Goal: Task Accomplishment & Management: Manage account settings

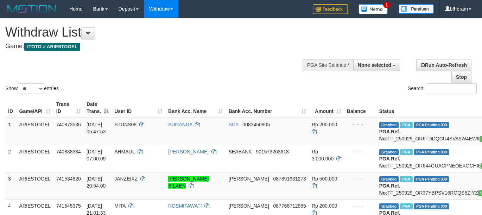
select select
select select "**"
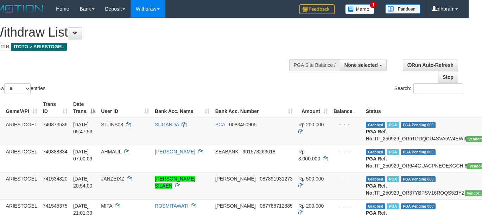
scroll to position [0, 13]
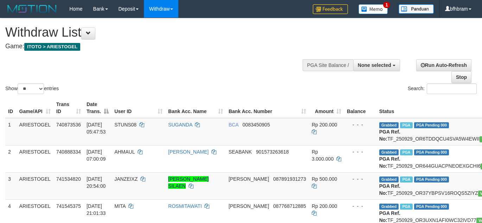
select select
select select "**"
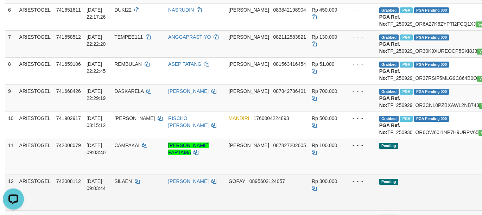
scroll to position [308, 0]
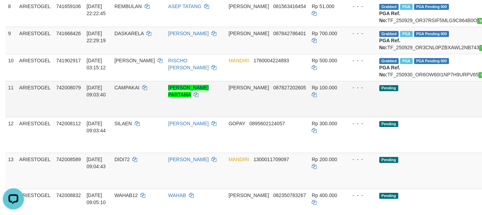
click at [399, 117] on td "Pending" at bounding box center [448, 99] width 145 height 36
click at [309, 54] on td "Rp 700.000" at bounding box center [326, 40] width 35 height 27
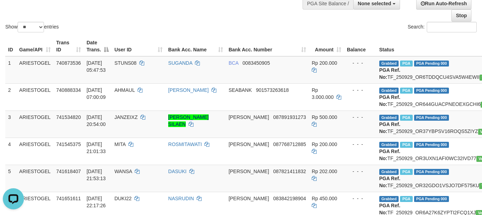
scroll to position [123, 0]
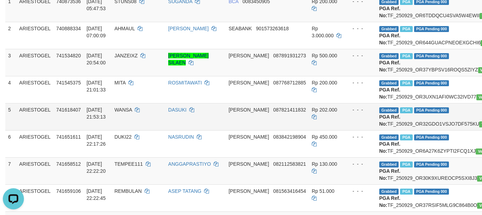
click at [344, 130] on td "- - -" at bounding box center [360, 116] width 32 height 27
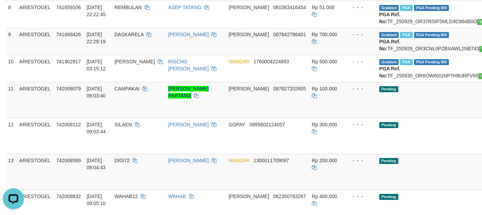
scroll to position [308, 0]
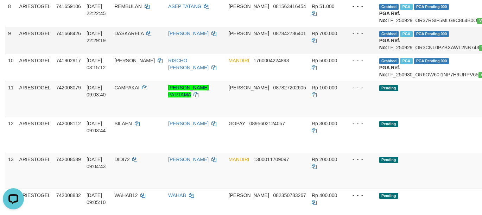
click at [347, 37] on div "- - -" at bounding box center [360, 33] width 27 height 7
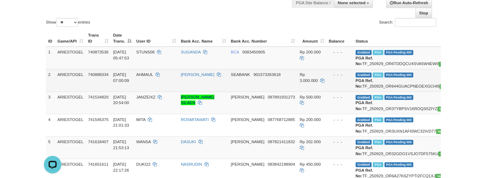
scroll to position [369, 0]
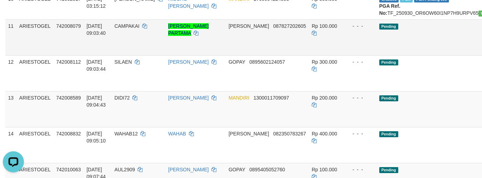
click at [387, 55] on td "Pending" at bounding box center [448, 37] width 145 height 36
click at [413, 55] on td "Pending" at bounding box center [448, 37] width 145 height 36
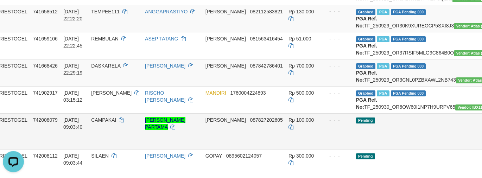
scroll to position [308, 23]
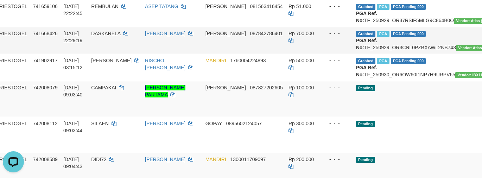
click at [321, 54] on td "- - -" at bounding box center [337, 40] width 32 height 27
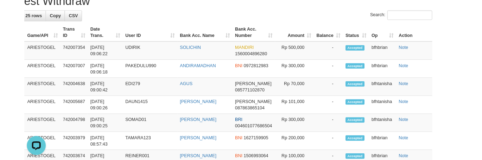
scroll to position [554, 23]
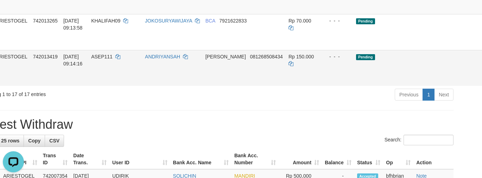
click at [285, 86] on td "Rp 150.000" at bounding box center [302, 68] width 35 height 36
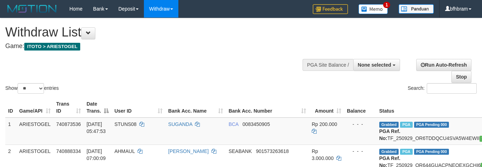
select select
select select "**"
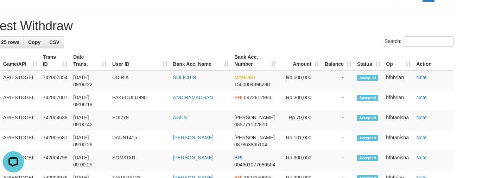
click at [328, 33] on h1 "Latest Withdraw" at bounding box center [217, 26] width 471 height 14
click at [311, 91] on div "**********" at bounding box center [218, 42] width 482 height 1154
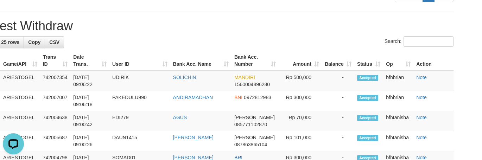
click at [293, 49] on div "Search:" at bounding box center [217, 42] width 471 height 12
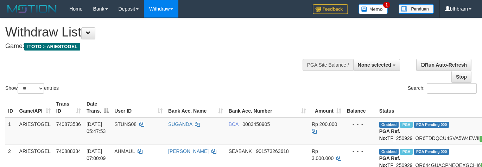
select select
select select "**"
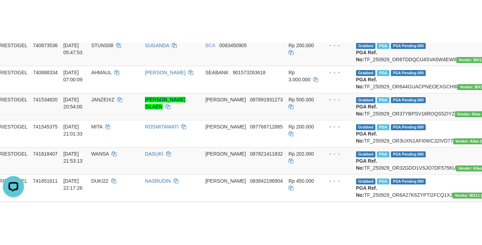
scroll to position [185, 23]
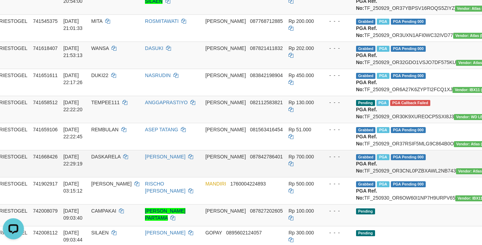
click at [288, 159] on span "Rp 700.000" at bounding box center [300, 157] width 25 height 6
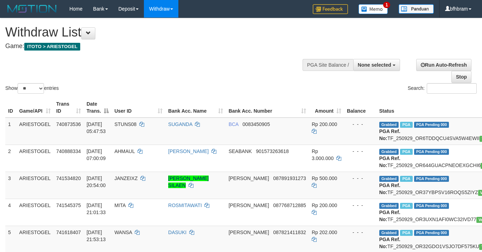
select select
select select "**"
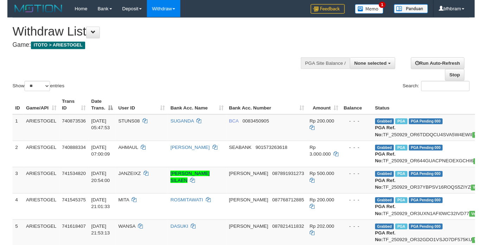
scroll to position [185, 23]
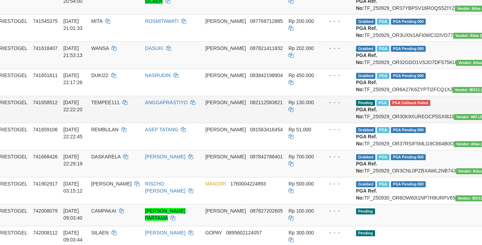
click at [96, 123] on td "TEMPEE111" at bounding box center [115, 109] width 54 height 27
click at [98, 123] on td "TEMPEE111" at bounding box center [115, 109] width 54 height 27
click at [98, 105] on span "TEMPEE111" at bounding box center [105, 102] width 28 height 6
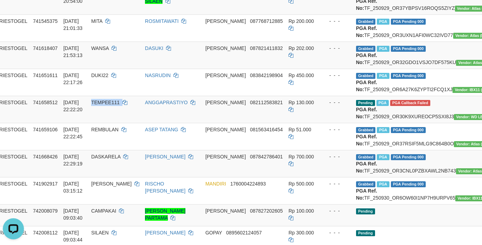
copy td "TEMPEE111"
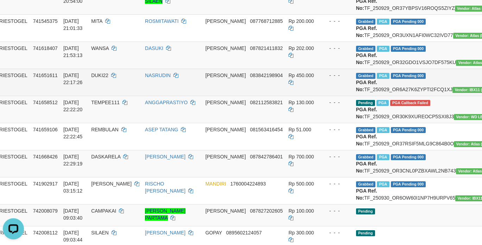
click at [321, 96] on td "- - -" at bounding box center [337, 82] width 32 height 27
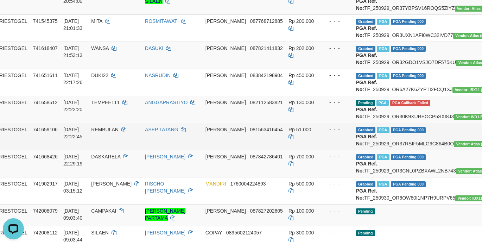
scroll to position [185, 75]
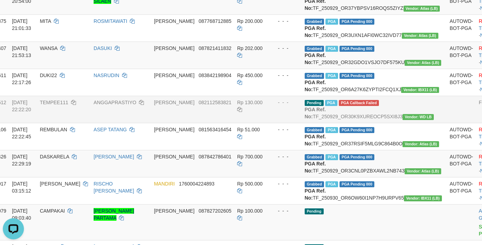
scroll to position [185, 23]
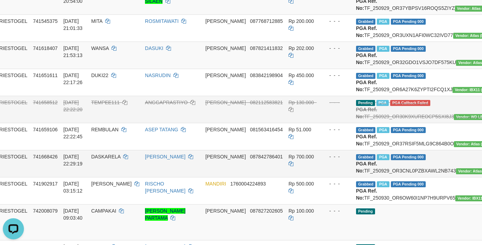
click at [359, 177] on td "Grabbed PGA PGA Pending 000 PGA Ref. No: TF_250929_OR3CNL0PZBXAWL2NB743 Vendor:…" at bounding box center [425, 163] width 145 height 27
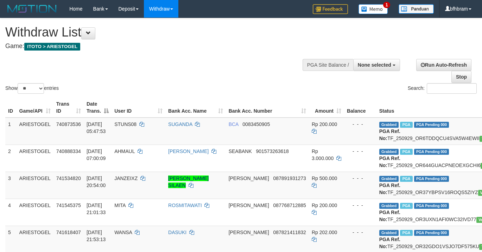
select select
select select "**"
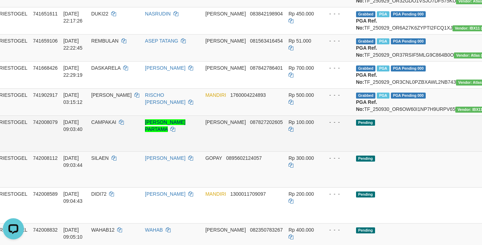
click at [411, 151] on td "Pending" at bounding box center [425, 133] width 145 height 36
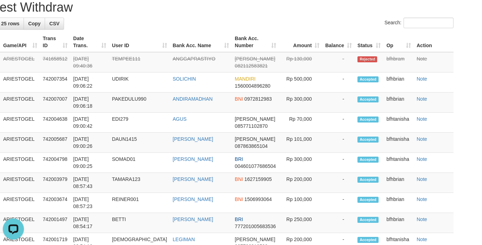
scroll to position [615, 23]
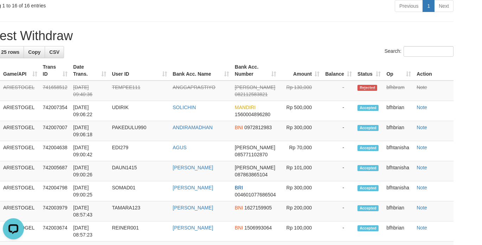
click at [290, 43] on h1 "Latest Withdraw" at bounding box center [217, 36] width 471 height 14
drag, startPoint x: 290, startPoint y: 98, endPoint x: 285, endPoint y: 100, distance: 4.9
click at [290, 43] on h1 "Latest Withdraw" at bounding box center [217, 36] width 471 height 14
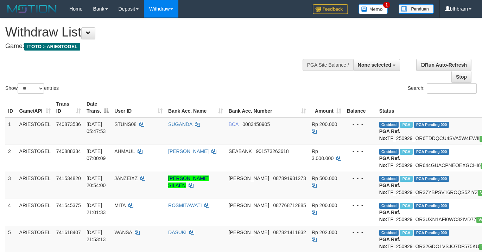
select select
select select "**"
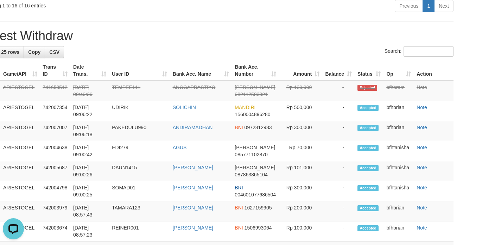
click at [292, 43] on h1 "Latest Withdraw" at bounding box center [217, 36] width 471 height 14
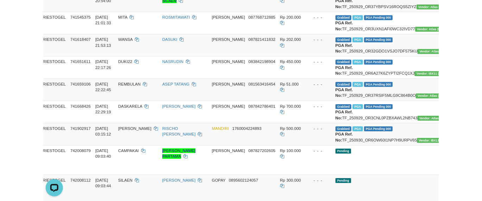
scroll to position [246, 23]
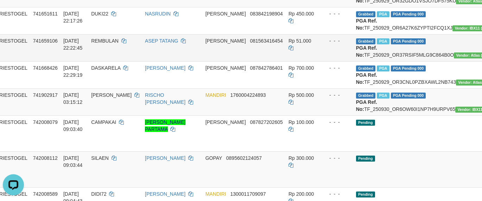
click at [321, 61] on td "- - -" at bounding box center [337, 47] width 32 height 27
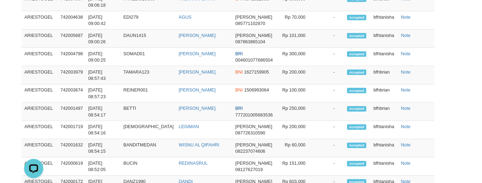
scroll to position [800, 23]
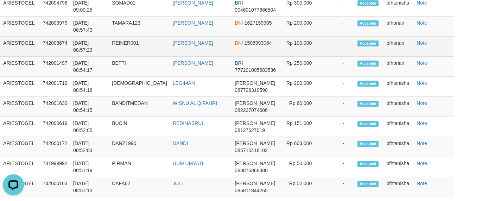
click at [365, 57] on td "Accepted" at bounding box center [368, 47] width 29 height 20
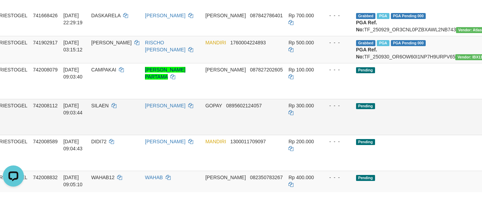
scroll to position [369, 23]
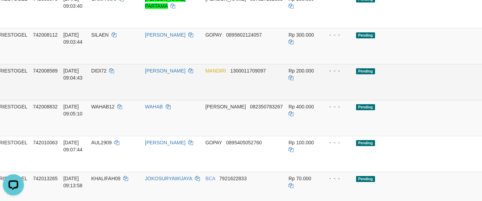
click at [389, 100] on td "Pending" at bounding box center [425, 82] width 145 height 36
click at [401, 100] on td "Pending" at bounding box center [425, 82] width 145 height 36
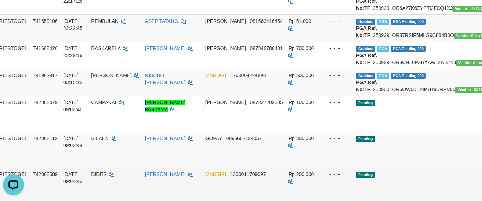
scroll to position [246, 23]
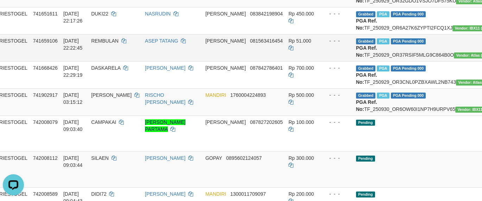
click at [323, 44] on div "- - -" at bounding box center [336, 40] width 27 height 7
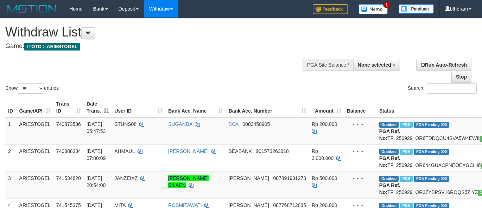
select select
select select "**"
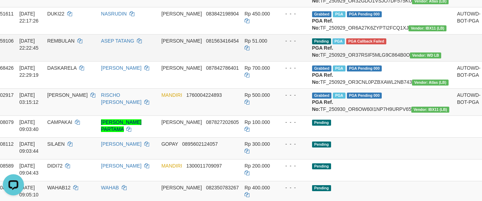
click at [454, 61] on td at bounding box center [468, 47] width 29 height 27
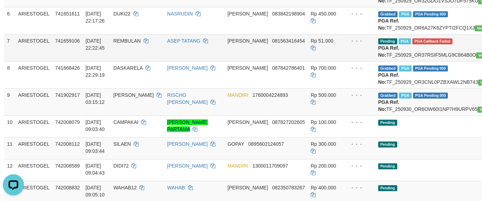
click at [129, 44] on span "REMBULAN" at bounding box center [126, 41] width 27 height 6
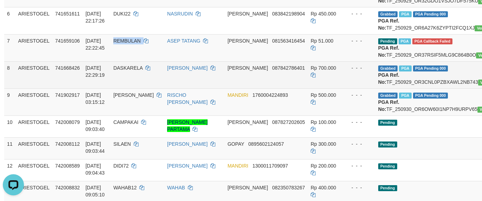
copy td "REMBULAN"
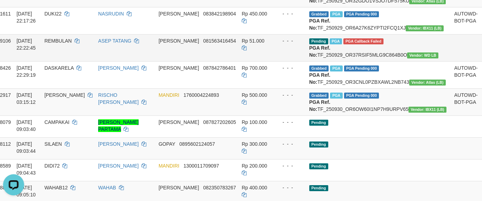
scroll to position [246, 75]
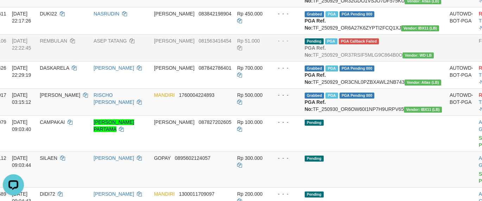
scroll to position [246, 23]
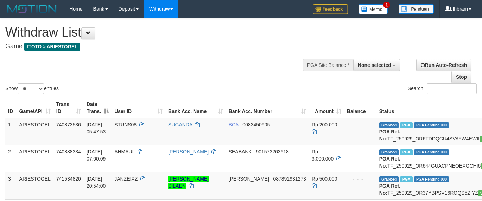
select select
select select "**"
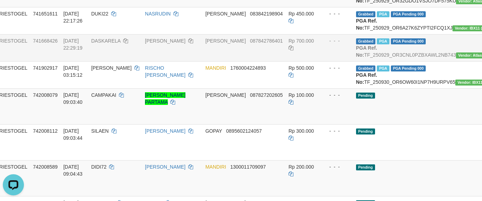
click at [285, 61] on td "Rp 700.000" at bounding box center [302, 47] width 35 height 27
click at [409, 61] on td "Grabbed PGA PGA Pending 000 PGA Ref. No: TF_250929_OR3CNL0PZBXAWL2NB743 Vendor:…" at bounding box center [425, 47] width 145 height 27
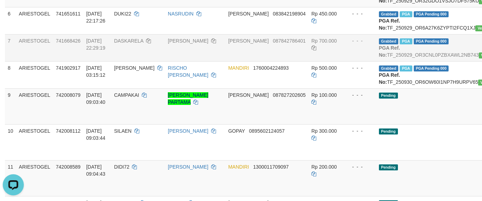
scroll to position [246, 0]
click at [124, 44] on span "DASKARELA" at bounding box center [128, 41] width 29 height 6
copy td "DASKARELA"
click at [386, 124] on td "Pending" at bounding box center [448, 106] width 145 height 36
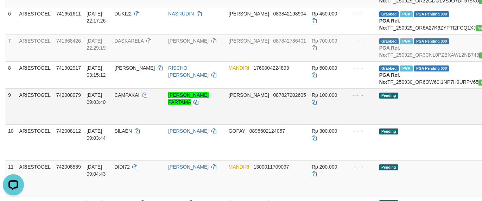
click at [404, 124] on td "Pending" at bounding box center [448, 106] width 145 height 36
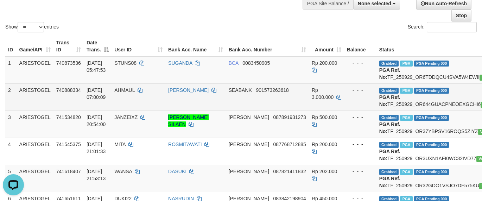
scroll to position [0, 0]
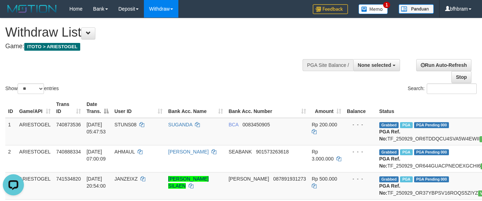
click at [269, 70] on div "Show ** ** ** *** entries Search:" at bounding box center [241, 56] width 482 height 77
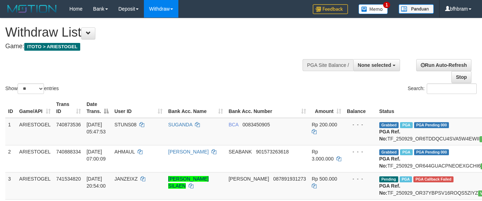
select select
select select "**"
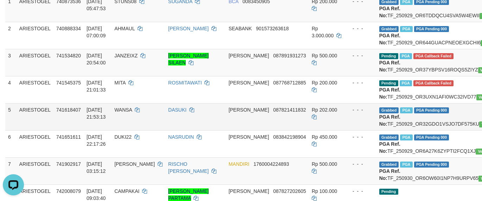
click at [272, 130] on td "DANA 087821411832" at bounding box center [267, 116] width 83 height 27
click at [98, 65] on span "29/09/2025 20:54:00" at bounding box center [95, 59] width 19 height 13
click at [129, 58] on span "JANZEIXZ" at bounding box center [125, 56] width 23 height 6
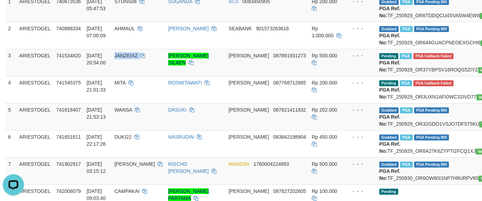
copy td "JANZEIXZ"
click at [344, 130] on td "- - -" at bounding box center [360, 116] width 32 height 27
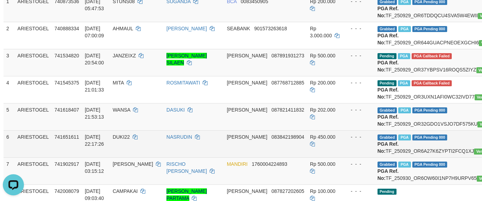
scroll to position [123, 0]
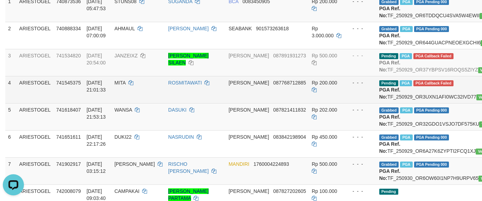
click at [122, 85] on span "MITA" at bounding box center [119, 83] width 11 height 6
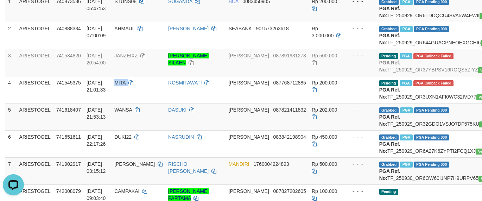
copy td "MITA"
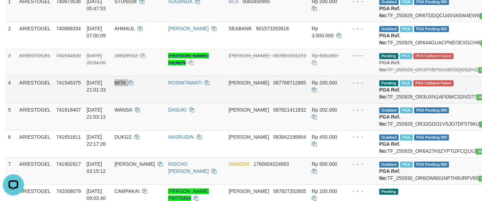
scroll to position [123, 74]
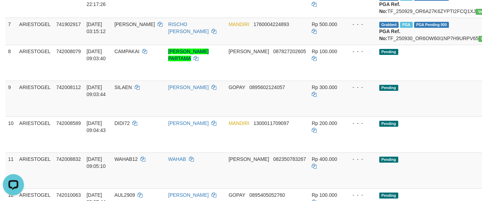
scroll to position [308, 0]
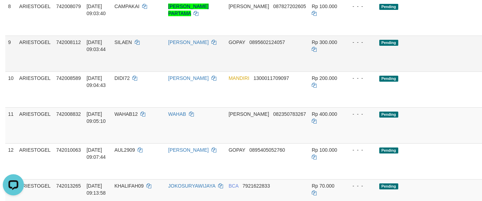
click at [425, 71] on td "Pending" at bounding box center [448, 54] width 145 height 36
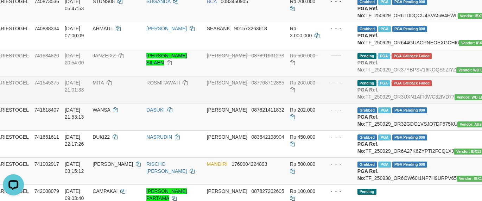
scroll to position [123, 23]
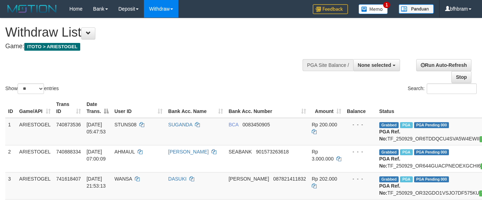
select select
select select "**"
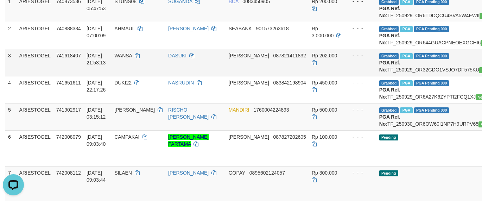
click at [309, 76] on td "Rp 202.000" at bounding box center [326, 62] width 35 height 27
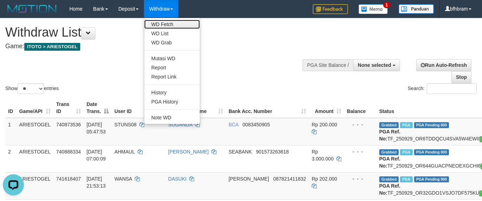
click at [165, 21] on link "WD Fetch" at bounding box center [172, 24] width 56 height 9
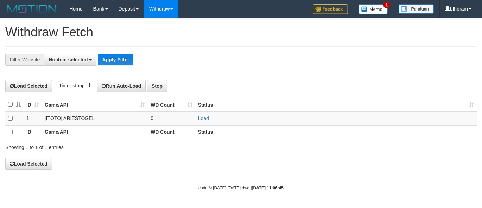
select select
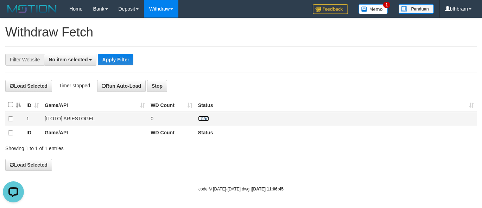
click at [206, 119] on link "Load" at bounding box center [203, 119] width 11 height 6
click at [297, 161] on div "**********" at bounding box center [241, 94] width 482 height 153
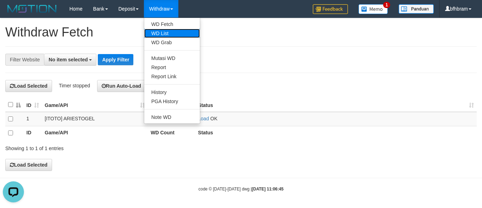
click at [166, 33] on link "WD List" at bounding box center [172, 33] width 56 height 9
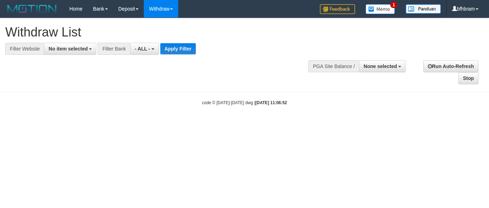
select select
click at [85, 51] on span "No item selected" at bounding box center [68, 49] width 39 height 6
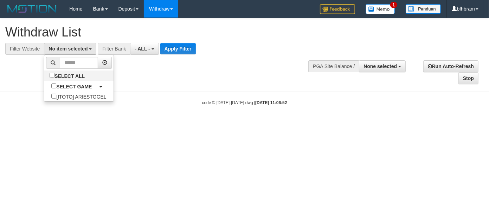
click at [59, 102] on ul "SELECT ALL SELECT GAME [ITOTO] ARIESTOGEL" at bounding box center [79, 78] width 70 height 47
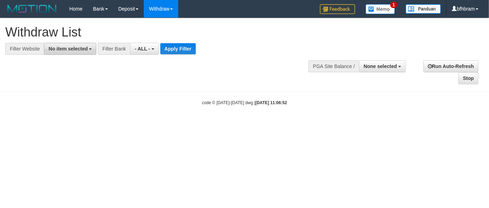
click at [65, 53] on button "No item selected" at bounding box center [70, 49] width 52 height 12
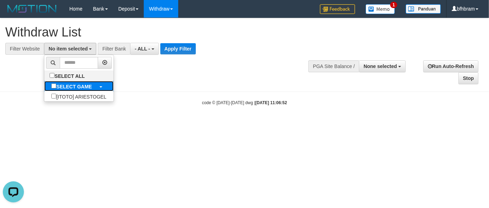
click at [63, 91] on link "SELECT GAME" at bounding box center [78, 86] width 69 height 10
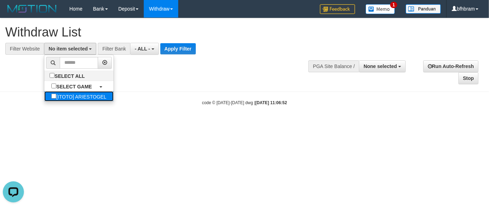
click at [63, 95] on label "[ITOTO] ARIESTOGEL" at bounding box center [78, 96] width 69 height 10
select select "***"
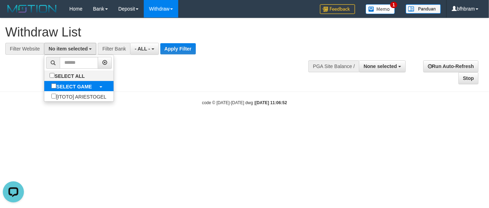
scroll to position [6, 0]
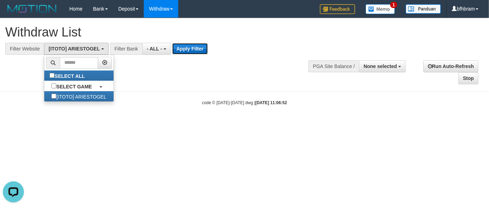
click at [181, 54] on button "Apply Filter" at bounding box center [190, 48] width 36 height 11
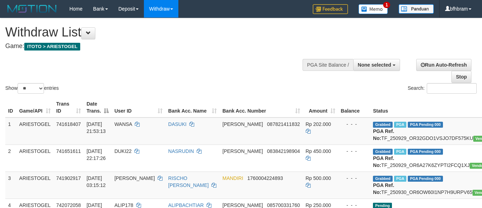
select select
select select "**"
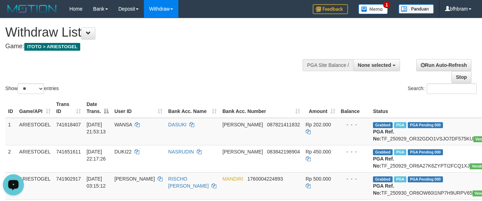
click at [183, 58] on div "Show ** ** ** *** entries Search:" at bounding box center [241, 56] width 482 height 77
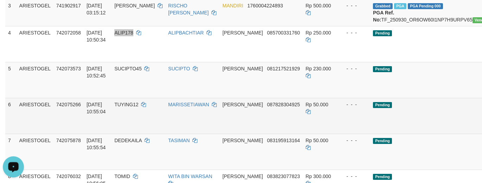
scroll to position [195, 0]
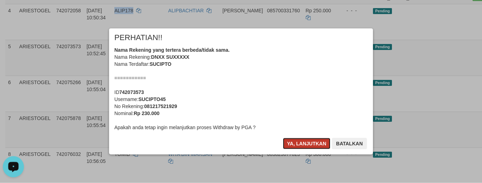
click at [308, 142] on button "Ya, lanjutkan" at bounding box center [307, 143] width 48 height 11
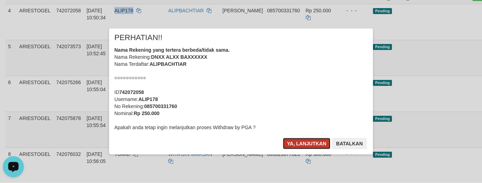
click at [304, 142] on button "Ya, lanjutkan" at bounding box center [307, 143] width 48 height 11
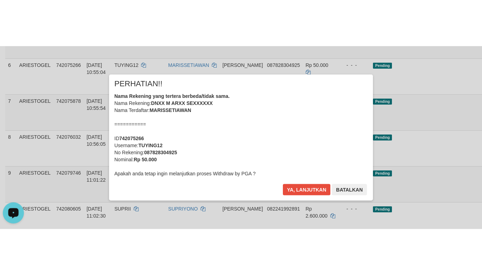
scroll to position [257, 0]
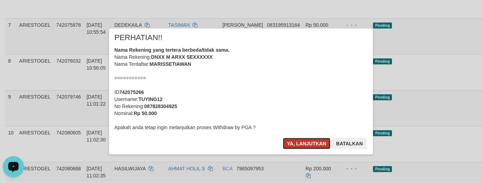
click at [322, 144] on button "Ya, lanjutkan" at bounding box center [307, 143] width 48 height 11
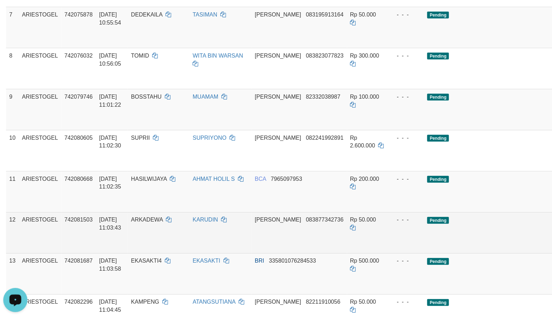
scroll to position [257, 0]
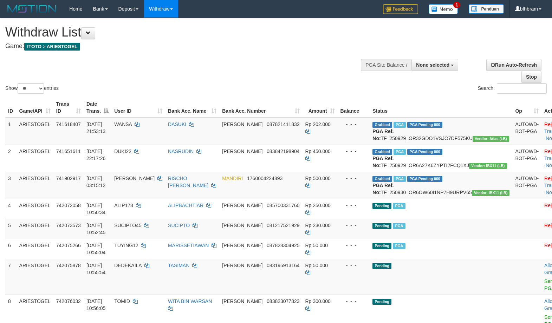
select select
select select "**"
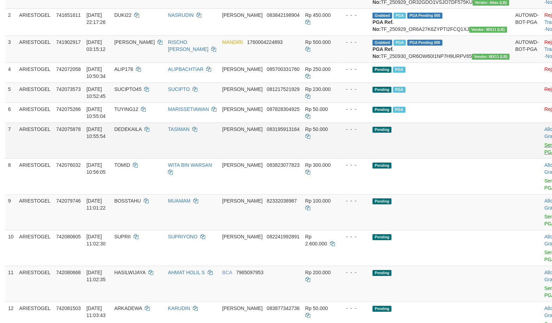
scroll to position [136, 0]
click at [545, 155] on link "Send PGA" at bounding box center [551, 148] width 12 height 13
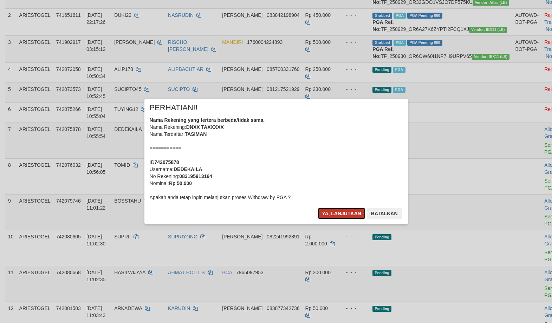
click at [336, 214] on button "Ya, lanjutkan" at bounding box center [342, 213] width 48 height 11
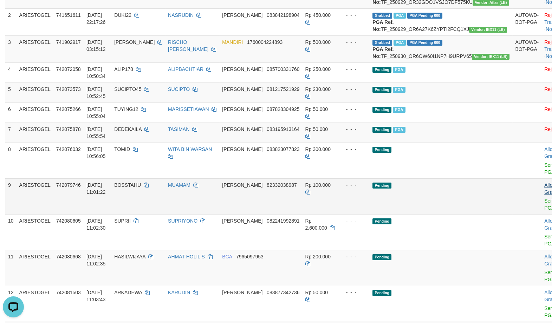
scroll to position [0, 0]
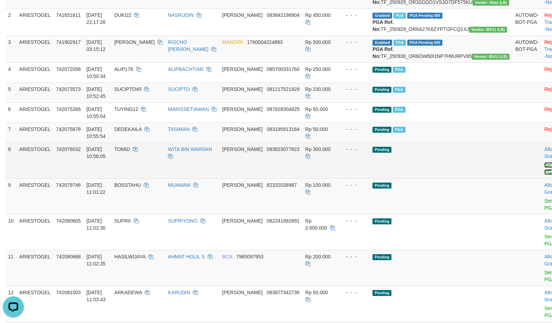
click at [545, 175] on link "Send PGA" at bounding box center [551, 168] width 12 height 13
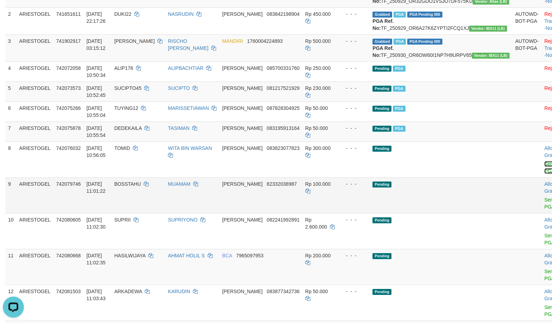
scroll to position [197, 0]
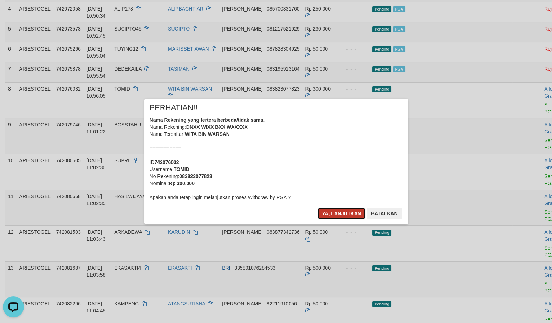
click at [334, 214] on button "Ya, lanjutkan" at bounding box center [342, 213] width 48 height 11
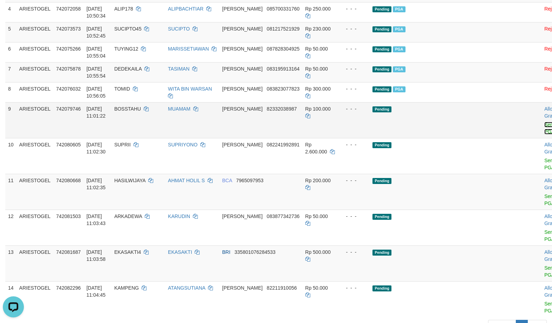
click at [545, 135] on link "Send PGA" at bounding box center [551, 128] width 12 height 13
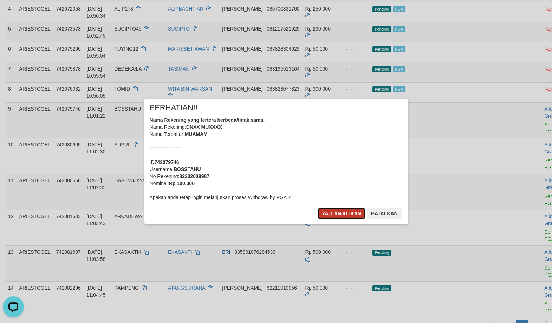
click at [348, 217] on button "Ya, lanjutkan" at bounding box center [342, 213] width 48 height 11
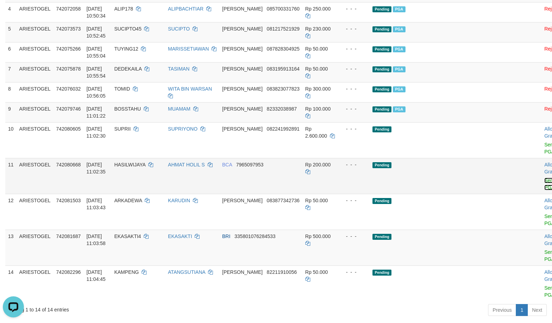
click at [545, 191] on link "Send PGA" at bounding box center [551, 184] width 12 height 13
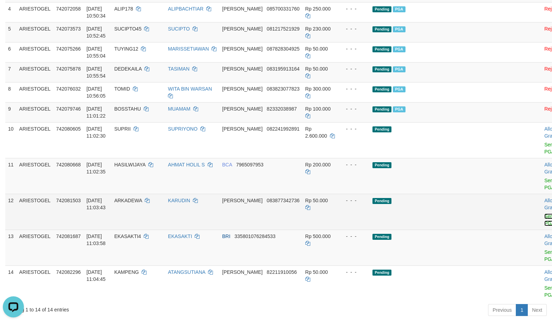
click at [545, 226] on link "Send PGA" at bounding box center [551, 220] width 12 height 13
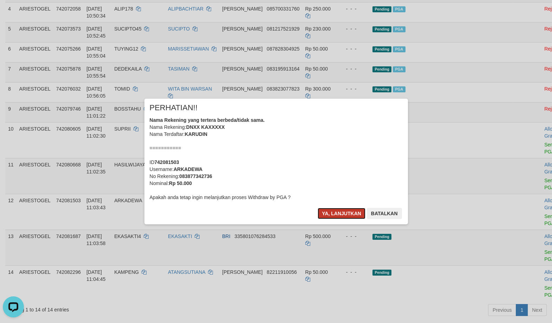
click at [355, 213] on button "Ya, lanjutkan" at bounding box center [342, 213] width 48 height 11
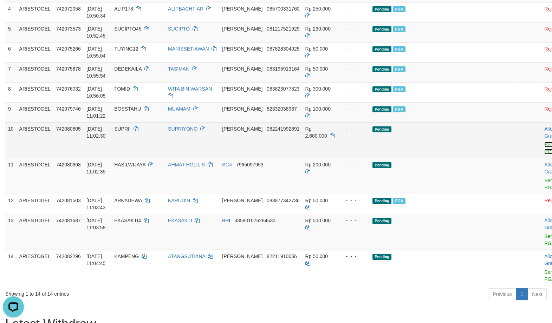
click at [545, 155] on link "Send PGA" at bounding box center [551, 148] width 12 height 13
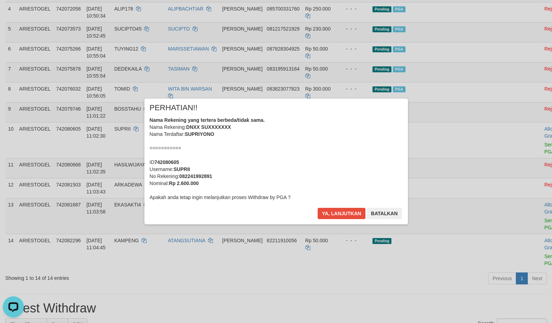
click at [358, 205] on div "× PERHATIAN!! Nama Rekening yang tertera berbeda/tidak sama. Nama Rekening: DNX…" at bounding box center [276, 162] width 264 height 126
click at [341, 218] on button "Ya, lanjutkan" at bounding box center [342, 213] width 48 height 11
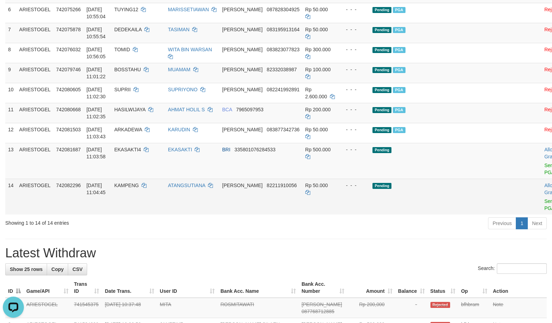
scroll to position [257, 0]
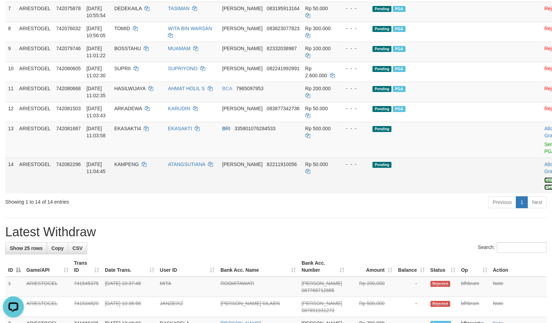
click at [545, 190] on link "Send PGA" at bounding box center [551, 184] width 12 height 13
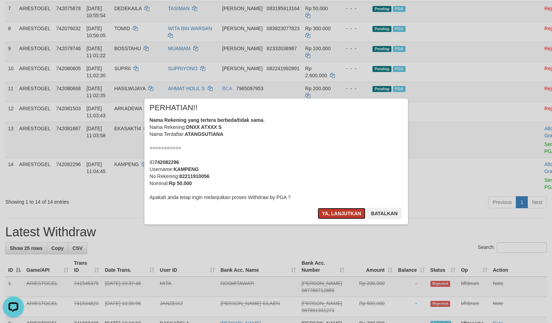
click at [327, 212] on button "Ya, lanjutkan" at bounding box center [342, 213] width 48 height 11
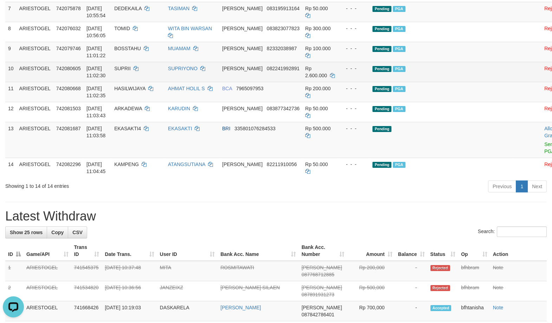
click at [462, 82] on td "Pending PGA" at bounding box center [441, 72] width 143 height 20
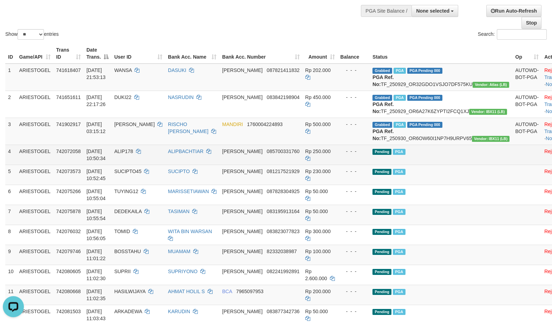
scroll to position [76, 0]
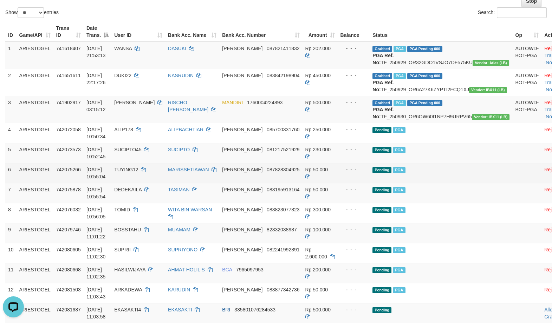
click at [452, 183] on td "Pending PGA" at bounding box center [441, 173] width 143 height 20
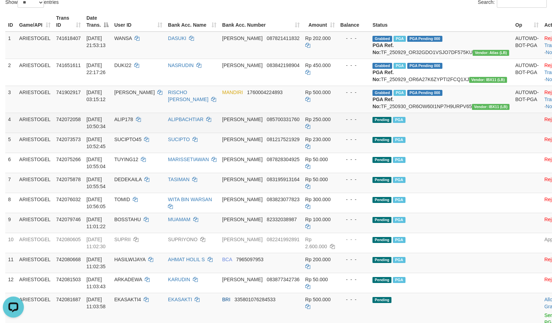
scroll to position [121, 0]
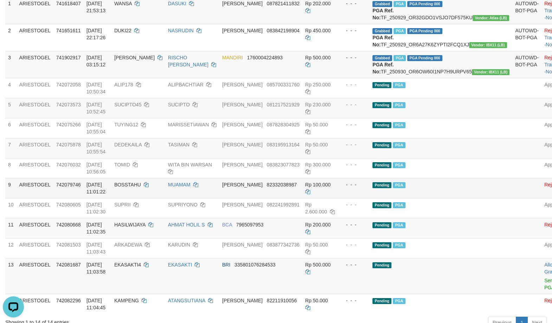
click at [449, 198] on td "Pending PGA" at bounding box center [441, 188] width 143 height 20
click at [471, 158] on td "Pending PGA" at bounding box center [441, 148] width 143 height 20
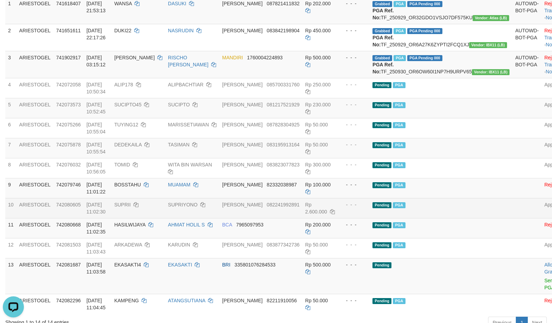
click at [428, 218] on td "Pending PGA" at bounding box center [441, 208] width 143 height 20
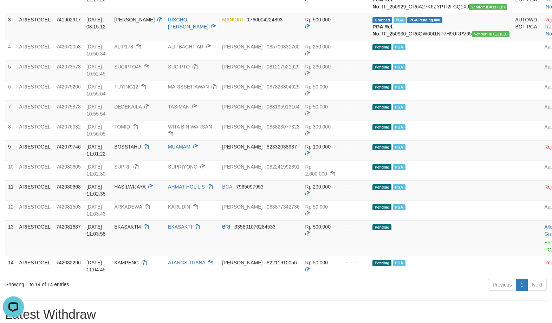
scroll to position [181, 0]
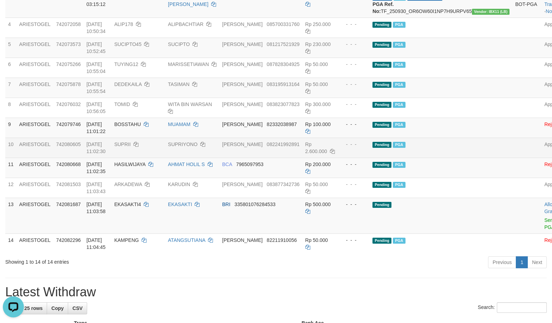
click at [460, 158] on td "Pending PGA" at bounding box center [441, 148] width 143 height 20
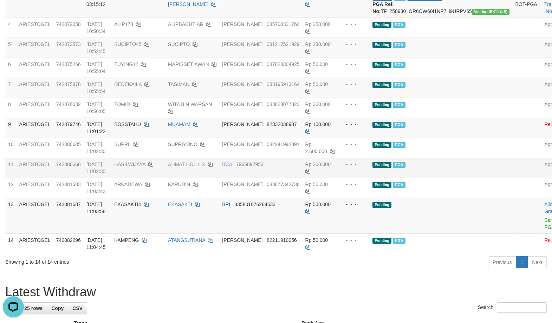
click at [448, 178] on td "Pending PGA" at bounding box center [441, 168] width 143 height 20
drag, startPoint x: 232, startPoint y: 189, endPoint x: 331, endPoint y: 191, distance: 98.8
click at [330, 178] on tr "11 ARIESTOGEL 742080668 30/09/2025 11:02:35 HASILWIJAYA AHMAT HOLIL S BCA 79650…" at bounding box center [290, 168] width 571 height 20
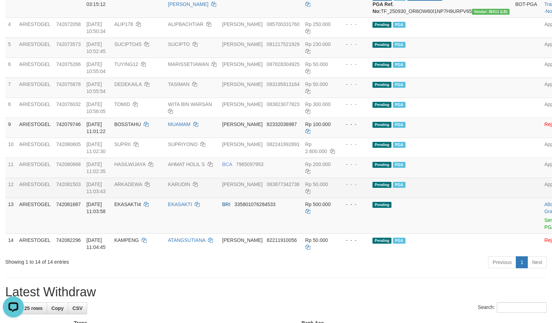
click at [513, 198] on td at bounding box center [527, 188] width 29 height 20
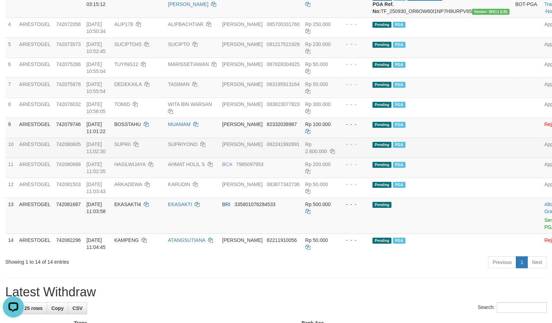
click at [443, 158] on td "Pending PGA" at bounding box center [441, 148] width 143 height 20
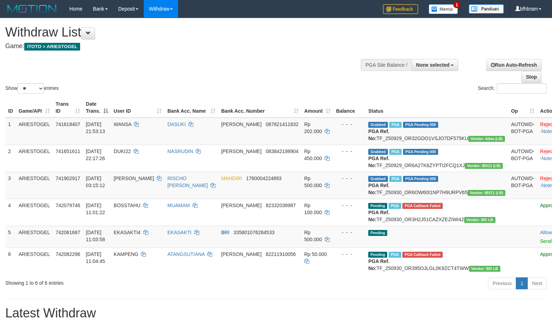
select select
select select "**"
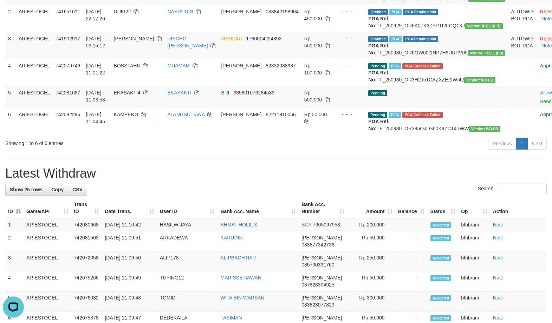
scroll to position [121, 0]
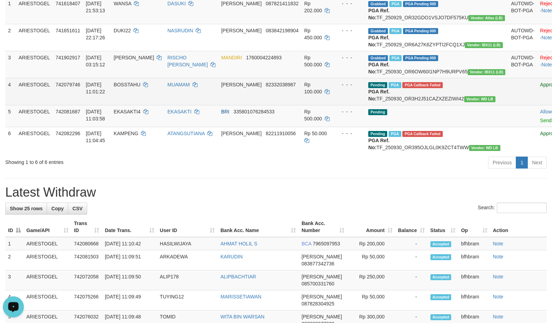
drag, startPoint x: 437, startPoint y: 217, endPoint x: 484, endPoint y: 126, distance: 102.5
click at [442, 211] on div "**********" at bounding box center [276, 327] width 552 height 860
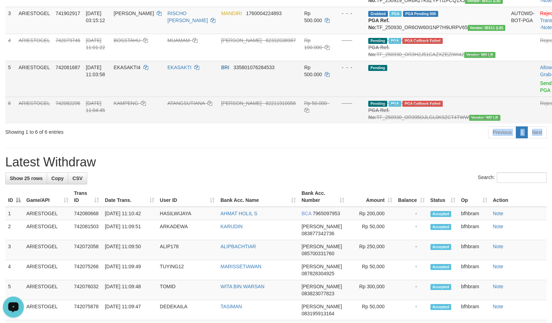
scroll to position [181, 0]
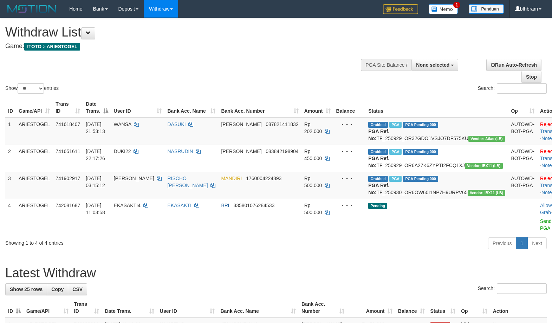
select select
select select "**"
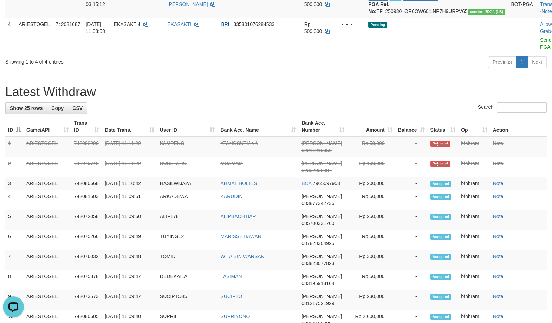
click at [334, 71] on div "Previous 1 Next" at bounding box center [391, 63] width 311 height 15
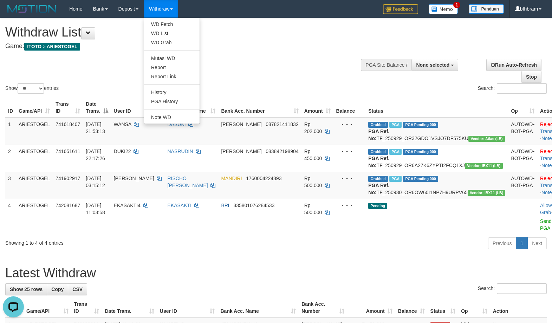
drag, startPoint x: 168, startPoint y: 19, endPoint x: 245, endPoint y: 28, distance: 78.2
click at [171, 20] on ul "WD Fetch WD List WD Grab Mutasi WD Report Report Link History PGA History Note …" at bounding box center [172, 71] width 56 height 107
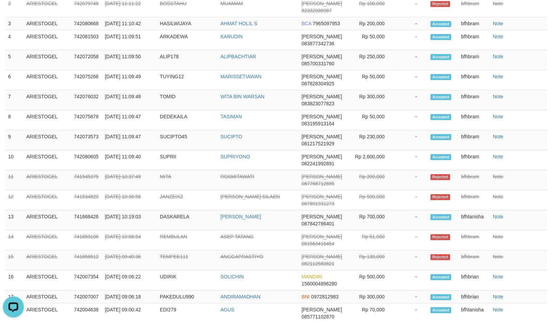
scroll to position [363, 0]
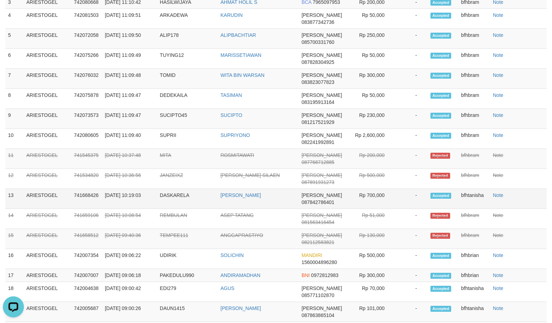
click at [172, 209] on td "DASKARELA" at bounding box center [187, 199] width 61 height 20
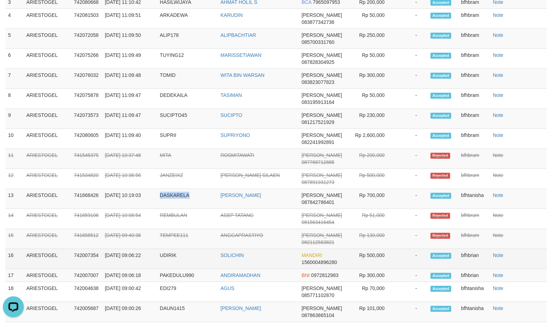
copy td "DASKARELA"
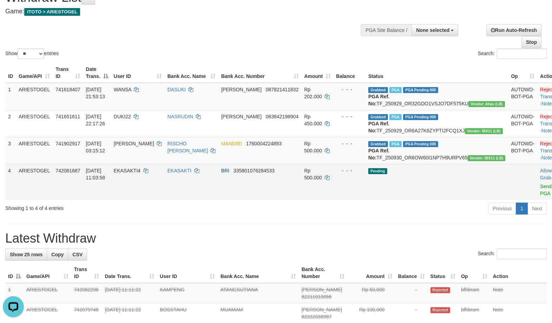
scroll to position [0, 0]
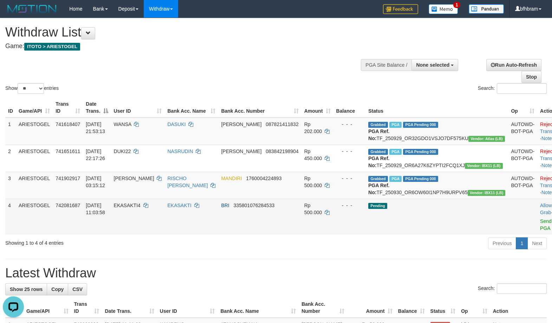
click at [377, 235] on td "Pending" at bounding box center [437, 217] width 143 height 36
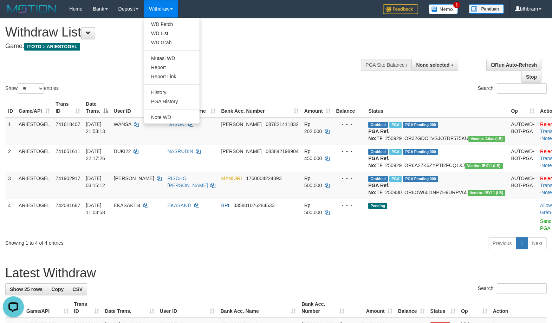
click at [162, 17] on link "Withdraw" at bounding box center [161, 9] width 34 height 18
click at [168, 20] on link "WD Fetch" at bounding box center [172, 24] width 56 height 9
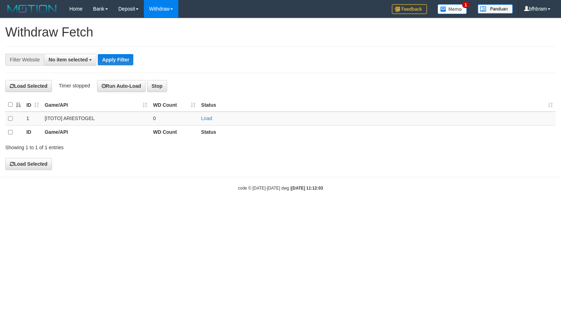
select select
click at [204, 120] on link "Load" at bounding box center [206, 119] width 11 height 6
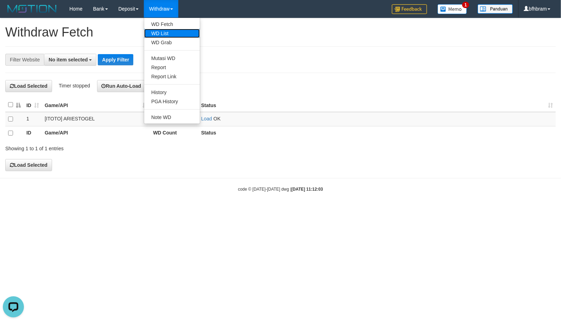
click at [165, 31] on link "WD List" at bounding box center [172, 33] width 56 height 9
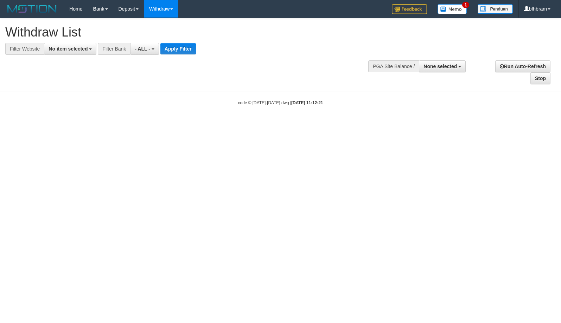
select select
click at [67, 53] on button "No item selected" at bounding box center [70, 49] width 52 height 12
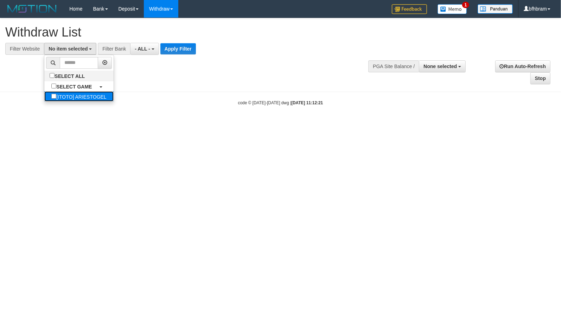
click at [59, 97] on label "[ITOTO] ARIESTOGEL" at bounding box center [78, 96] width 69 height 10
select select "***"
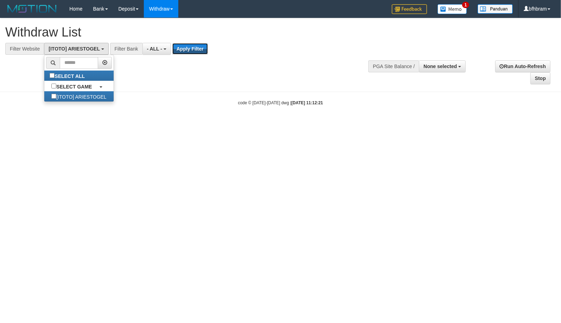
drag, startPoint x: 181, startPoint y: 46, endPoint x: 33, endPoint y: 85, distance: 153.3
click at [179, 46] on button "Apply Filter" at bounding box center [190, 48] width 36 height 11
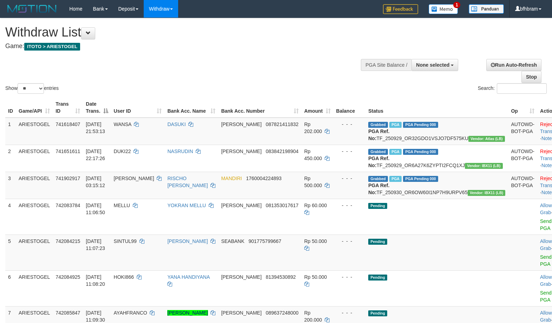
select select
select select "**"
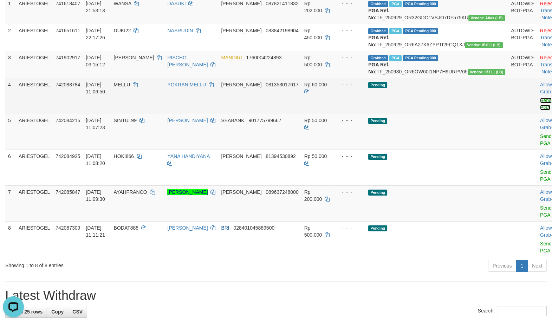
click at [540, 110] on link "Send PGA" at bounding box center [546, 104] width 12 height 13
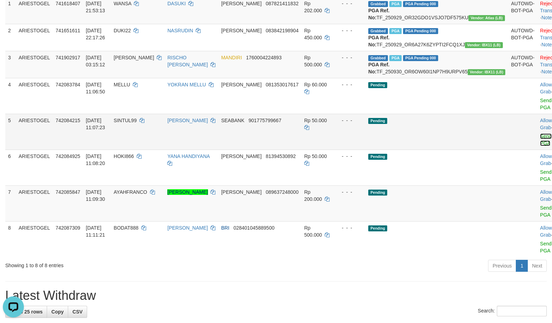
click at [540, 146] on link "Send PGA" at bounding box center [546, 140] width 12 height 13
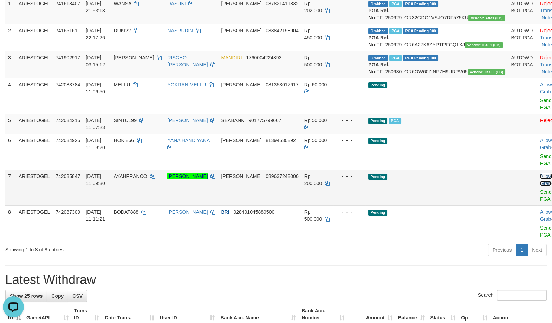
drag, startPoint x: 513, startPoint y: 204, endPoint x: 503, endPoint y: 194, distance: 13.7
click at [537, 204] on td "Allow Grab · Reject Send PGA · Note" at bounding box center [554, 188] width 35 height 36
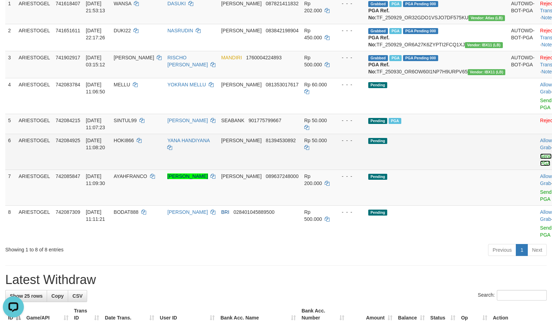
click at [540, 166] on link "Send PGA" at bounding box center [546, 160] width 12 height 13
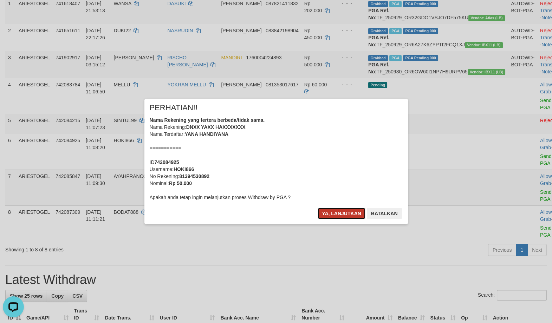
click at [344, 215] on button "Ya, lanjutkan" at bounding box center [342, 213] width 48 height 11
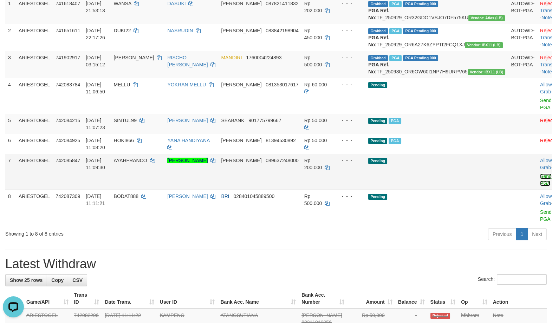
click at [540, 186] on link "Send PGA" at bounding box center [546, 180] width 12 height 13
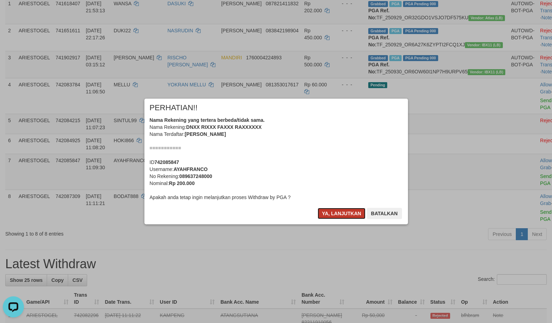
click at [341, 216] on button "Ya, lanjutkan" at bounding box center [342, 213] width 48 height 11
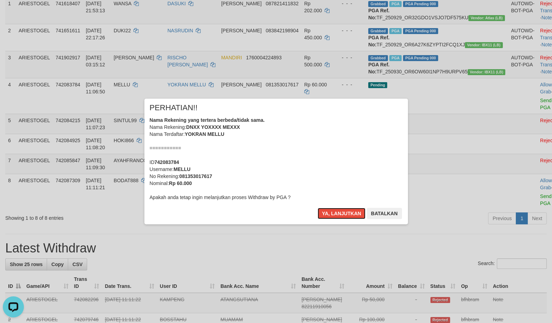
click at [341, 216] on button "Ya, lanjutkan" at bounding box center [342, 213] width 48 height 11
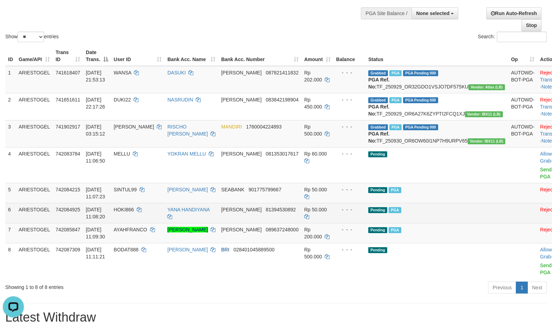
scroll to position [73, 0]
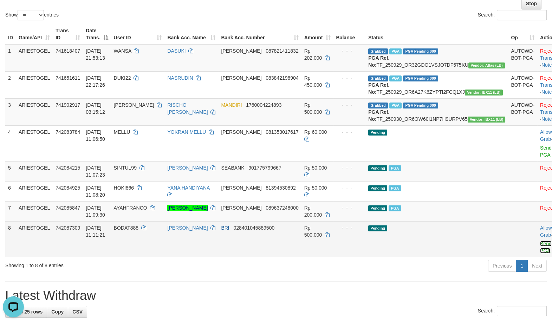
click at [540, 254] on link "Send PGA" at bounding box center [546, 247] width 12 height 13
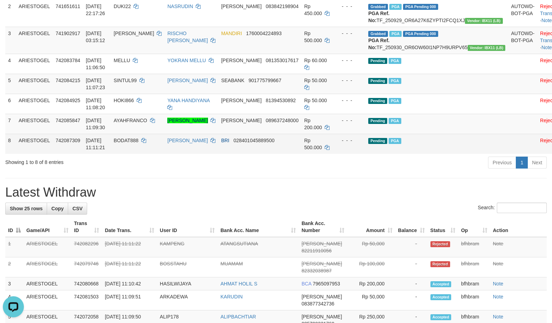
scroll to position [194, 0]
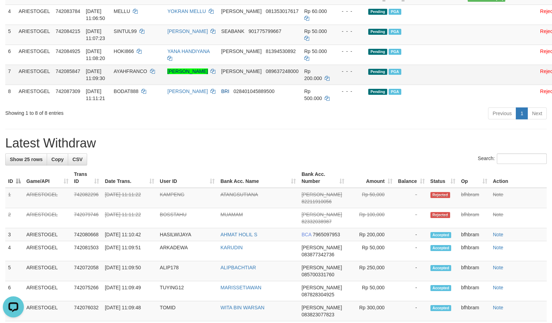
click at [445, 85] on td "Pending PGA" at bounding box center [437, 75] width 143 height 20
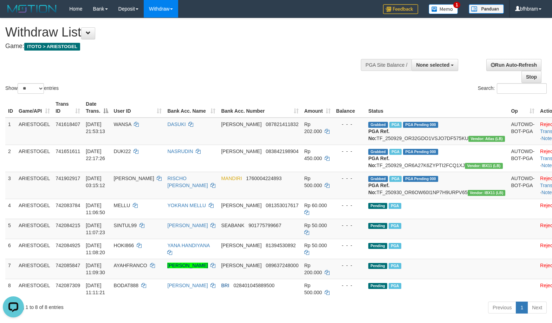
scroll to position [60, 0]
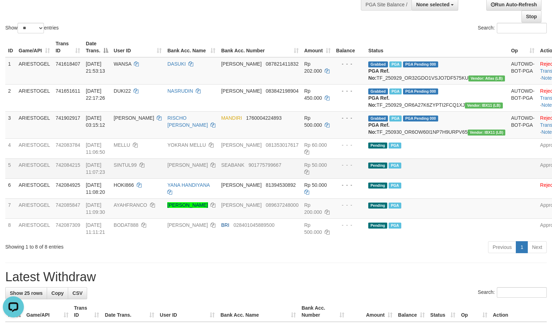
click at [438, 179] on td "Pending PGA" at bounding box center [437, 169] width 143 height 20
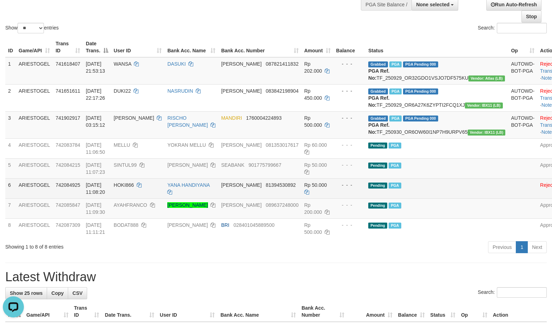
click at [454, 199] on td "Pending PGA" at bounding box center [437, 189] width 143 height 20
click at [455, 199] on td "Pending PGA" at bounding box center [437, 189] width 143 height 20
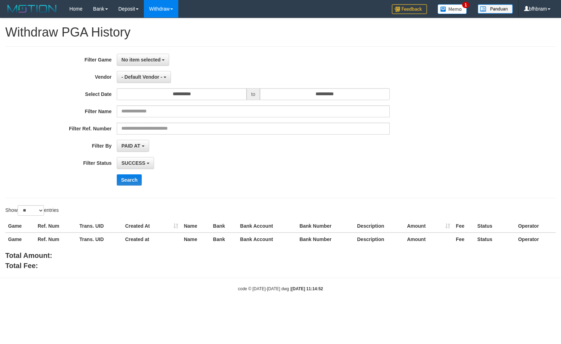
select select
select select "**"
click at [150, 64] on button "No item selected" at bounding box center [143, 60] width 52 height 12
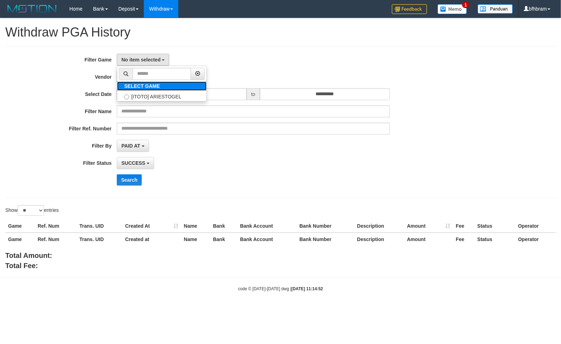
click at [150, 91] on label "SELECT GAME" at bounding box center [142, 86] width 50 height 9
click at [150, 94] on label "[ITOTO] ARIESTOGEL" at bounding box center [161, 96] width 89 height 11
select select "***"
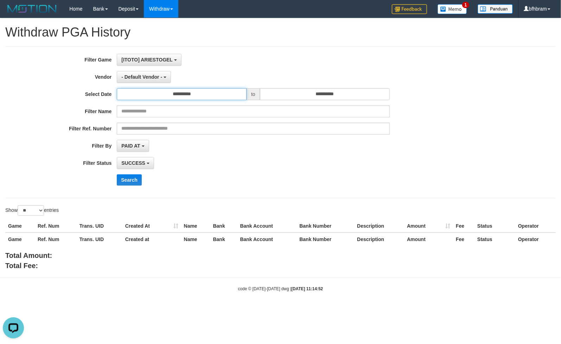
click at [190, 97] on input "**********" at bounding box center [182, 94] width 130 height 12
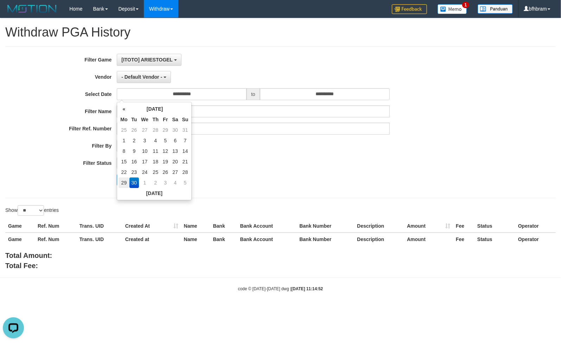
click at [129, 182] on td "29" at bounding box center [123, 183] width 11 height 11
type input "**********"
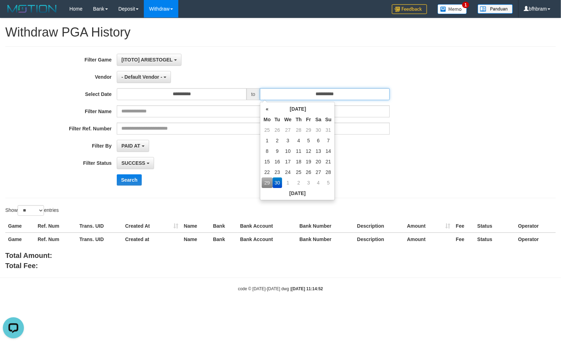
click at [310, 99] on input "**********" at bounding box center [325, 94] width 130 height 12
click at [267, 181] on td "29" at bounding box center [267, 183] width 11 height 11
type input "**********"
click at [267, 181] on td "29" at bounding box center [267, 183] width 11 height 11
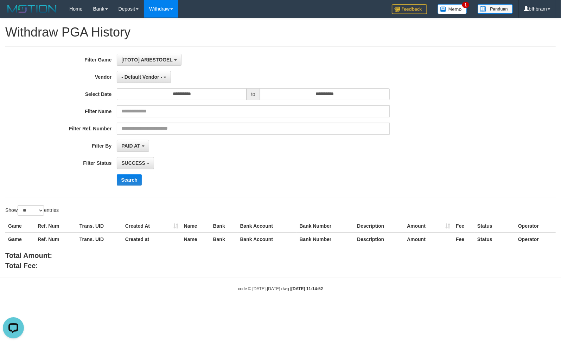
drag, startPoint x: 226, startPoint y: 173, endPoint x: 219, endPoint y: 172, distance: 6.5
click at [225, 173] on div "**********" at bounding box center [233, 122] width 467 height 137
click at [114, 161] on label "Filter Status" at bounding box center [58, 161] width 117 height 9
click at [130, 145] on span "PAID AT" at bounding box center [130, 146] width 19 height 6
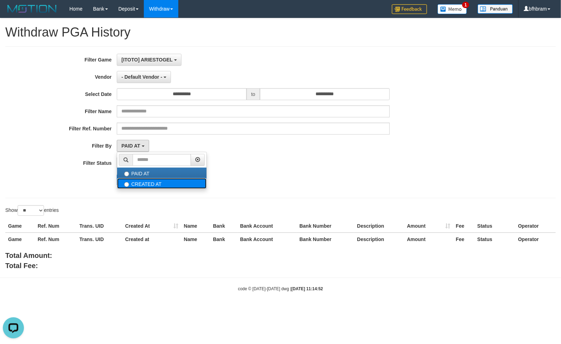
click at [131, 180] on label "CREATED AT" at bounding box center [161, 183] width 89 height 11
select select "*"
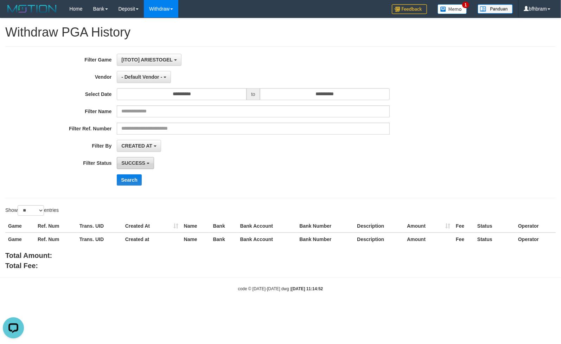
click at [127, 165] on span "SUCCESS" at bounding box center [133, 163] width 24 height 6
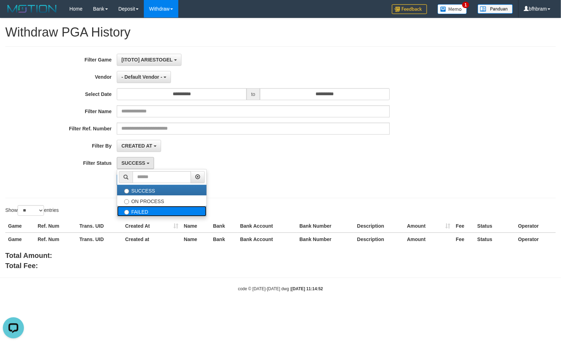
click at [135, 209] on label "FAILED" at bounding box center [161, 211] width 89 height 11
select select "*"
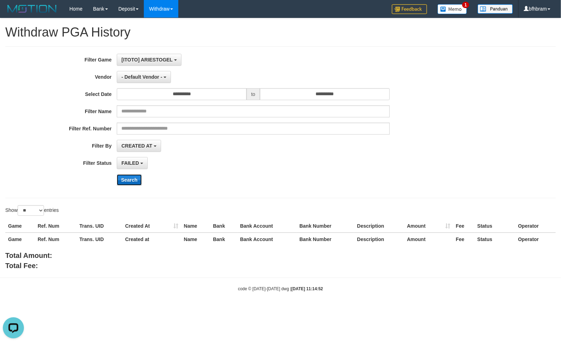
click at [131, 185] on button "Search" at bounding box center [129, 179] width 25 height 11
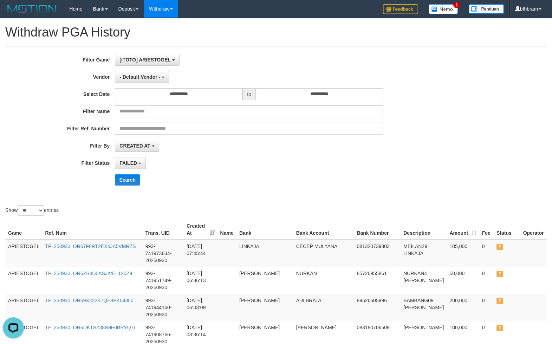
click at [380, 161] on div "FAILED SUCCESS ON PROCESS FAILED" at bounding box center [249, 163] width 269 height 12
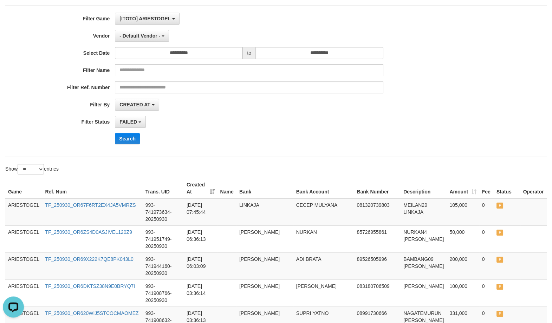
scroll to position [60, 0]
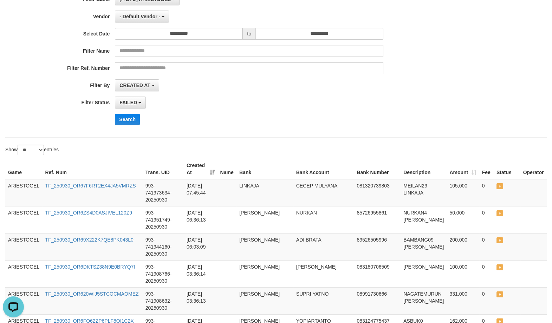
click at [390, 100] on div "**********" at bounding box center [230, 103] width 460 height 12
click at [18, 145] on select "** ** ** ***" at bounding box center [31, 150] width 26 height 11
select select "***"
click option "***" at bounding box center [0, 0] width 0 height 0
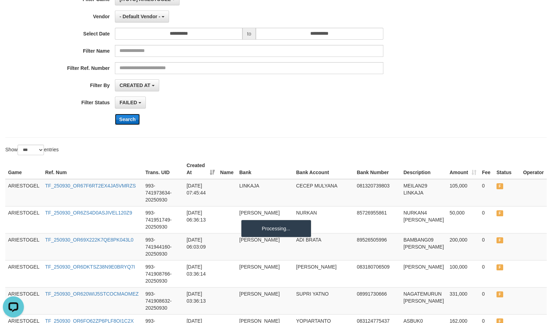
click at [120, 121] on button "Search" at bounding box center [127, 119] width 25 height 11
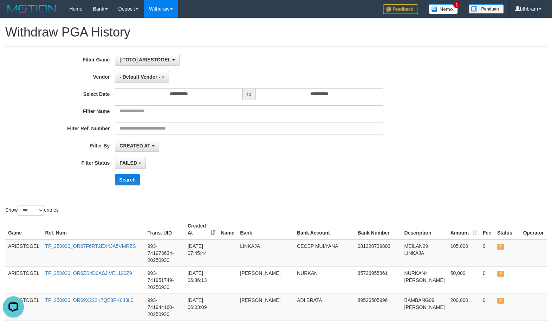
scroll to position [807, 0]
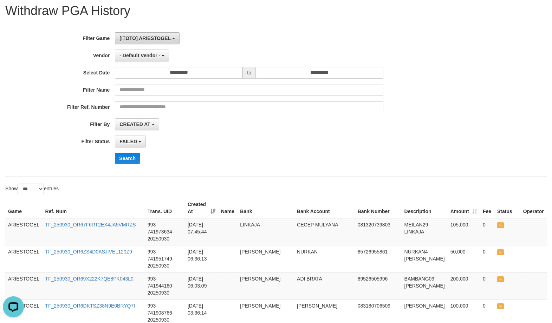
scroll to position [0, 0]
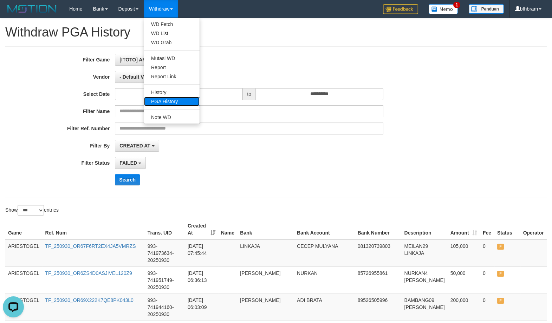
click at [178, 100] on link "PGA History" at bounding box center [172, 101] width 56 height 9
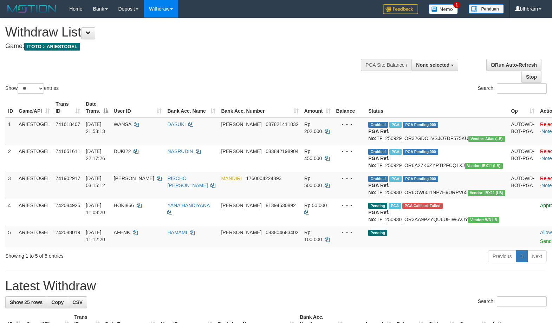
select select
select select "**"
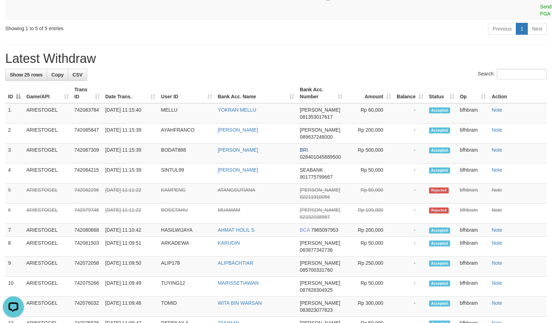
click at [463, 76] on div "**********" at bounding box center [276, 203] width 552 height 854
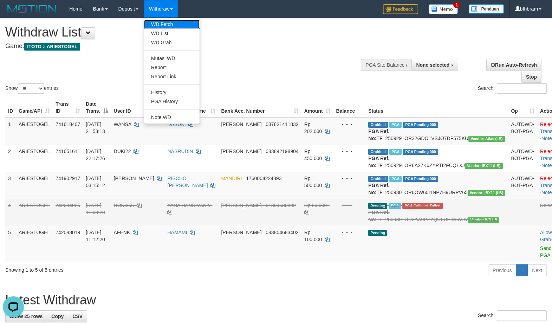
click at [167, 23] on link "WD Fetch" at bounding box center [172, 24] width 56 height 9
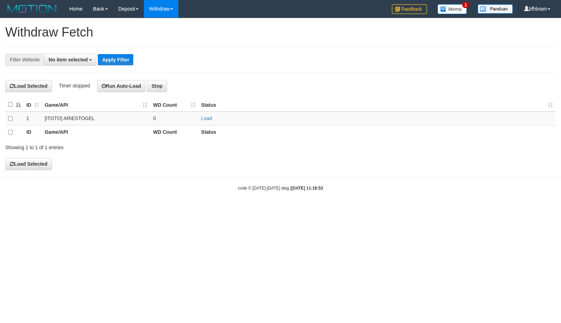
select select
click at [206, 120] on link "Load" at bounding box center [206, 119] width 11 height 6
drag, startPoint x: 357, startPoint y: 222, endPoint x: 250, endPoint y: 127, distance: 143.7
click at [358, 210] on html "Toggle navigation Home Bank Account List Load By Website Group [ITOTO] ARIESTOG…" at bounding box center [280, 105] width 561 height 210
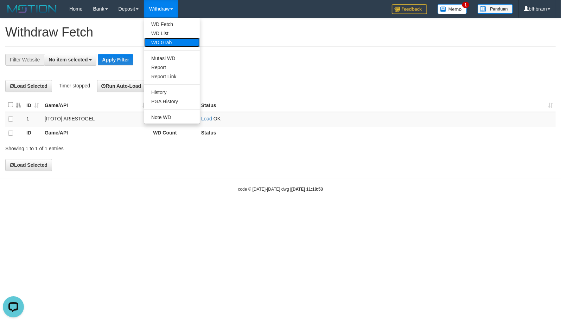
click at [170, 39] on link "WD Grab" at bounding box center [172, 42] width 56 height 9
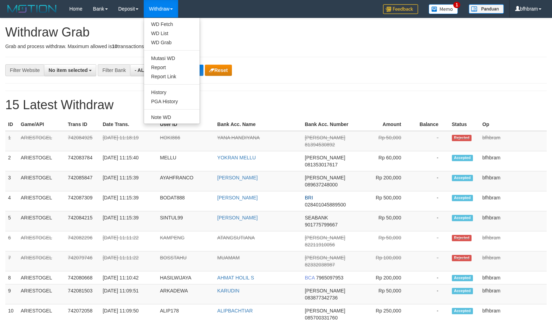
select select
click at [168, 32] on link "WD List" at bounding box center [172, 33] width 56 height 9
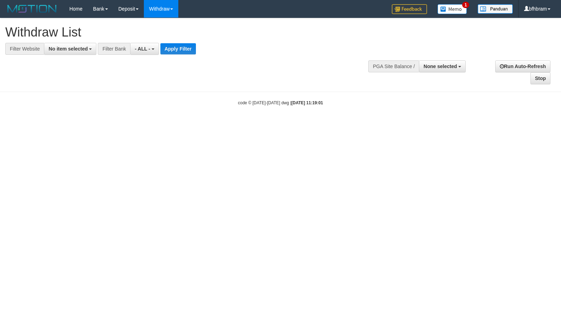
select select
click at [69, 54] on button "No item selected" at bounding box center [70, 49] width 52 height 12
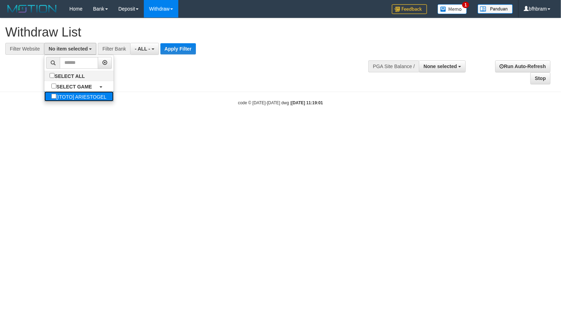
click at [56, 93] on label "[ITOTO] ARIESTOGEL" at bounding box center [78, 96] width 69 height 10
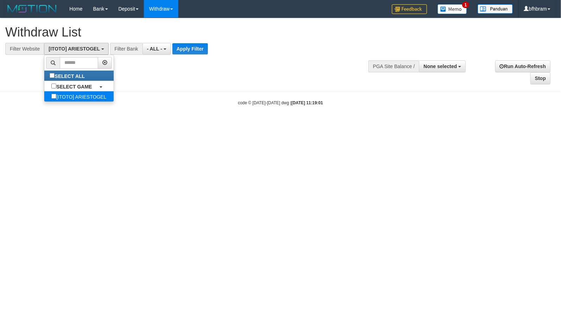
select select "***"
click at [193, 49] on button "Apply Filter" at bounding box center [190, 48] width 36 height 11
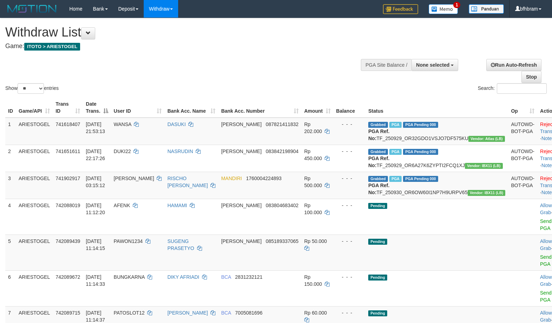
select select
select select "**"
click at [218, 76] on div "Show ** ** ** *** entries Search:" at bounding box center [276, 56] width 552 height 77
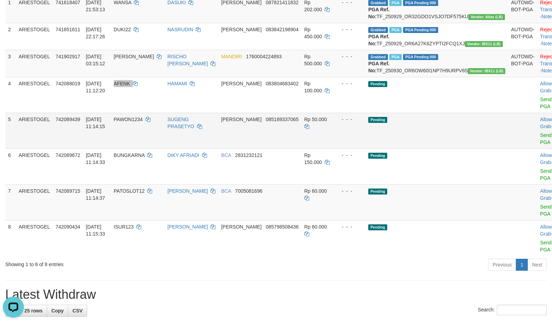
scroll to position [121, 0]
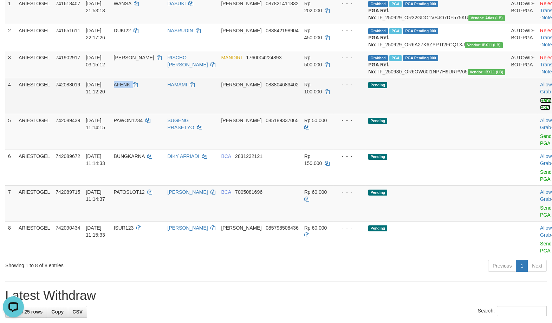
click at [540, 110] on link "Send PGA" at bounding box center [546, 104] width 12 height 13
click at [540, 146] on link "Send PGA" at bounding box center [546, 140] width 12 height 13
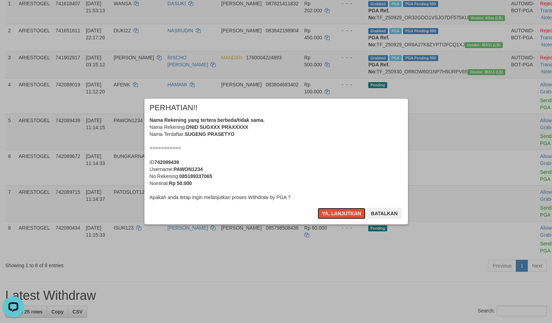
click at [348, 208] on div "× PERHATIAN!! Nama Rekening yang tertera berbeda/tidak sama. Nama Rekening: DNI…" at bounding box center [276, 162] width 264 height 126
click at [347, 208] on div "× PERHATIAN!! Nama Rekening yang tertera berbeda/tidak sama. Nama Rekening: DNI…" at bounding box center [276, 162] width 264 height 126
click at [346, 215] on button "Ya, lanjutkan" at bounding box center [342, 213] width 48 height 11
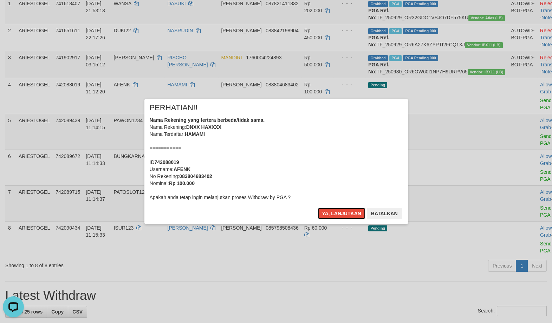
click at [347, 215] on button "Ya, lanjutkan" at bounding box center [342, 213] width 48 height 11
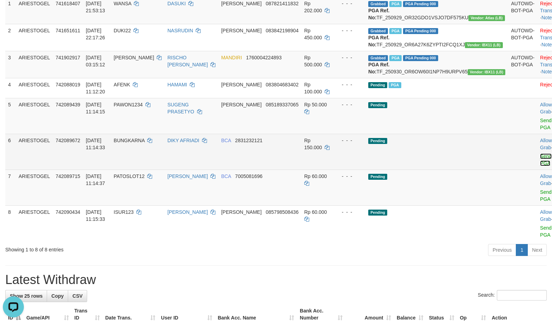
click at [540, 166] on link "Send PGA" at bounding box center [546, 160] width 12 height 13
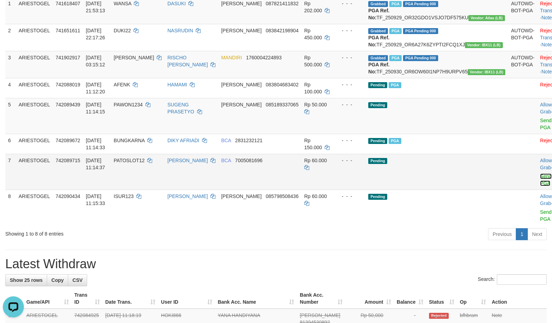
click at [540, 186] on link "Send PGA" at bounding box center [546, 180] width 12 height 13
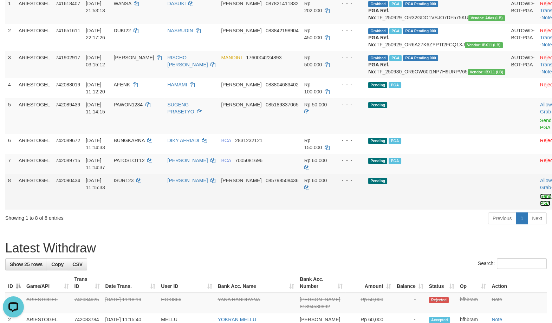
click at [540, 206] on link "Send PGA" at bounding box center [546, 200] width 12 height 13
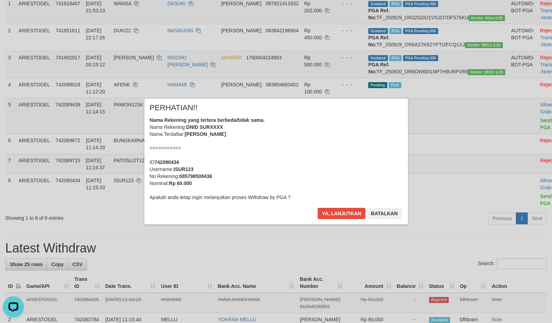
click at [356, 208] on div "× PERHATIAN!! Nama Rekening yang tertera berbeda/tidak sama. Nama Rekening: DNI…" at bounding box center [276, 162] width 264 height 126
click at [352, 210] on button "Ya, lanjutkan" at bounding box center [342, 213] width 48 height 11
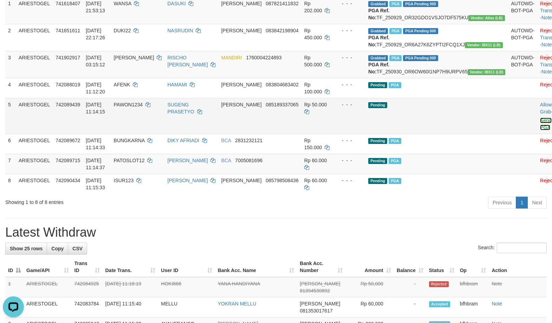
click at [540, 130] on link "Send PGA" at bounding box center [546, 124] width 12 height 13
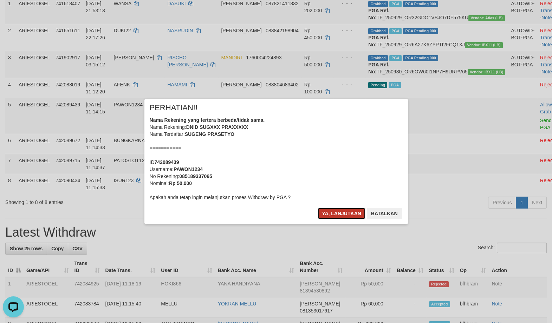
click at [340, 212] on button "Ya, lanjutkan" at bounding box center [342, 213] width 48 height 11
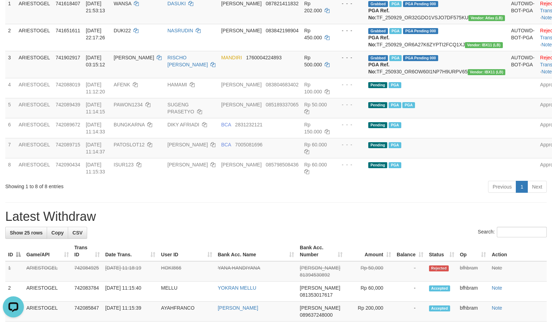
click at [386, 224] on h1 "Latest Withdraw" at bounding box center [276, 217] width 542 height 14
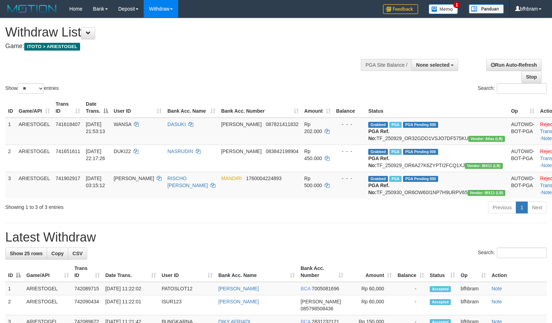
select select
select select "**"
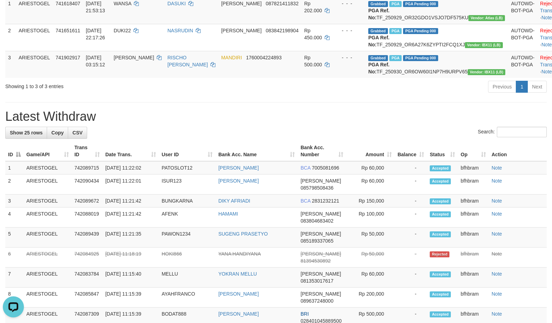
click at [335, 124] on h1 "Latest Withdraw" at bounding box center [276, 117] width 542 height 14
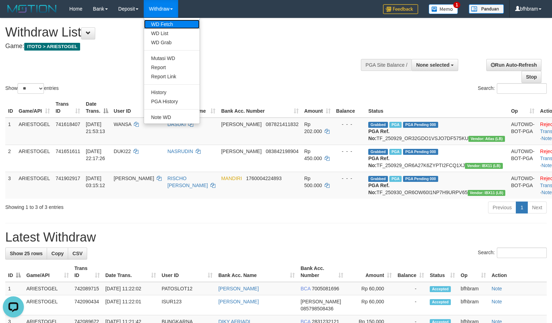
click at [169, 28] on link "WD Fetch" at bounding box center [172, 24] width 56 height 9
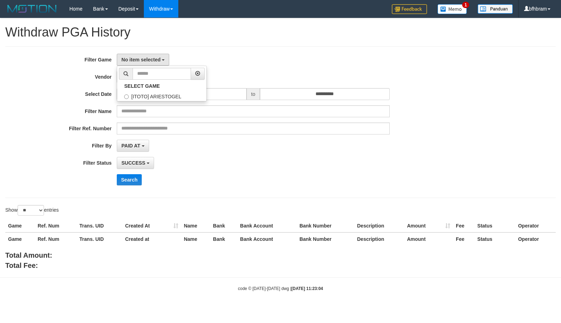
select select
select select "**"
click at [147, 100] on label "[ITOTO] ARIESTOGEL" at bounding box center [161, 96] width 89 height 11
select select "***"
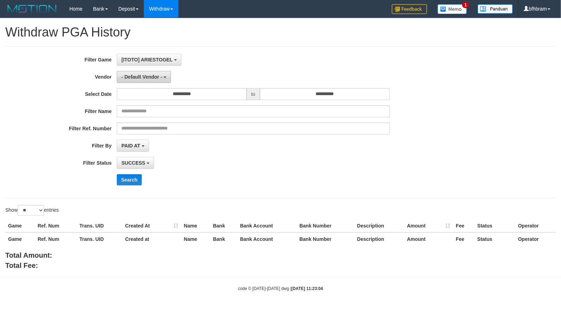
click at [145, 81] on button "- Default Vendor -" at bounding box center [144, 77] width 54 height 12
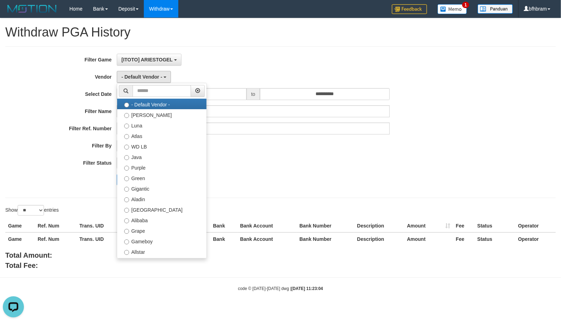
click at [270, 146] on div "PAID AT PAID AT CREATED AT" at bounding box center [253, 146] width 272 height 12
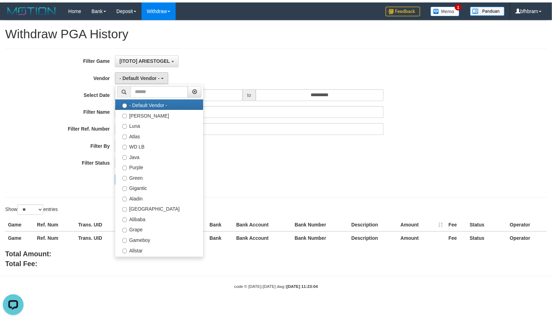
scroll to position [0, 0]
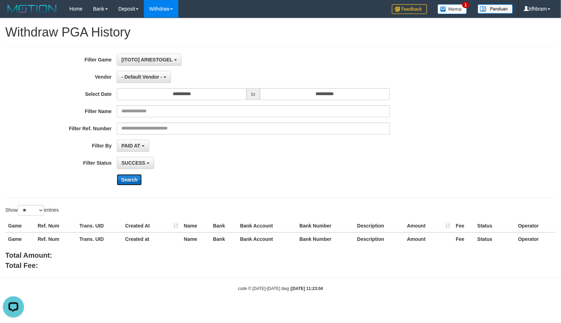
click at [135, 177] on button "Search" at bounding box center [129, 179] width 25 height 11
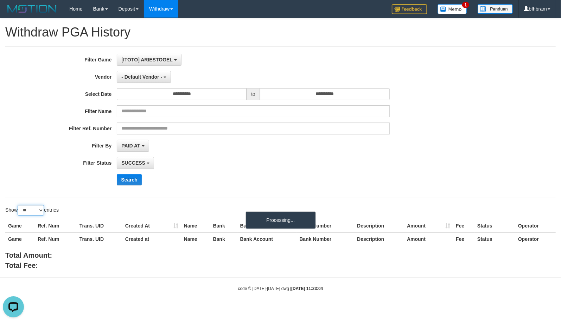
click at [18, 205] on select "** ** ** ***" at bounding box center [31, 210] width 26 height 11
select select "***"
click option "***" at bounding box center [0, 0] width 0 height 0
click at [28, 250] on div at bounding box center [116, 249] width 223 height 3
drag, startPoint x: 28, startPoint y: 249, endPoint x: 27, endPoint y: 232, distance: 17.3
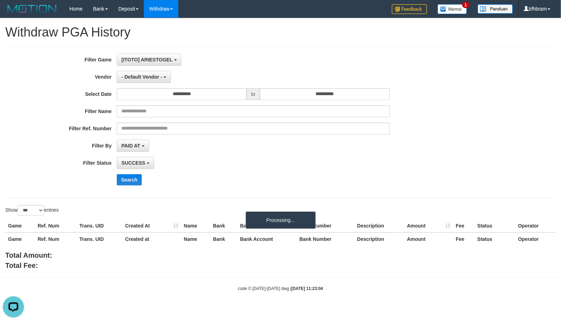
click at [28, 247] on div "Game Ref. Num Trans. UID Created At Name Bank Bank Account Bank Number Descript…" at bounding box center [280, 233] width 561 height 30
click at [29, 218] on div "Show ** ** ** *** entries" at bounding box center [140, 211] width 270 height 12
click at [18, 205] on select "** ** ** ***" at bounding box center [31, 210] width 26 height 11
click option "***" at bounding box center [0, 0] width 0 height 0
click at [29, 246] on th "Game" at bounding box center [20, 239] width 30 height 13
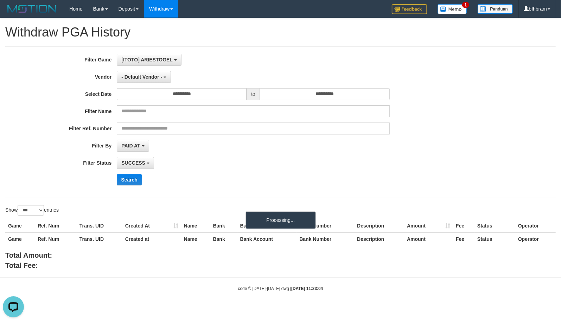
click at [186, 193] on div "**********" at bounding box center [280, 122] width 550 height 152
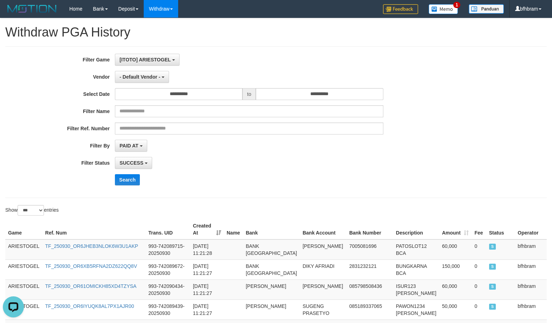
click at [293, 181] on div "Search" at bounding box center [287, 179] width 345 height 11
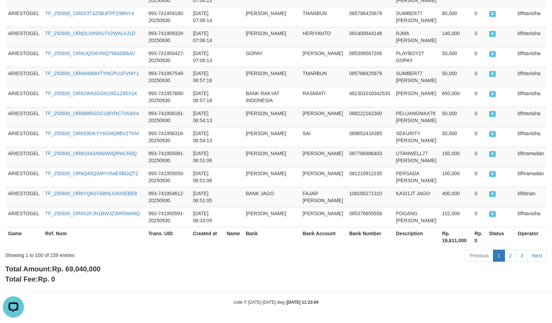
scroll to position [2202, 0]
click at [512, 257] on link "2" at bounding box center [511, 256] width 12 height 12
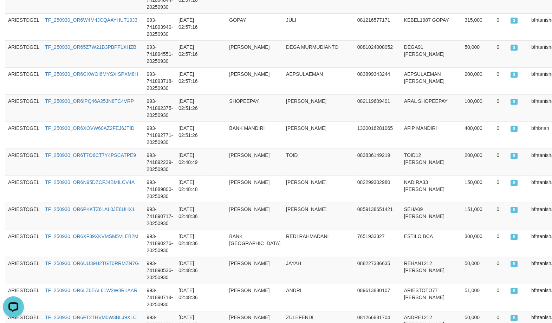
scroll to position [2251, 0]
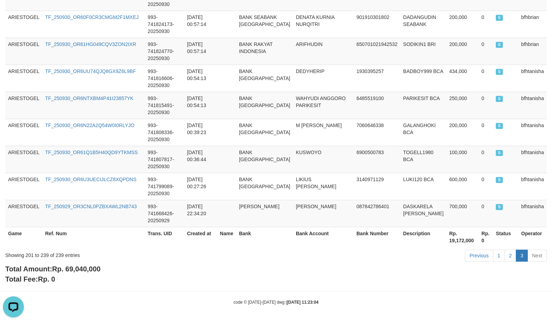
scroll to position [977, 0]
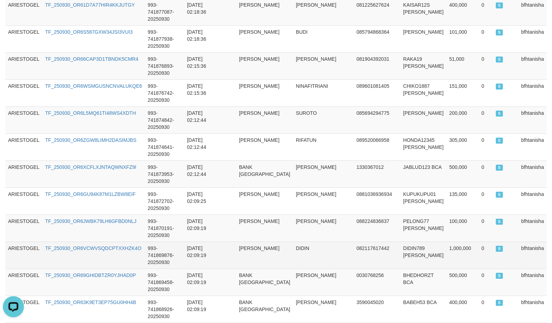
click at [479, 242] on td "0" at bounding box center [486, 255] width 14 height 27
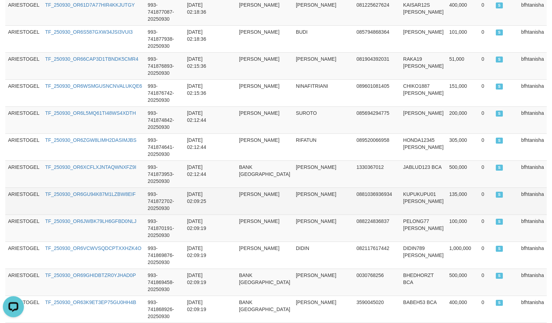
click at [112, 188] on td "TF_250930_OR6GU94K87M1LZBW8EIF" at bounding box center [93, 201] width 103 height 27
click at [114, 192] on link "TF_250930_OR6GU94K87M1LZBW8EIF" at bounding box center [90, 195] width 91 height 6
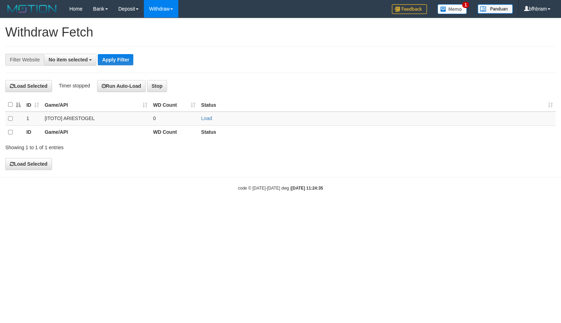
select select
click at [207, 123] on td "Load" at bounding box center [376, 119] width 357 height 14
click at [207, 121] on link "Load" at bounding box center [206, 119] width 11 height 6
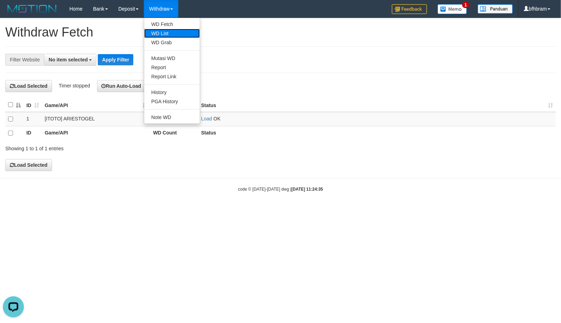
click at [176, 31] on link "WD List" at bounding box center [172, 33] width 56 height 9
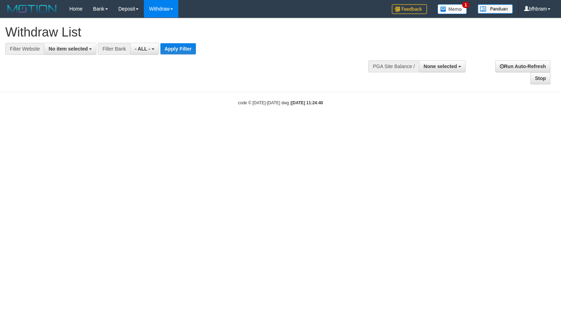
select select
click at [69, 52] on span "No item selected" at bounding box center [68, 49] width 39 height 6
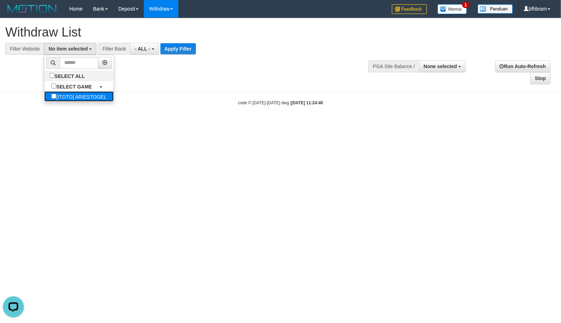
click at [72, 95] on label "[ITOTO] ARIESTOGEL" at bounding box center [78, 96] width 69 height 10
select select "***"
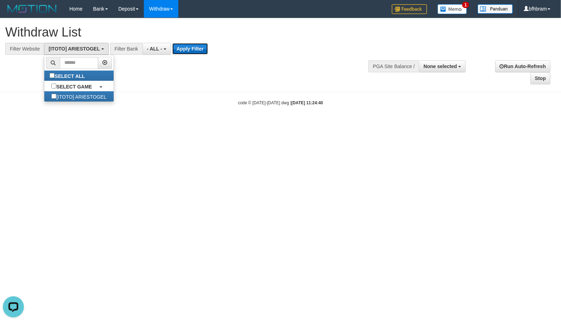
click at [185, 51] on button "Apply Filter" at bounding box center [190, 48] width 36 height 11
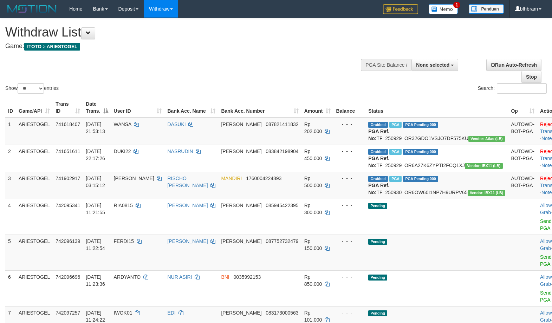
select select
select select "**"
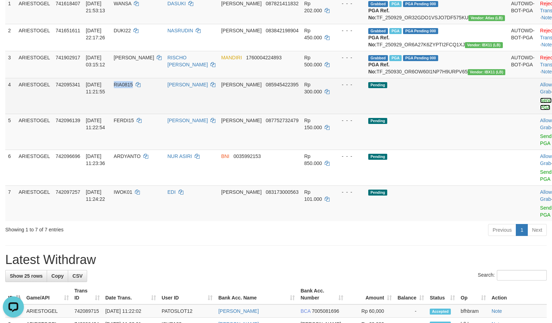
click at [540, 110] on link "Send PGA" at bounding box center [546, 104] width 12 height 13
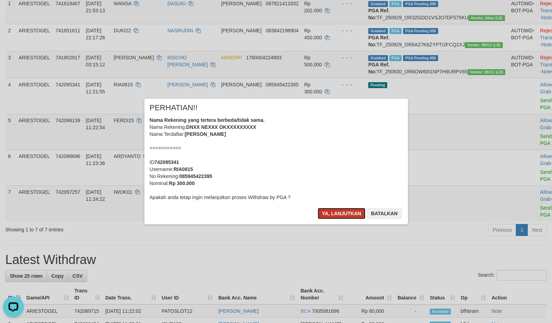
click at [352, 215] on button "Ya, lanjutkan" at bounding box center [342, 213] width 48 height 11
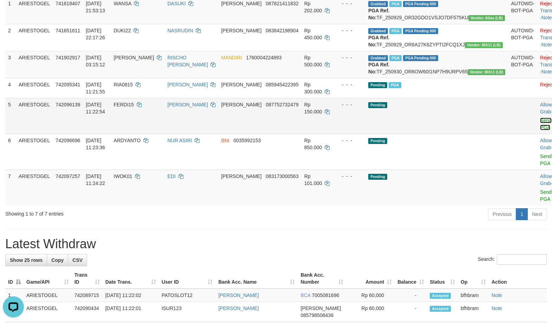
click at [540, 130] on link "Send PGA" at bounding box center [546, 124] width 12 height 13
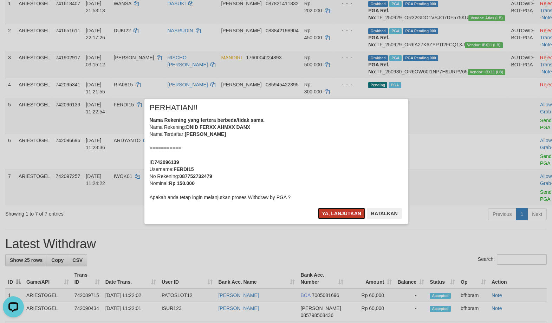
click at [345, 215] on button "Ya, lanjutkan" at bounding box center [342, 213] width 48 height 11
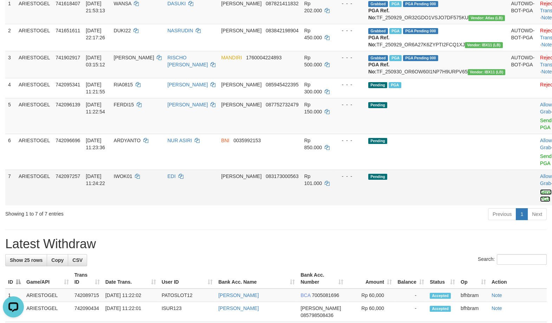
click at [540, 202] on link "Send PGA" at bounding box center [546, 195] width 12 height 13
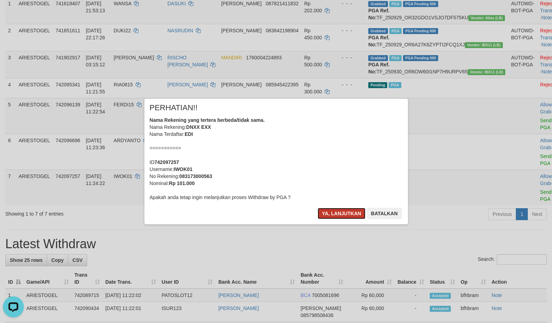
click at [331, 218] on button "Ya, lanjutkan" at bounding box center [342, 213] width 48 height 11
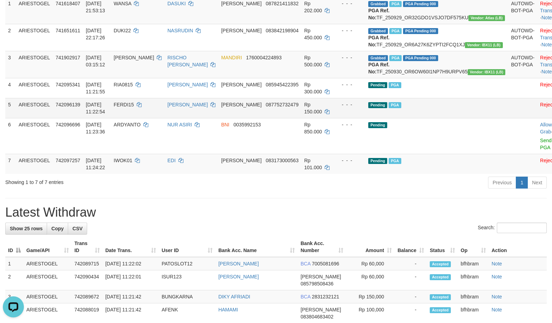
click at [508, 118] on td at bounding box center [522, 108] width 29 height 20
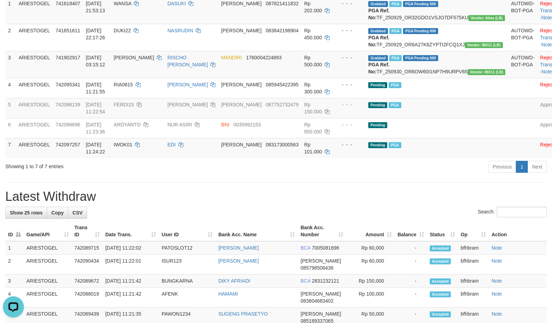
click at [331, 175] on div "Previous 1 Next" at bounding box center [391, 167] width 311 height 15
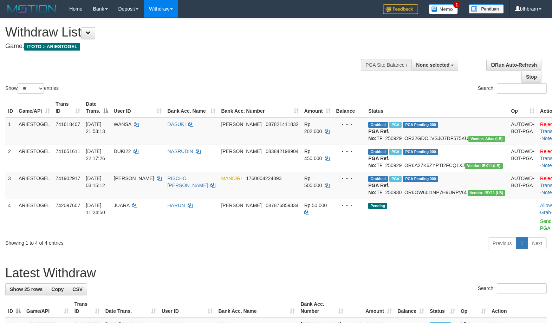
select select
select select "**"
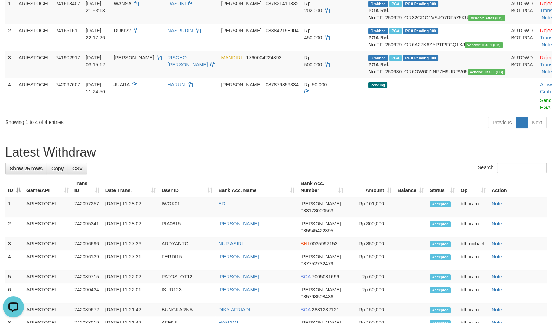
click at [352, 163] on div "**********" at bounding box center [276, 307] width 552 height 820
click at [396, 131] on div "Previous 1 Next" at bounding box center [391, 123] width 311 height 15
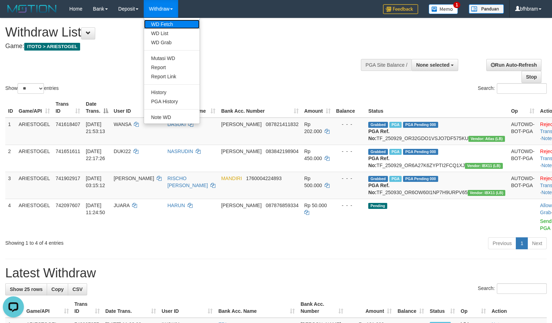
click at [167, 25] on link "WD Fetch" at bounding box center [172, 24] width 56 height 9
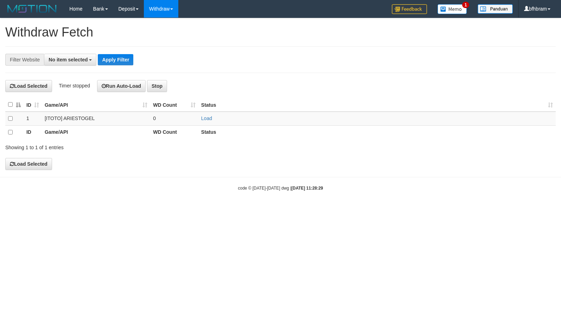
select select
click at [211, 120] on link "Load" at bounding box center [206, 119] width 11 height 6
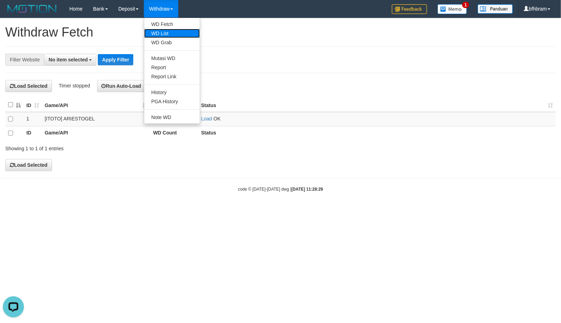
click at [172, 33] on link "WD List" at bounding box center [172, 33] width 56 height 9
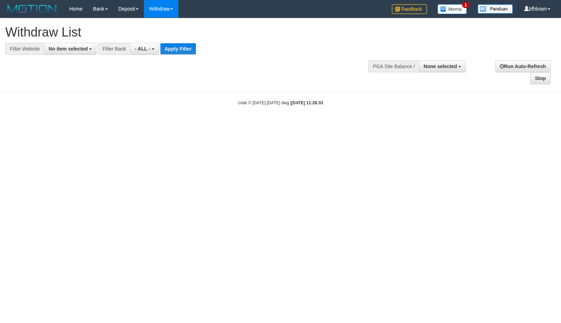
select select
click at [79, 50] on span "No item selected" at bounding box center [68, 49] width 39 height 6
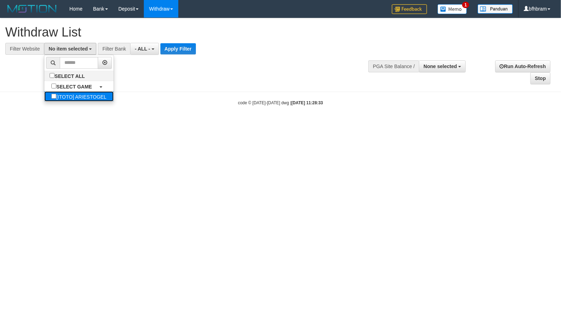
click at [49, 96] on label "[ITOTO] ARIESTOGEL" at bounding box center [78, 96] width 69 height 10
select select "***"
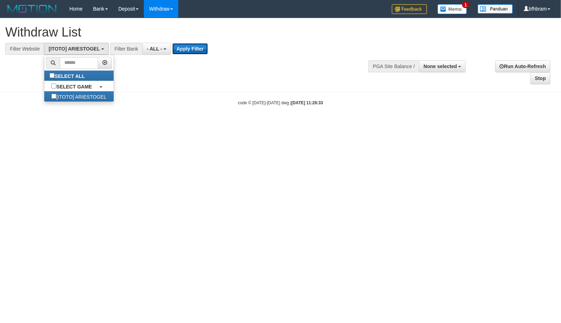
click at [186, 49] on button "Apply Filter" at bounding box center [190, 48] width 36 height 11
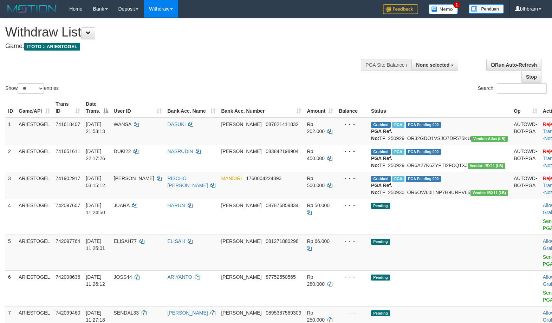
select select
select select "**"
click at [217, 67] on div "Show ** ** ** *** entries Search:" at bounding box center [276, 56] width 552 height 77
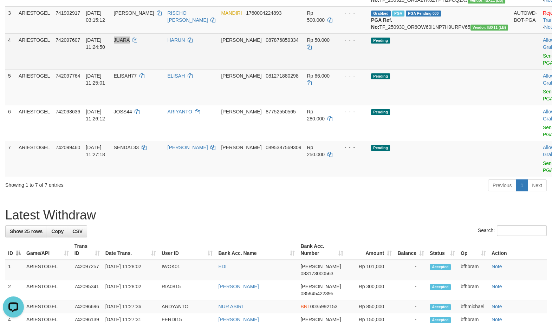
scroll to position [121, 0]
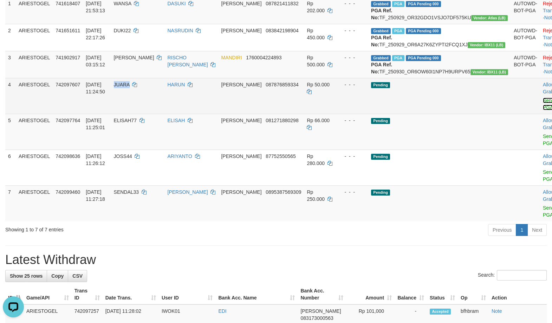
click at [543, 110] on link "Send PGA" at bounding box center [549, 104] width 12 height 13
click at [543, 146] on link "Send PGA" at bounding box center [549, 140] width 12 height 13
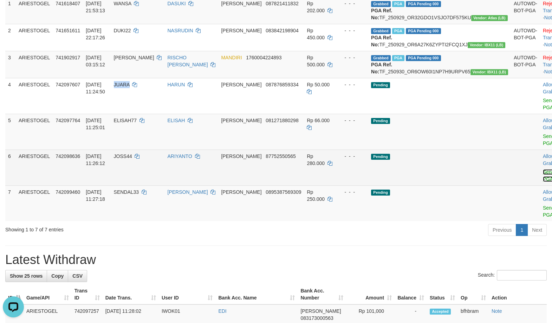
click at [543, 182] on link "Send PGA" at bounding box center [549, 175] width 12 height 13
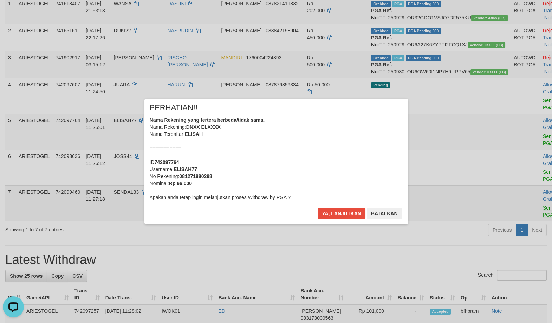
click at [510, 231] on div at bounding box center [276, 161] width 552 height 323
click at [348, 213] on button "Ya, lanjutkan" at bounding box center [342, 213] width 48 height 11
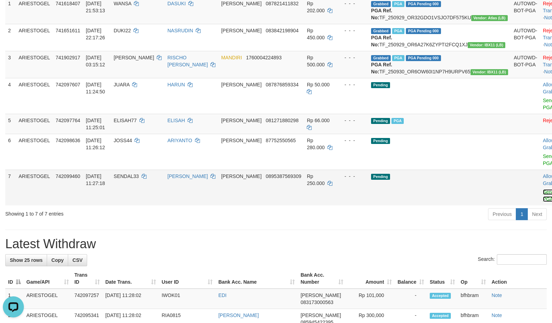
click at [543, 202] on link "Send PGA" at bounding box center [549, 195] width 12 height 13
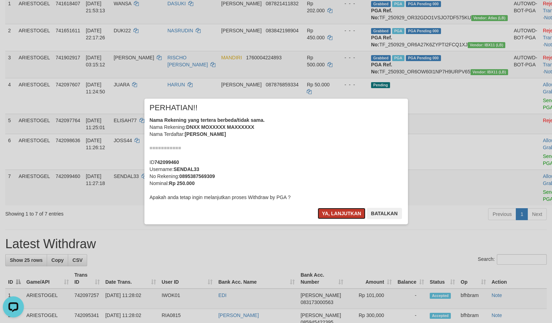
click at [345, 218] on button "Ya, lanjutkan" at bounding box center [342, 213] width 48 height 11
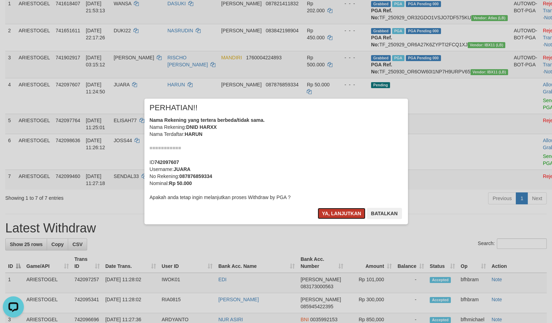
click at [345, 209] on button "Ya, lanjutkan" at bounding box center [342, 213] width 48 height 11
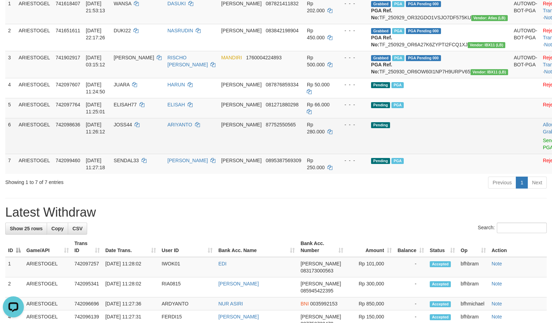
click at [511, 154] on td at bounding box center [525, 136] width 29 height 36
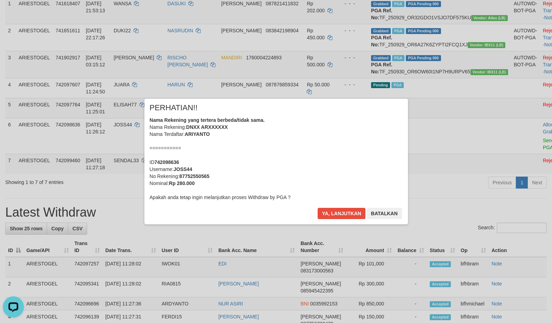
click at [346, 221] on div "× PERHATIAN!! Nama Rekening yang tertera berbeda/tidak sama. Nama Rekening: DNX…" at bounding box center [276, 162] width 274 height 126
click at [346, 221] on div "Ya, lanjutkan Batalkan" at bounding box center [359, 216] width 85 height 17
click at [382, 213] on button "Batalkan" at bounding box center [384, 213] width 35 height 11
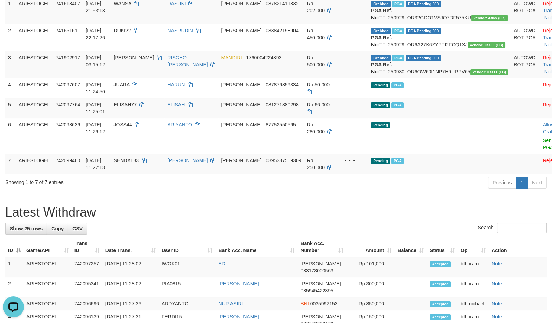
click at [323, 220] on h1 "Latest Withdraw" at bounding box center [276, 213] width 542 height 14
click at [349, 220] on h1 "Latest Withdraw" at bounding box center [276, 213] width 542 height 14
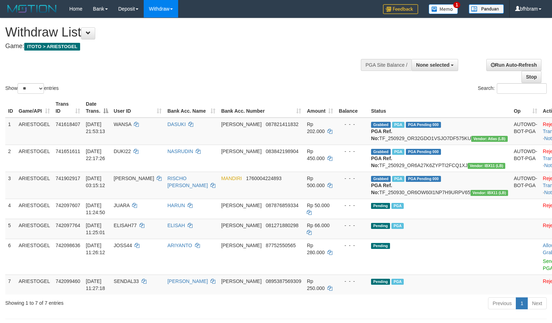
select select
select select "**"
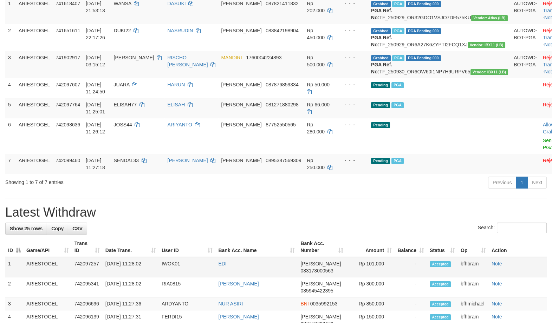
drag, startPoint x: 346, startPoint y: 234, endPoint x: 157, endPoint y: 299, distance: 199.8
click at [345, 220] on h1 "Latest Withdraw" at bounding box center [276, 213] width 542 height 14
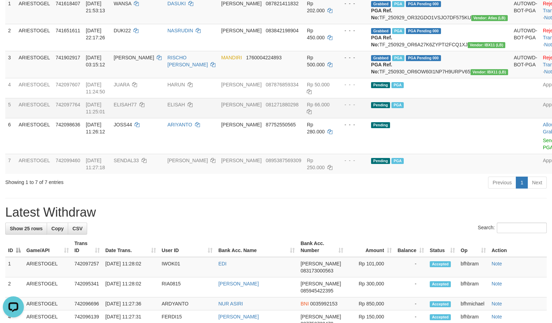
click at [511, 118] on td at bounding box center [525, 108] width 29 height 20
click at [454, 118] on td "Pending PGA" at bounding box center [439, 108] width 143 height 20
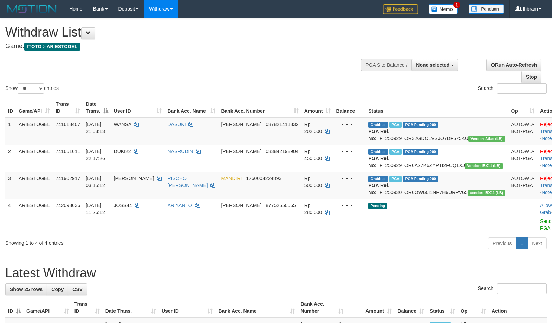
select select
select select "**"
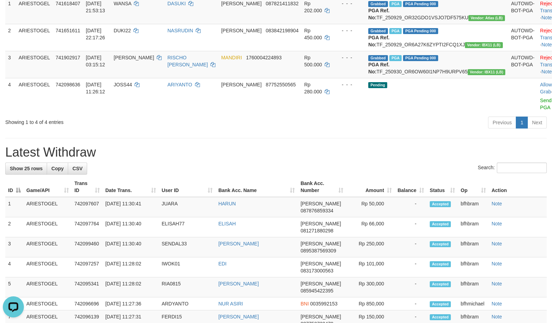
drag, startPoint x: 309, startPoint y: 162, endPoint x: 305, endPoint y: 163, distance: 4.6
click at [310, 162] on div "**********" at bounding box center [276, 307] width 552 height 820
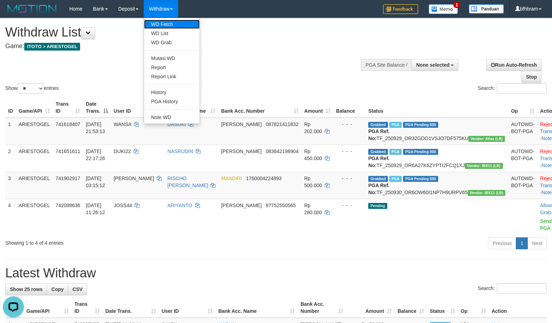
click at [162, 24] on link "WD Fetch" at bounding box center [172, 24] width 56 height 9
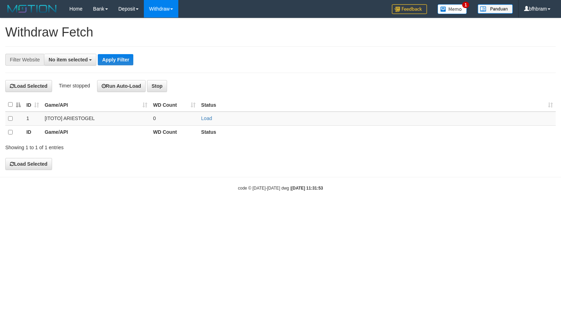
select select
click at [202, 118] on link "Load" at bounding box center [206, 119] width 11 height 6
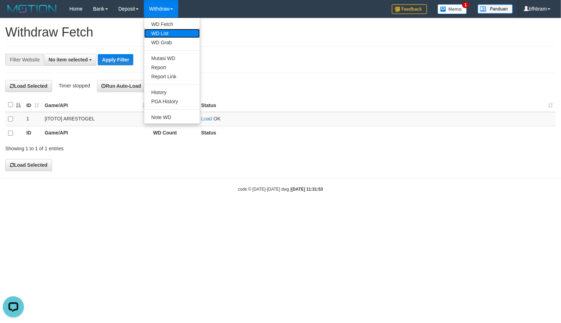
click at [168, 31] on link "WD List" at bounding box center [172, 33] width 56 height 9
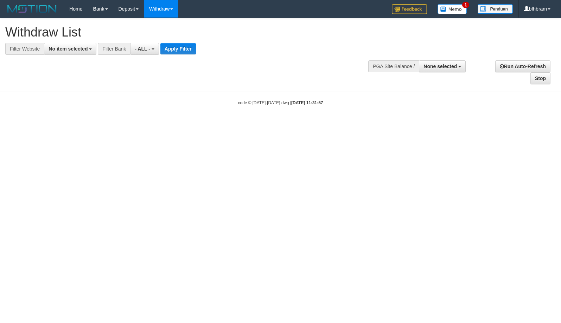
select select
click at [78, 49] on span "No item selected" at bounding box center [68, 49] width 39 height 6
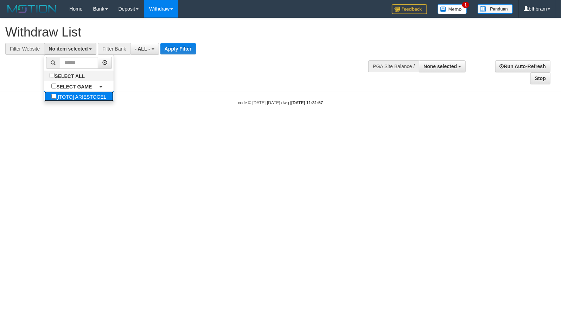
click at [47, 102] on label "[ITOTO] ARIESTOGEL" at bounding box center [78, 96] width 69 height 10
select select "***"
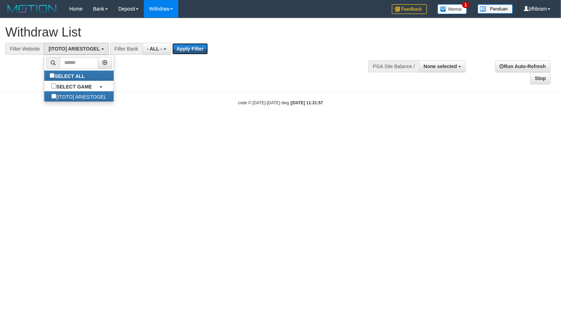
drag, startPoint x: 187, startPoint y: 51, endPoint x: 173, endPoint y: 56, distance: 14.9
click at [188, 51] on button "Apply Filter" at bounding box center [190, 48] width 36 height 11
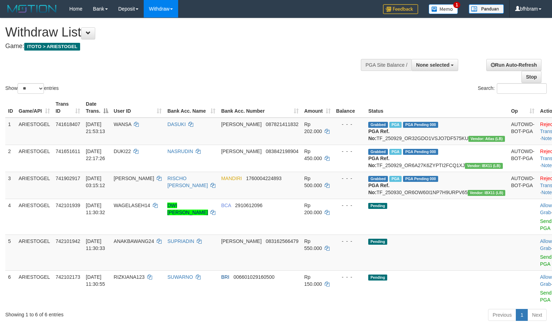
select select
select select "**"
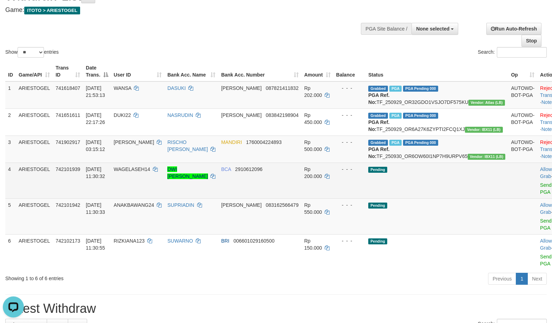
scroll to position [60, 0]
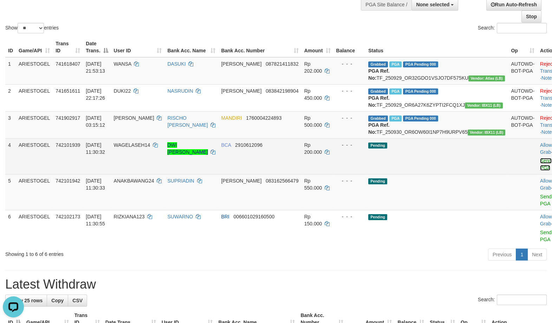
click at [540, 171] on link "Send PGA" at bounding box center [546, 164] width 12 height 13
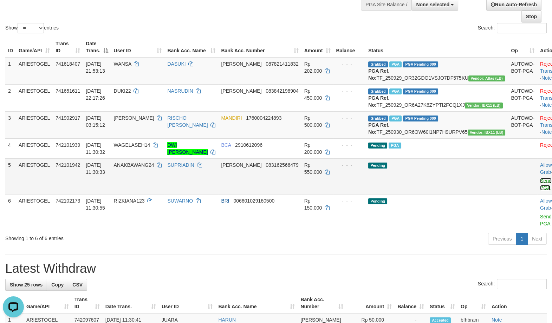
click at [540, 191] on link "Send PGA" at bounding box center [546, 184] width 12 height 13
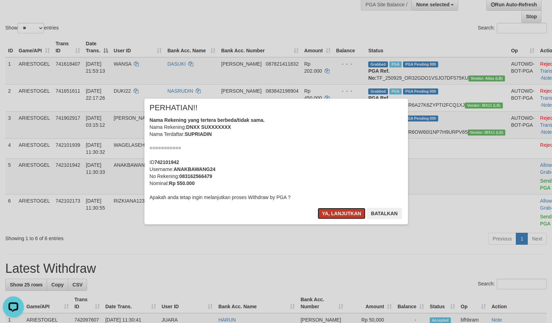
click at [360, 211] on button "Ya, lanjutkan" at bounding box center [342, 213] width 48 height 11
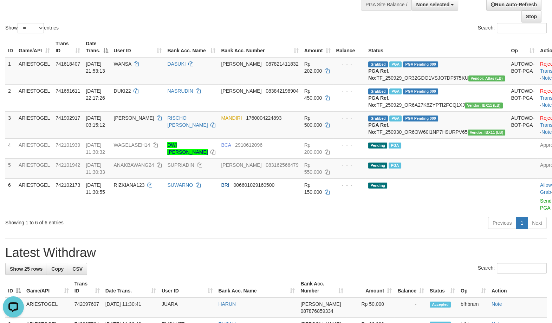
click at [305, 217] on div "ID Game/API Trans ID Date Trans. User ID Bank Acc. Name Bank Acc. Number Amount…" at bounding box center [276, 125] width 552 height 181
click at [237, 232] on div "Previous 1 Next" at bounding box center [391, 224] width 311 height 15
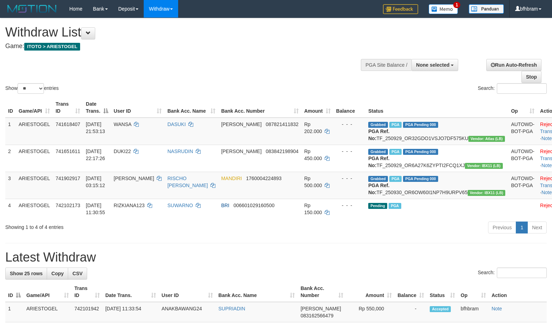
select select
select select "**"
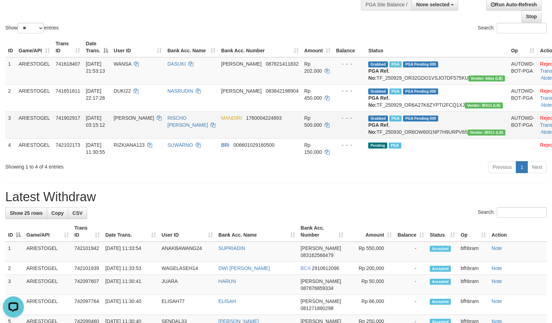
click at [346, 139] on td "- - -" at bounding box center [350, 124] width 32 height 27
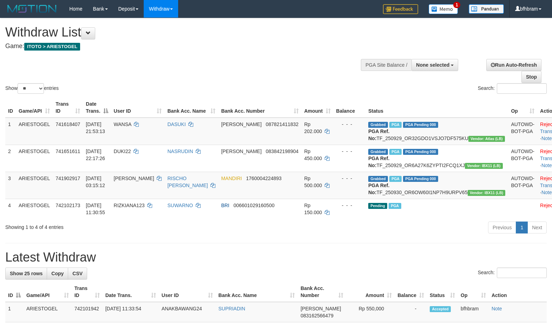
select select
select select "**"
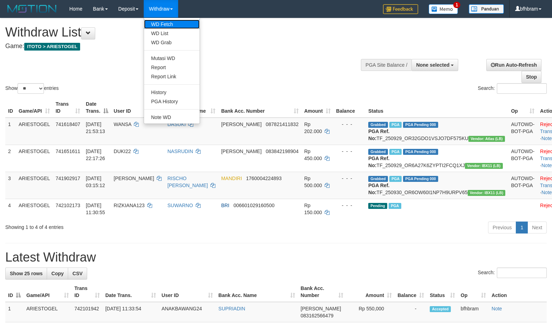
click at [169, 23] on link "WD Fetch" at bounding box center [172, 24] width 56 height 9
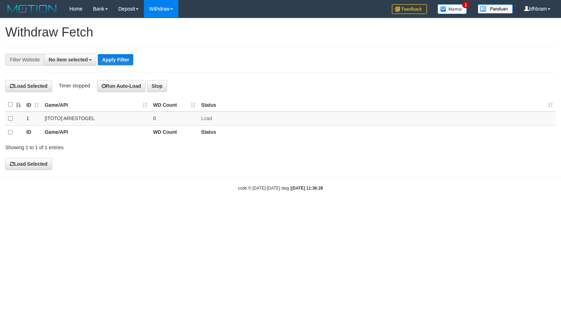
select select
click at [208, 119] on link "Load" at bounding box center [206, 119] width 11 height 6
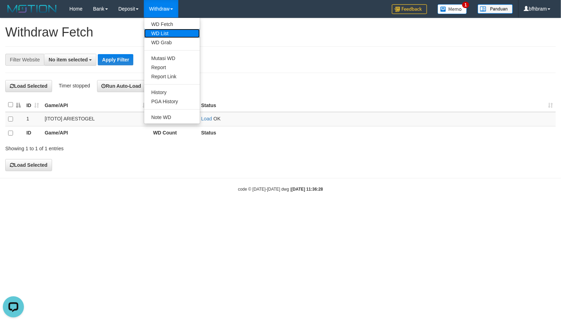
click at [166, 30] on link "WD List" at bounding box center [172, 33] width 56 height 9
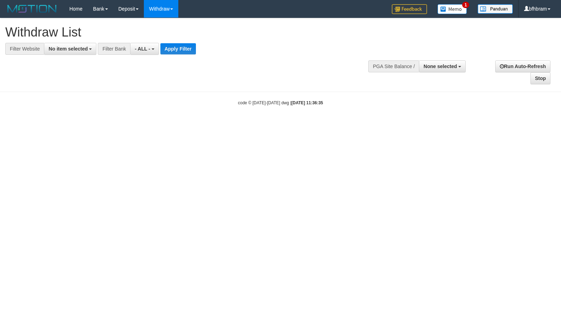
select select
click at [58, 51] on span "No item selected" at bounding box center [68, 49] width 39 height 6
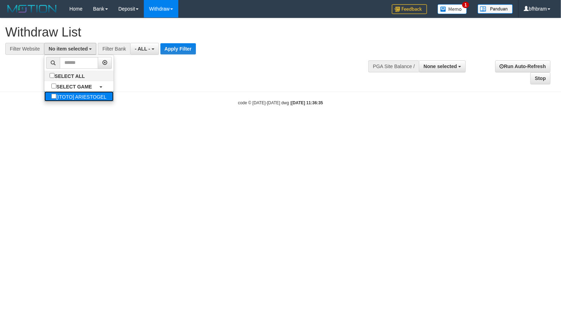
click at [53, 95] on label "[ITOTO] ARIESTOGEL" at bounding box center [78, 96] width 69 height 10
select select "***"
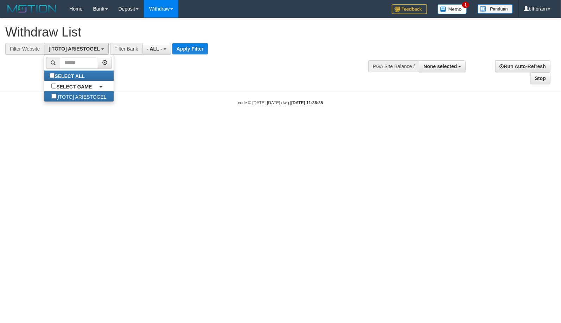
scroll to position [6, 0]
click at [187, 52] on button "Apply Filter" at bounding box center [190, 48] width 36 height 11
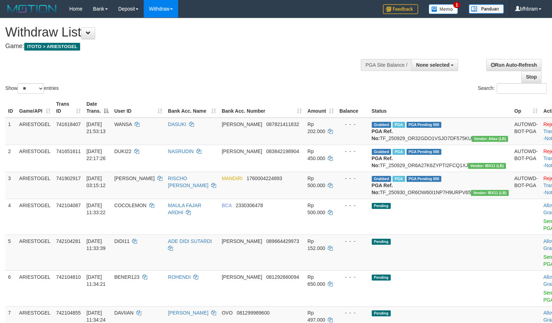
select select
select select "**"
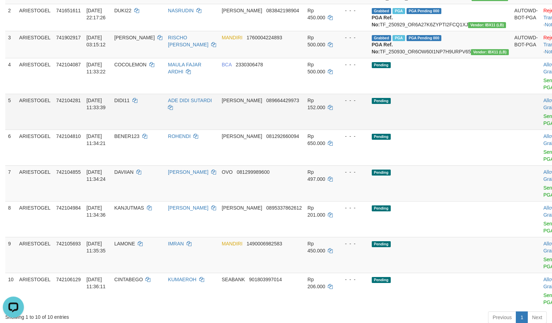
scroll to position [121, 0]
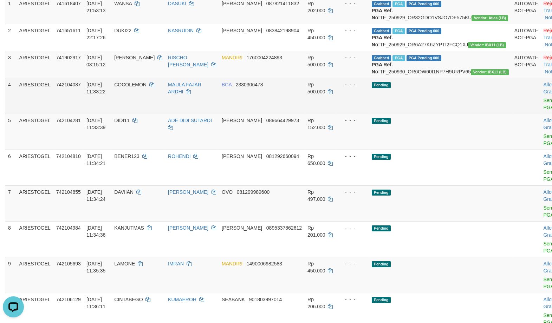
click at [439, 114] on td "Pending" at bounding box center [440, 96] width 143 height 36
click at [543, 110] on link "Send PGA" at bounding box center [549, 104] width 12 height 13
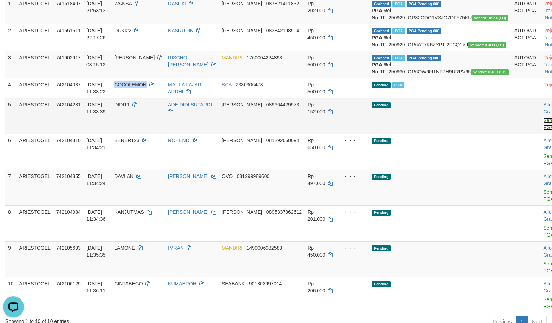
click at [543, 130] on link "Send PGA" at bounding box center [549, 124] width 12 height 13
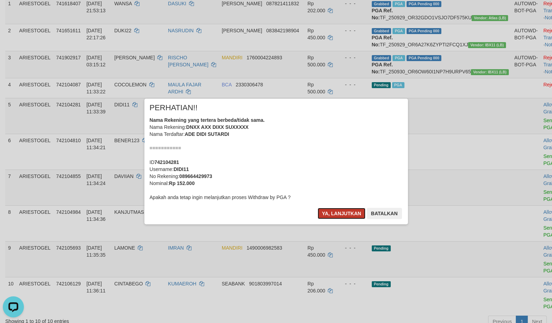
click at [337, 214] on button "Ya, lanjutkan" at bounding box center [342, 213] width 48 height 11
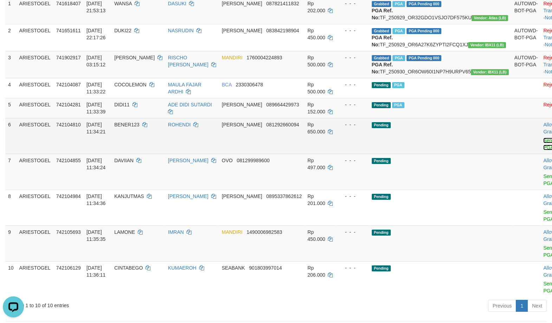
click at [543, 150] on link "Send PGA" at bounding box center [549, 144] width 12 height 13
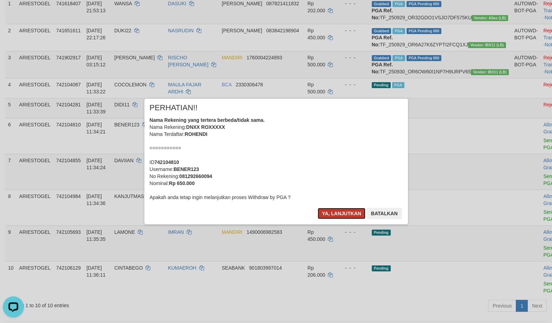
click at [344, 217] on button "Ya, lanjutkan" at bounding box center [342, 213] width 48 height 11
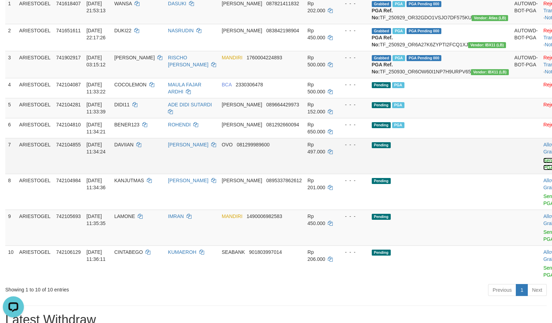
click at [543, 170] on link "Send PGA" at bounding box center [549, 164] width 12 height 13
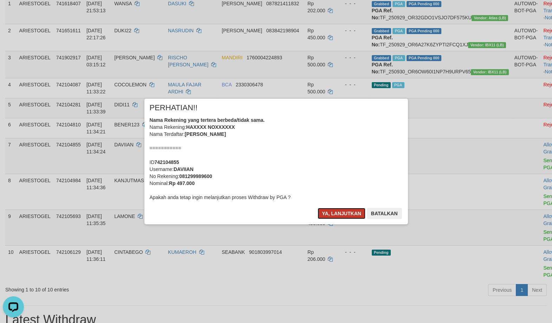
click at [336, 215] on button "Ya, lanjutkan" at bounding box center [342, 213] width 48 height 11
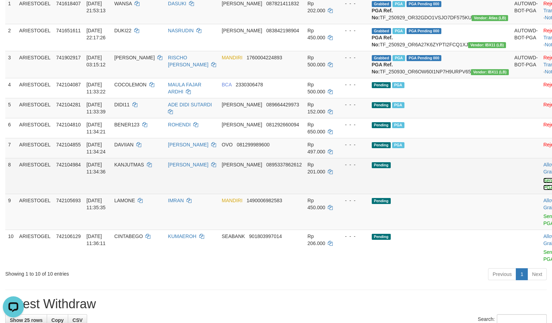
click at [543, 191] on link "Send PGA" at bounding box center [549, 184] width 12 height 13
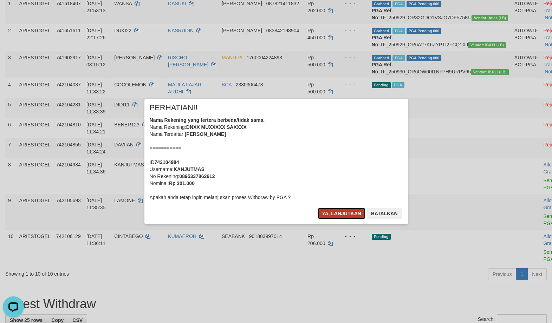
click at [351, 217] on button "Ya, lanjutkan" at bounding box center [342, 213] width 48 height 11
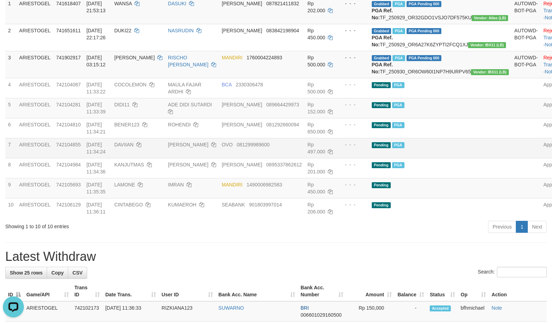
click at [512, 158] on td at bounding box center [526, 148] width 29 height 20
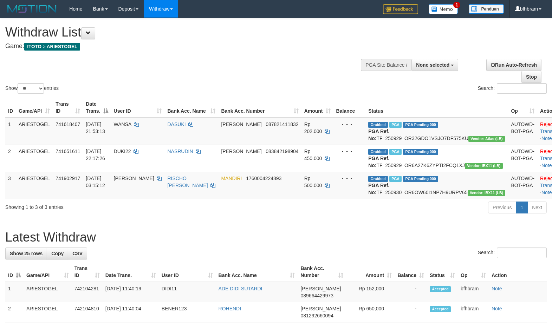
select select
select select "**"
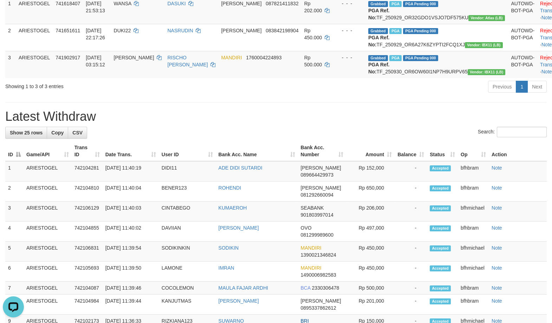
click at [341, 131] on div "**********" at bounding box center [276, 285] width 552 height 777
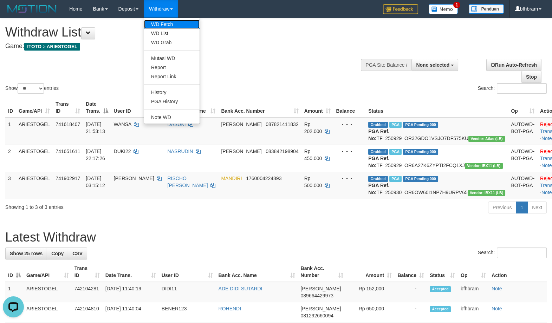
click at [165, 24] on link "WD Fetch" at bounding box center [172, 24] width 56 height 9
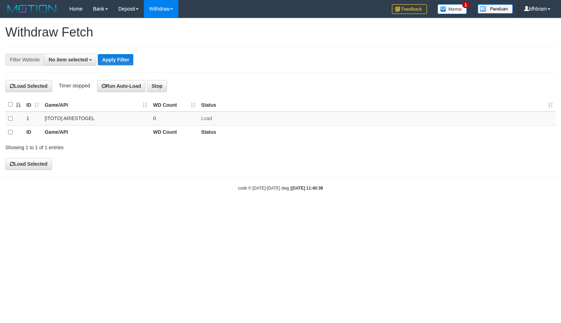
select select
click at [207, 120] on link "Load" at bounding box center [206, 119] width 11 height 6
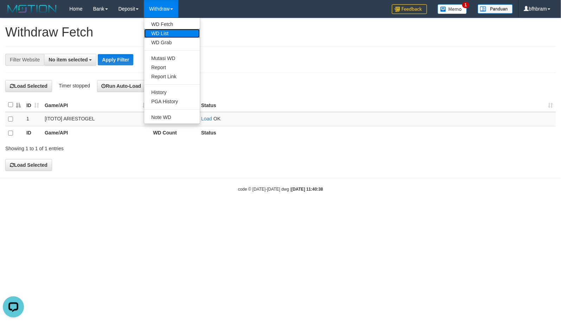
click at [165, 33] on link "WD List" at bounding box center [172, 33] width 56 height 9
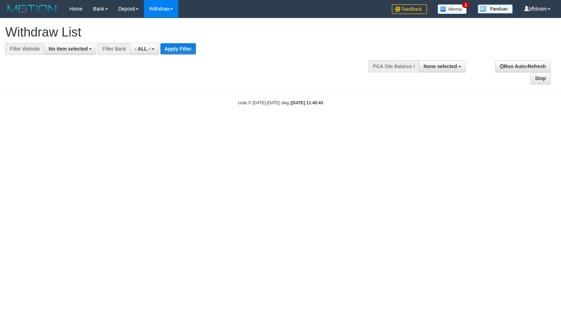
select select
click at [82, 52] on span "No item selected" at bounding box center [68, 49] width 39 height 6
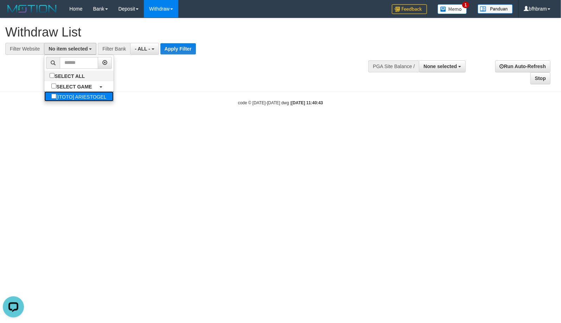
click at [52, 96] on label "[ITOTO] ARIESTOGEL" at bounding box center [78, 96] width 69 height 10
select select "***"
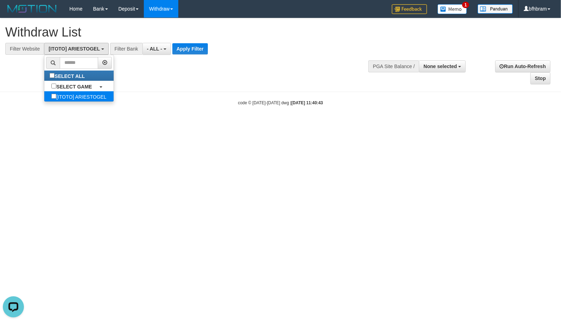
scroll to position [6, 0]
click at [188, 46] on button "Apply Filter" at bounding box center [190, 48] width 36 height 11
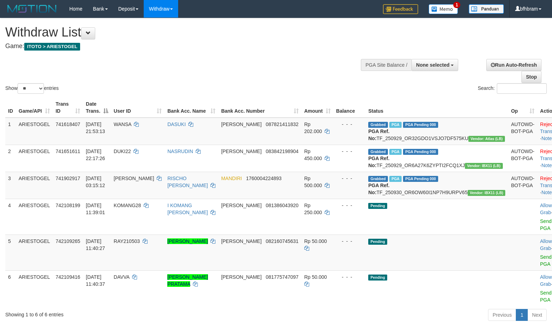
select select
select select "**"
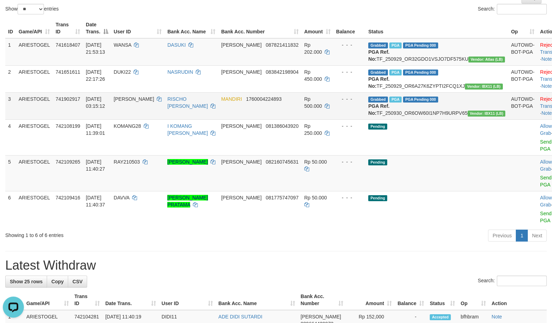
scroll to position [60, 0]
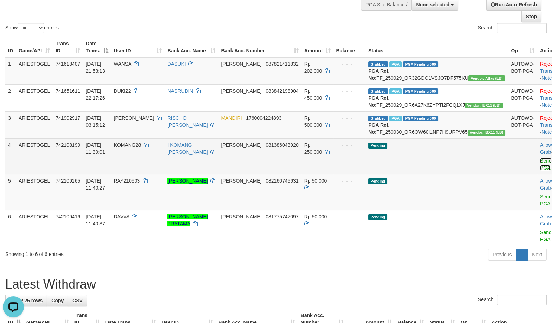
click at [540, 171] on link "Send PGA" at bounding box center [546, 164] width 12 height 13
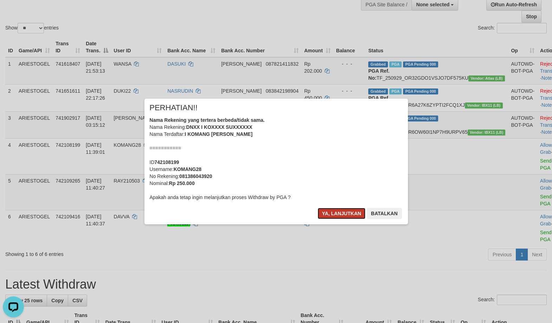
click at [327, 213] on button "Ya, lanjutkan" at bounding box center [342, 213] width 48 height 11
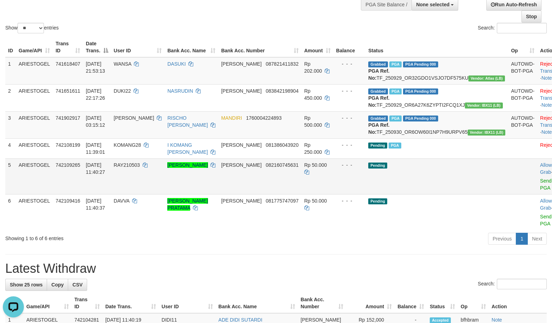
click at [537, 194] on td "Allow Grab · Reject Send PGA · Note" at bounding box center [554, 177] width 35 height 36
click at [540, 191] on link "Send PGA" at bounding box center [546, 184] width 12 height 13
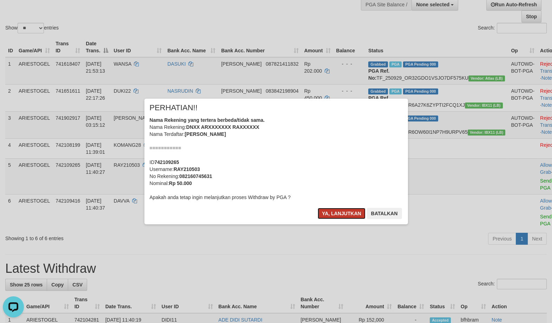
click at [334, 217] on button "Ya, lanjutkan" at bounding box center [342, 213] width 48 height 11
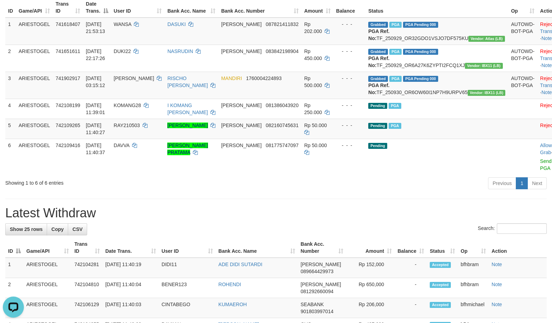
scroll to position [121, 0]
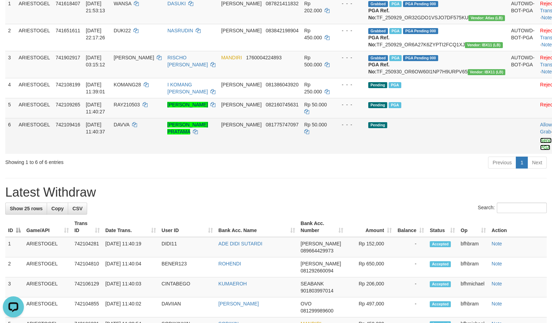
click at [540, 150] on link "Send PGA" at bounding box center [546, 144] width 12 height 13
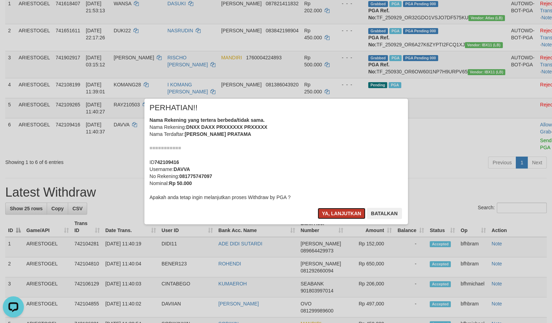
click at [336, 215] on button "Ya, lanjutkan" at bounding box center [342, 213] width 48 height 11
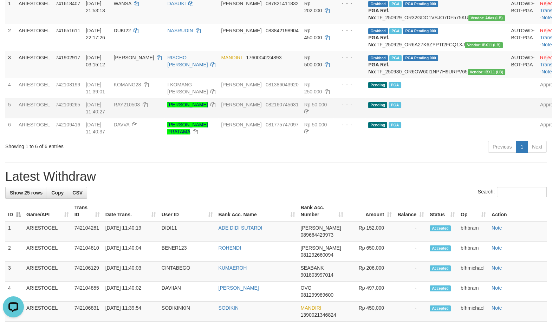
click at [457, 118] on td "Pending PGA" at bounding box center [437, 108] width 143 height 20
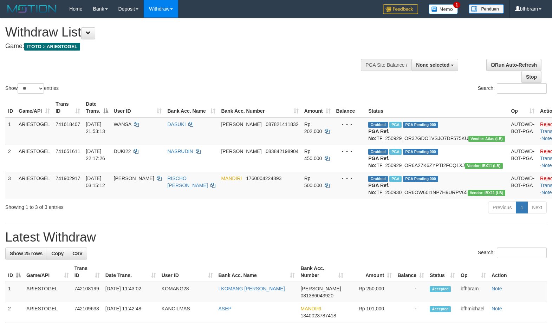
select select
select select "**"
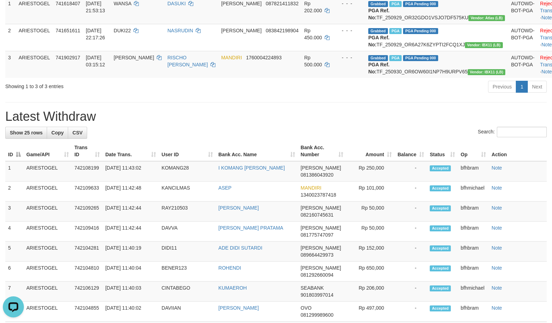
click at [336, 124] on h1 "Latest Withdraw" at bounding box center [276, 117] width 542 height 14
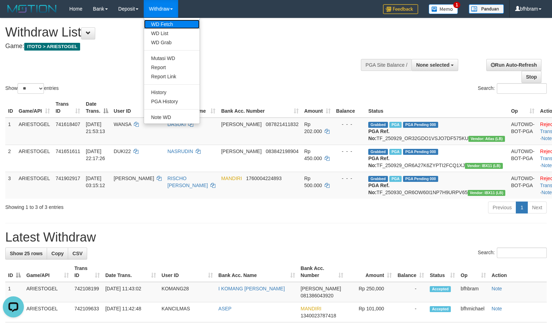
click at [163, 26] on link "WD Fetch" at bounding box center [172, 24] width 56 height 9
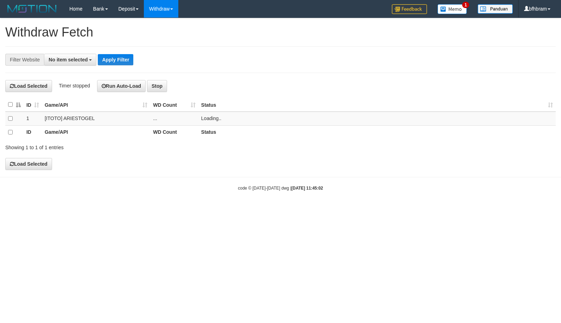
select select
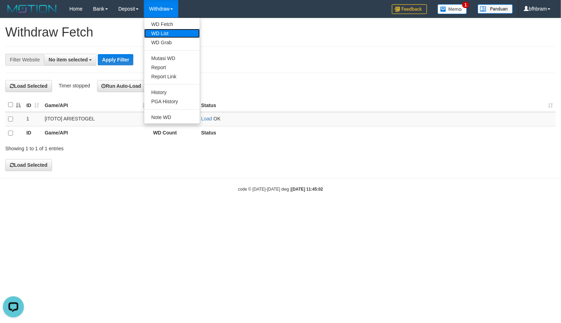
click at [165, 33] on link "WD List" at bounding box center [172, 33] width 56 height 9
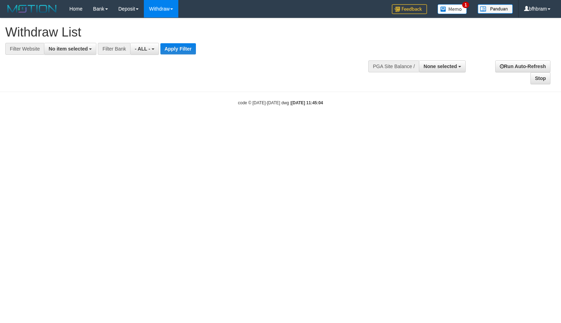
select select
click at [72, 50] on span "No item selected" at bounding box center [68, 49] width 39 height 6
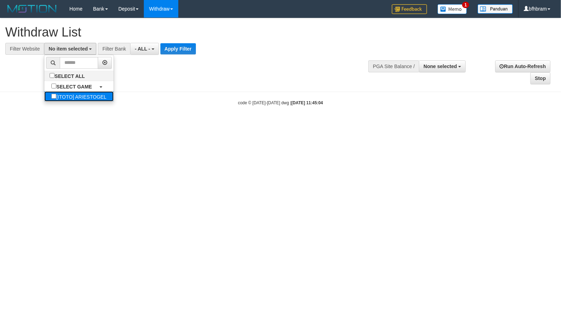
click at [52, 98] on label "[ITOTO] ARIESTOGEL" at bounding box center [78, 96] width 69 height 10
select select "***"
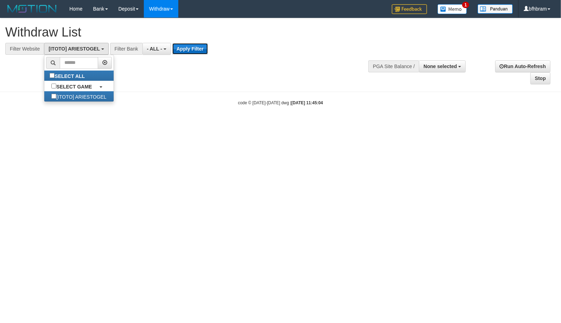
click at [178, 54] on button "Apply Filter" at bounding box center [190, 48] width 36 height 11
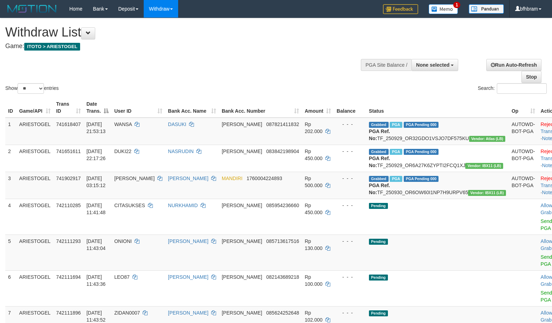
select select
select select "**"
click at [274, 69] on div "Show ** ** ** *** entries Search:" at bounding box center [276, 56] width 552 height 77
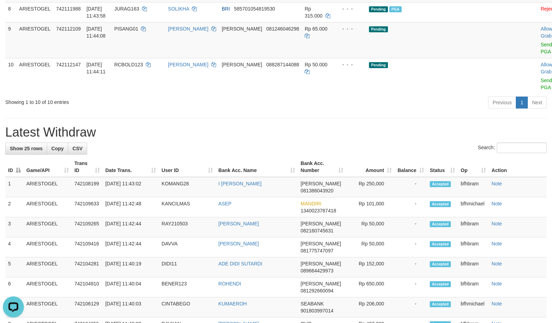
scroll to position [181, 0]
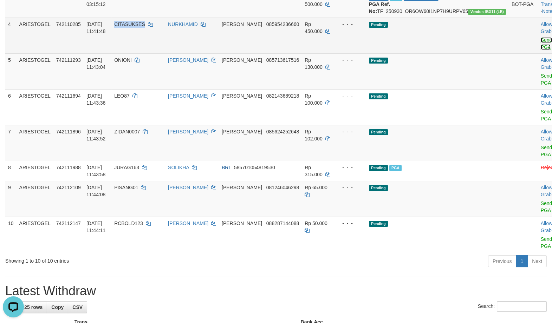
click at [541, 50] on link "Send PGA" at bounding box center [547, 43] width 12 height 13
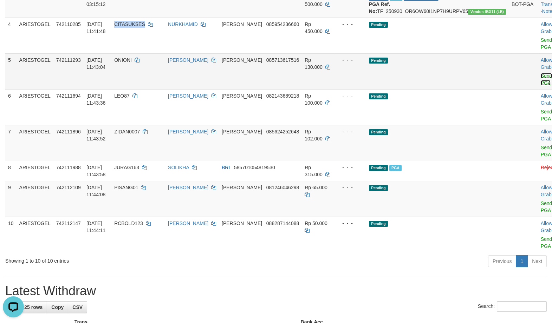
click at [541, 86] on link "Send PGA" at bounding box center [547, 79] width 12 height 13
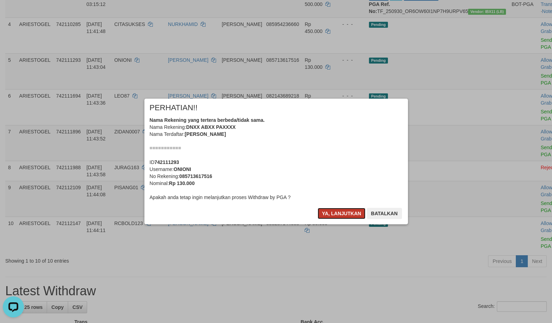
click at [347, 212] on button "Ya, lanjutkan" at bounding box center [342, 213] width 48 height 11
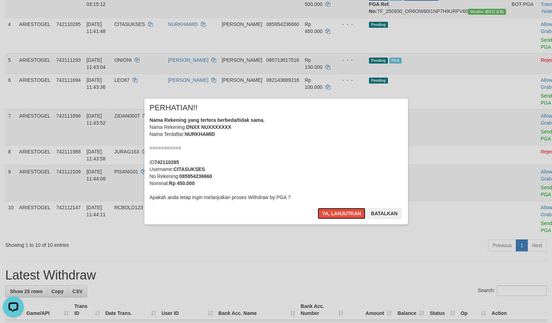
click at [347, 212] on button "Ya, lanjutkan" at bounding box center [342, 213] width 48 height 11
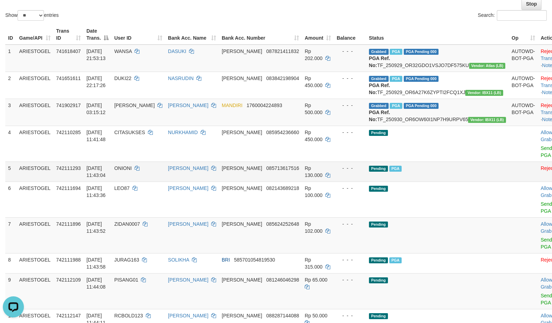
scroll to position [134, 0]
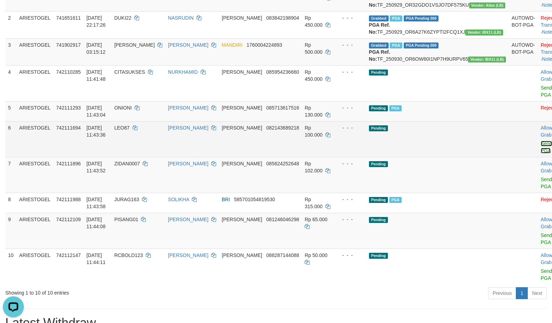
click at [541, 154] on link "Send PGA" at bounding box center [547, 147] width 12 height 13
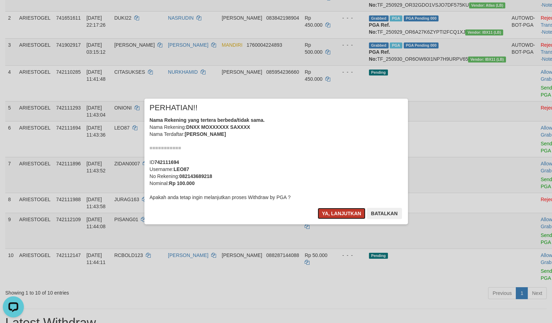
click at [350, 214] on button "Ya, lanjutkan" at bounding box center [342, 213] width 48 height 11
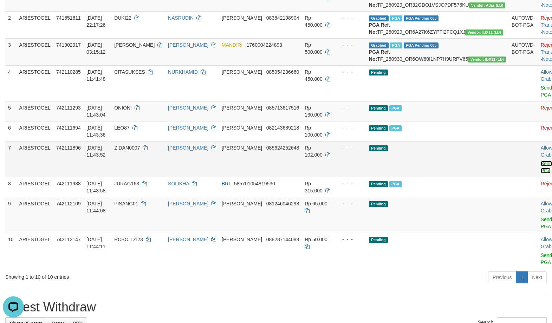
click at [541, 174] on link "Send PGA" at bounding box center [547, 167] width 12 height 13
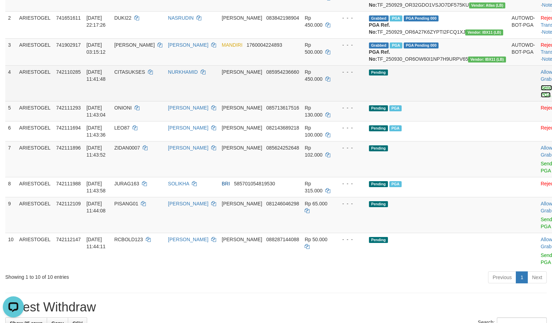
click at [541, 98] on link "Send PGA" at bounding box center [547, 91] width 12 height 13
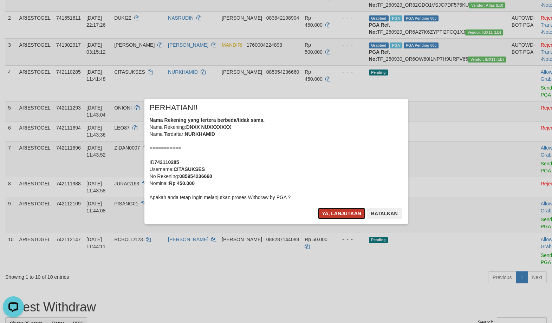
click at [341, 213] on button "Ya, lanjutkan" at bounding box center [342, 213] width 48 height 11
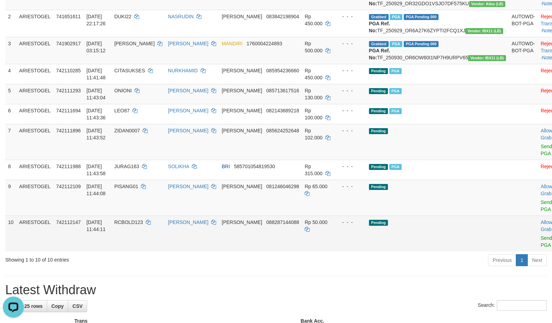
scroll to position [194, 0]
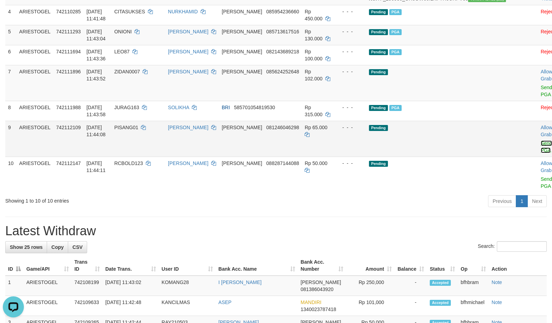
click at [541, 153] on link "Send PGA" at bounding box center [547, 147] width 12 height 13
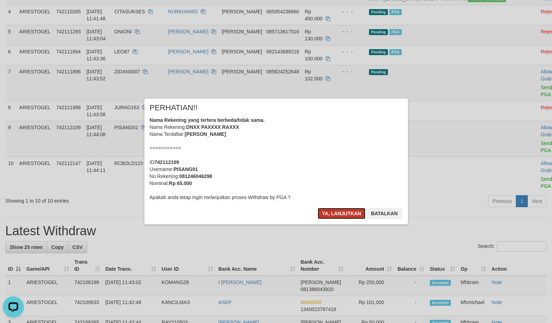
click at [353, 215] on button "Ya, lanjutkan" at bounding box center [342, 213] width 48 height 11
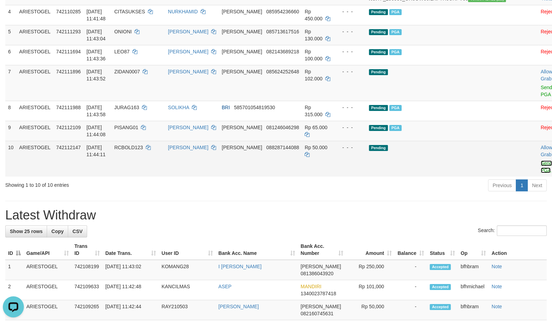
click at [541, 173] on link "Send PGA" at bounding box center [547, 167] width 12 height 13
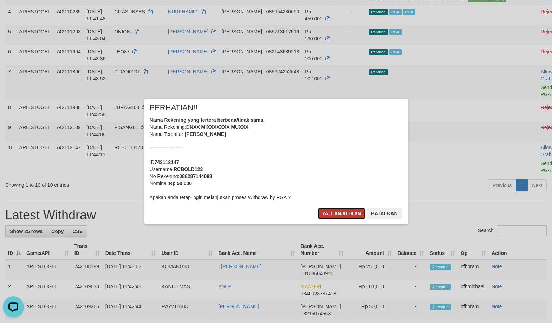
click at [349, 216] on button "Ya, lanjutkan" at bounding box center [342, 213] width 48 height 11
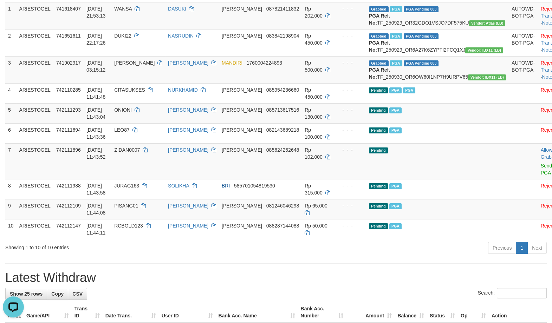
scroll to position [134, 0]
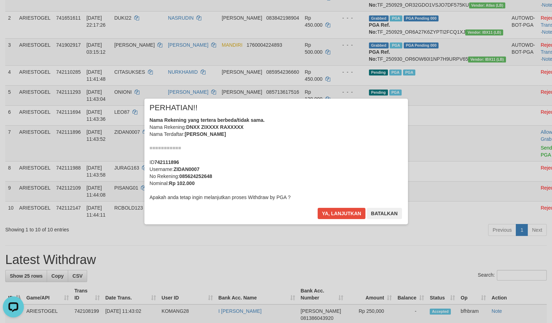
drag, startPoint x: 362, startPoint y: 275, endPoint x: 287, endPoint y: 262, distance: 75.7
click at [360, 273] on div at bounding box center [276, 161] width 552 height 323
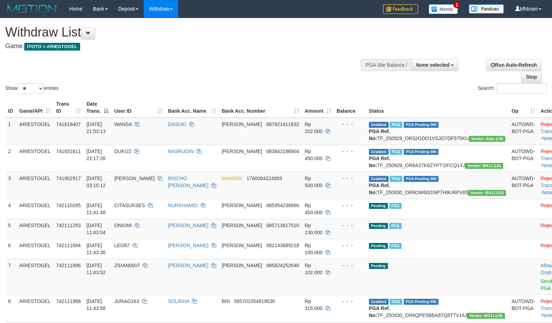
select select
select select "**"
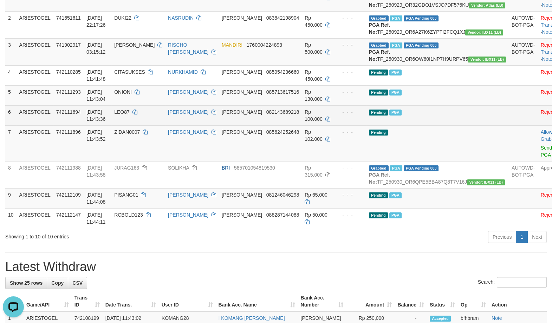
click at [443, 125] on td "Pending PGA" at bounding box center [437, 115] width 143 height 20
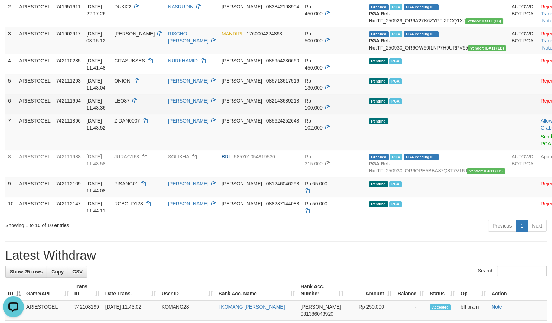
scroll to position [121, 0]
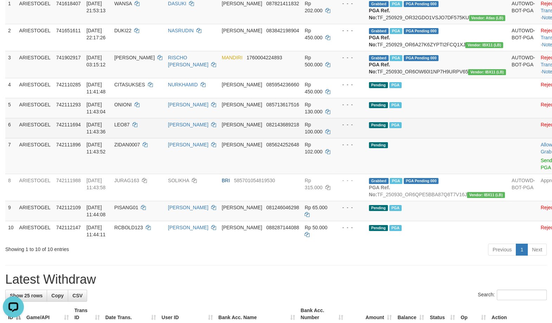
click at [445, 138] on td "Pending PGA" at bounding box center [437, 128] width 143 height 20
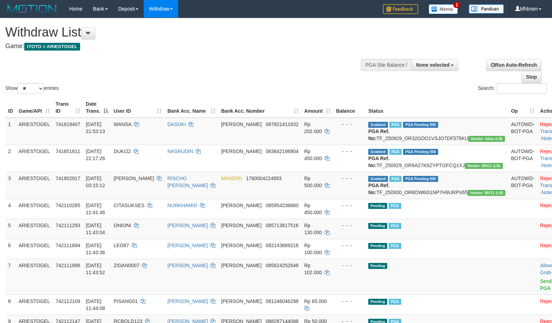
select select
select select "**"
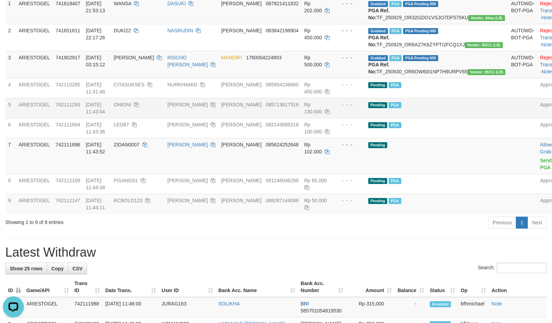
click at [463, 118] on td "Pending PGA" at bounding box center [437, 108] width 143 height 20
click at [540, 170] on link "Send PGA" at bounding box center [546, 164] width 12 height 13
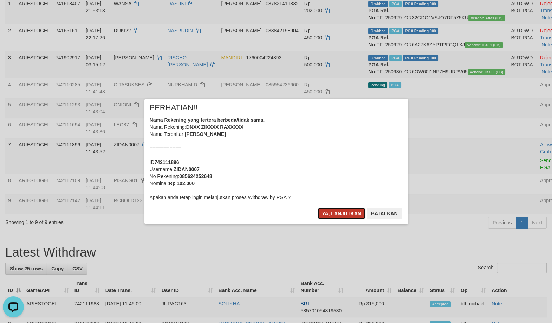
click at [346, 215] on button "Ya, lanjutkan" at bounding box center [342, 213] width 48 height 11
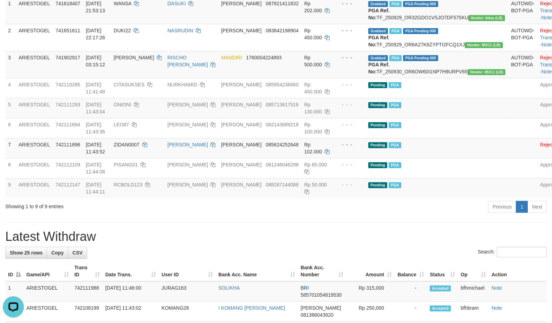
click at [235, 244] on h1 "Latest Withdraw" at bounding box center [276, 237] width 542 height 14
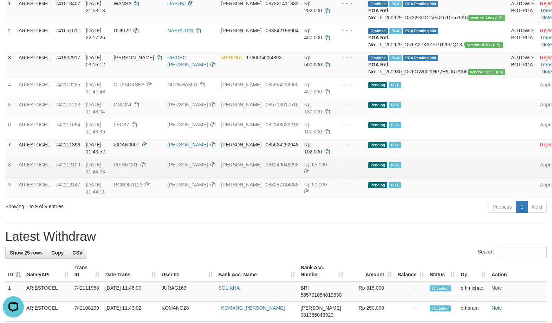
click at [508, 178] on td at bounding box center [522, 168] width 29 height 20
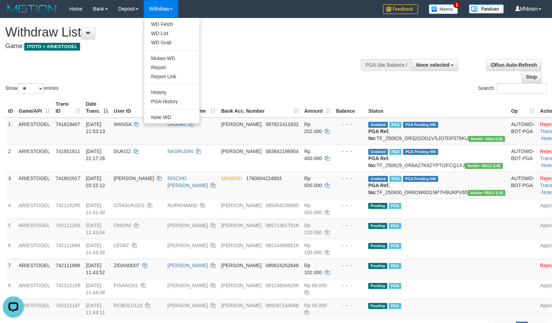
click at [162, 20] on ul "WD Fetch WD List WD Grab Mutasi WD Report Report Link History PGA History Note …" at bounding box center [172, 71] width 56 height 107
click at [163, 28] on link "WD Fetch" at bounding box center [172, 24] width 56 height 9
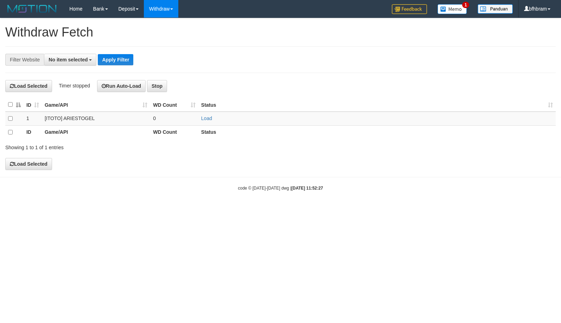
select select
click at [205, 118] on link "Load" at bounding box center [206, 119] width 11 height 6
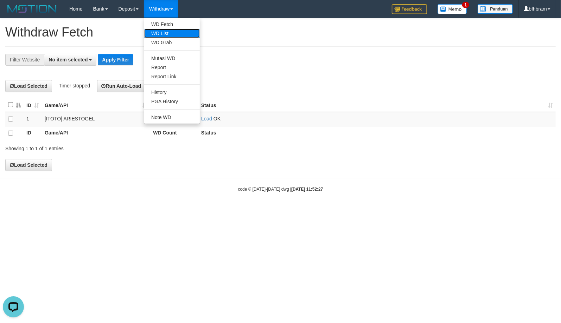
click at [166, 34] on link "WD List" at bounding box center [172, 33] width 56 height 9
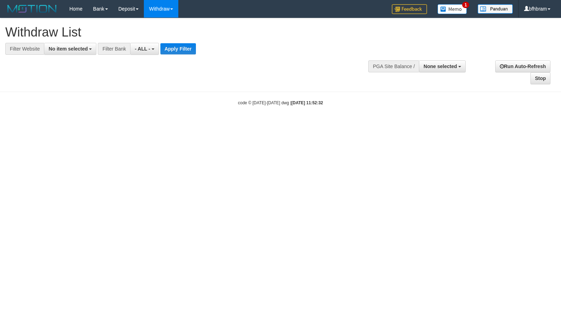
select select
click at [71, 52] on span "No item selected" at bounding box center [68, 49] width 39 height 6
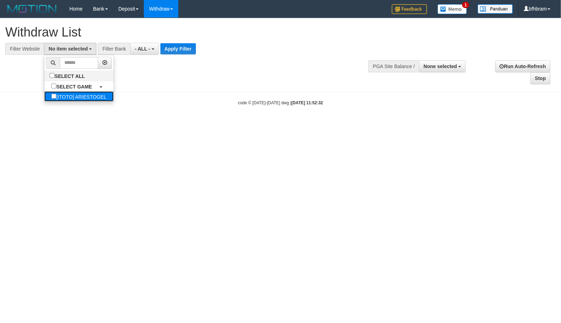
click at [51, 95] on label "[ITOTO] ARIESTOGEL" at bounding box center [78, 96] width 69 height 10
select select "***"
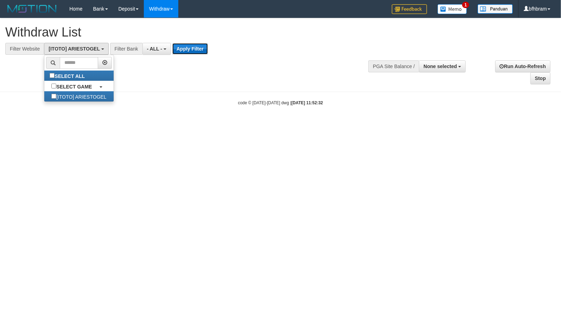
click at [183, 50] on button "Apply Filter" at bounding box center [190, 48] width 36 height 11
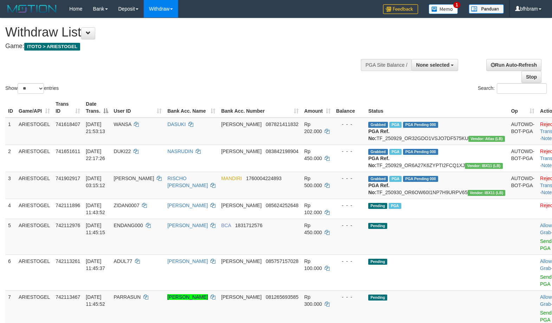
select select
select select "**"
click at [254, 85] on div "Show ** ** ** *** entries" at bounding box center [138, 89] width 266 height 12
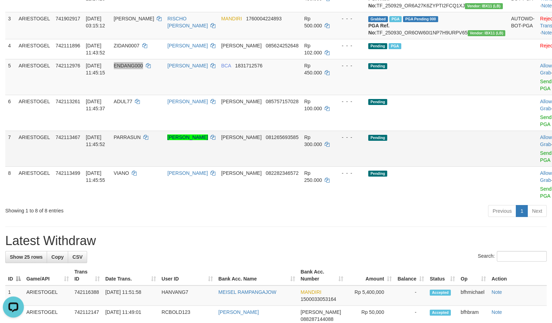
scroll to position [181, 0]
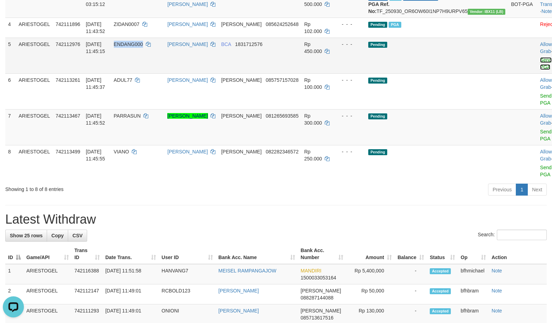
click at [540, 70] on link "Send PGA" at bounding box center [546, 63] width 12 height 13
click at [540, 106] on link "Send PGA" at bounding box center [546, 99] width 12 height 13
click at [540, 142] on link "Send PGA" at bounding box center [546, 135] width 12 height 13
click at [507, 196] on link "Previous" at bounding box center [502, 190] width 28 height 12
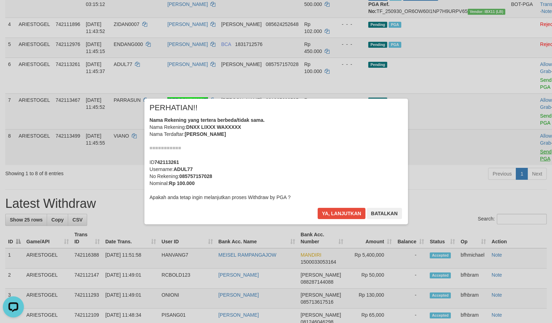
click at [403, 182] on div "Nama Rekening yang tertera berbeda/tidak sama. Nama Rekening: DNXX LIXXX WAXXXX…" at bounding box center [276, 159] width 253 height 84
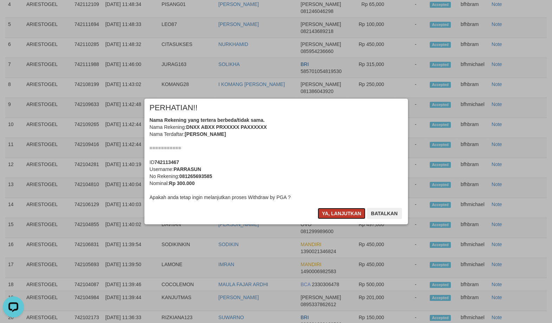
click at [360, 218] on button "Ya, lanjutkan" at bounding box center [342, 213] width 48 height 11
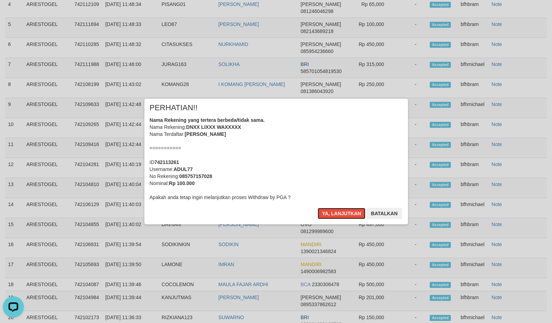
click at [355, 213] on button "Ya, lanjutkan" at bounding box center [342, 213] width 48 height 11
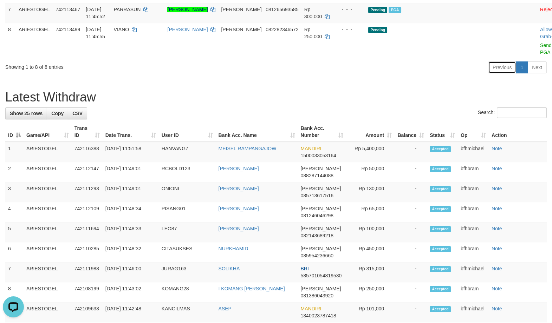
scroll to position [249, 0]
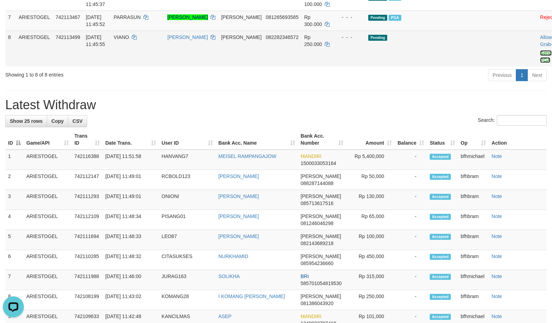
click at [540, 63] on link "Send PGA" at bounding box center [546, 56] width 12 height 13
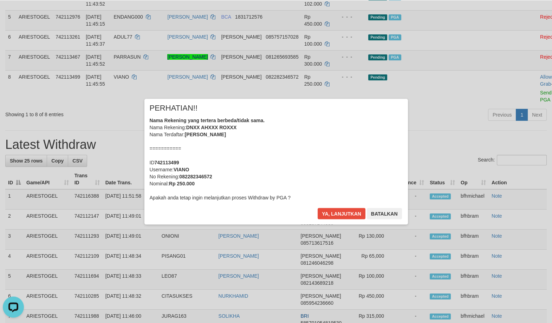
scroll to position [188, 0]
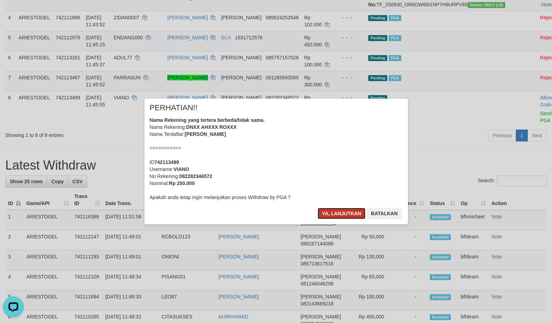
click at [342, 212] on button "Ya, lanjutkan" at bounding box center [342, 213] width 48 height 11
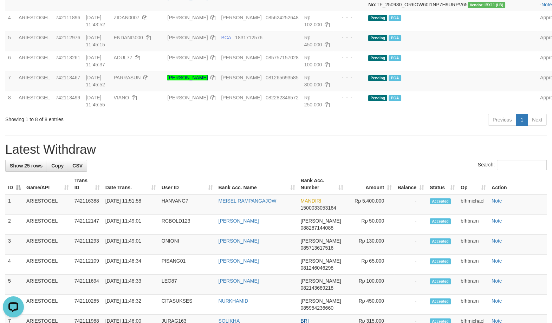
click at [359, 157] on h1 "Latest Withdraw" at bounding box center [276, 150] width 542 height 14
click at [345, 157] on h1 "Latest Withdraw" at bounding box center [276, 150] width 542 height 14
click at [337, 157] on h1 "Latest Withdraw" at bounding box center [276, 150] width 542 height 14
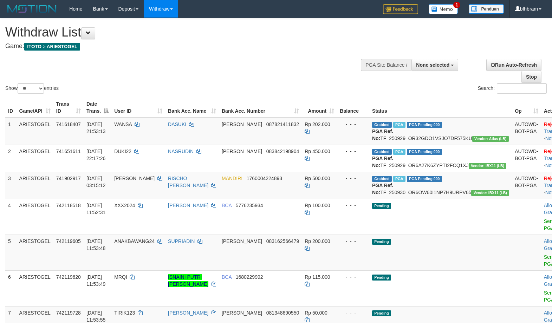
select select
select select "**"
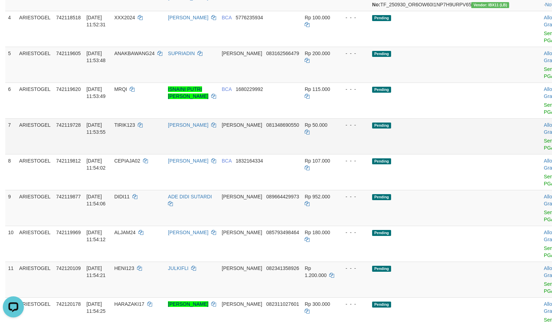
click at [457, 154] on td "Pending" at bounding box center [440, 136] width 143 height 36
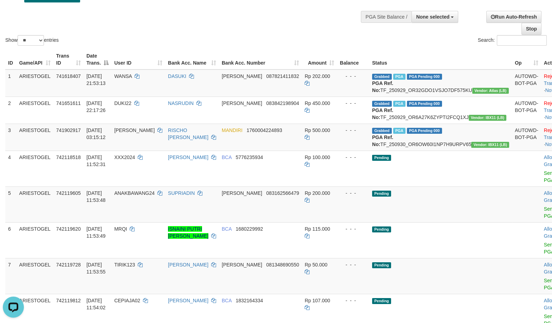
scroll to position [7, 0]
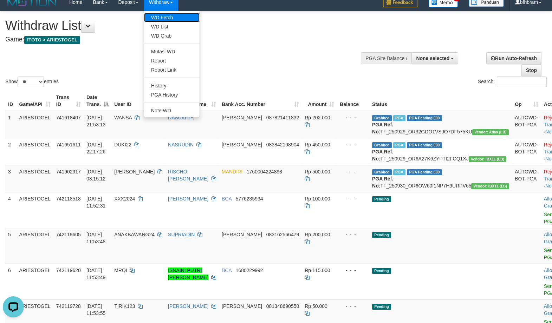
click at [165, 15] on link "WD Fetch" at bounding box center [172, 17] width 56 height 9
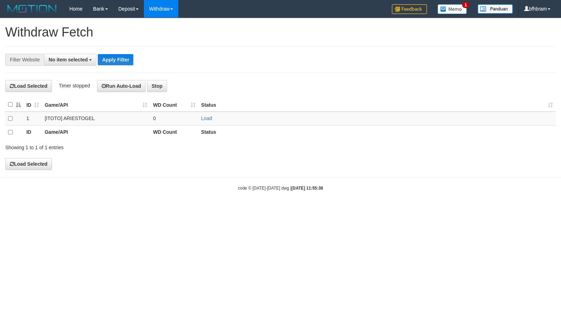
select select
click at [205, 121] on link "Load" at bounding box center [206, 119] width 11 height 6
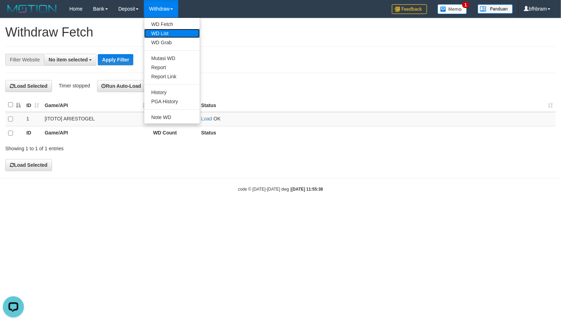
click at [166, 31] on link "WD List" at bounding box center [172, 33] width 56 height 9
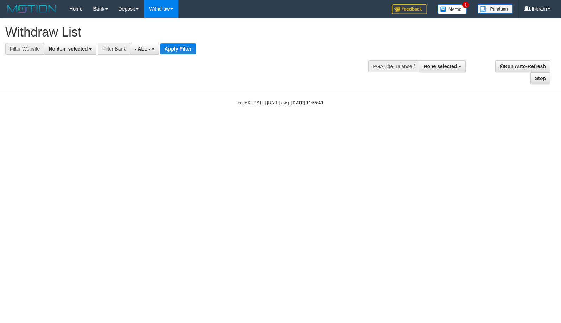
select select
click at [66, 50] on span "No item selected" at bounding box center [68, 49] width 39 height 6
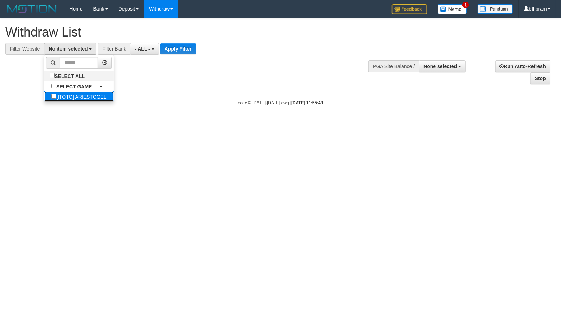
click at [52, 101] on label "[ITOTO] ARIESTOGEL" at bounding box center [78, 96] width 69 height 10
select select "***"
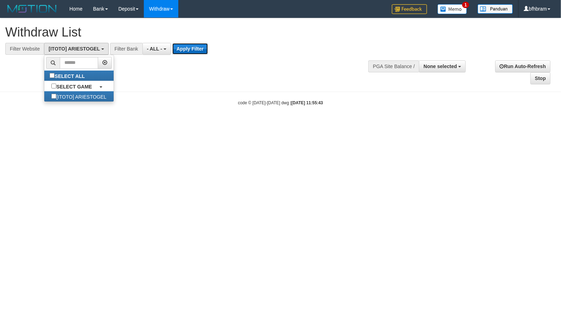
click at [181, 51] on button "Apply Filter" at bounding box center [190, 48] width 36 height 11
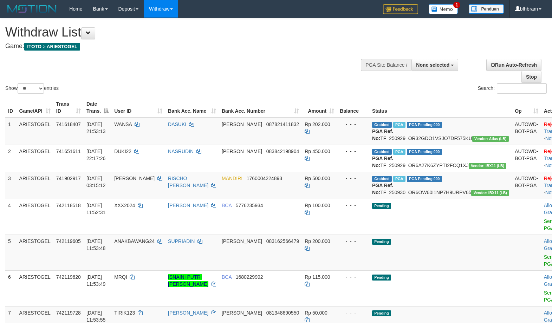
select select
select select "**"
click at [281, 71] on div "Show ** ** ** *** entries Search:" at bounding box center [276, 56] width 552 height 77
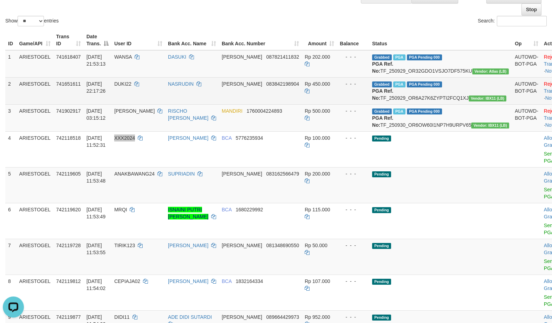
scroll to position [121, 0]
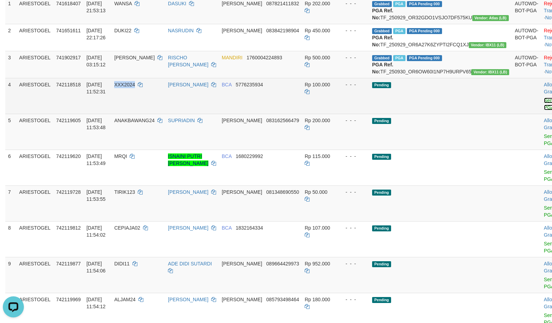
click at [544, 110] on link "Send PGA" at bounding box center [550, 104] width 12 height 13
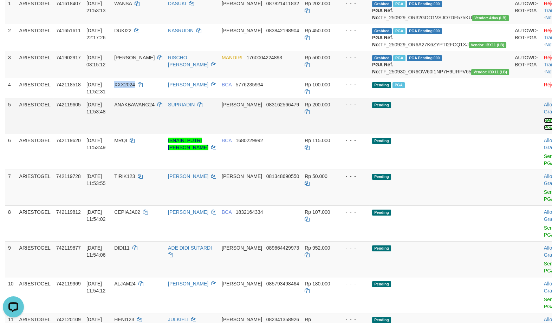
click at [544, 130] on link "Send PGA" at bounding box center [550, 124] width 12 height 13
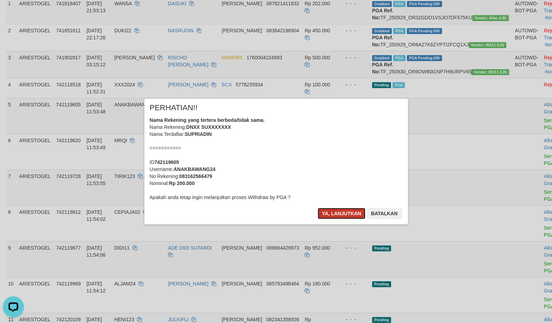
click at [348, 215] on button "Ya, lanjutkan" at bounding box center [342, 213] width 48 height 11
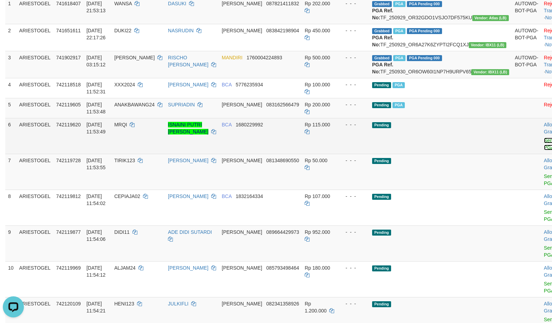
click at [544, 150] on link "Send PGA" at bounding box center [550, 144] width 12 height 13
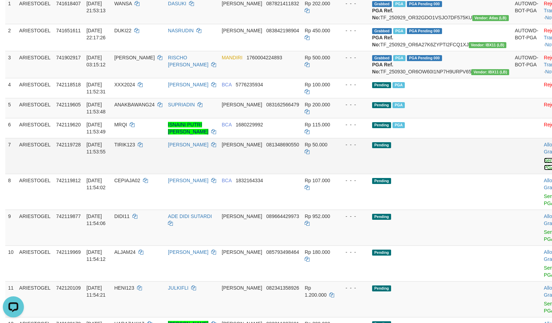
click at [544, 170] on link "Send PGA" at bounding box center [550, 164] width 12 height 13
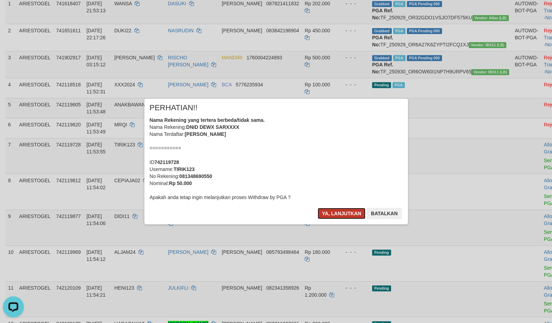
click at [341, 215] on button "Ya, lanjutkan" at bounding box center [342, 213] width 48 height 11
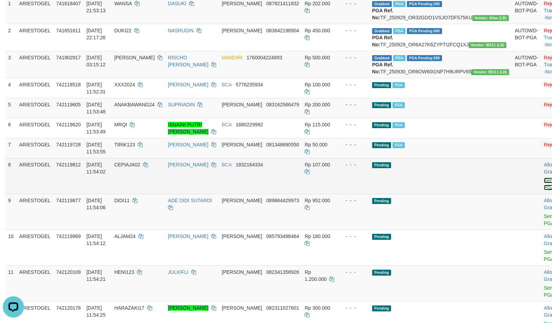
click at [544, 191] on link "Send PGA" at bounding box center [550, 184] width 12 height 13
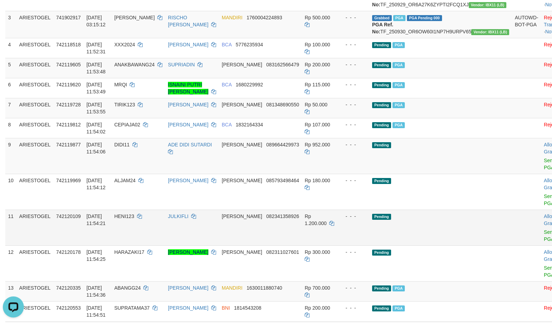
scroll to position [181, 0]
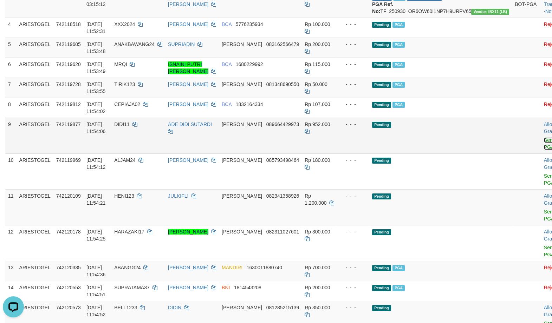
click at [544, 150] on link "Send PGA" at bounding box center [550, 143] width 12 height 13
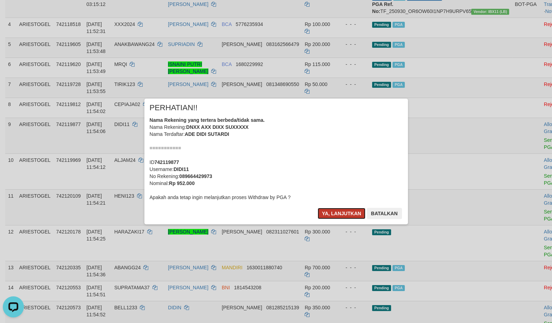
click at [351, 215] on button "Ya, lanjutkan" at bounding box center [342, 213] width 48 height 11
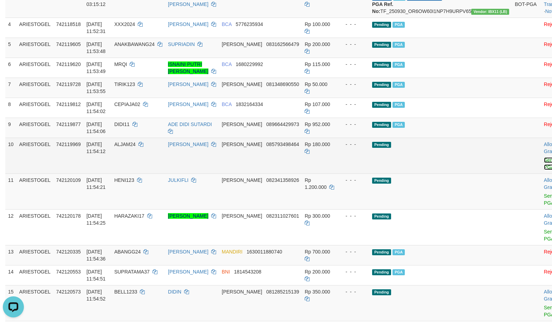
click at [544, 170] on link "Send PGA" at bounding box center [550, 163] width 12 height 13
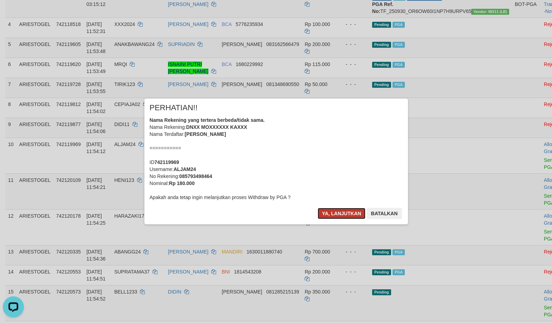
click at [339, 215] on button "Ya, lanjutkan" at bounding box center [342, 213] width 48 height 11
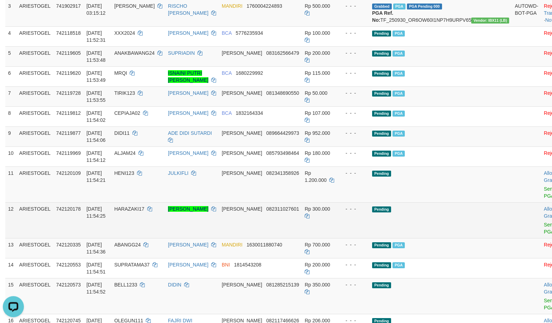
scroll to position [194, 0]
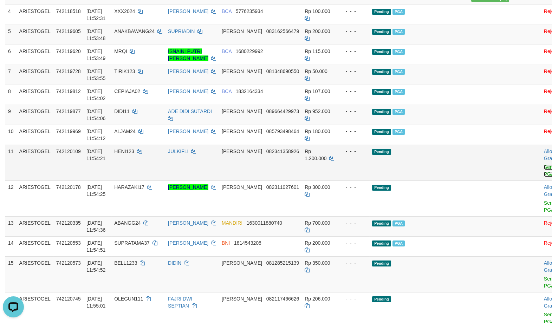
click at [544, 177] on link "Send PGA" at bounding box center [550, 171] width 12 height 13
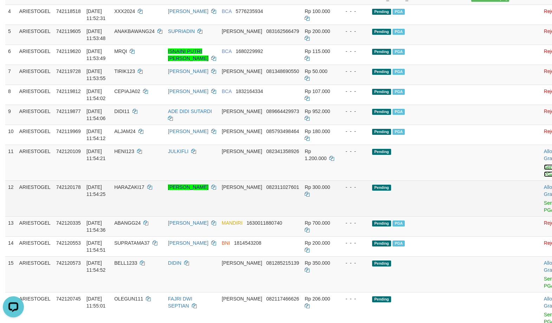
scroll to position [255, 0]
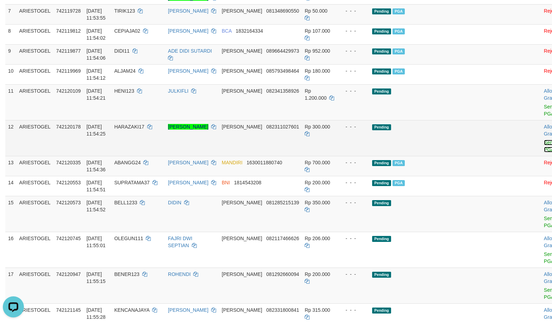
click at [544, 153] on link "Send PGA" at bounding box center [550, 146] width 12 height 13
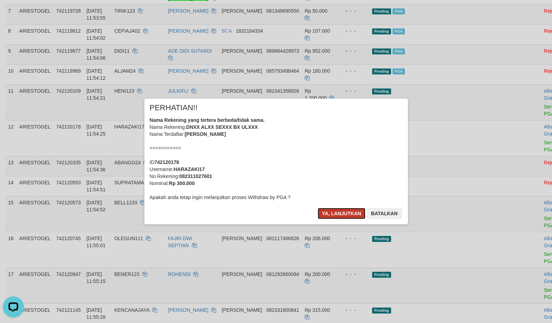
click at [355, 215] on button "Ya, lanjutkan" at bounding box center [342, 213] width 48 height 11
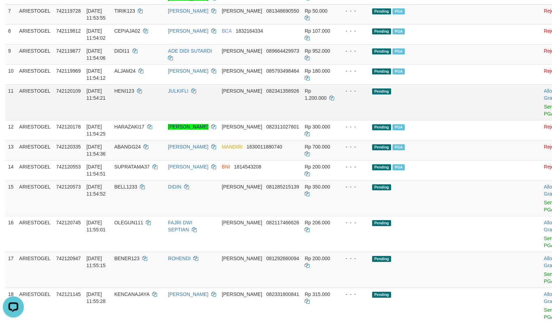
click at [541, 120] on td "Allow Grab · Reject Send PGA · Note" at bounding box center [558, 102] width 35 height 36
click at [544, 117] on link "Send PGA" at bounding box center [550, 110] width 12 height 13
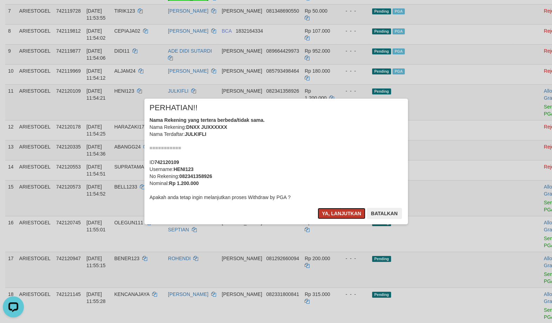
click at [329, 214] on button "Ya, lanjutkan" at bounding box center [342, 213] width 48 height 11
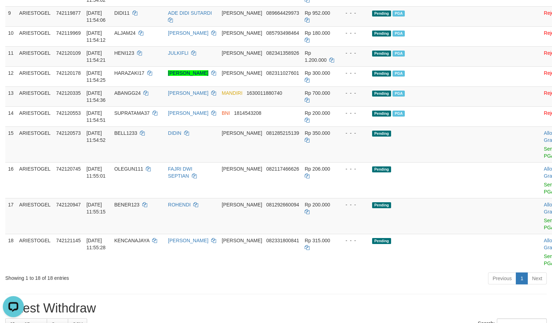
scroll to position [315, 0]
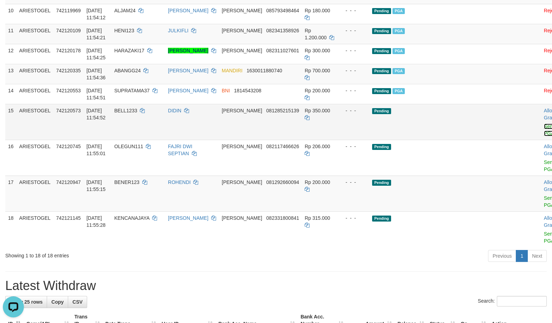
click at [544, 136] on link "Send PGA" at bounding box center [550, 130] width 12 height 13
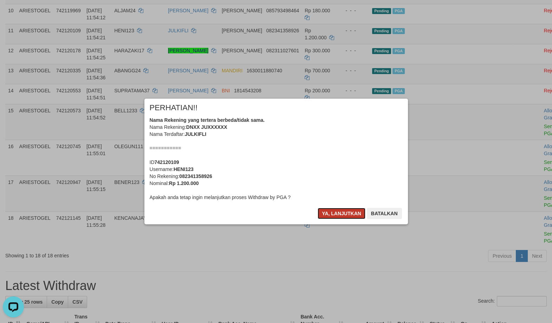
click at [356, 215] on button "Ya, lanjutkan" at bounding box center [342, 213] width 48 height 11
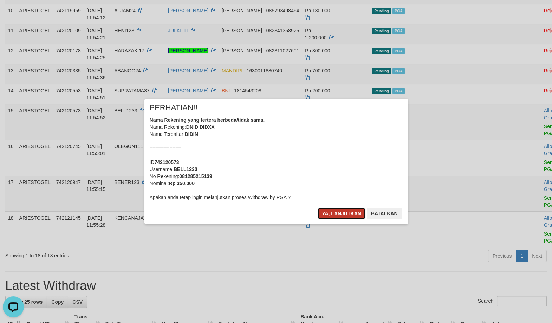
click at [346, 215] on button "Ya, lanjutkan" at bounding box center [342, 213] width 48 height 11
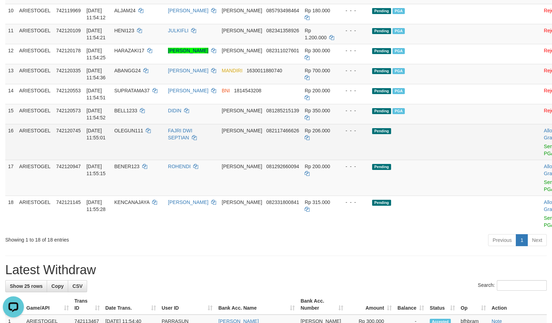
click at [541, 160] on td "Allow Grab · Reject Send PGA · Note" at bounding box center [558, 142] width 35 height 36
click at [544, 156] on link "Send PGA" at bounding box center [550, 150] width 12 height 13
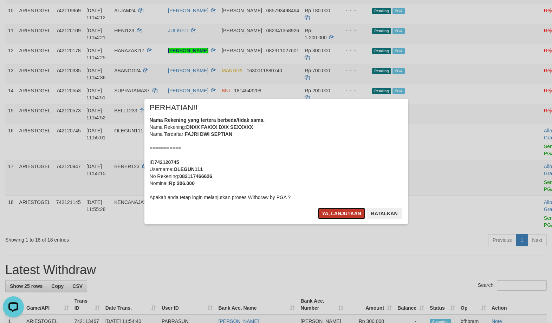
click at [326, 212] on button "Ya, lanjutkan" at bounding box center [342, 213] width 48 height 11
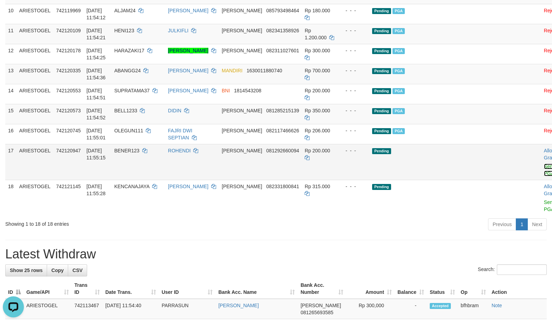
click at [544, 176] on link "Send PGA" at bounding box center [550, 170] width 12 height 13
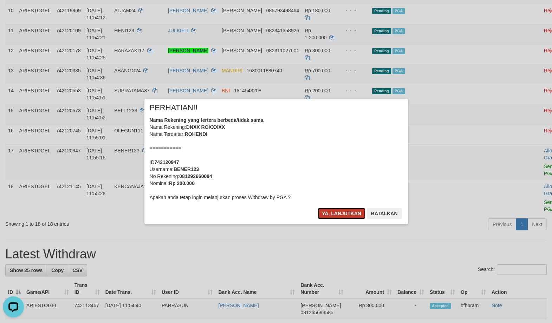
click at [347, 214] on button "Ya, lanjutkan" at bounding box center [342, 213] width 48 height 11
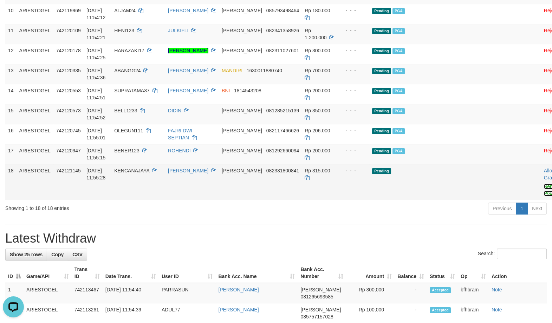
click at [544, 197] on link "Send PGA" at bounding box center [550, 190] width 12 height 13
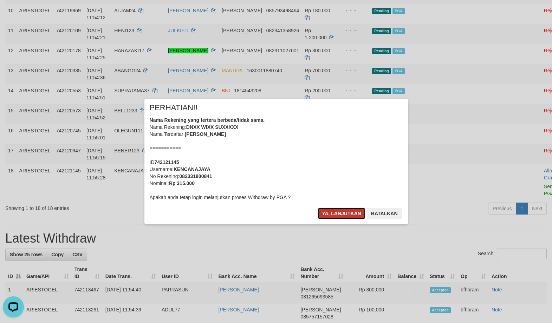
click at [336, 219] on button "Ya, lanjutkan" at bounding box center [342, 213] width 48 height 11
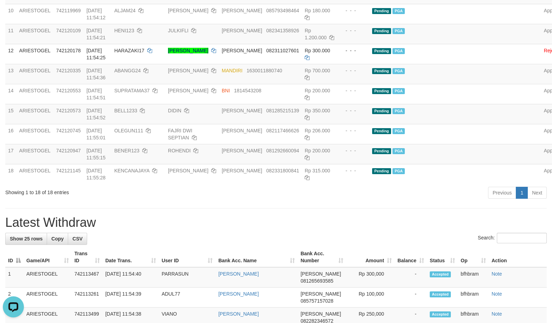
click at [335, 229] on div "**********" at bounding box center [276, 252] width 552 height 1099
click at [461, 164] on td "Pending PGA" at bounding box center [440, 154] width 143 height 20
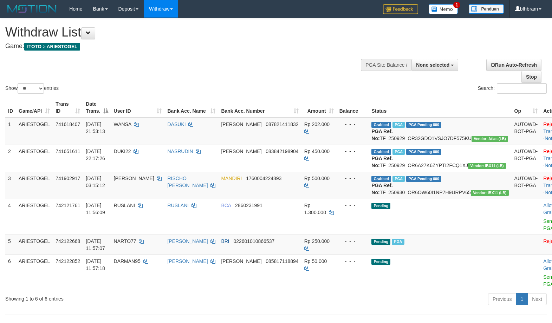
select select
select select "**"
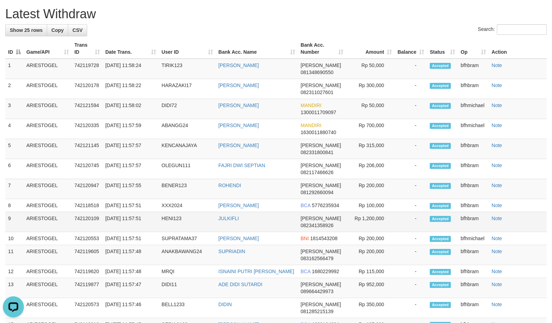
scroll to position [73, 0]
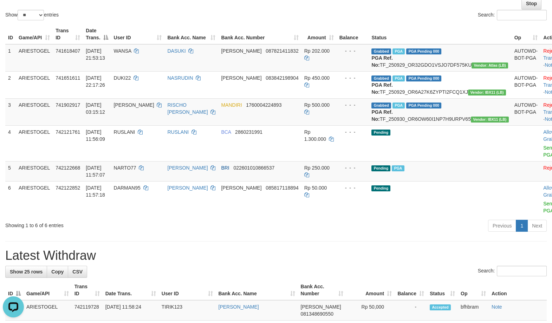
click at [440, 219] on div "ID Game/API Trans ID Date Trans. User ID Bank Acc. Name Bank Acc. Number Amount…" at bounding box center [276, 120] width 552 height 197
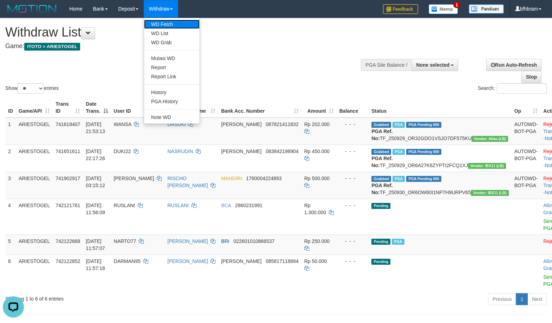
click at [161, 25] on link "WD Fetch" at bounding box center [172, 24] width 56 height 9
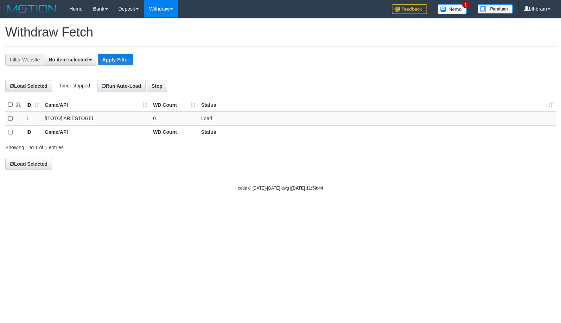
select select
click at [209, 118] on link "Load" at bounding box center [206, 119] width 11 height 6
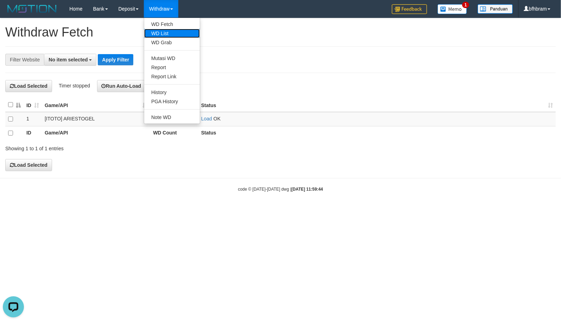
click at [167, 34] on link "WD List" at bounding box center [172, 33] width 56 height 9
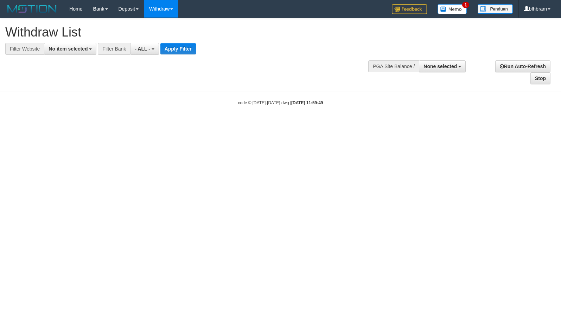
select select
click at [55, 50] on span "No item selected" at bounding box center [68, 49] width 39 height 6
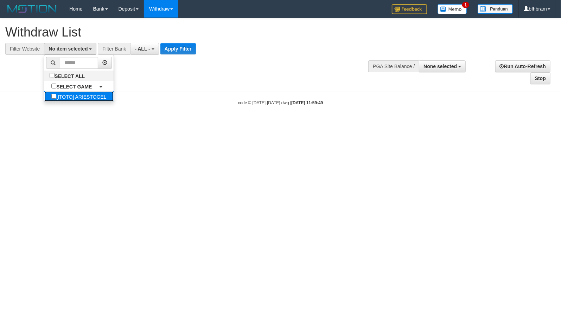
click at [65, 100] on label "[ITOTO] ARIESTOGEL" at bounding box center [78, 96] width 69 height 10
select select "***"
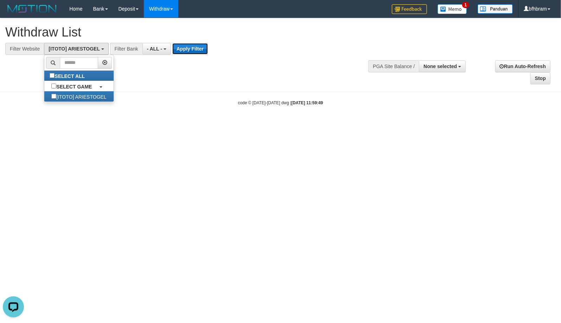
click at [179, 53] on button "Apply Filter" at bounding box center [190, 48] width 36 height 11
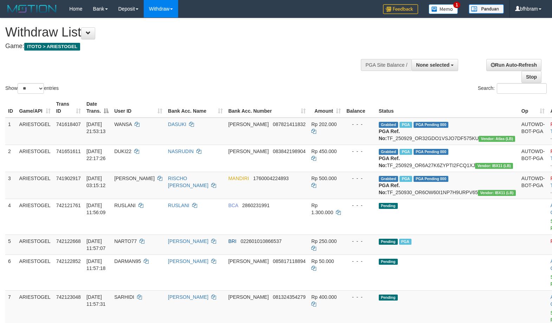
select select
select select "**"
click at [199, 83] on div "Show ** ** ** *** entries Search:" at bounding box center [276, 56] width 552 height 77
click at [260, 70] on div "Show ** ** ** *** entries Search:" at bounding box center [276, 56] width 552 height 77
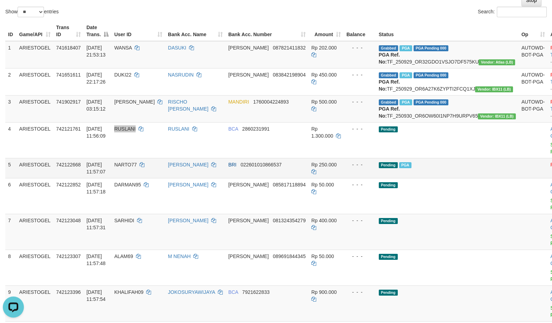
scroll to position [121, 0]
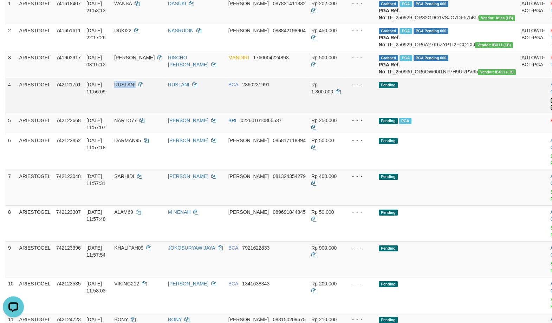
click at [551, 110] on link "Send PGA" at bounding box center [557, 104] width 12 height 13
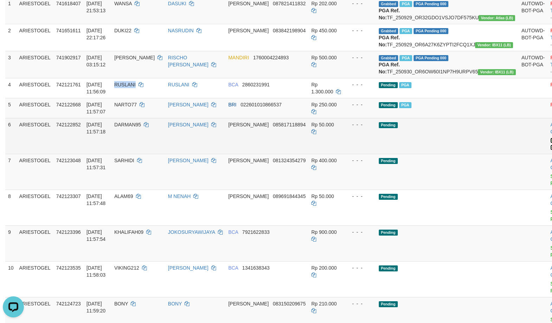
click at [551, 150] on link "Send PGA" at bounding box center [557, 144] width 12 height 13
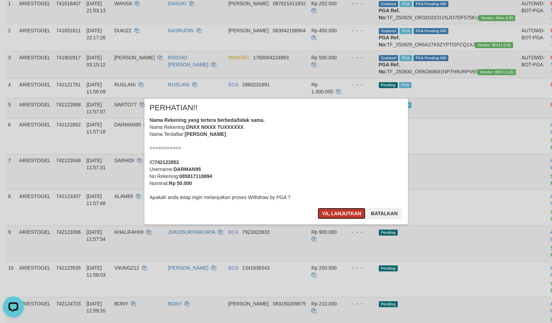
click at [331, 215] on button "Ya, lanjutkan" at bounding box center [342, 213] width 48 height 11
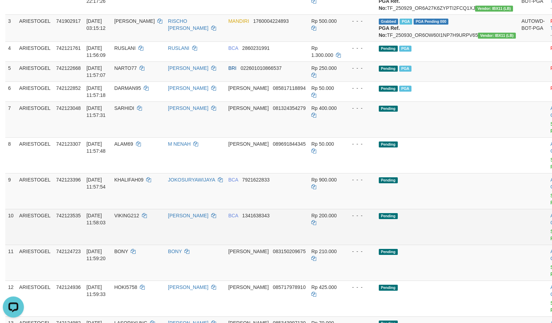
scroll to position [181, 0]
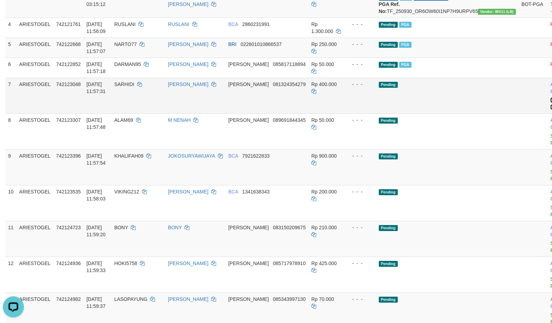
click at [551, 110] on link "Send PGA" at bounding box center [557, 103] width 12 height 13
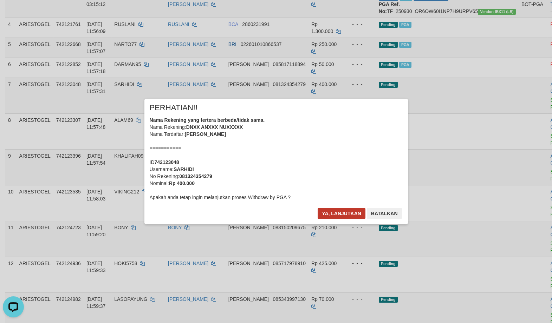
drag, startPoint x: 351, startPoint y: 203, endPoint x: 350, endPoint y: 209, distance: 6.0
click at [350, 207] on div "× PERHATIAN!! Nama Rekening yang tertera berbeda/tidak sama. Nama Rekening: DNX…" at bounding box center [276, 162] width 264 height 126
click at [350, 209] on button "Ya, lanjutkan" at bounding box center [342, 213] width 48 height 11
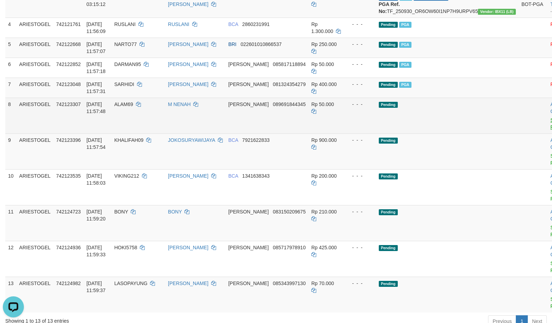
click at [551, 130] on link "Send PGA" at bounding box center [557, 123] width 12 height 13
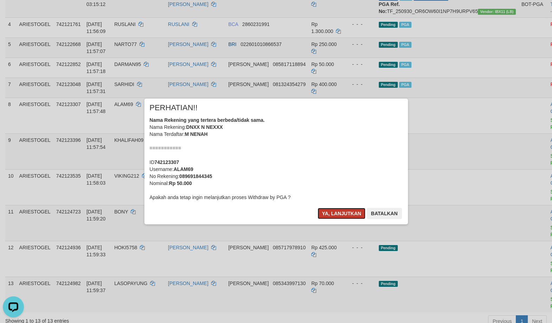
click at [337, 211] on button "Ya, lanjutkan" at bounding box center [342, 213] width 48 height 11
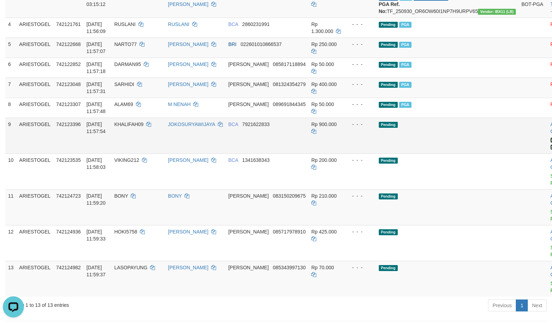
click at [551, 150] on link "Send PGA" at bounding box center [557, 143] width 12 height 13
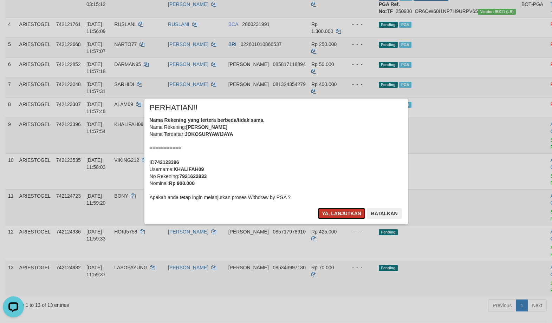
click at [336, 215] on button "Ya, lanjutkan" at bounding box center [342, 213] width 48 height 11
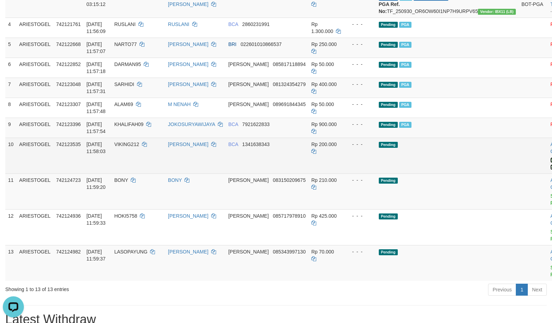
click at [551, 170] on link "Send PGA" at bounding box center [557, 163] width 12 height 13
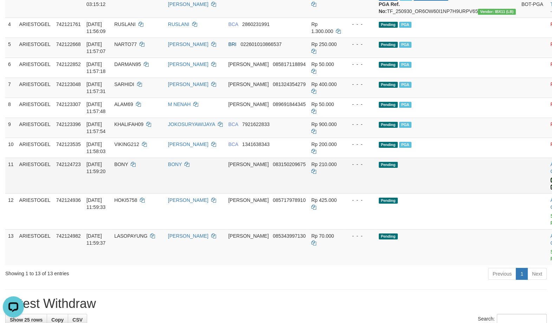
click at [551, 190] on link "Send PGA" at bounding box center [557, 184] width 12 height 13
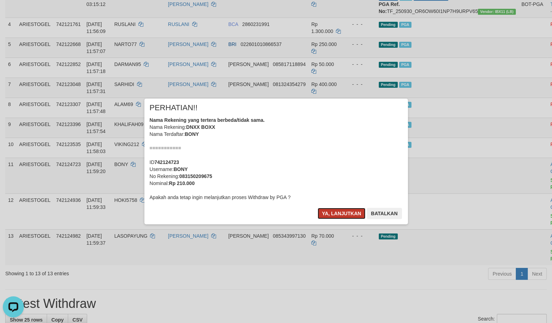
click at [347, 214] on button "Ya, lanjutkan" at bounding box center [342, 213] width 48 height 11
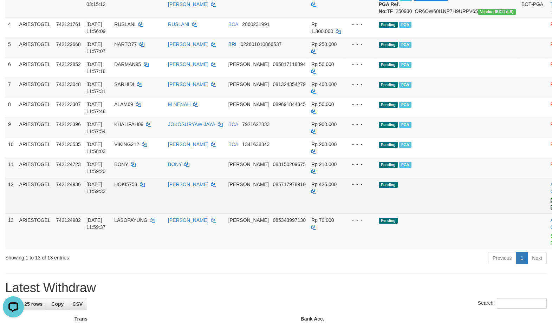
click at [551, 210] on link "Send PGA" at bounding box center [557, 204] width 12 height 13
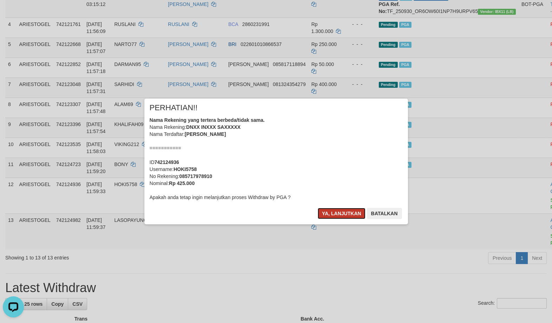
click at [342, 215] on button "Ya, lanjutkan" at bounding box center [342, 213] width 48 height 11
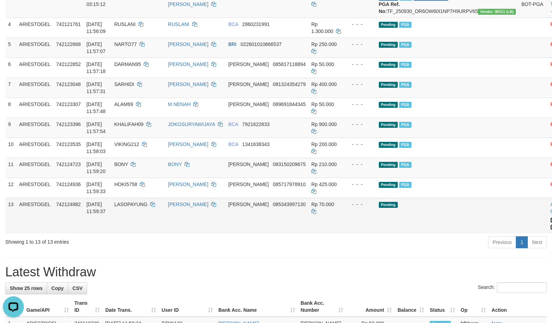
click at [551, 230] on link "Send PGA" at bounding box center [557, 224] width 12 height 13
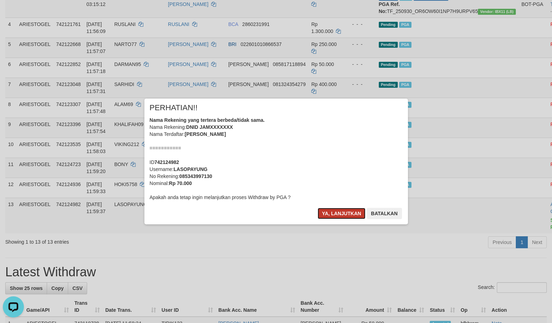
click at [355, 214] on button "Ya, lanjutkan" at bounding box center [342, 213] width 48 height 11
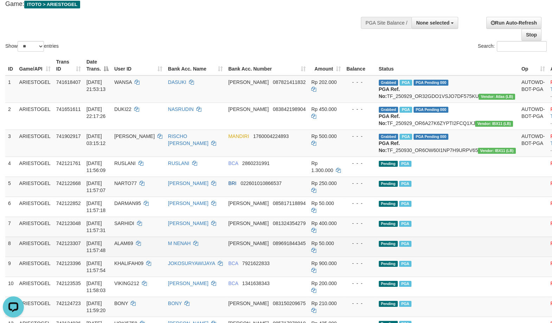
scroll to position [0, 0]
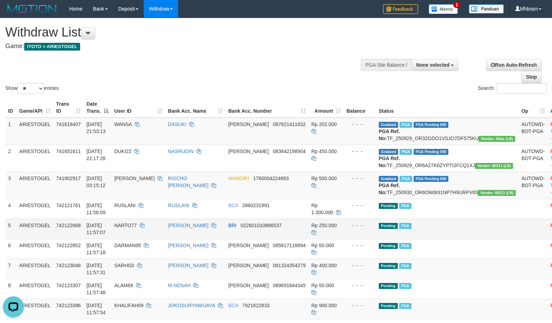
click at [444, 239] on td "Pending PGA" at bounding box center [447, 229] width 143 height 20
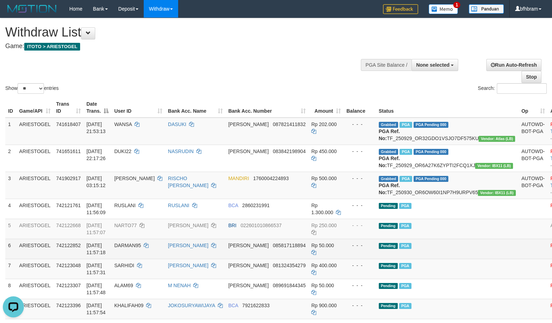
click at [450, 259] on td "Pending PGA" at bounding box center [447, 249] width 143 height 20
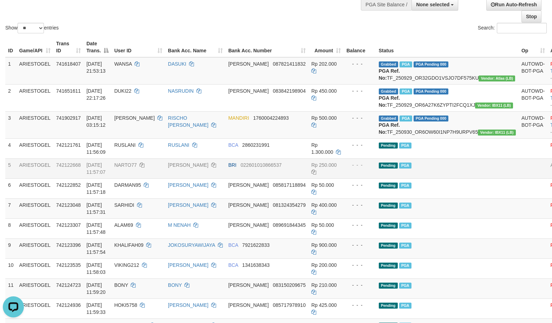
scroll to position [181, 0]
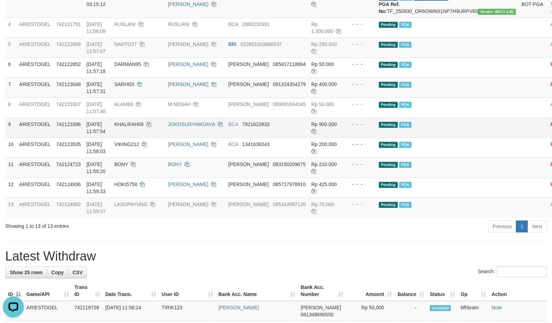
click at [472, 138] on td "Pending PGA" at bounding box center [447, 128] width 143 height 20
click at [465, 178] on td "Pending PGA" at bounding box center [447, 168] width 143 height 20
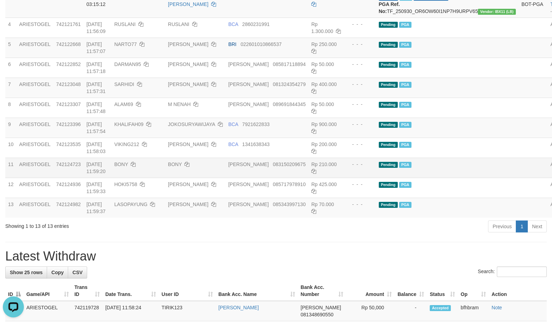
click at [465, 178] on td "Pending PGA" at bounding box center [447, 168] width 143 height 20
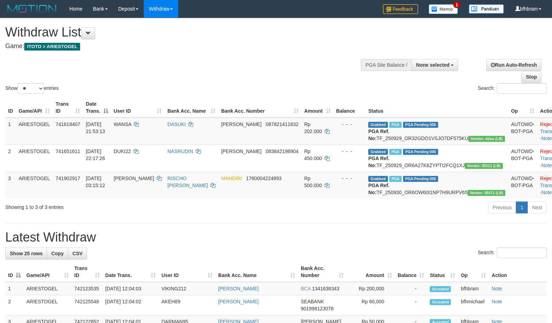
select select
select select "**"
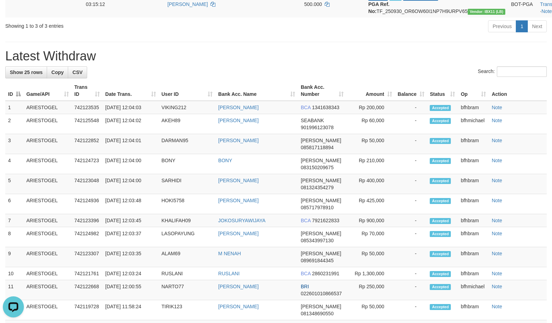
click at [435, 63] on h1 "Latest Withdraw" at bounding box center [276, 56] width 542 height 14
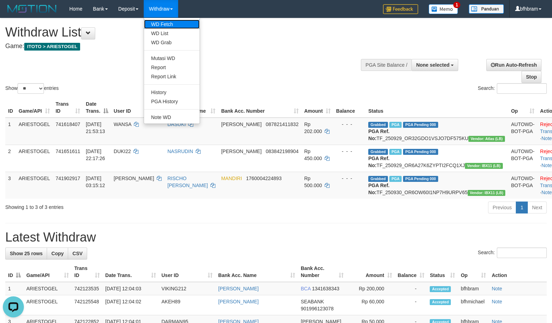
click at [167, 25] on link "WD Fetch" at bounding box center [172, 24] width 56 height 9
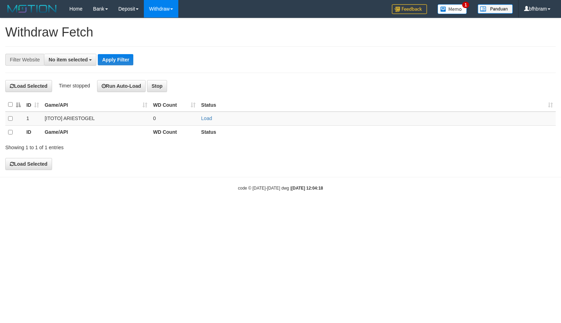
select select
click at [206, 117] on link "Load" at bounding box center [206, 119] width 11 height 6
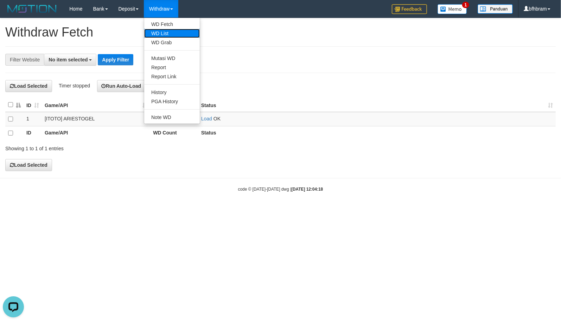
click at [164, 32] on link "WD List" at bounding box center [172, 33] width 56 height 9
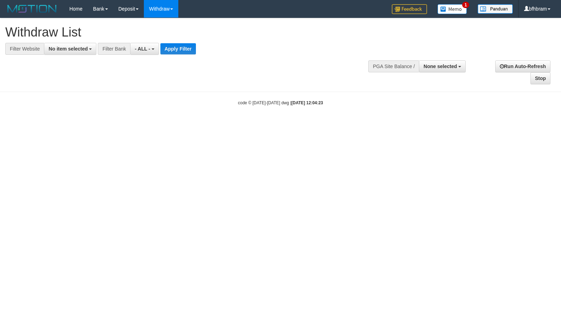
select select
click at [63, 52] on span "No item selected" at bounding box center [68, 49] width 39 height 6
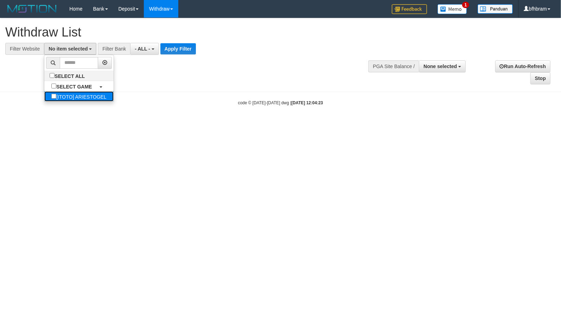
click at [44, 94] on label "[ITOTO] ARIESTOGEL" at bounding box center [78, 96] width 69 height 10
select select "***"
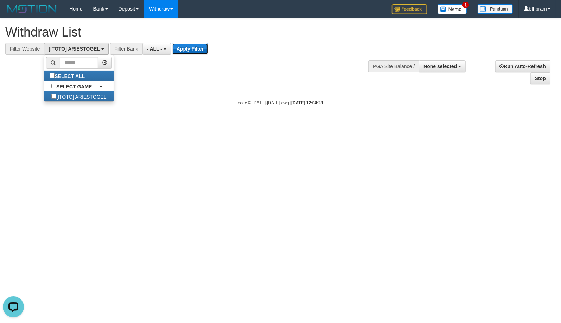
click at [179, 51] on button "Apply Filter" at bounding box center [190, 48] width 36 height 11
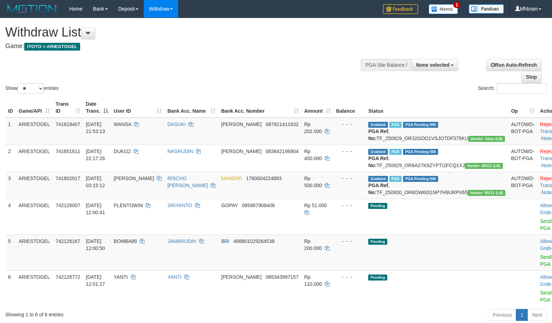
select select
select select "**"
click at [245, 75] on div "Show ** ** ** *** entries Search:" at bounding box center [276, 56] width 552 height 77
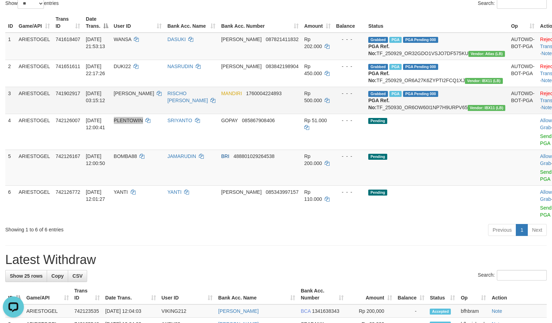
scroll to position [121, 0]
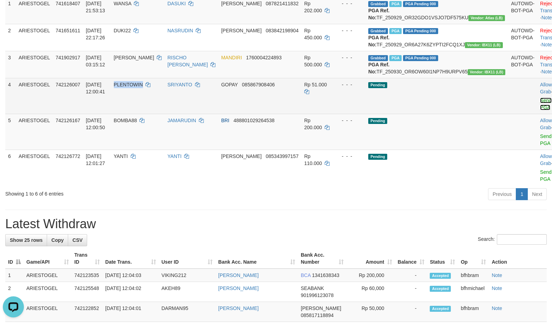
click at [540, 110] on link "Send PGA" at bounding box center [546, 104] width 12 height 13
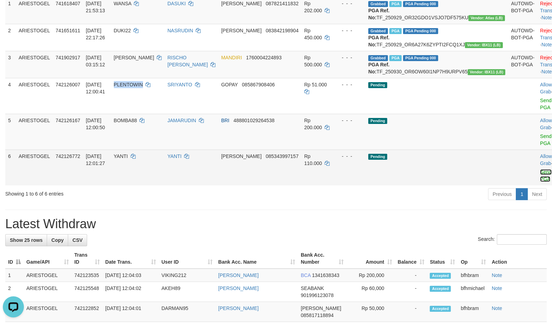
click at [540, 182] on link "Send PGA" at bounding box center [546, 175] width 12 height 13
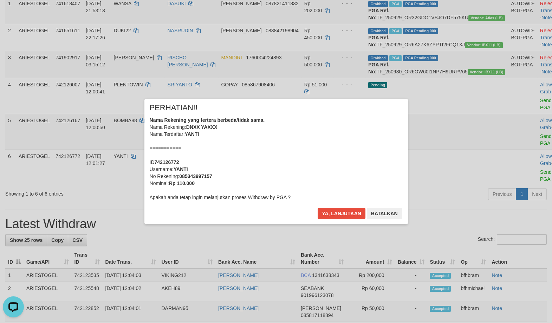
click at [336, 220] on div "Ya, lanjutkan Batalkan" at bounding box center [359, 216] width 85 height 17
click at [338, 214] on button "Ya, lanjutkan" at bounding box center [342, 213] width 48 height 11
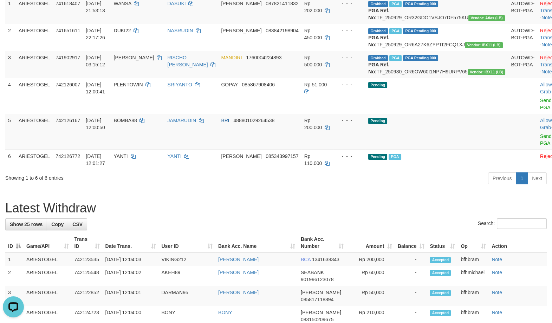
click at [354, 223] on div "**********" at bounding box center [276, 328] width 552 height 862
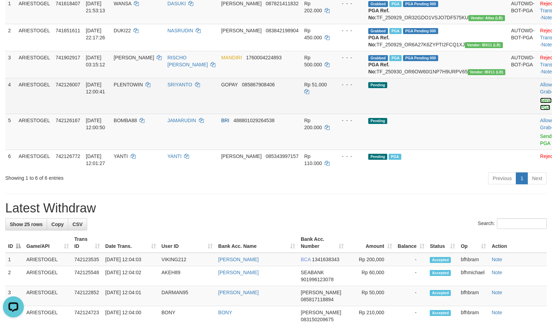
click at [540, 110] on link "Send PGA" at bounding box center [546, 104] width 12 height 13
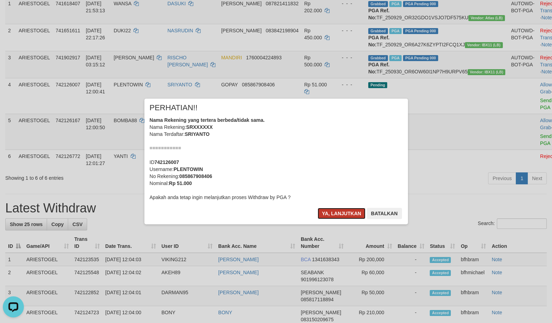
click at [321, 214] on button "Ya, lanjutkan" at bounding box center [342, 213] width 48 height 11
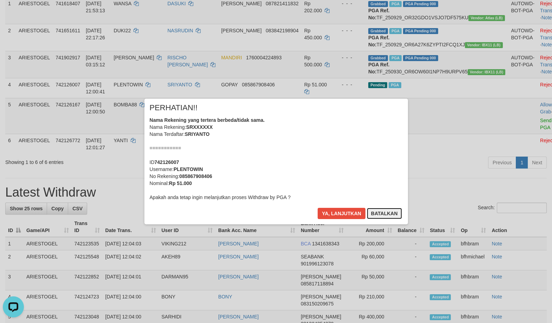
click at [383, 215] on button "Batalkan" at bounding box center [384, 213] width 35 height 11
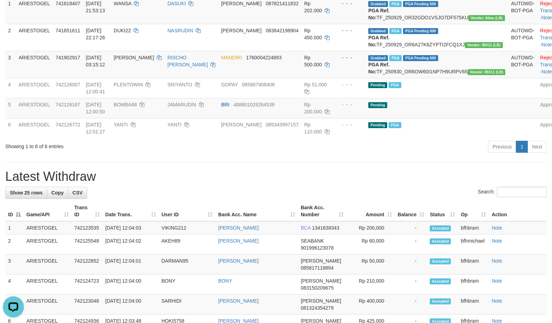
click at [330, 184] on div "**********" at bounding box center [276, 312] width 552 height 830
click at [328, 184] on div "**********" at bounding box center [276, 312] width 552 height 830
click at [286, 184] on div "**********" at bounding box center [276, 312] width 552 height 830
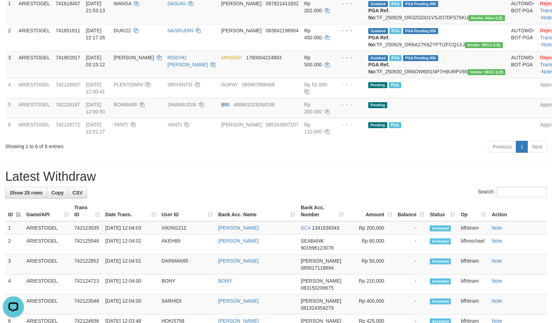
click at [286, 184] on div "**********" at bounding box center [276, 312] width 552 height 830
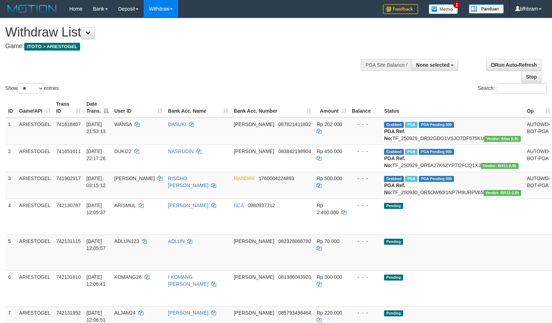
select select
select select "**"
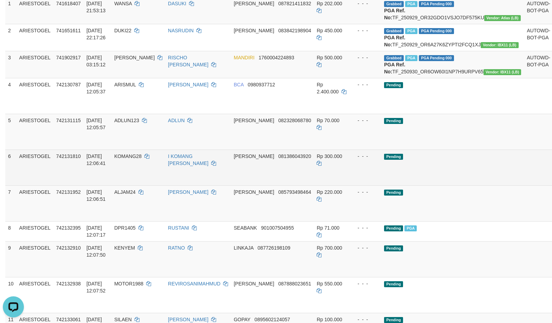
click at [455, 186] on td "Pending" at bounding box center [452, 168] width 143 height 36
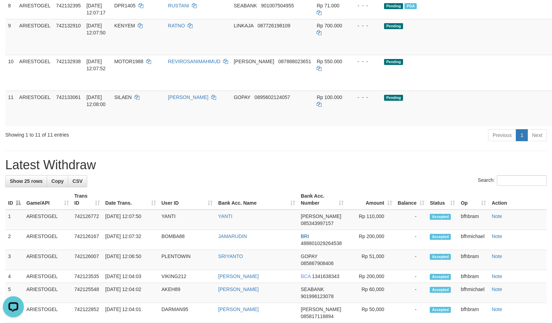
scroll to position [363, 0]
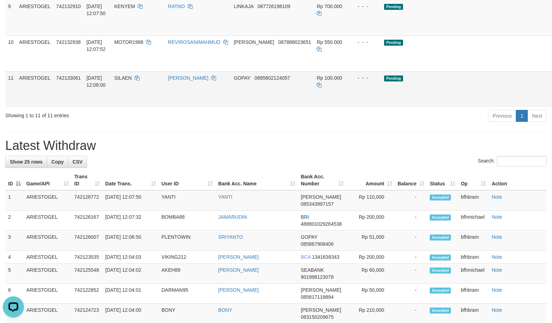
click at [369, 107] on td "- - -" at bounding box center [365, 89] width 32 height 36
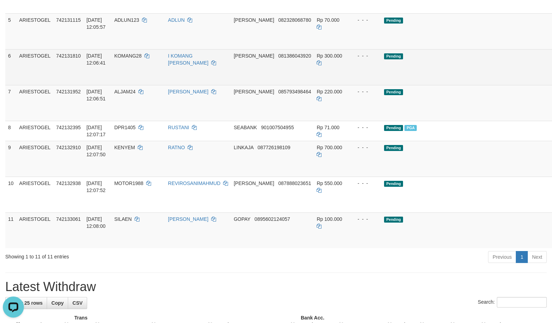
scroll to position [242, 0]
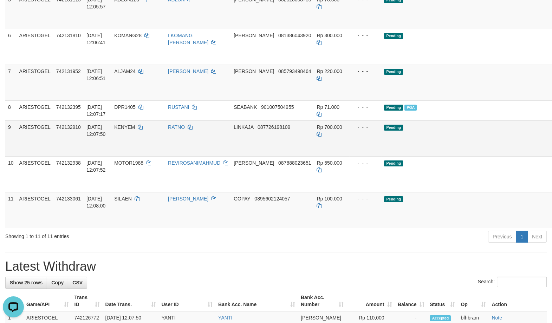
click at [524, 156] on td at bounding box center [538, 139] width 29 height 36
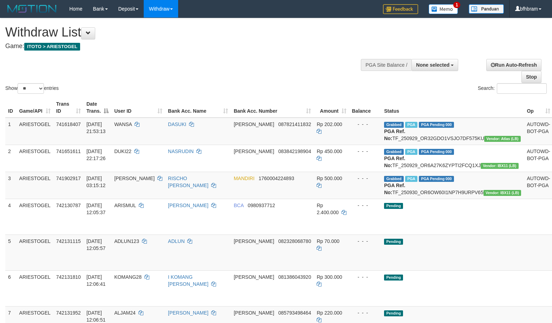
select select
select select "**"
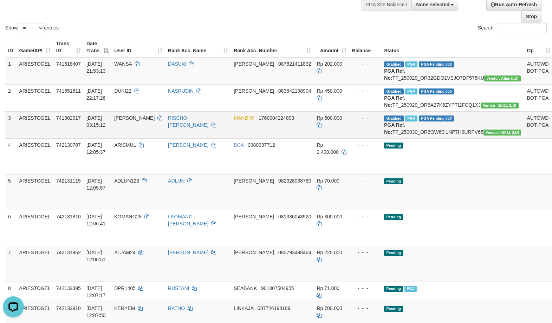
drag, startPoint x: 450, startPoint y: 186, endPoint x: 231, endPoint y: 129, distance: 226.5
click at [449, 174] on td "Pending" at bounding box center [452, 157] width 143 height 36
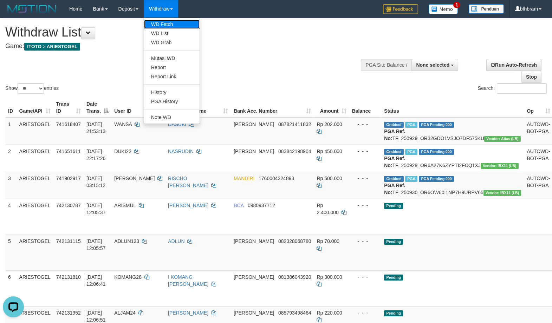
click at [155, 25] on link "WD Fetch" at bounding box center [172, 24] width 56 height 9
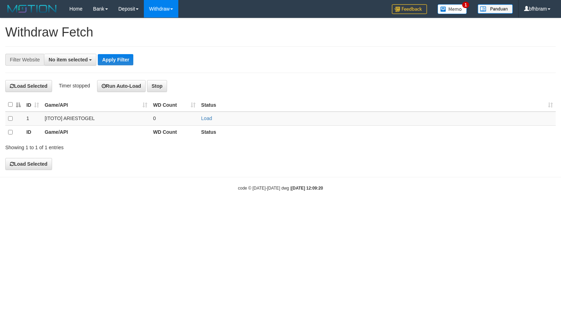
select select
click at [208, 121] on link "Load" at bounding box center [206, 119] width 11 height 6
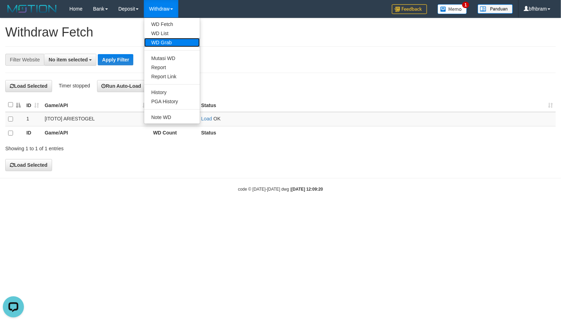
click at [162, 39] on link "WD Grab" at bounding box center [172, 42] width 56 height 9
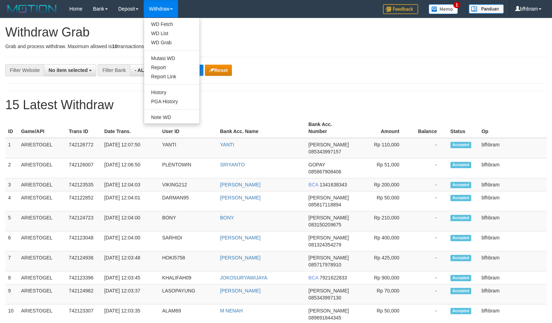
select select
click at [164, 31] on link "WD List" at bounding box center [172, 33] width 56 height 9
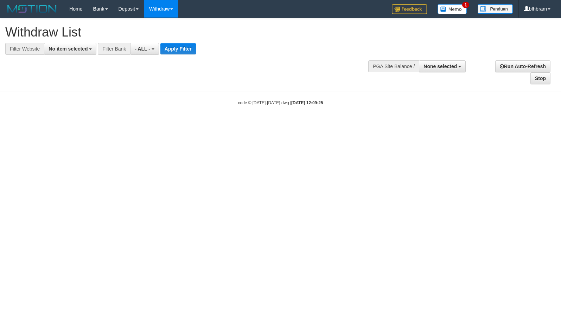
select select
click at [65, 47] on span "No item selected" at bounding box center [68, 49] width 39 height 6
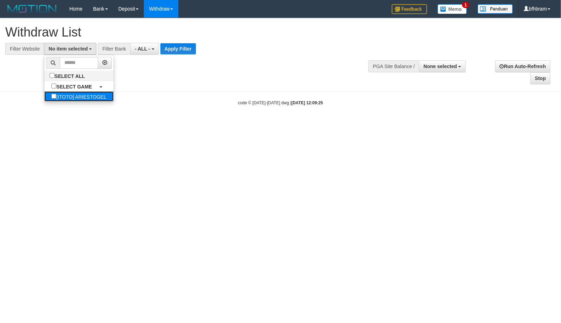
click at [56, 96] on label "[ITOTO] ARIESTOGEL" at bounding box center [78, 96] width 69 height 10
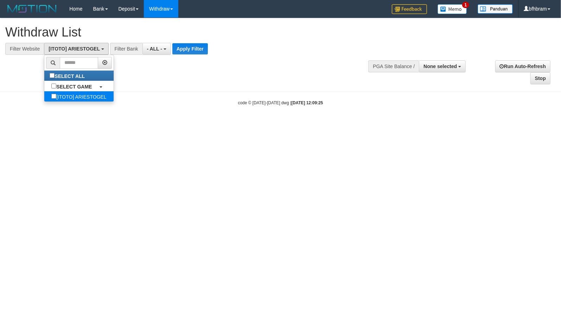
select select "***"
click at [200, 49] on button "Apply Filter" at bounding box center [190, 48] width 36 height 11
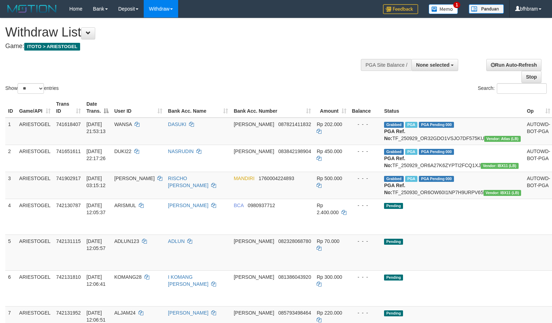
select select
select select "**"
click at [268, 75] on div "Show ** ** ** *** entries Search:" at bounding box center [276, 56] width 552 height 77
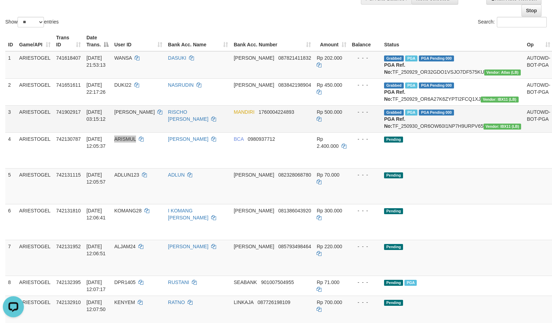
scroll to position [121, 0]
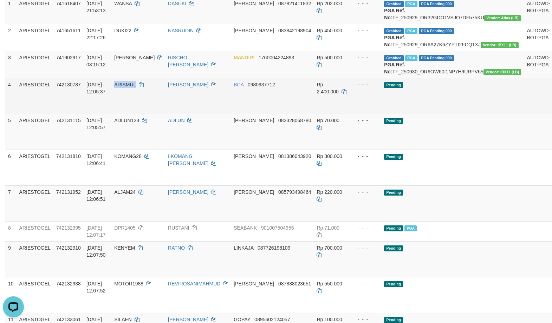
click at [552, 110] on link "Send PGA" at bounding box center [562, 104] width 12 height 13
click at [552, 146] on link "Send PGA" at bounding box center [562, 140] width 12 height 13
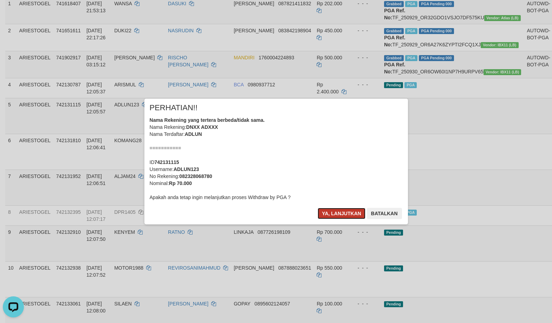
drag, startPoint x: 346, startPoint y: 214, endPoint x: 244, endPoint y: 256, distance: 109.5
click at [345, 214] on button "Ya, lanjutkan" at bounding box center [342, 213] width 48 height 11
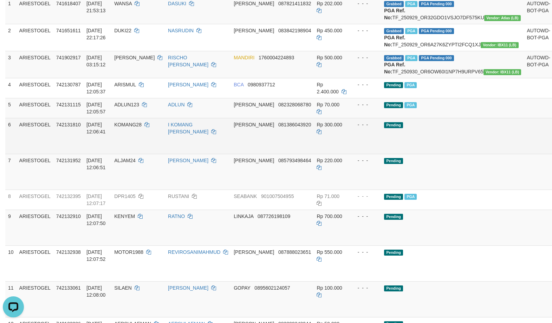
drag, startPoint x: 461, startPoint y: 175, endPoint x: 491, endPoint y: 168, distance: 31.0
click at [461, 154] on td "Pending" at bounding box center [452, 136] width 143 height 36
click at [552, 150] on link "Send PGA" at bounding box center [562, 144] width 12 height 13
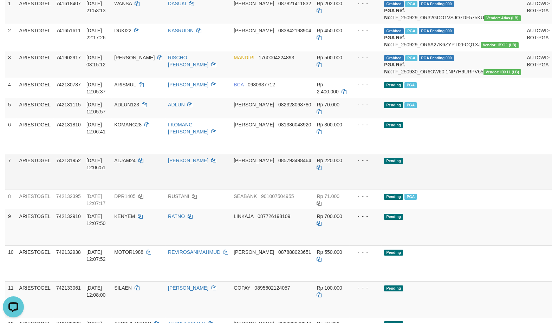
click at [552, 186] on link "Send PGA" at bounding box center [562, 180] width 12 height 13
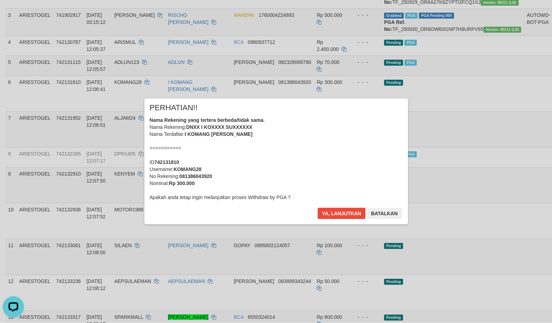
scroll to position [181, 0]
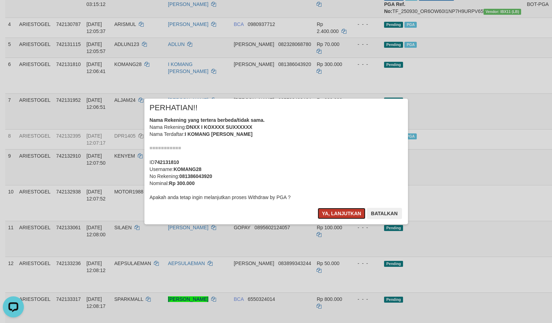
click at [338, 218] on button "Ya, lanjutkan" at bounding box center [342, 213] width 48 height 11
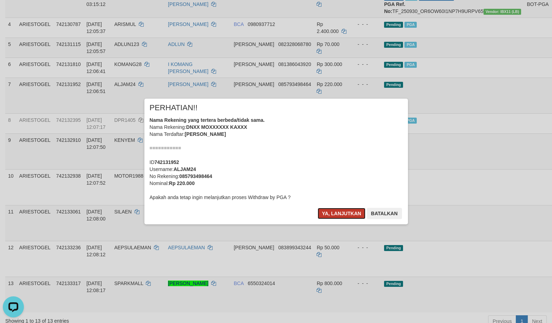
click at [343, 208] on button "Ya, lanjutkan" at bounding box center [342, 213] width 48 height 11
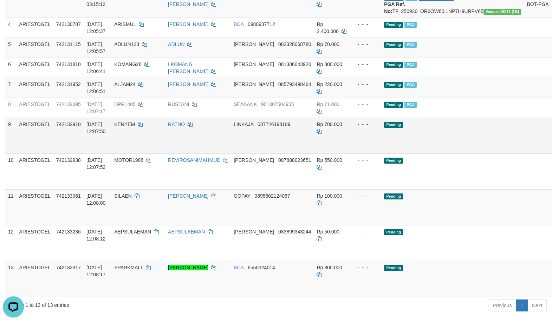
click at [552, 150] on link "Send PGA" at bounding box center [562, 143] width 12 height 13
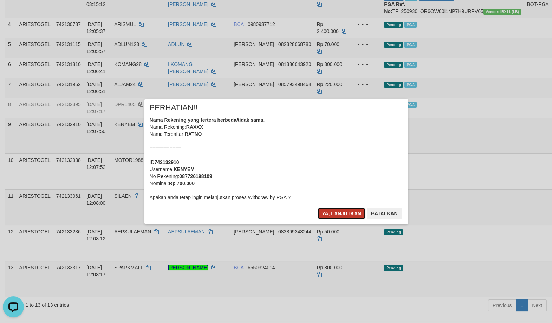
click at [336, 215] on button "Ya, lanjutkan" at bounding box center [342, 213] width 48 height 11
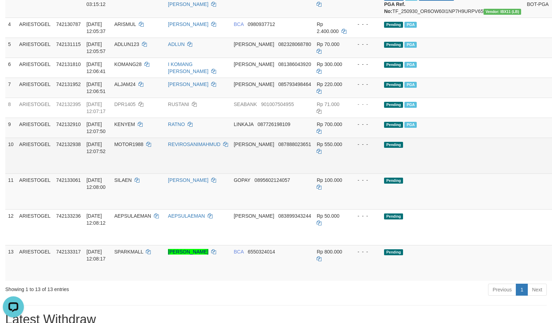
click at [552, 170] on link "Send PGA" at bounding box center [562, 163] width 12 height 13
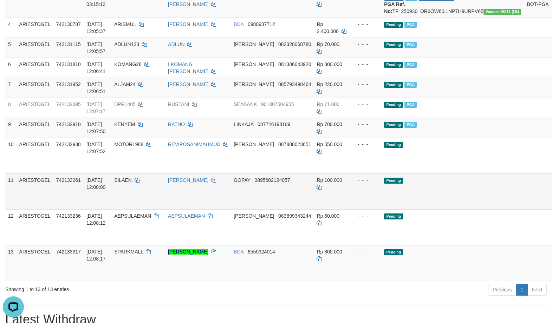
click at [552, 206] on link "Send PGA" at bounding box center [562, 199] width 12 height 13
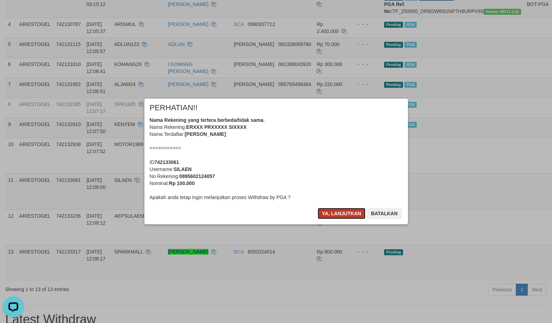
click at [349, 215] on button "Ya, lanjutkan" at bounding box center [342, 213] width 48 height 11
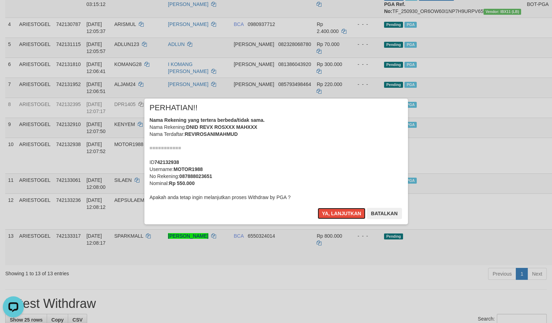
click at [349, 215] on button "Ya, lanjutkan" at bounding box center [342, 213] width 48 height 11
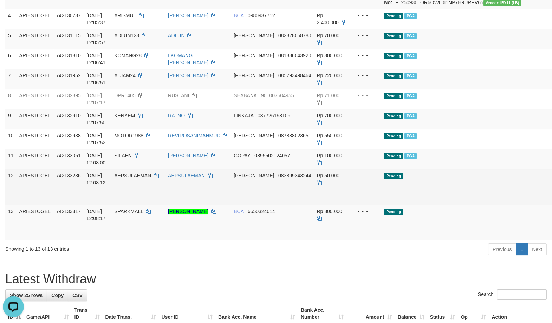
scroll to position [194, 0]
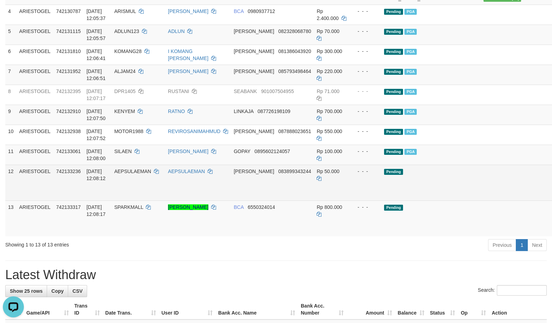
click at [552, 197] on link "Send PGA" at bounding box center [562, 191] width 12 height 13
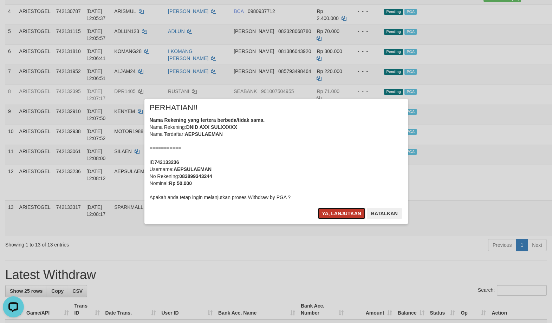
click at [355, 218] on button "Ya, lanjutkan" at bounding box center [342, 213] width 48 height 11
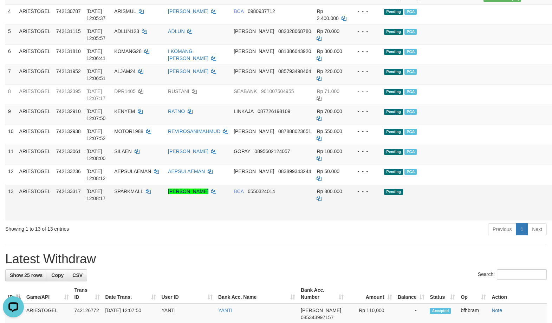
click at [552, 217] on link "Send PGA" at bounding box center [562, 211] width 12 height 13
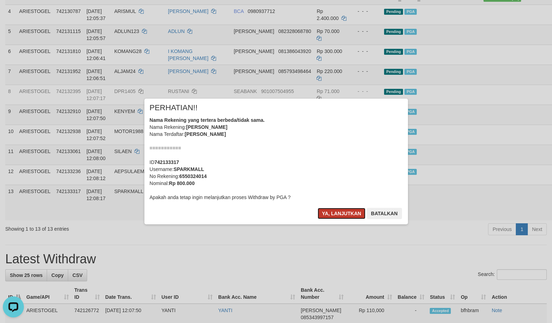
click at [342, 213] on button "Ya, lanjutkan" at bounding box center [342, 213] width 48 height 11
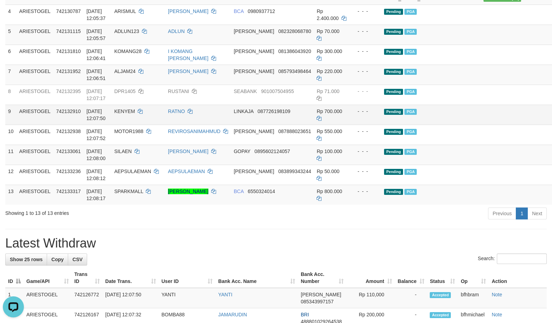
click at [524, 125] on td at bounding box center [538, 115] width 29 height 20
click at [316, 249] on div "**********" at bounding box center [276, 312] width 552 height 977
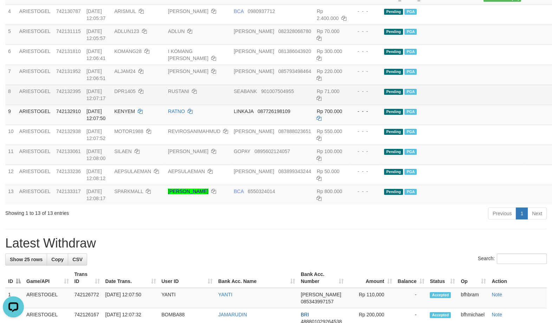
click at [460, 105] on td "Pending PGA" at bounding box center [452, 95] width 143 height 20
click at [463, 105] on td "Pending PGA" at bounding box center [452, 95] width 143 height 20
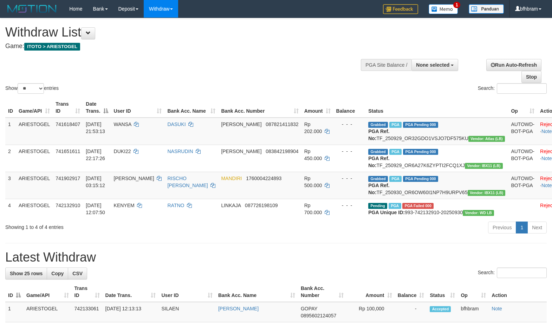
select select
select select "**"
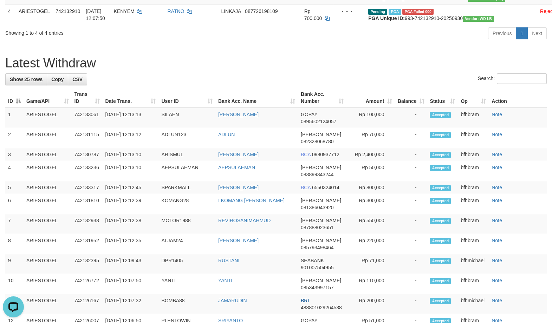
click at [398, 70] on h1 "Latest Withdraw" at bounding box center [276, 63] width 542 height 14
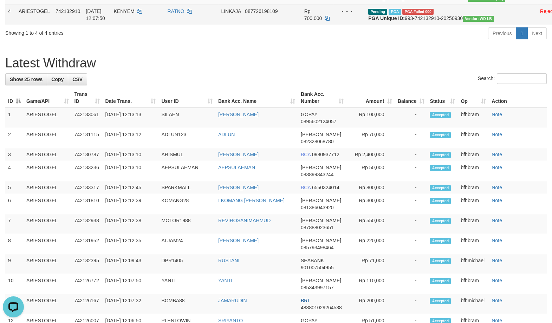
scroll to position [73, 0]
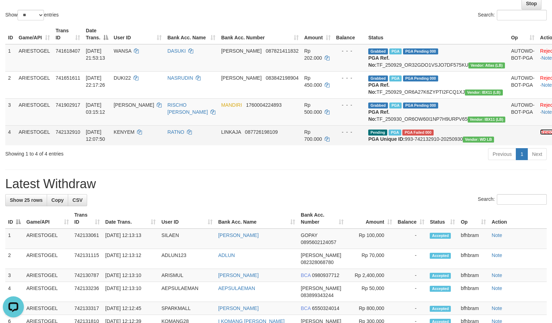
click at [540, 135] on link "Reject" at bounding box center [547, 132] width 14 height 6
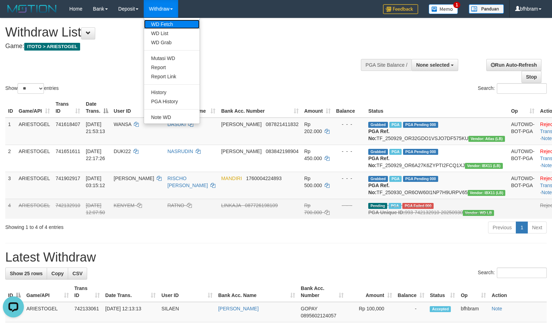
click at [166, 26] on link "WD Fetch" at bounding box center [172, 24] width 56 height 9
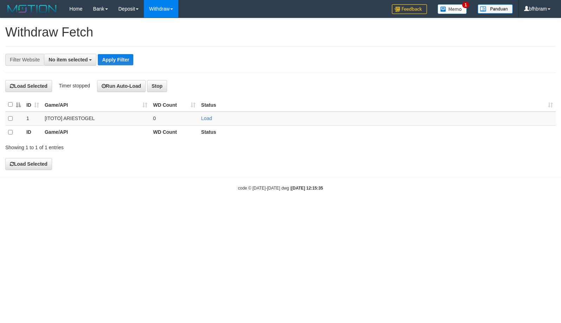
select select
click at [207, 120] on link "Load" at bounding box center [206, 119] width 11 height 6
click at [222, 148] on div "Showing 1 to 1 of 1 entries" at bounding box center [116, 147] width 223 height 10
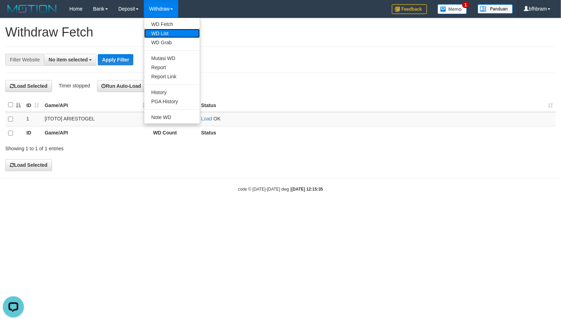
click at [172, 31] on link "WD List" at bounding box center [172, 33] width 56 height 9
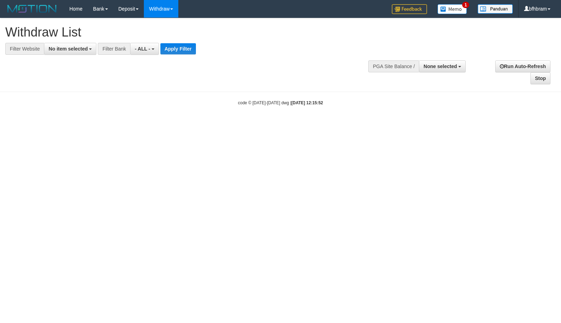
select select
click at [67, 45] on button "No item selected" at bounding box center [70, 49] width 52 height 12
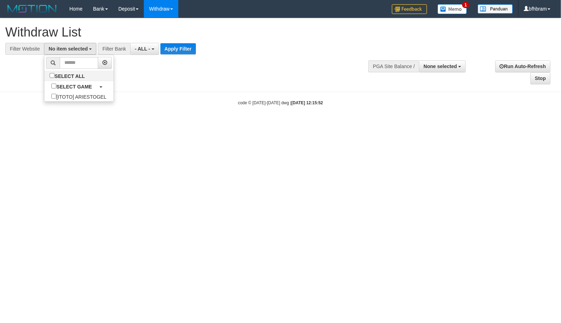
click at [55, 102] on ul "SELECT ALL SELECT GAME [ITOTO] ARIESTOGEL" at bounding box center [79, 78] width 70 height 47
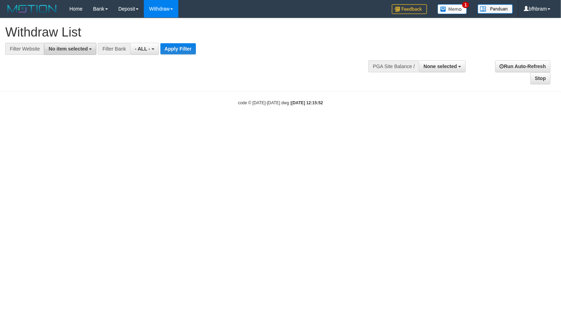
click at [84, 43] on button "No item selected" at bounding box center [70, 49] width 52 height 12
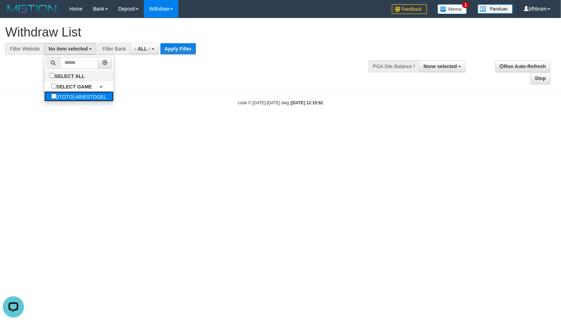
click at [66, 99] on label "[ITOTO] ARIESTOGEL" at bounding box center [78, 96] width 69 height 10
select select "***"
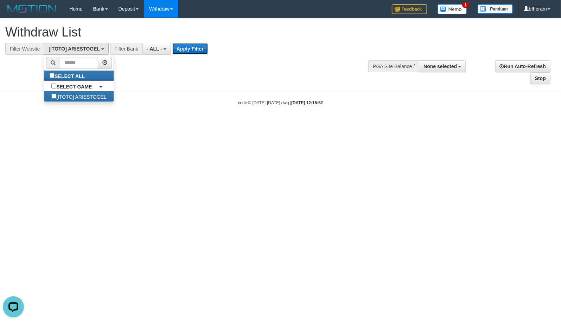
click at [199, 47] on button "Apply Filter" at bounding box center [190, 48] width 36 height 11
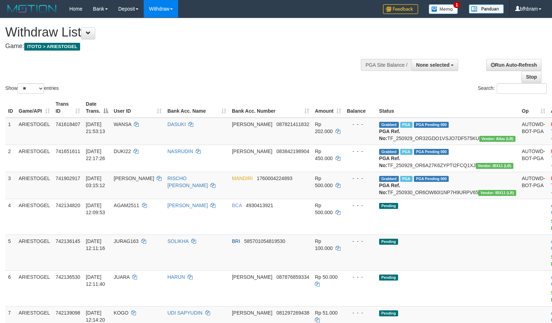
select select
select select "**"
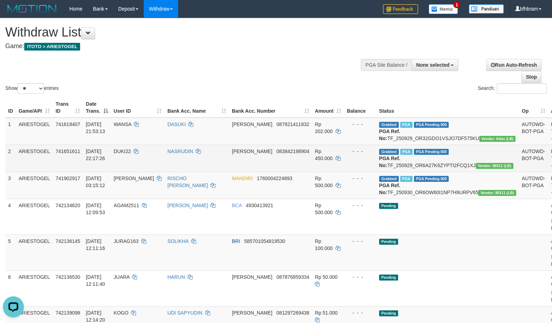
scroll to position [181, 0]
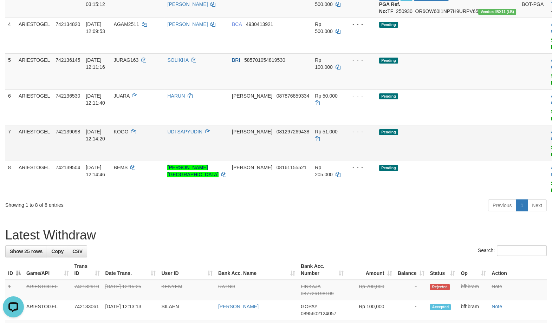
click at [437, 161] on td "Pending" at bounding box center [447, 143] width 143 height 36
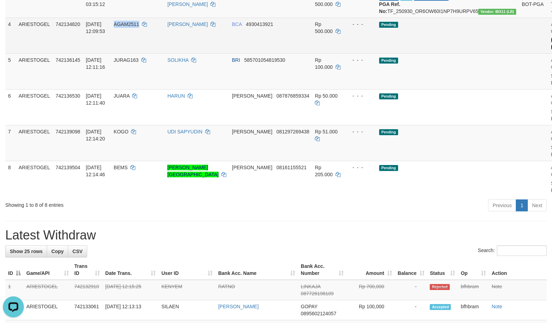
click at [551, 50] on link "Send PGA" at bounding box center [557, 43] width 12 height 13
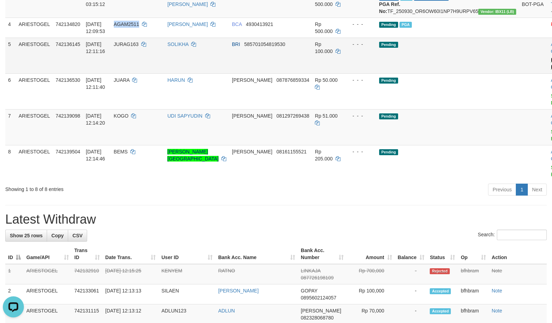
click at [551, 70] on link "Send PGA" at bounding box center [557, 63] width 12 height 13
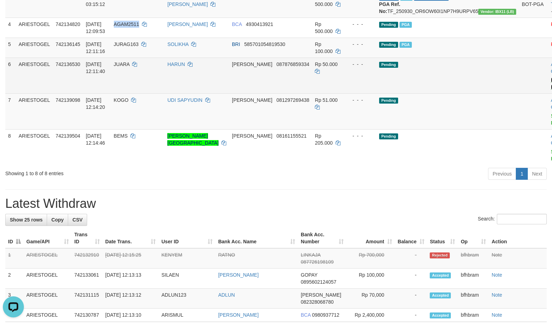
click at [551, 90] on link "Send PGA" at bounding box center [557, 83] width 12 height 13
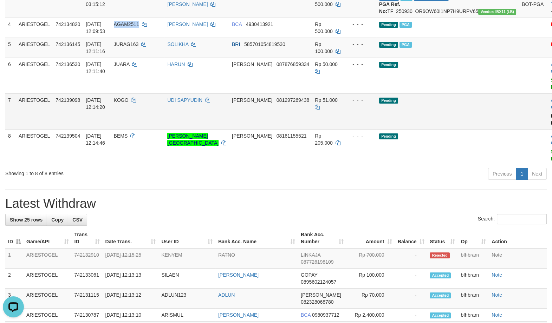
click at [551, 126] on link "Send PGA" at bounding box center [557, 119] width 12 height 13
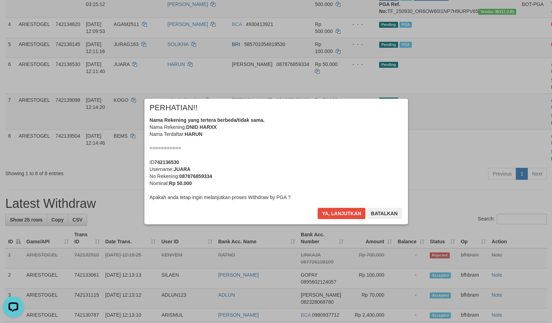
click at [363, 217] on div "Ya, lanjutkan Batalkan" at bounding box center [359, 216] width 85 height 17
click at [356, 217] on button "Ya, lanjutkan" at bounding box center [342, 213] width 48 height 11
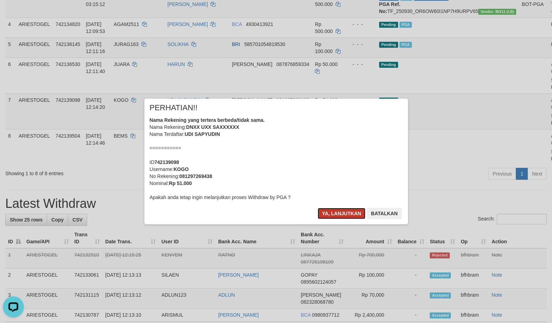
click at [355, 215] on button "Ya, lanjutkan" at bounding box center [342, 213] width 48 height 11
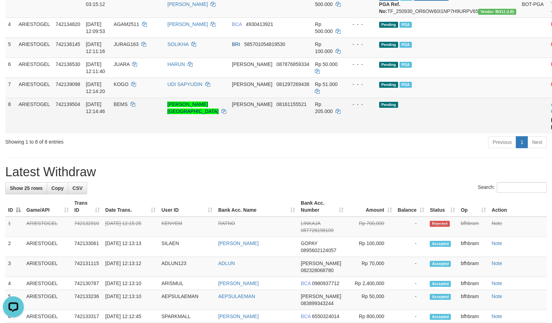
click at [551, 130] on link "Send PGA" at bounding box center [557, 123] width 12 height 13
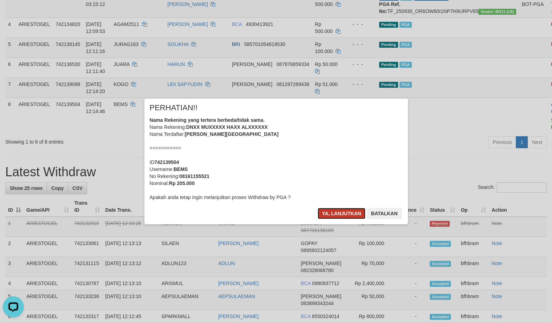
click at [327, 213] on button "Ya, lanjutkan" at bounding box center [342, 213] width 48 height 11
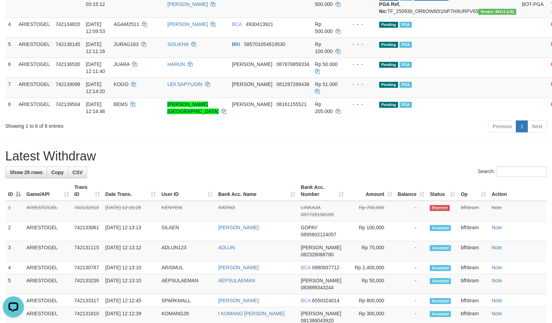
click at [401, 165] on div "**********" at bounding box center [276, 275] width 552 height 877
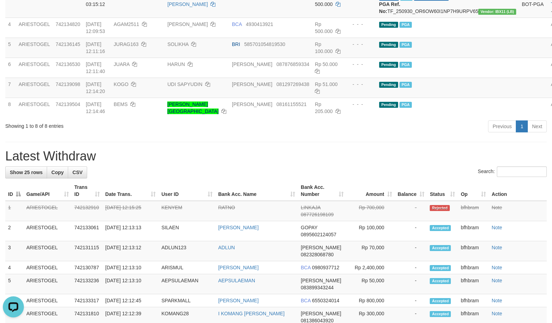
click at [400, 172] on div "**********" at bounding box center [276, 275] width 552 height 877
click at [339, 135] on div "Previous 1 Next" at bounding box center [391, 127] width 311 height 15
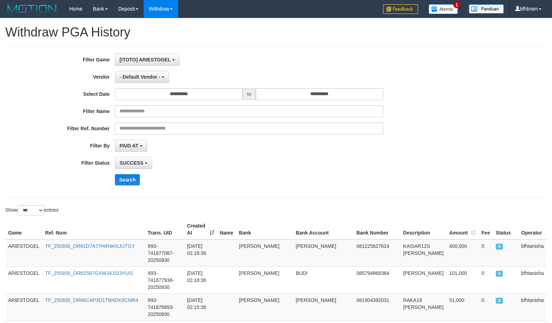
select select "***"
click at [419, 168] on div "**********" at bounding box center [230, 163] width 460 height 12
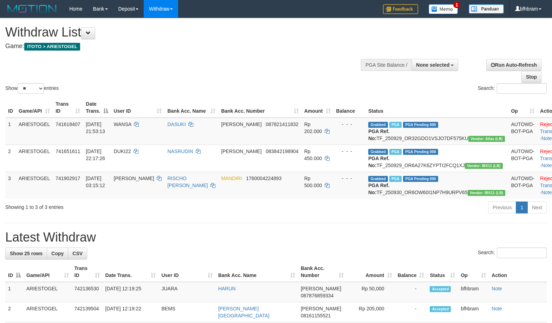
select select
select select "**"
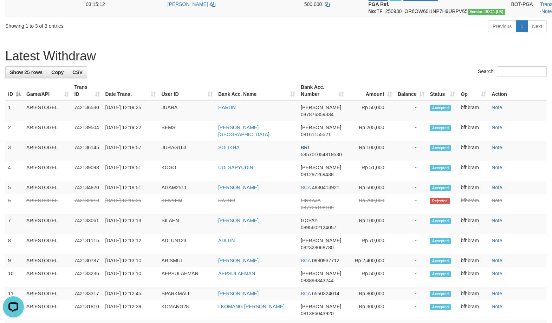
drag, startPoint x: 371, startPoint y: 72, endPoint x: 371, endPoint y: 66, distance: 6.0
click at [371, 66] on div "**********" at bounding box center [276, 225] width 552 height 777
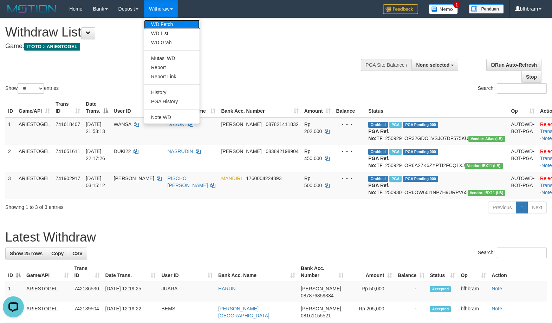
click at [164, 22] on link "WD Fetch" at bounding box center [172, 24] width 56 height 9
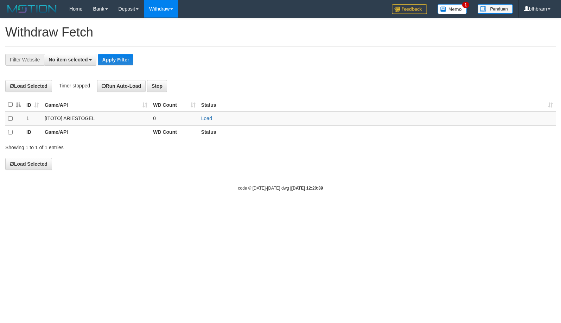
select select
click at [207, 119] on link "Load" at bounding box center [206, 119] width 11 height 6
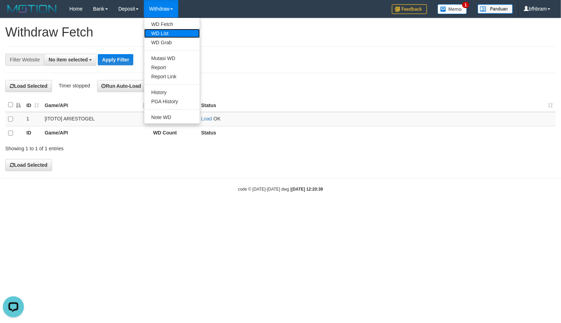
click at [165, 31] on link "WD List" at bounding box center [172, 33] width 56 height 9
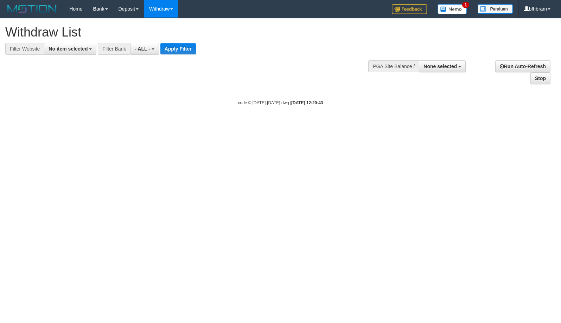
select select
click at [74, 48] on span "No item selected" at bounding box center [68, 49] width 39 height 6
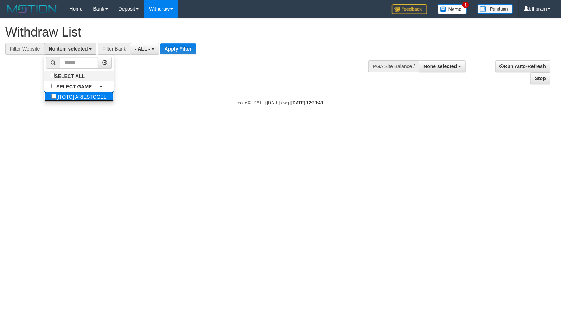
click at [59, 100] on label "[ITOTO] ARIESTOGEL" at bounding box center [78, 96] width 69 height 10
select select "***"
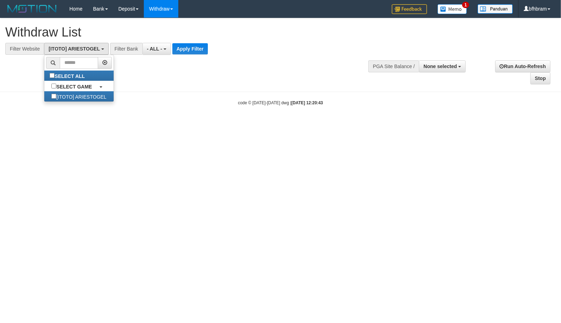
scroll to position [6, 0]
click at [185, 52] on button "Apply Filter" at bounding box center [190, 48] width 36 height 11
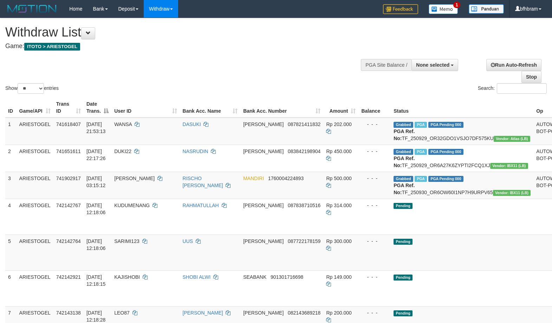
select select
select select "**"
click at [247, 79] on div "Show ** ** ** *** entries Search:" at bounding box center [276, 56] width 552 height 77
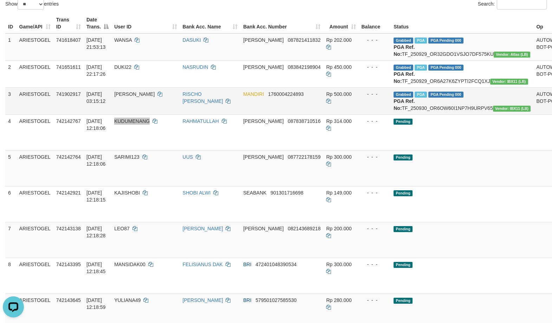
scroll to position [121, 0]
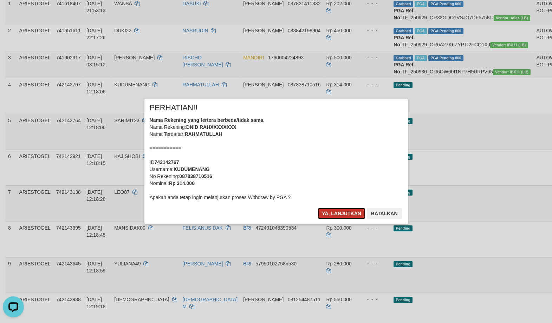
click at [351, 214] on button "Ya, lanjutkan" at bounding box center [342, 213] width 48 height 11
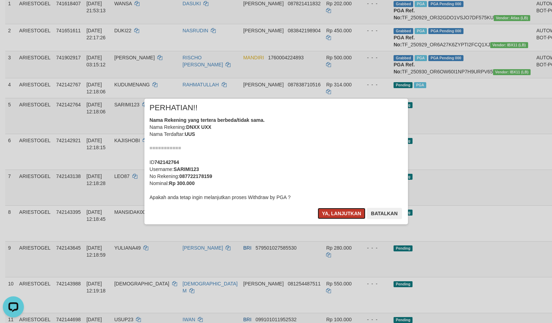
click at [335, 214] on button "Ya, lanjutkan" at bounding box center [342, 213] width 48 height 11
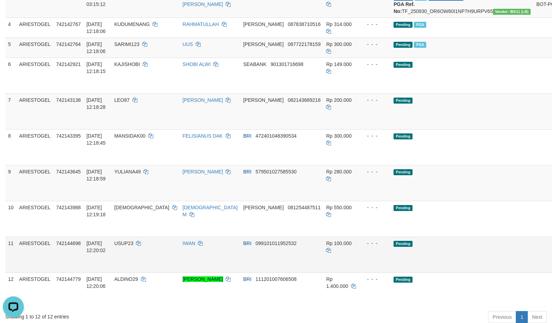
click at [507, 253] on tbody "1 ARIESTOGEL 741618407 29/09/2025 21:53:13 WANSA DASUKI DANA 087821411832 Rp 20…" at bounding box center [301, 122] width 592 height 372
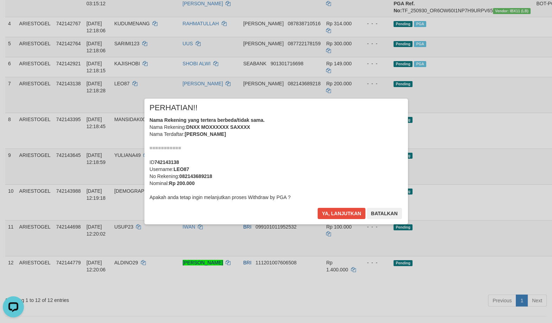
scroll to position [190, 0]
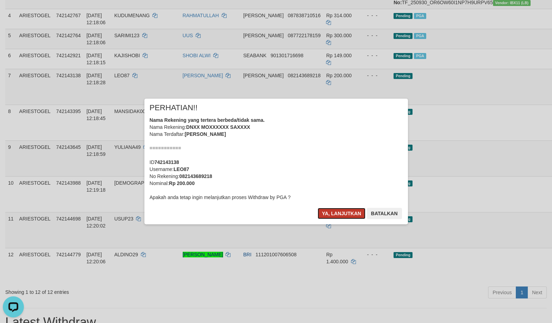
click at [341, 210] on button "Ya, lanjutkan" at bounding box center [342, 213] width 48 height 11
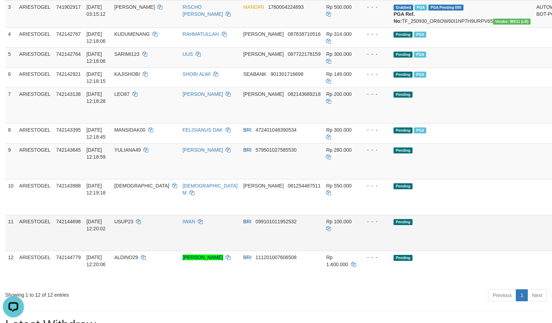
scroll to position [130, 0]
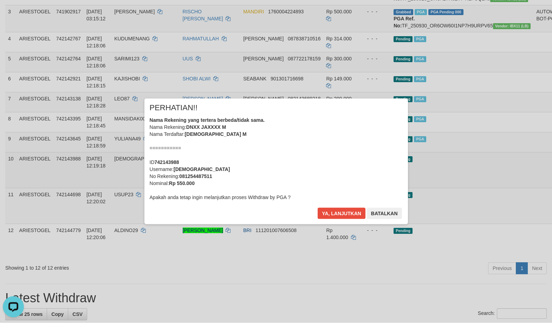
scroll to position [190, 0]
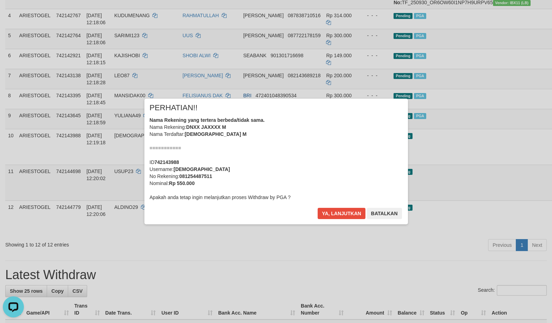
click at [351, 205] on div "× PERHATIAN!! Nama Rekening yang tertera berbeda/tidak sama. Nama Rekening: DNX…" at bounding box center [276, 162] width 264 height 126
click at [355, 217] on button "Ya, lanjutkan" at bounding box center [342, 213] width 48 height 11
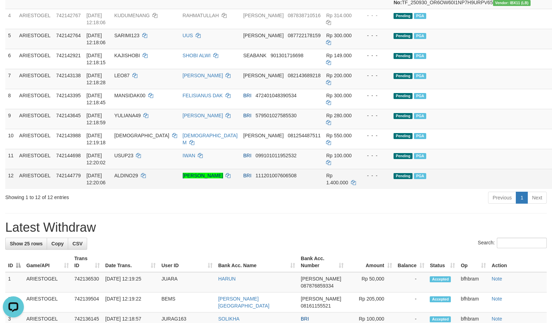
click at [434, 189] on td "Pending PGA" at bounding box center [462, 179] width 143 height 20
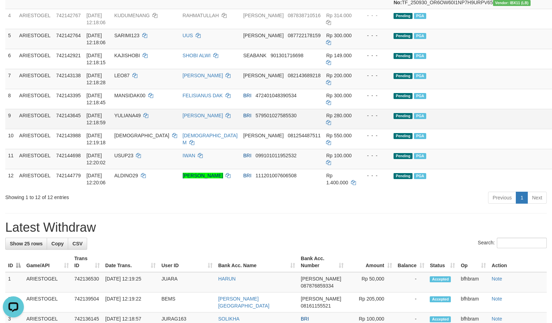
click at [470, 129] on td "Pending PGA" at bounding box center [462, 119] width 143 height 20
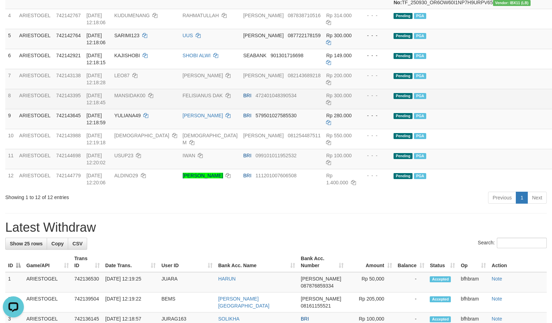
click at [450, 109] on td "Pending PGA" at bounding box center [462, 99] width 143 height 20
click at [534, 109] on td at bounding box center [548, 99] width 29 height 20
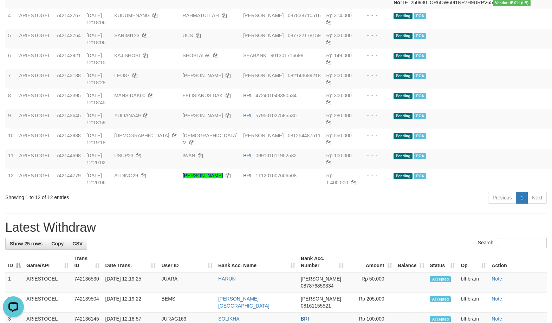
click at [395, 206] on div "Previous 1 Next" at bounding box center [391, 198] width 311 height 15
click at [323, 239] on div "**********" at bounding box center [276, 306] width 552 height 957
click at [345, 237] on div "**********" at bounding box center [276, 306] width 552 height 957
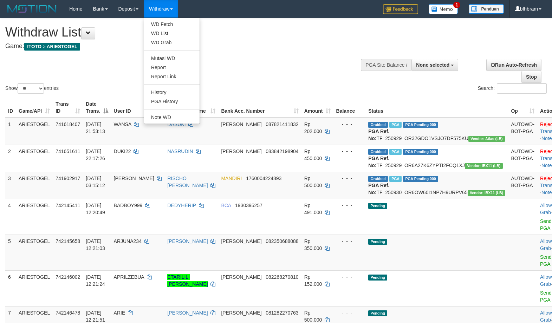
select select
select select "**"
click at [168, 22] on link "WD Fetch" at bounding box center [172, 24] width 56 height 9
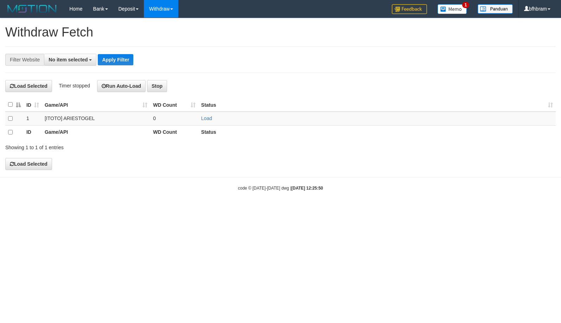
select select
click at [208, 118] on link "Load" at bounding box center [206, 119] width 11 height 6
click at [408, 204] on body "Toggle navigation Home Bank Account List Load By Website Group [ITOTO] ARIESTOG…" at bounding box center [280, 105] width 561 height 210
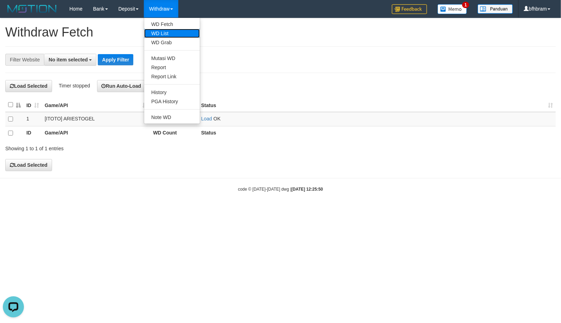
click at [167, 33] on link "WD List" at bounding box center [172, 33] width 56 height 9
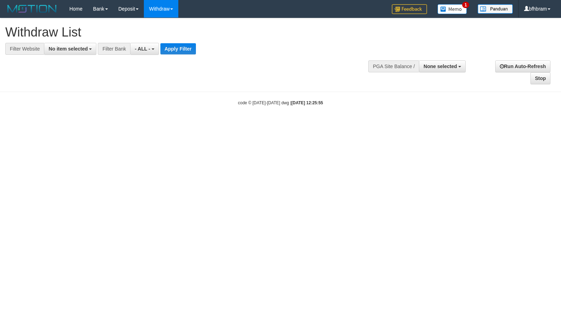
select select
drag, startPoint x: 62, startPoint y: 49, endPoint x: 55, endPoint y: 75, distance: 26.5
click at [61, 49] on span "No item selected" at bounding box center [68, 49] width 39 height 6
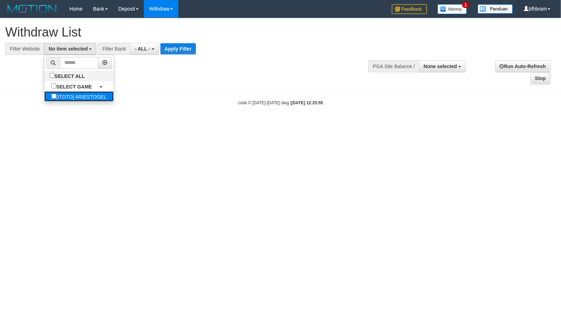
click at [51, 98] on label "[ITOTO] ARIESTOGEL" at bounding box center [78, 96] width 69 height 10
select select "***"
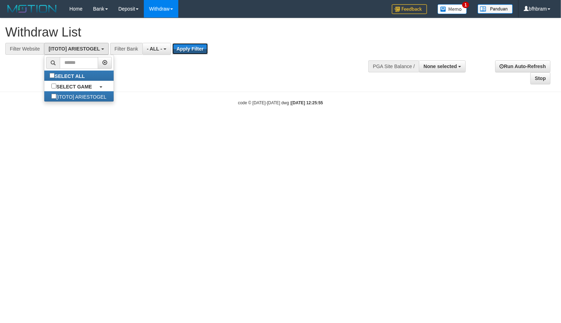
drag, startPoint x: 186, startPoint y: 51, endPoint x: 66, endPoint y: 85, distance: 124.6
click at [184, 51] on button "Apply Filter" at bounding box center [190, 48] width 36 height 11
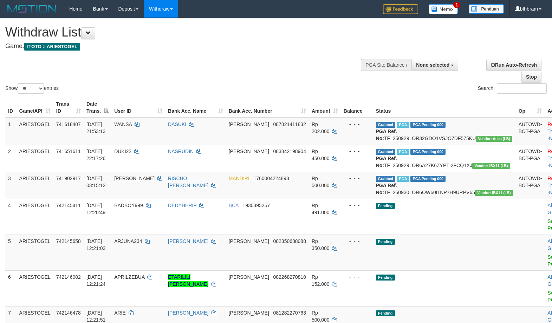
select select
select select "**"
click at [298, 56] on div "Show ** ** ** *** entries Search:" at bounding box center [276, 56] width 552 height 77
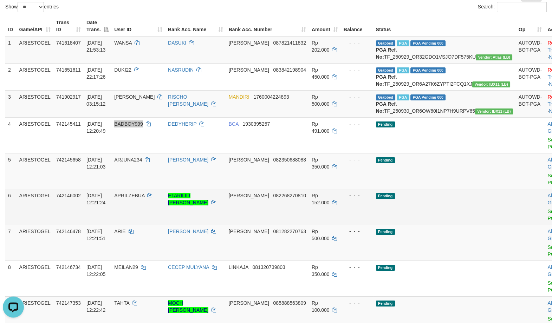
scroll to position [121, 0]
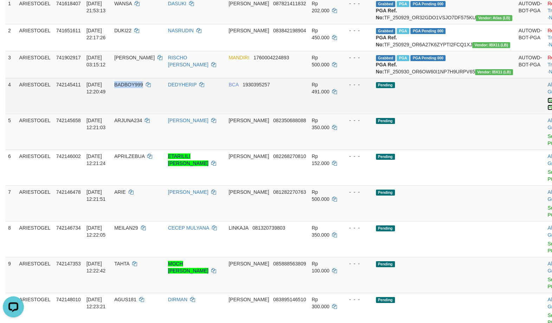
click at [548, 110] on link "Send PGA" at bounding box center [554, 104] width 12 height 13
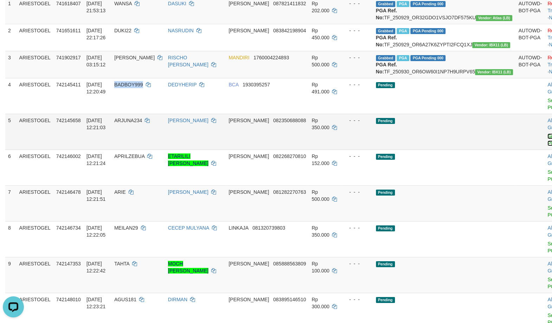
click at [548, 146] on link "Send PGA" at bounding box center [554, 140] width 12 height 13
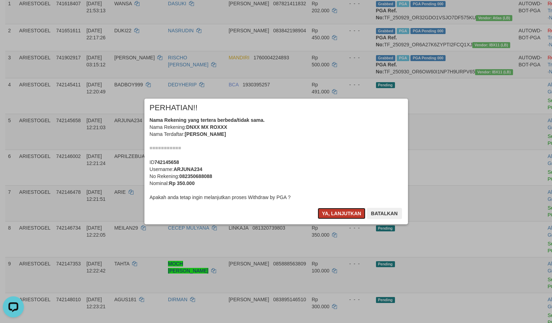
click at [338, 213] on button "Ya, lanjutkan" at bounding box center [342, 213] width 48 height 11
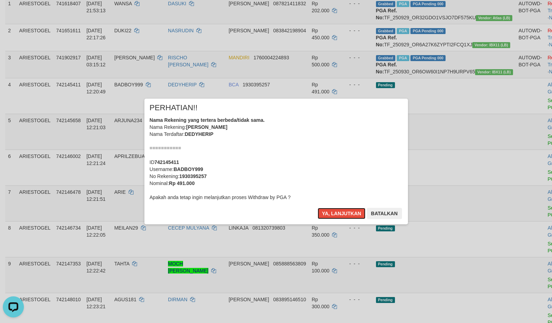
click at [338, 213] on button "Ya, lanjutkan" at bounding box center [342, 213] width 48 height 11
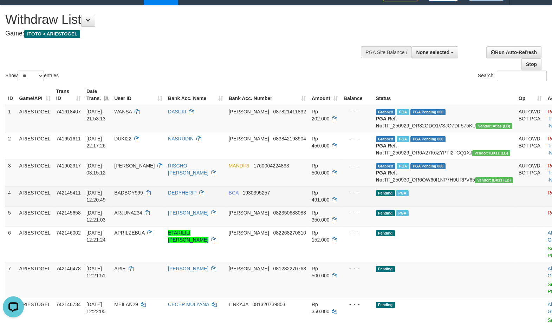
scroll to position [134, 0]
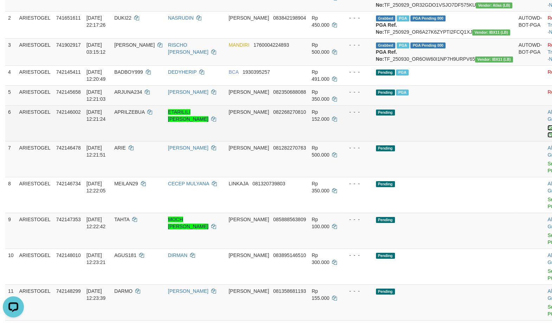
click at [548, 138] on link "Send PGA" at bounding box center [554, 131] width 12 height 13
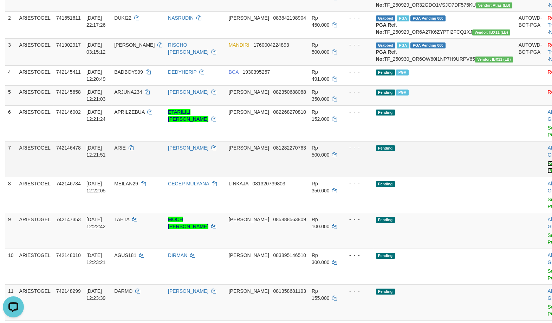
click at [548, 174] on link "Send PGA" at bounding box center [554, 167] width 12 height 13
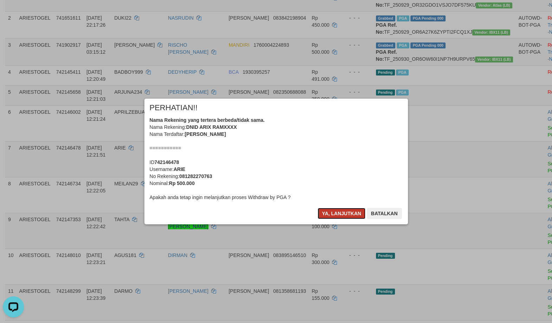
click at [324, 212] on button "Ya, lanjutkan" at bounding box center [342, 213] width 48 height 11
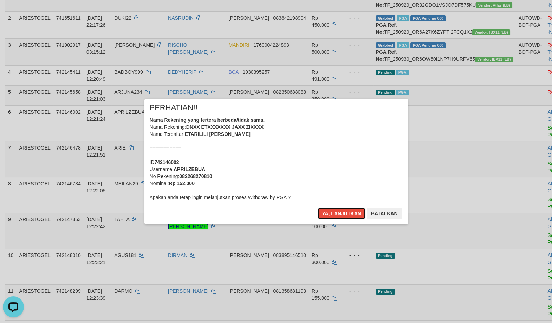
click at [341, 215] on button "Ya, lanjutkan" at bounding box center [342, 213] width 48 height 11
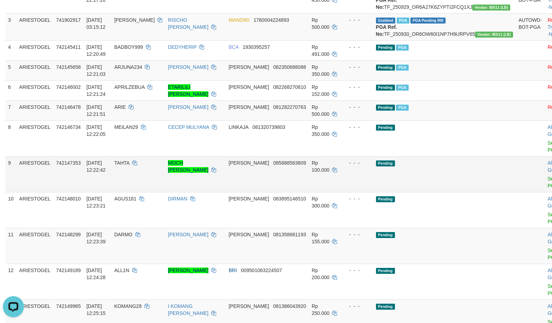
scroll to position [207, 0]
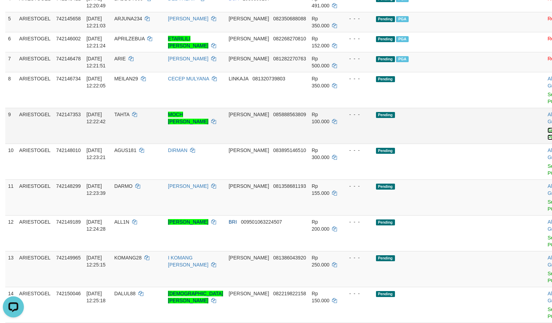
click at [548, 140] on link "Send PGA" at bounding box center [554, 134] width 12 height 13
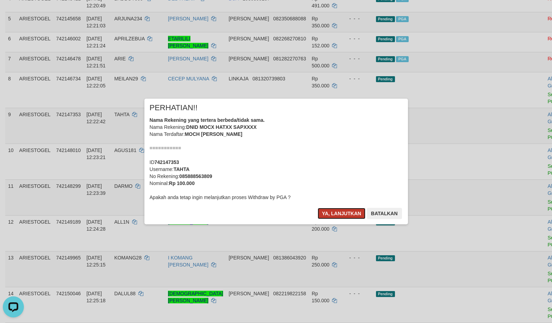
click at [349, 218] on button "Ya, lanjutkan" at bounding box center [342, 213] width 48 height 11
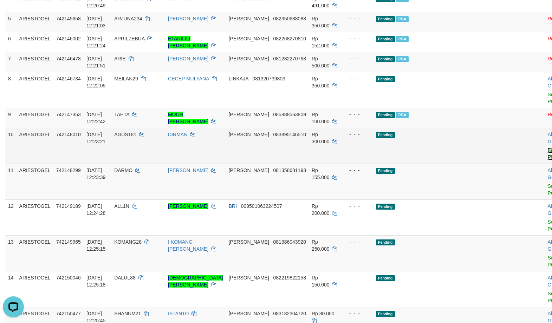
click at [548, 160] on link "Send PGA" at bounding box center [554, 154] width 12 height 13
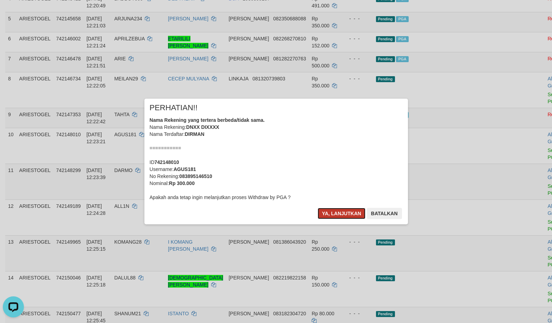
click at [337, 215] on button "Ya, lanjutkan" at bounding box center [342, 213] width 48 height 11
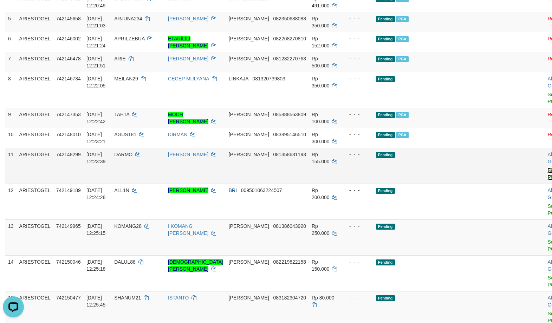
click at [548, 180] on link "Send PGA" at bounding box center [554, 174] width 12 height 13
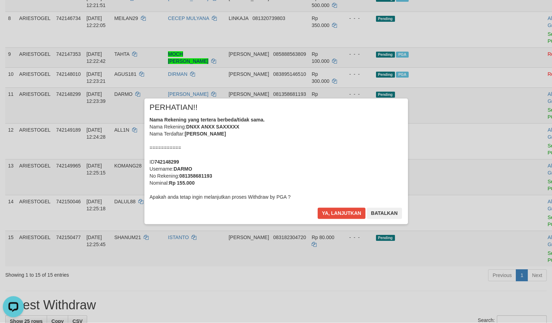
scroll to position [268, 0]
click at [353, 214] on button "Ya, lanjutkan" at bounding box center [342, 213] width 48 height 11
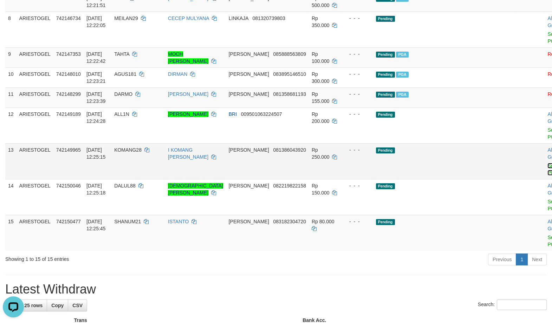
click at [548, 176] on link "Send PGA" at bounding box center [554, 169] width 12 height 13
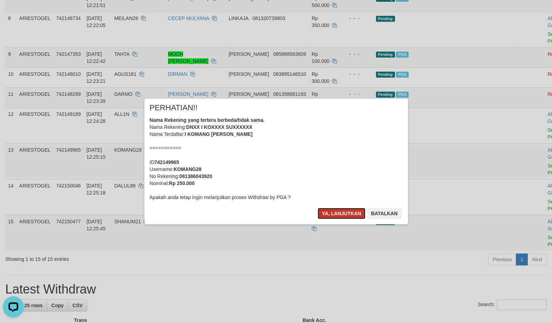
click at [362, 218] on button "Ya, lanjutkan" at bounding box center [342, 213] width 48 height 11
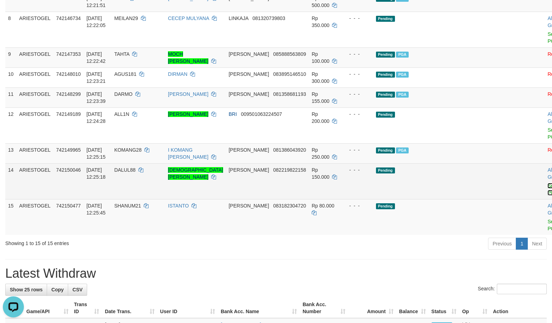
click at [548, 196] on link "Send PGA" at bounding box center [554, 189] width 12 height 13
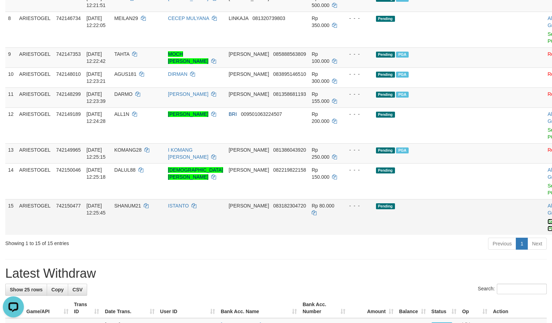
click at [548, 232] on link "Send PGA" at bounding box center [554, 225] width 12 height 13
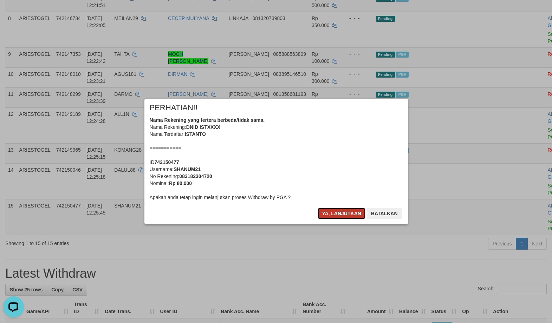
click at [331, 214] on button "Ya, lanjutkan" at bounding box center [342, 213] width 48 height 11
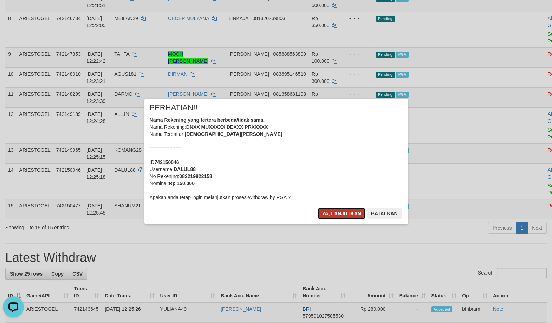
click at [342, 209] on button "Ya, lanjutkan" at bounding box center [342, 213] width 48 height 11
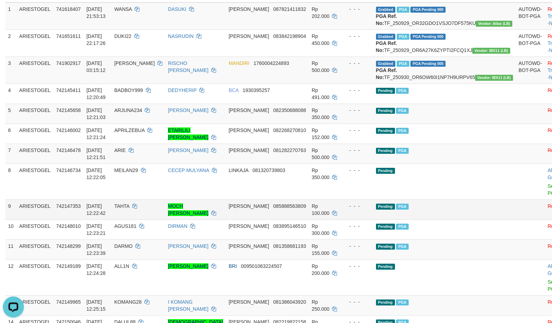
scroll to position [160, 0]
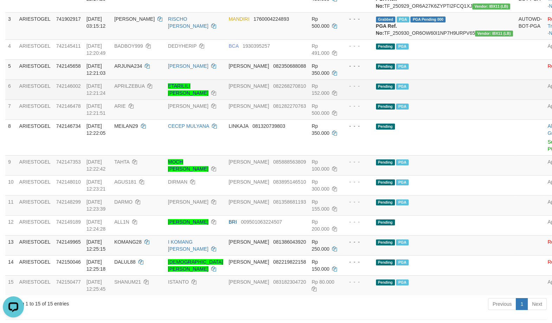
click at [466, 99] on td "Pending PGA" at bounding box center [444, 89] width 143 height 20
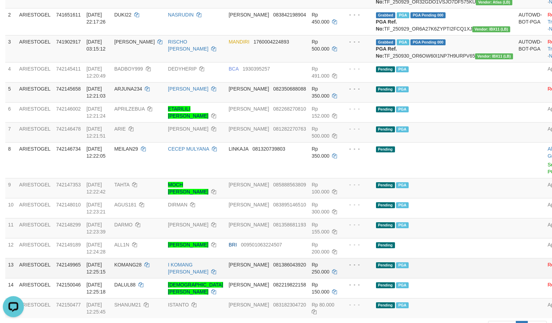
scroll to position [99, 0]
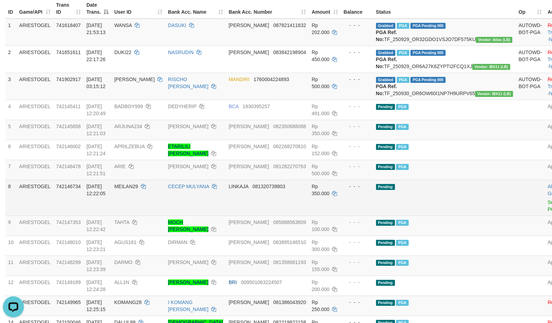
click at [443, 216] on td "Pending" at bounding box center [444, 198] width 143 height 36
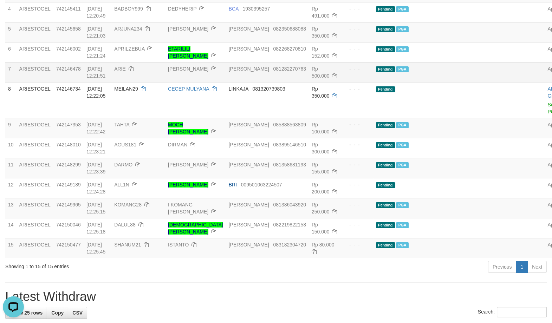
scroll to position [220, 0]
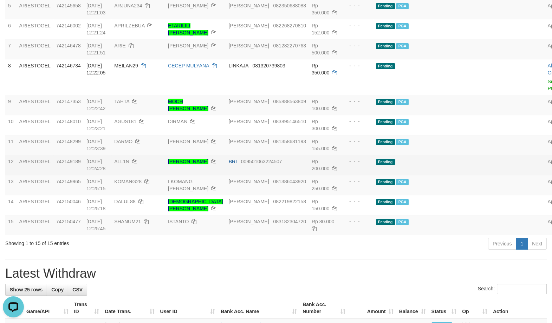
click at [433, 175] on td "Pending" at bounding box center [444, 165] width 143 height 20
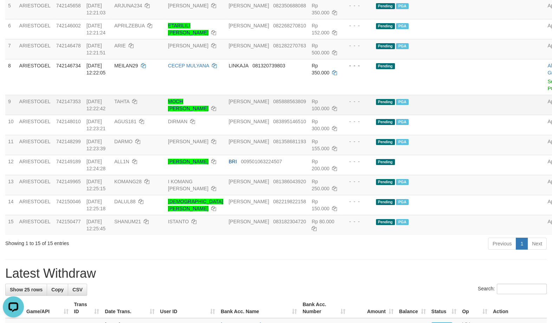
click at [430, 115] on td "Pending PGA" at bounding box center [444, 105] width 143 height 20
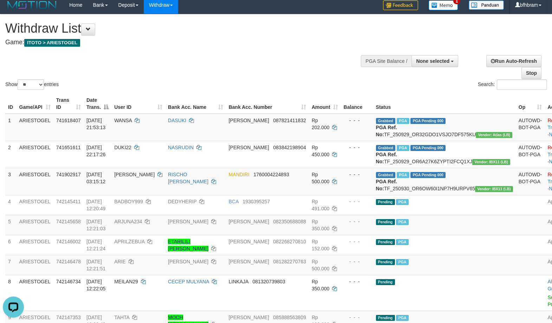
scroll to position [0, 0]
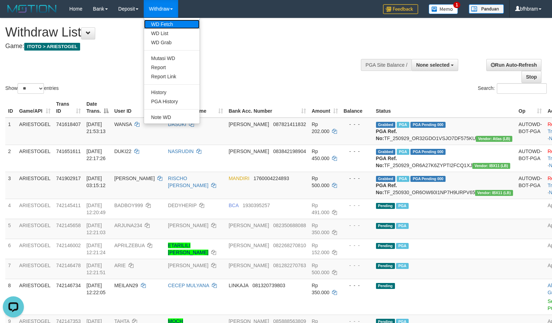
click at [167, 22] on link "WD Fetch" at bounding box center [172, 24] width 56 height 9
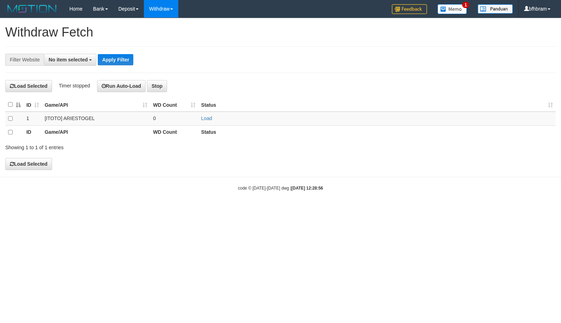
select select
click at [204, 120] on link "Load" at bounding box center [206, 119] width 11 height 6
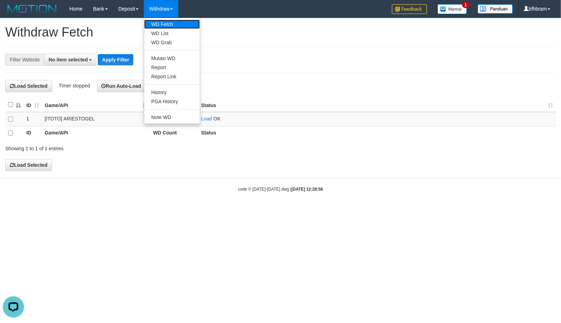
click at [171, 25] on link "WD Fetch" at bounding box center [172, 24] width 56 height 9
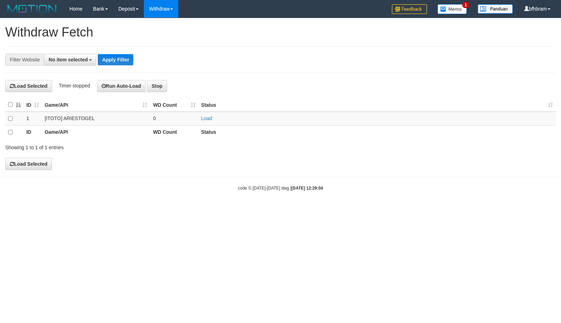
select select
click at [204, 121] on link "Load" at bounding box center [206, 119] width 11 height 6
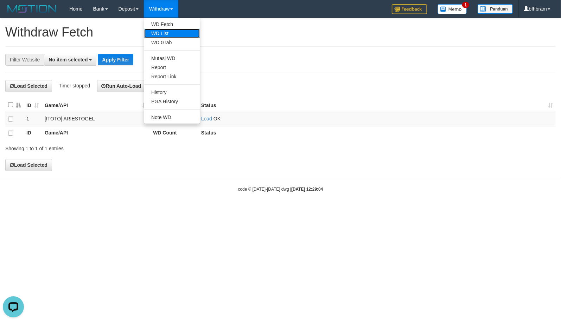
click at [171, 32] on link "WD List" at bounding box center [172, 33] width 56 height 9
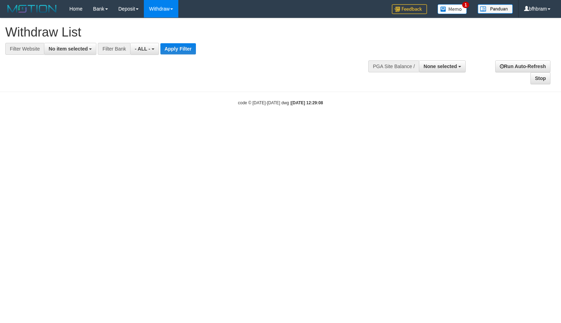
select select
click at [77, 45] on button "No item selected" at bounding box center [70, 49] width 52 height 12
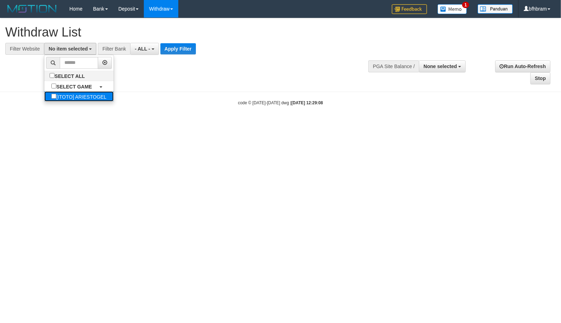
click at [53, 95] on label "[ITOTO] ARIESTOGEL" at bounding box center [78, 96] width 69 height 10
select select "***"
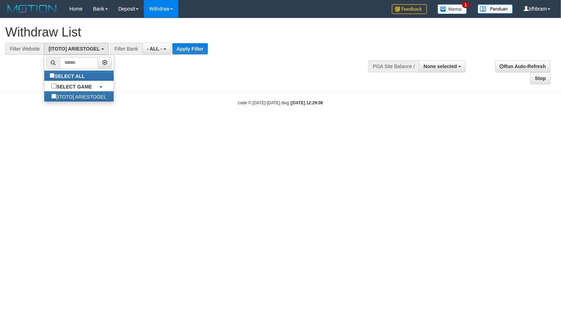
scroll to position [6, 0]
click at [191, 48] on button "Apply Filter" at bounding box center [190, 48] width 36 height 11
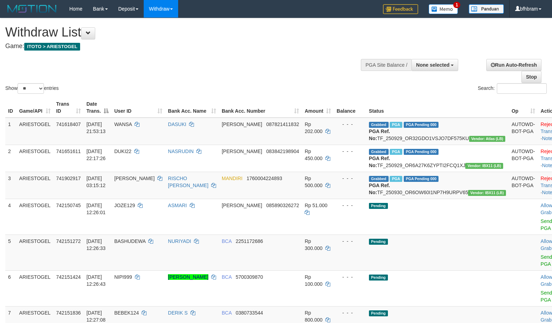
select select
select select "**"
click at [271, 67] on div "Show ** ** ** *** entries Search:" at bounding box center [276, 56] width 552 height 77
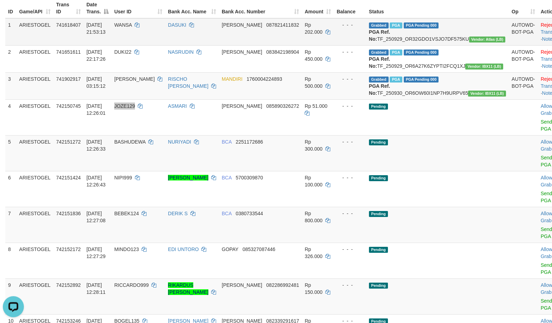
scroll to position [121, 0]
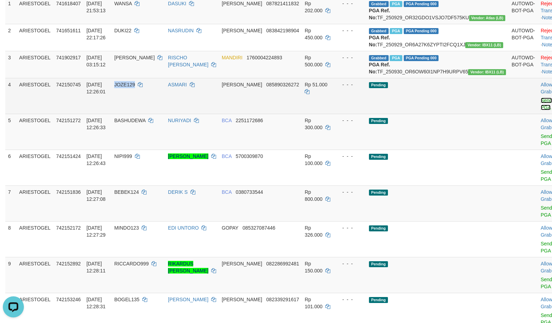
click at [541, 110] on link "Send PGA" at bounding box center [547, 104] width 12 height 13
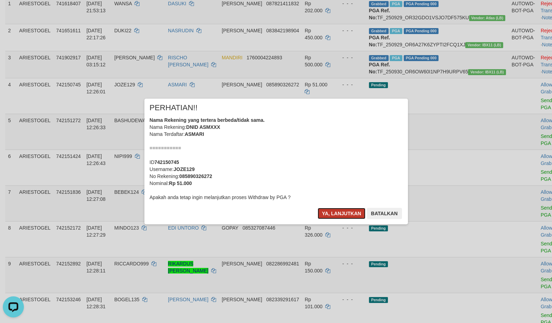
click at [344, 219] on button "Ya, lanjutkan" at bounding box center [342, 213] width 48 height 11
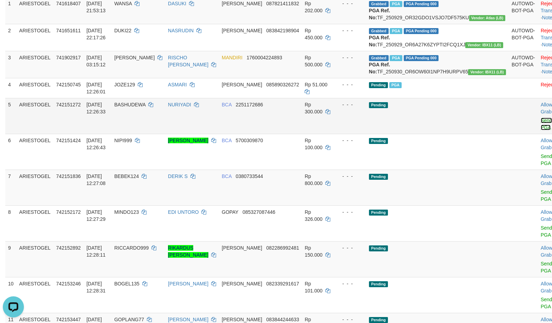
click at [541, 130] on link "Send PGA" at bounding box center [547, 124] width 12 height 13
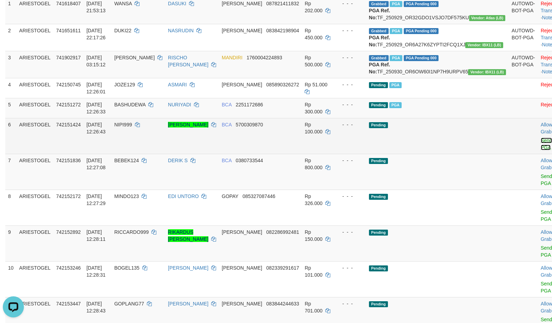
click at [541, 150] on link "Send PGA" at bounding box center [547, 144] width 12 height 13
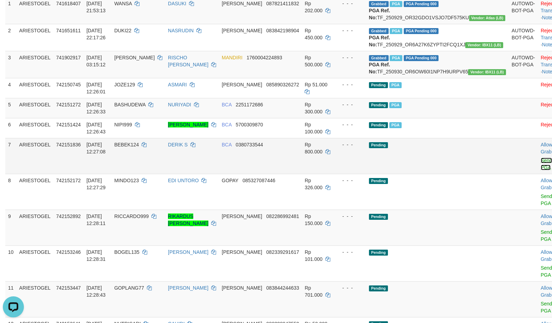
click at [541, 170] on link "Send PGA" at bounding box center [547, 164] width 12 height 13
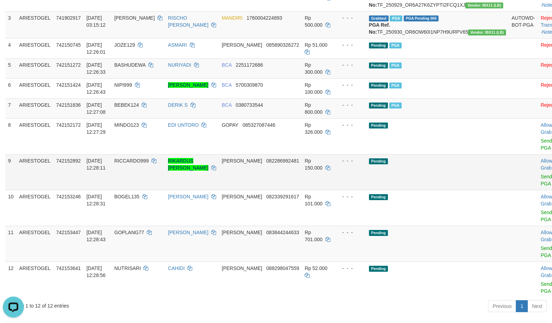
scroll to position [181, 0]
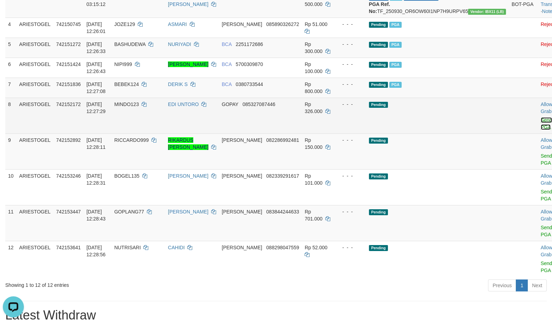
click at [541, 130] on link "Send PGA" at bounding box center [547, 123] width 12 height 13
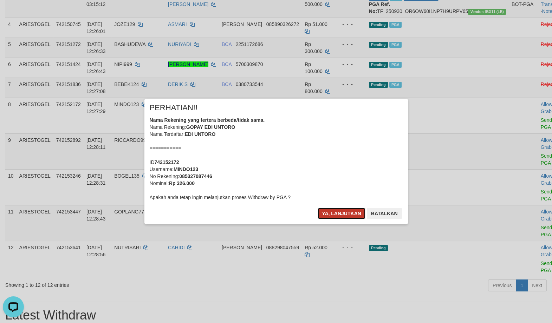
click at [353, 213] on button "Ya, lanjutkan" at bounding box center [342, 213] width 48 height 11
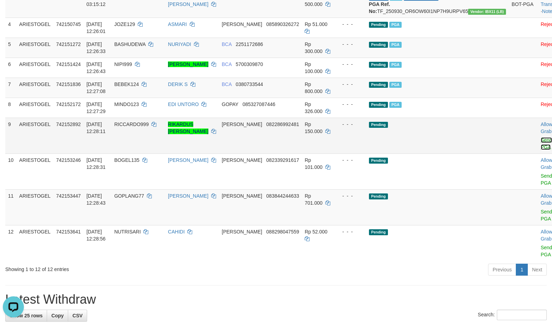
click at [541, 150] on link "Send PGA" at bounding box center [547, 143] width 12 height 13
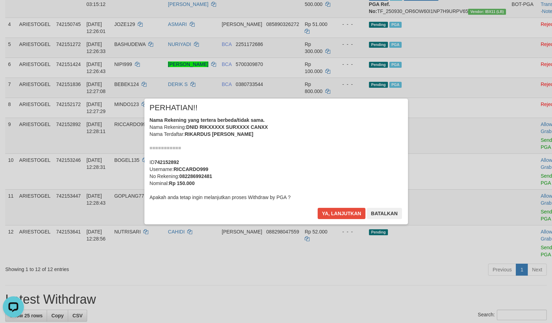
click at [321, 207] on div "× PERHATIAN!! Nama Rekening yang tertera berbeda/tidak sama. Nama Rekening: DNI…" at bounding box center [276, 162] width 264 height 126
click at [326, 211] on button "Ya, lanjutkan" at bounding box center [342, 213] width 48 height 11
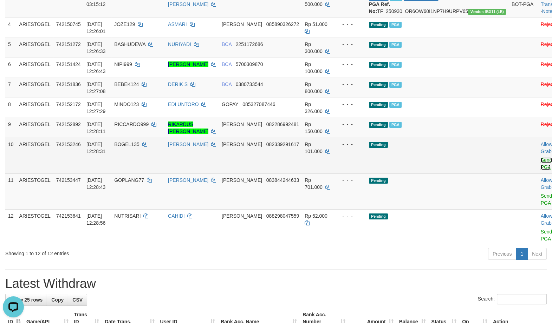
click at [541, 170] on link "Send PGA" at bounding box center [547, 163] width 12 height 13
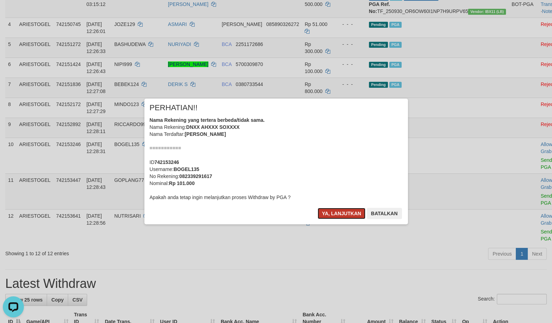
click at [345, 210] on button "Ya, lanjutkan" at bounding box center [342, 213] width 48 height 11
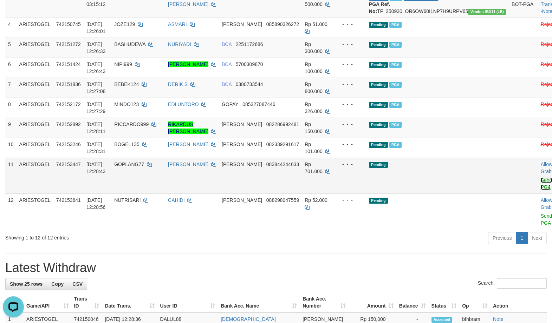
click at [541, 190] on link "Send PGA" at bounding box center [547, 184] width 12 height 13
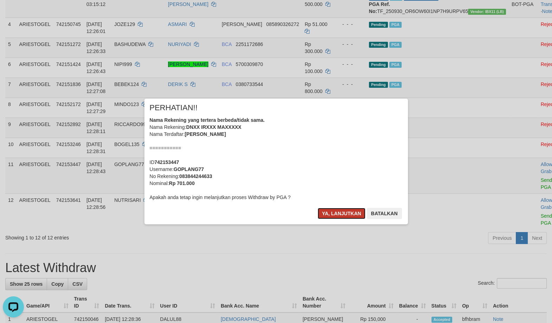
click at [327, 213] on button "Ya, lanjutkan" at bounding box center [342, 213] width 48 height 11
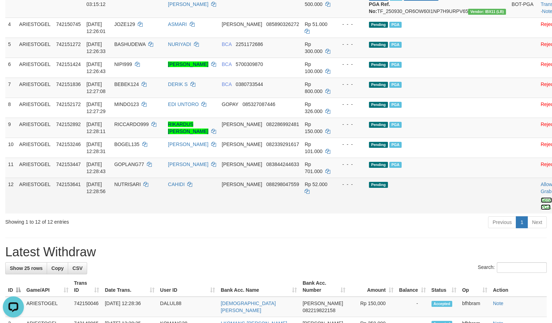
click at [541, 210] on link "Send PGA" at bounding box center [547, 204] width 12 height 13
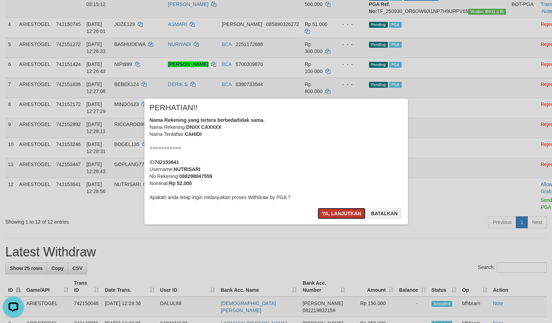
click at [339, 213] on button "Ya, lanjutkan" at bounding box center [342, 213] width 48 height 11
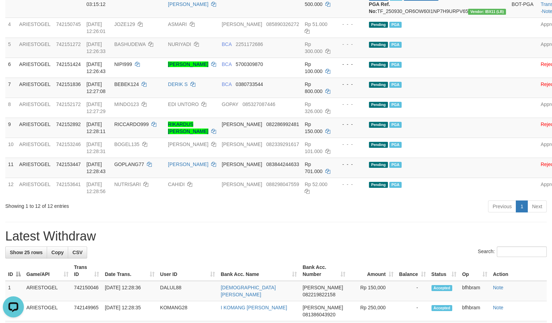
click at [340, 253] on div "**********" at bounding box center [276, 326] width 552 height 978
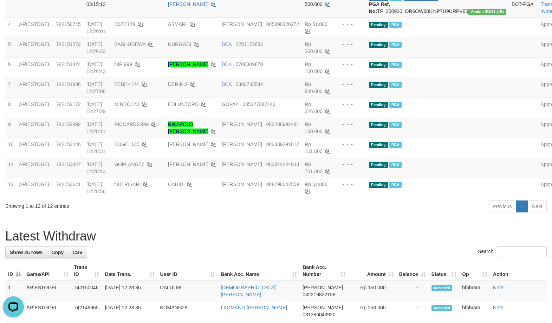
click at [448, 250] on div "**********" at bounding box center [276, 326] width 552 height 978
click at [319, 247] on div "**********" at bounding box center [276, 326] width 552 height 978
click at [401, 215] on div "Previous 1 Next" at bounding box center [391, 207] width 311 height 15
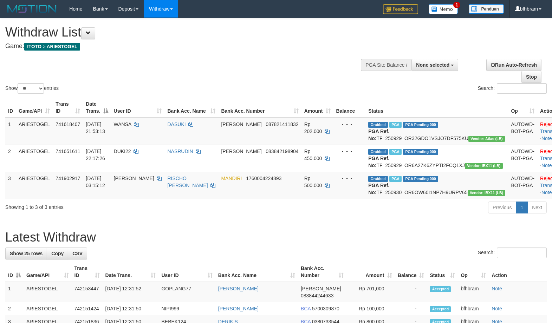
select select
select select "**"
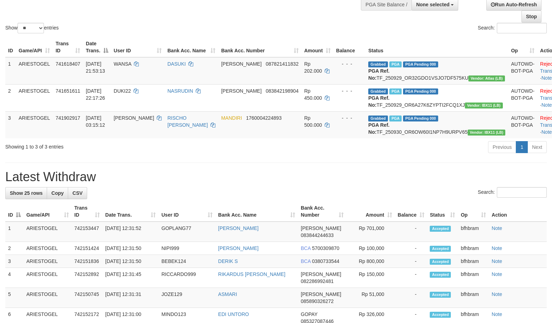
click at [321, 156] on div "Previous 1 Next" at bounding box center [391, 148] width 311 height 15
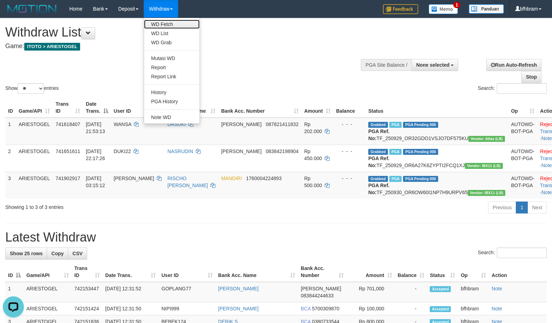
drag, startPoint x: 162, startPoint y: 21, endPoint x: 60, endPoint y: 59, distance: 108.9
click at [162, 22] on link "WD Fetch" at bounding box center [172, 24] width 56 height 9
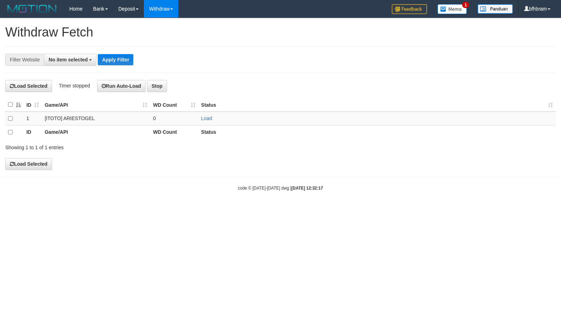
select select
click at [202, 118] on link "Load" at bounding box center [206, 119] width 11 height 6
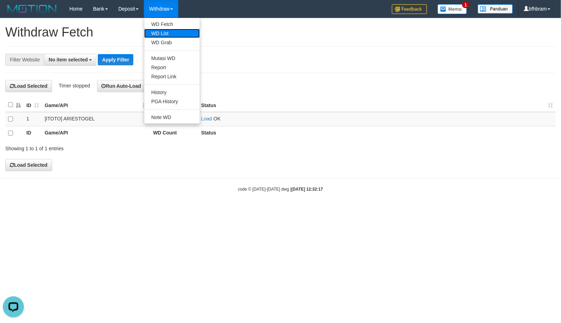
click at [171, 34] on link "WD List" at bounding box center [172, 33] width 56 height 9
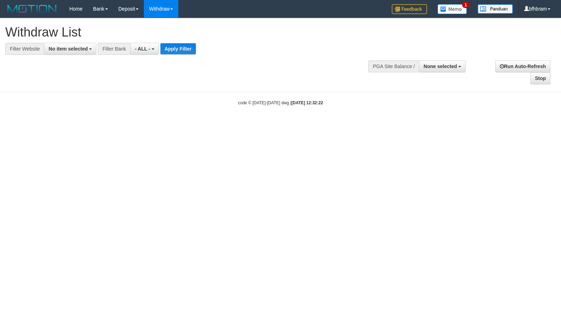
select select
drag, startPoint x: 78, startPoint y: 49, endPoint x: 71, endPoint y: 77, distance: 28.2
click at [77, 49] on span "No item selected" at bounding box center [68, 49] width 39 height 6
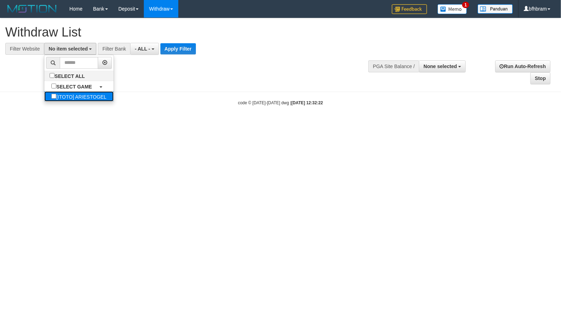
click at [75, 98] on label "[ITOTO] ARIESTOGEL" at bounding box center [78, 96] width 69 height 10
select select "***"
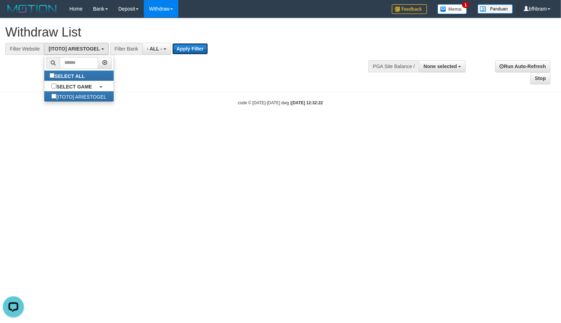
click at [179, 49] on button "Apply Filter" at bounding box center [190, 48] width 36 height 11
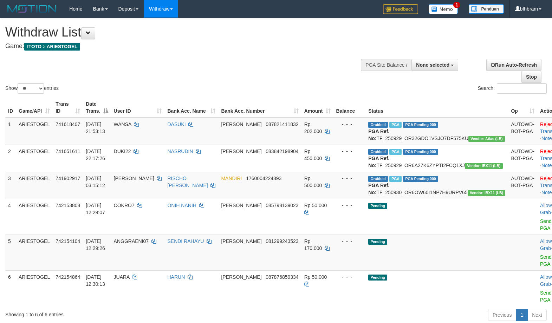
select select
select select "**"
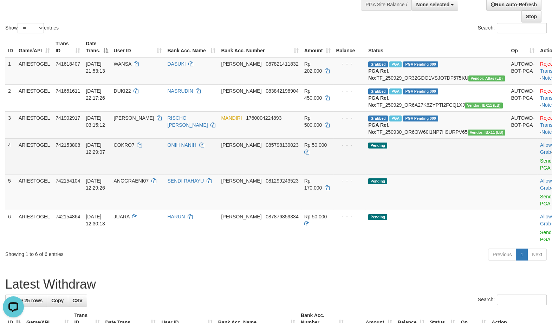
click at [350, 174] on td "- - -" at bounding box center [350, 157] width 32 height 36
click at [540, 171] on link "Send PGA" at bounding box center [546, 164] width 12 height 13
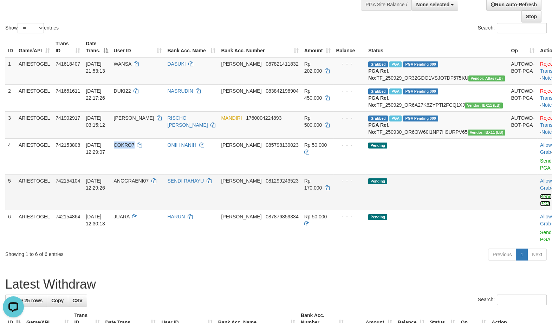
click at [540, 207] on link "Send PGA" at bounding box center [546, 200] width 12 height 13
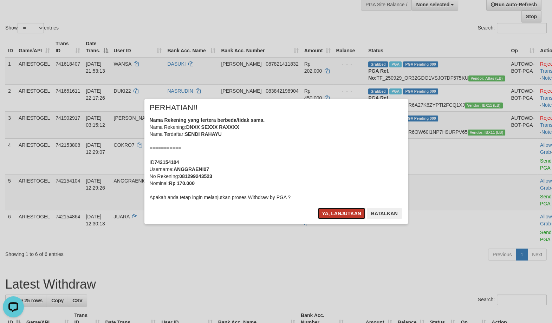
click at [342, 215] on button "Ya, lanjutkan" at bounding box center [342, 213] width 48 height 11
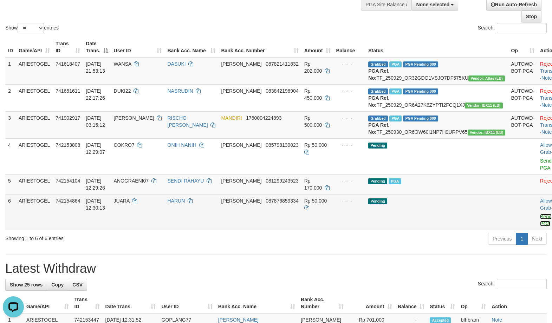
click at [540, 227] on link "Send PGA" at bounding box center [546, 220] width 12 height 13
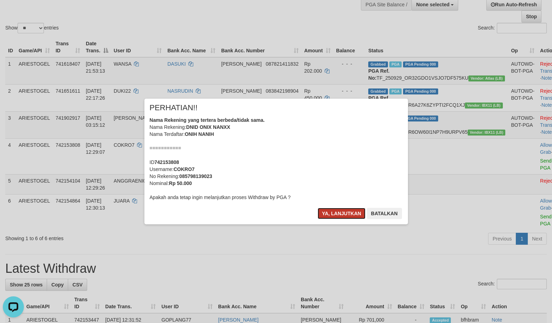
click at [341, 218] on button "Ya, lanjutkan" at bounding box center [342, 213] width 48 height 11
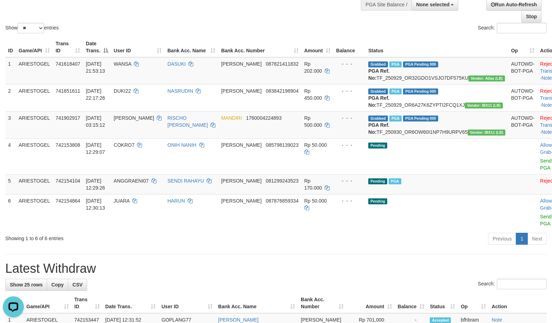
click at [341, 194] on td "- - -" at bounding box center [350, 184] width 32 height 20
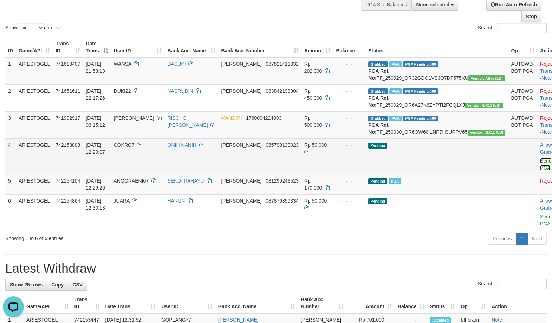
click at [540, 171] on link "Send PGA" at bounding box center [546, 164] width 12 height 13
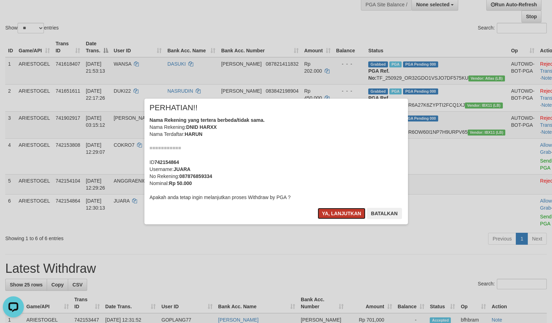
click at [333, 213] on button "Ya, lanjutkan" at bounding box center [342, 213] width 48 height 11
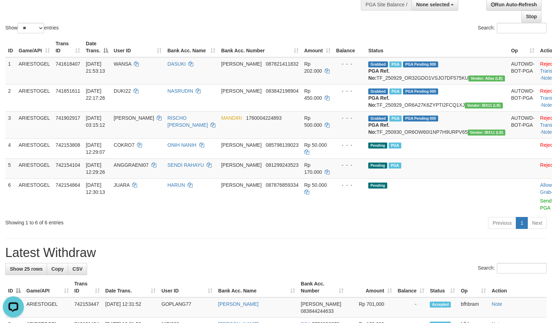
click at [447, 232] on div "Previous 1 Next" at bounding box center [391, 224] width 311 height 15
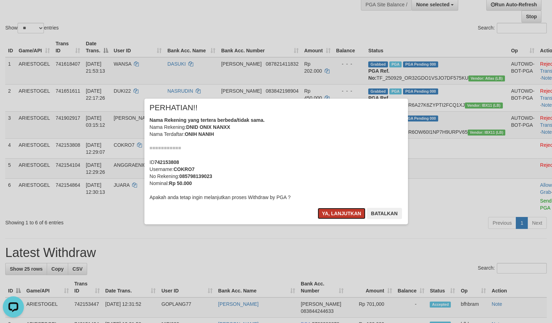
click at [343, 209] on button "Ya, lanjutkan" at bounding box center [342, 213] width 48 height 11
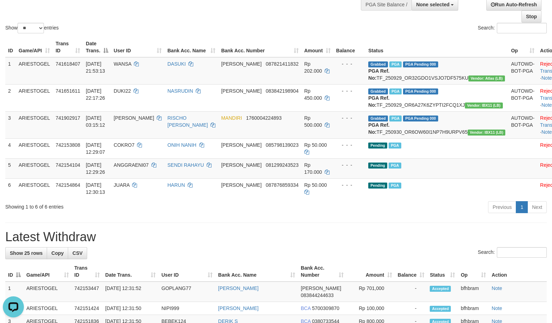
click at [399, 244] on h1 "Latest Withdraw" at bounding box center [276, 237] width 542 height 14
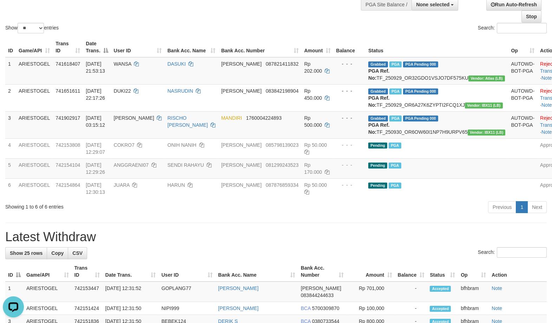
click at [396, 244] on h1 "Latest Withdraw" at bounding box center [276, 237] width 542 height 14
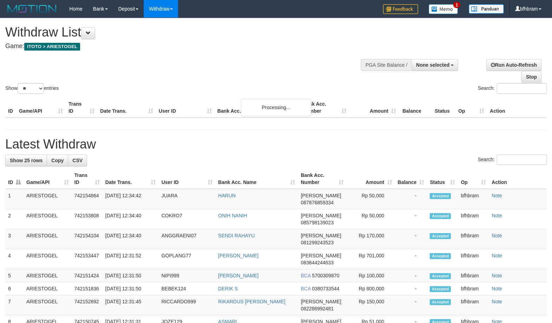
select select
select select "**"
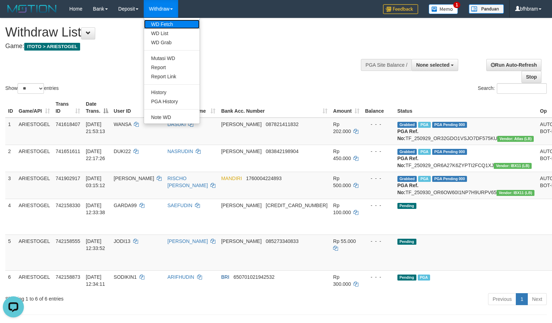
click at [167, 23] on link "WD Fetch" at bounding box center [172, 24] width 56 height 9
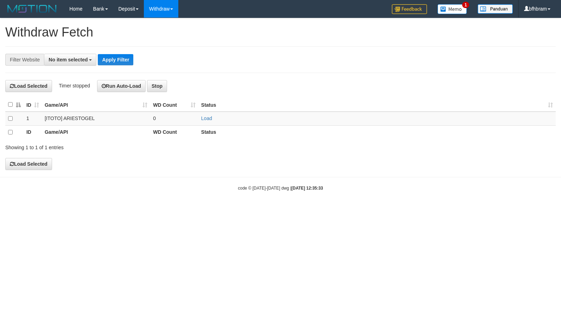
select select
click at [200, 120] on td "Load" at bounding box center [376, 119] width 357 height 14
click at [207, 119] on link "Load" at bounding box center [206, 119] width 11 height 6
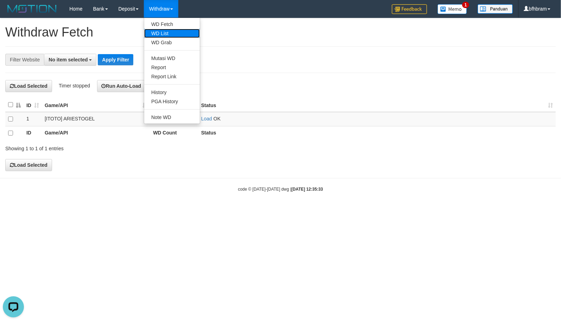
click at [166, 31] on link "WD List" at bounding box center [172, 33] width 56 height 9
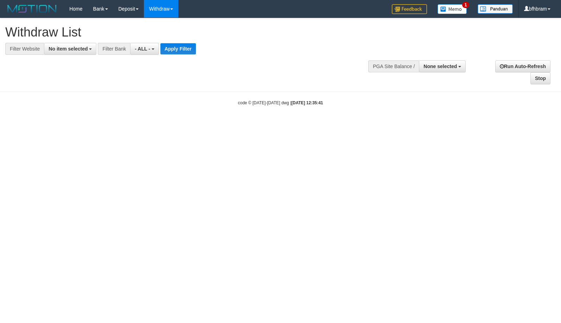
select select
click at [86, 50] on span "No item selected" at bounding box center [68, 49] width 39 height 6
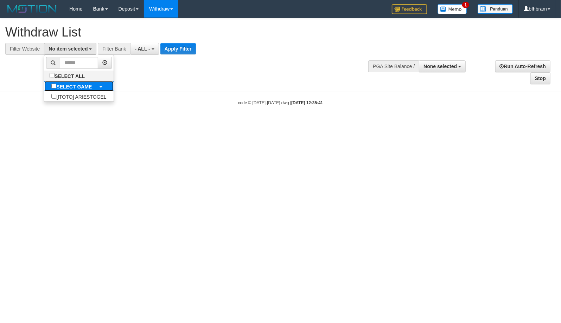
click at [54, 91] on label "SELECT GAME" at bounding box center [71, 86] width 54 height 10
select select "***"
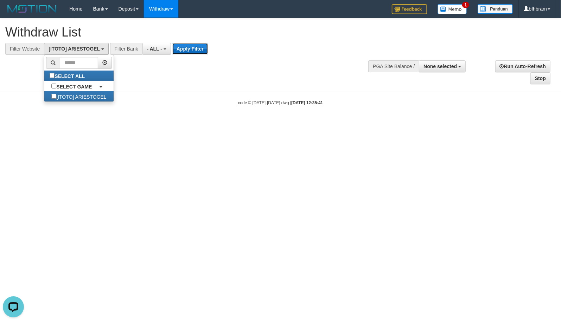
click at [182, 49] on button "Apply Filter" at bounding box center [190, 48] width 36 height 11
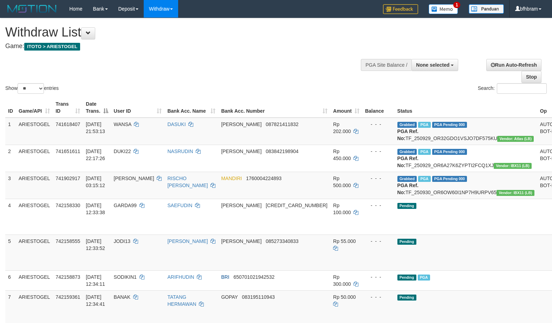
select select
select select "**"
click at [298, 69] on div "Show ** ** ** *** entries Search:" at bounding box center [276, 56] width 552 height 77
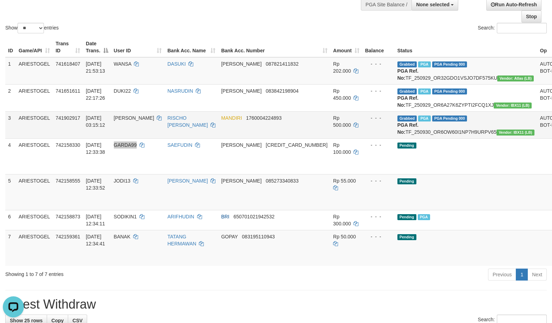
scroll to position [121, 0]
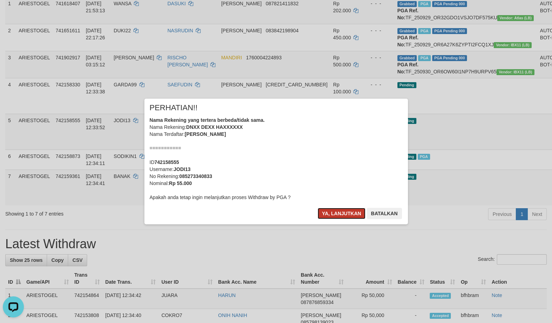
click at [347, 215] on button "Ya, lanjutkan" at bounding box center [342, 213] width 48 height 11
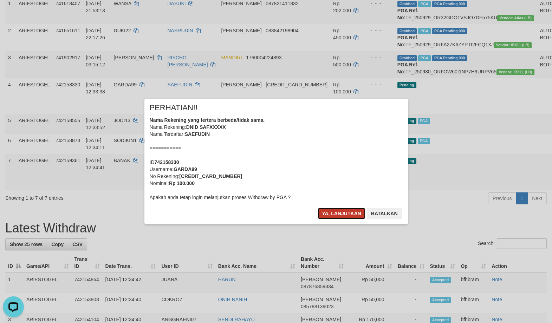
click at [345, 212] on button "Ya, lanjutkan" at bounding box center [342, 213] width 48 height 11
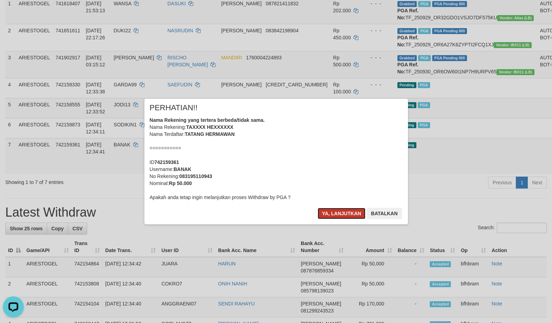
click at [333, 211] on button "Ya, lanjutkan" at bounding box center [342, 213] width 48 height 11
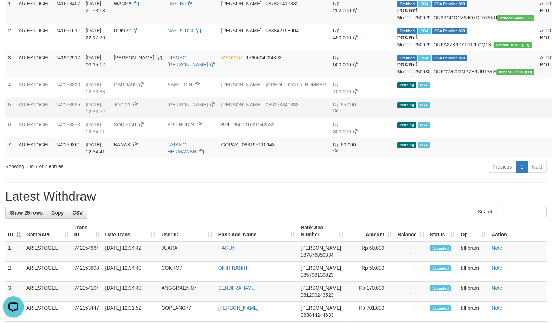
click at [464, 118] on td "Pending PGA" at bounding box center [466, 108] width 143 height 20
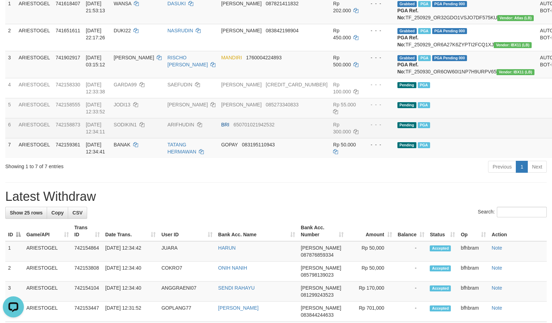
click at [461, 138] on td "Pending PGA" at bounding box center [466, 128] width 143 height 20
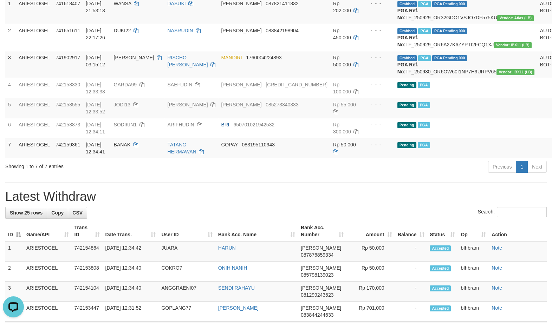
click at [393, 219] on div "Search:" at bounding box center [276, 213] width 542 height 12
click at [391, 219] on div "Search:" at bounding box center [276, 213] width 542 height 12
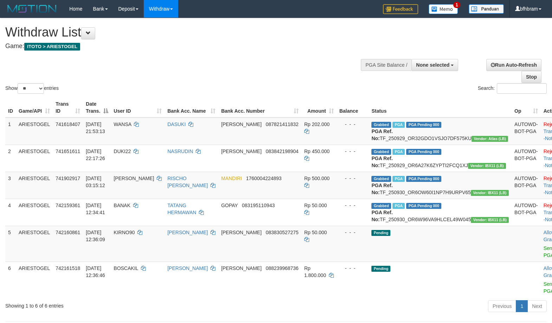
select select
select select "**"
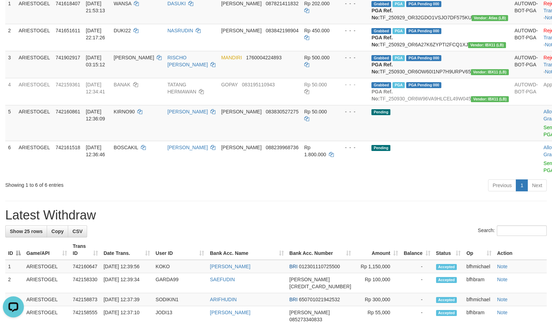
click at [252, 238] on div "Search:" at bounding box center [276, 232] width 542 height 12
drag, startPoint x: 252, startPoint y: 260, endPoint x: 215, endPoint y: 263, distance: 37.7
click at [244, 238] on div "Search:" at bounding box center [276, 232] width 542 height 12
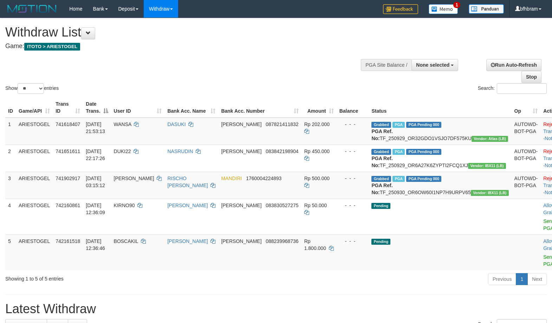
select select
select select "**"
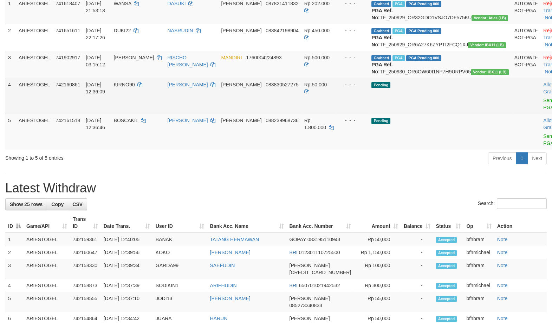
click at [377, 150] on td "Pending" at bounding box center [440, 132] width 143 height 36
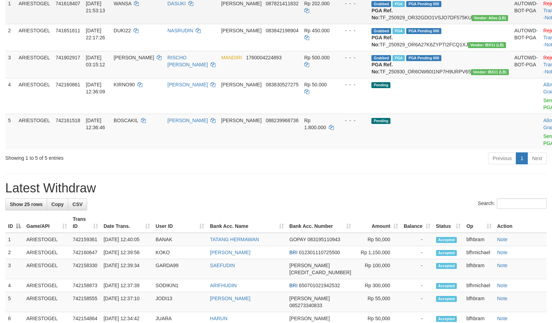
scroll to position [0, 0]
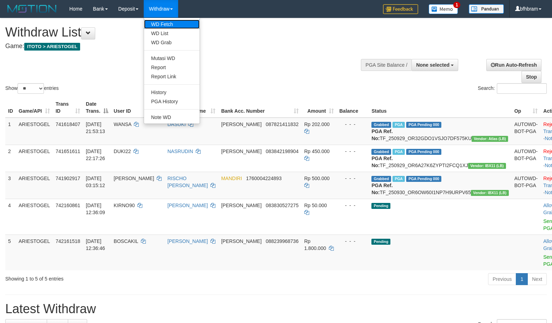
click at [163, 26] on link "WD Fetch" at bounding box center [172, 24] width 56 height 9
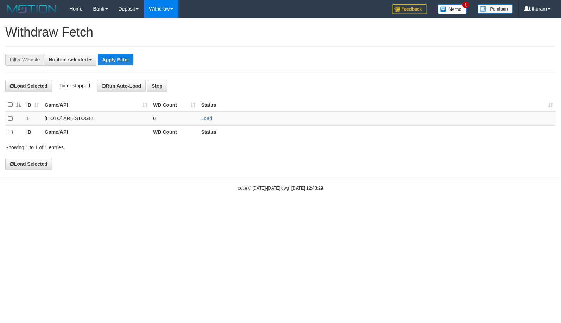
select select
click at [205, 123] on td "Load" at bounding box center [376, 119] width 357 height 14
click at [205, 122] on td "Load" at bounding box center [376, 119] width 357 height 14
click at [206, 118] on link "Load" at bounding box center [206, 119] width 11 height 6
click at [205, 118] on link "Load" at bounding box center [206, 119] width 11 height 6
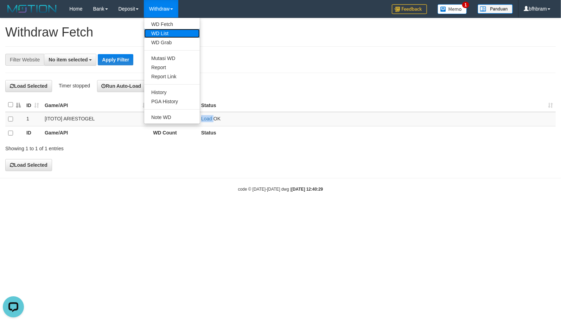
click at [170, 31] on link "WD List" at bounding box center [172, 33] width 56 height 9
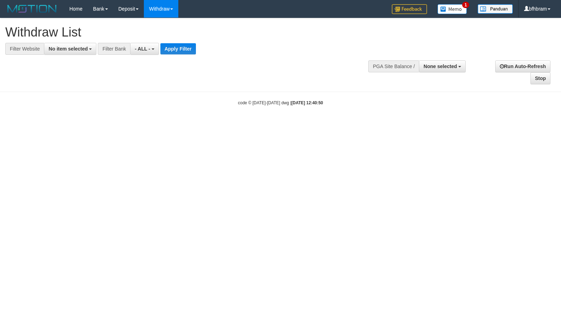
select select
click at [76, 50] on span "No item selected" at bounding box center [68, 49] width 39 height 6
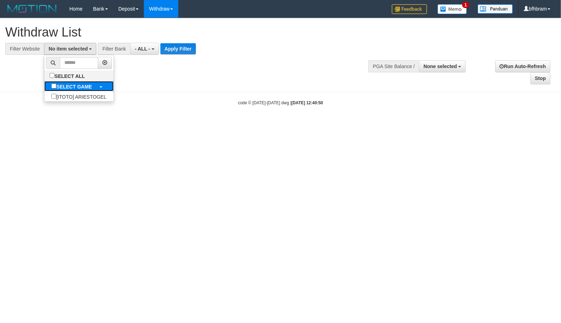
click at [51, 91] on label "SELECT GAME" at bounding box center [71, 86] width 54 height 10
select select "***"
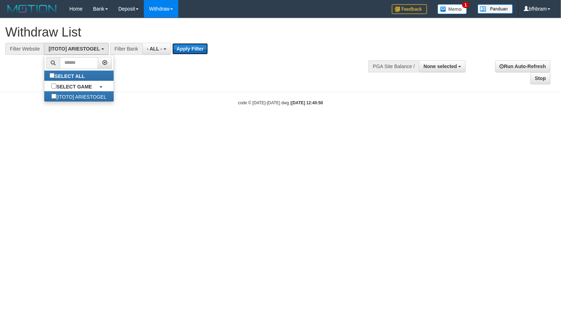
click at [183, 47] on button "Apply Filter" at bounding box center [190, 48] width 36 height 11
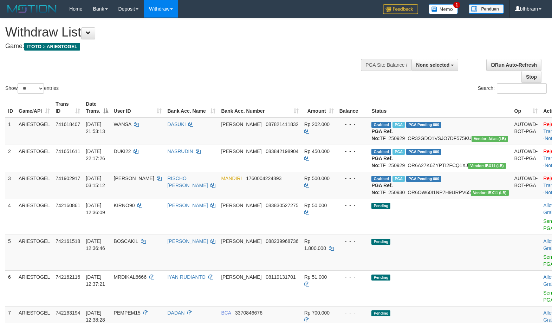
select select
select select "**"
click at [264, 61] on div "Show ** ** ** *** entries Search:" at bounding box center [276, 56] width 552 height 77
click at [257, 86] on div "Show ** ** ** *** entries" at bounding box center [138, 89] width 266 height 12
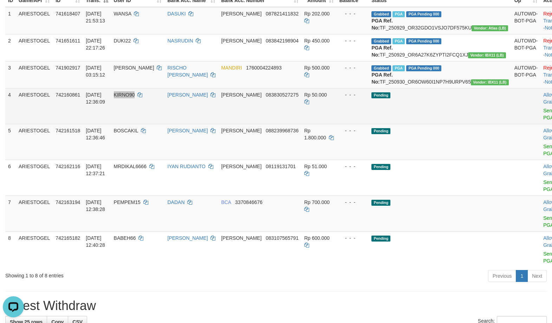
scroll to position [121, 0]
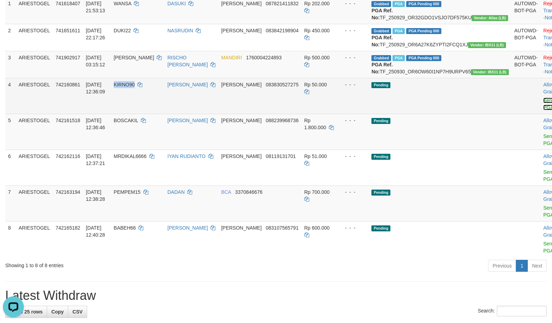
click at [543, 110] on link "Send PGA" at bounding box center [549, 104] width 12 height 13
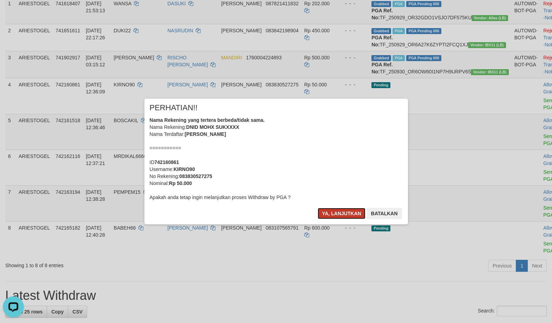
click at [329, 215] on button "Ya, lanjutkan" at bounding box center [342, 213] width 48 height 11
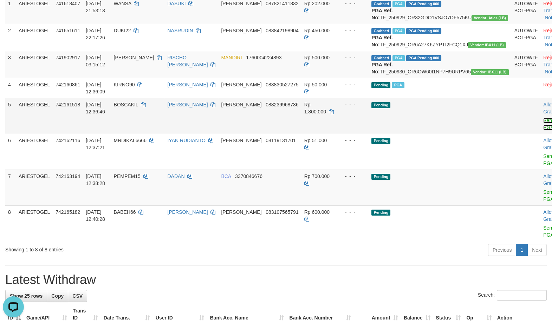
click at [543, 130] on link "Send PGA" at bounding box center [549, 124] width 12 height 13
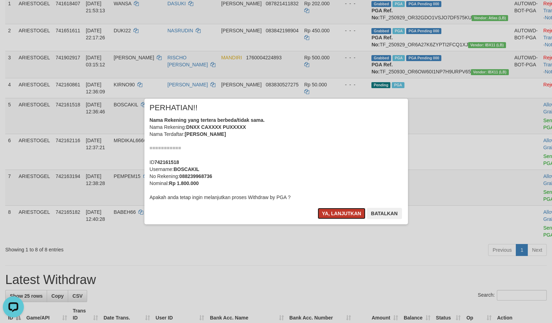
click at [354, 212] on button "Ya, lanjutkan" at bounding box center [342, 213] width 48 height 11
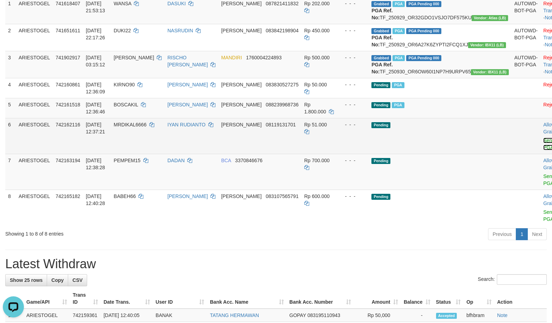
click at [543, 150] on link "Send PGA" at bounding box center [549, 144] width 12 height 13
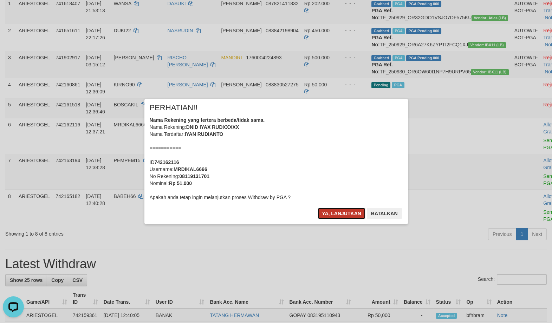
click at [359, 212] on button "Ya, lanjutkan" at bounding box center [342, 213] width 48 height 11
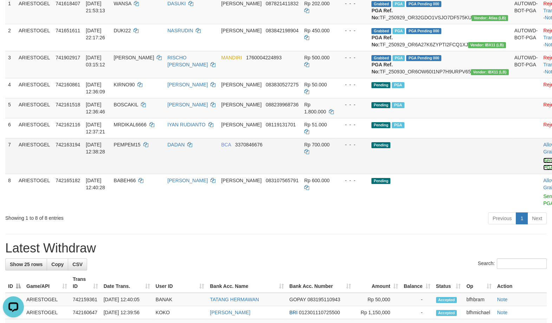
click at [543, 170] on link "Send PGA" at bounding box center [549, 164] width 12 height 13
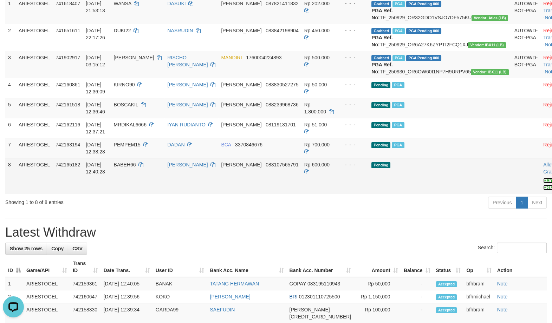
click at [543, 191] on link "Send PGA" at bounding box center [549, 184] width 12 height 13
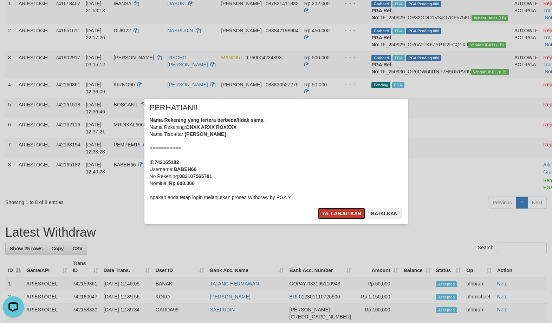
click at [337, 215] on button "Ya, lanjutkan" at bounding box center [342, 213] width 48 height 11
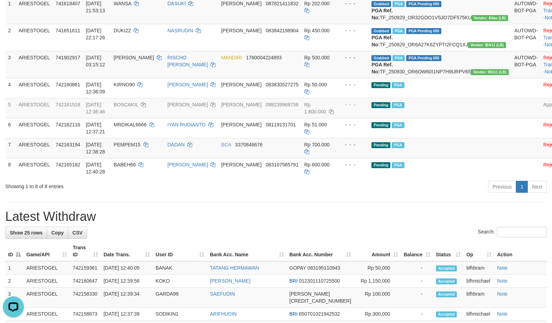
click at [400, 220] on div "**********" at bounding box center [276, 321] width 552 height 849
click at [326, 221] on div "**********" at bounding box center [276, 321] width 552 height 849
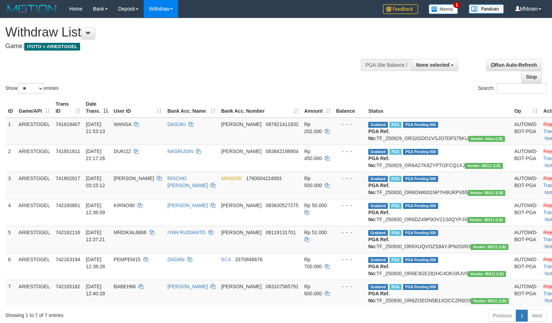
select select
select select "**"
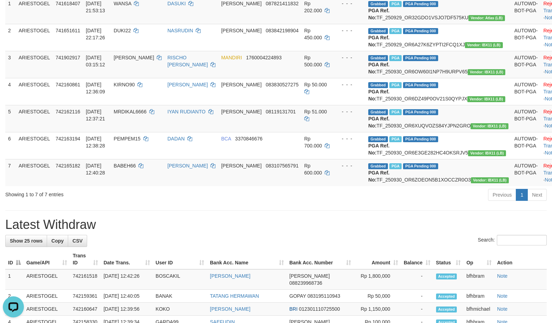
click at [346, 232] on h1 "Latest Withdraw" at bounding box center [276, 225] width 542 height 14
click at [272, 265] on div "**********" at bounding box center [276, 325] width 552 height 857
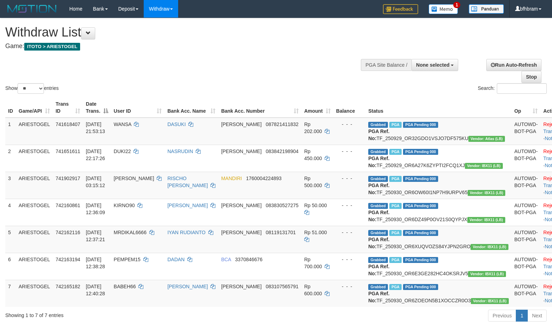
select select
select select "**"
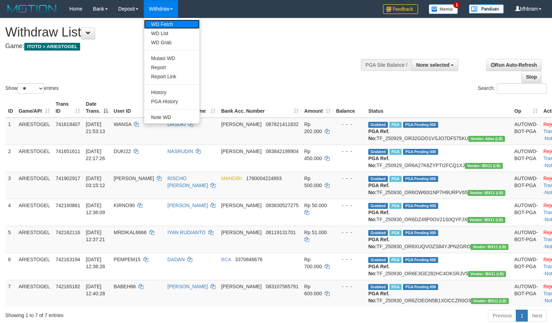
click at [166, 24] on link "WD Fetch" at bounding box center [172, 24] width 56 height 9
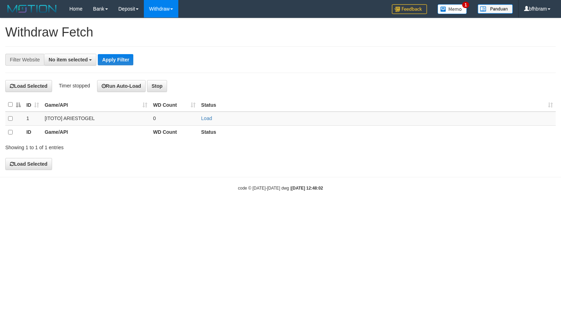
select select
click at [202, 120] on link "Load" at bounding box center [206, 119] width 11 height 6
click at [208, 120] on link "Load" at bounding box center [206, 119] width 11 height 6
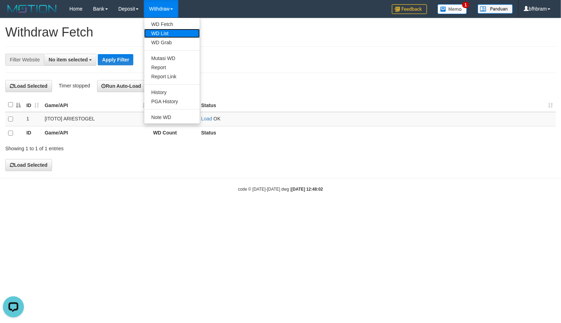
click at [167, 31] on link "WD List" at bounding box center [172, 33] width 56 height 9
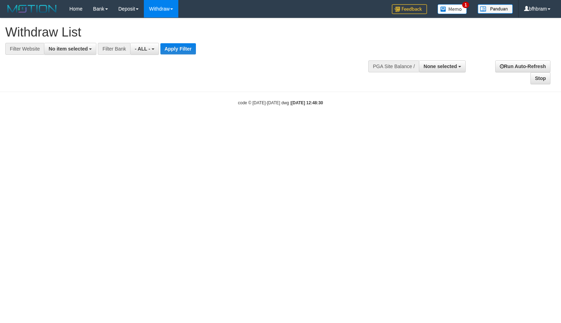
select select
click at [77, 52] on span "No item selected" at bounding box center [68, 49] width 39 height 6
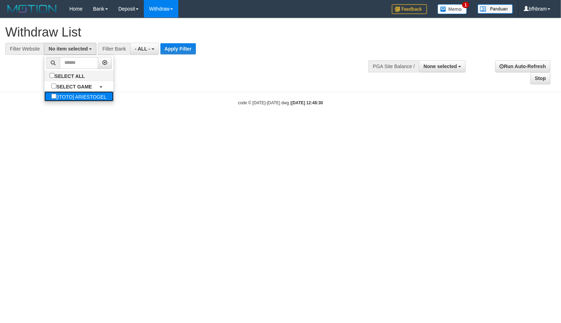
click at [51, 97] on label "[ITOTO] ARIESTOGEL" at bounding box center [78, 96] width 69 height 10
select select "***"
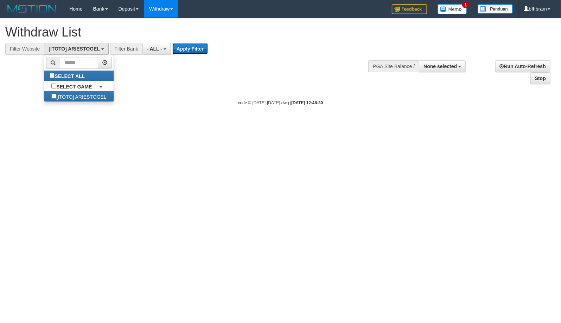
click at [180, 51] on button "Apply Filter" at bounding box center [190, 48] width 36 height 11
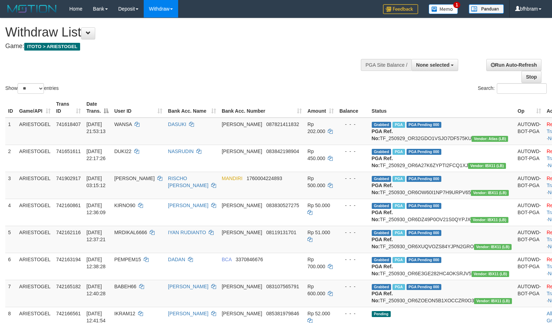
select select
select select "**"
click at [290, 70] on div "Show ** ** ** *** entries Search:" at bounding box center [276, 56] width 552 height 77
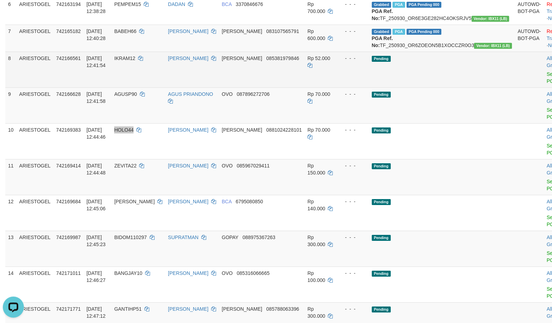
scroll to position [215, 0]
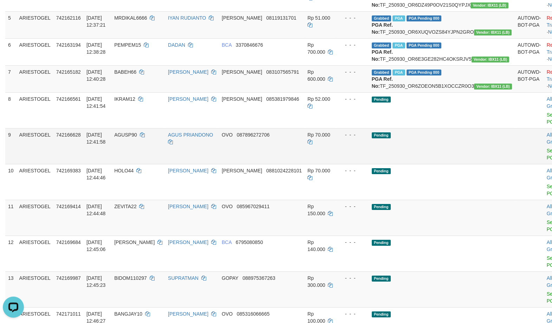
click at [429, 164] on td "Pending" at bounding box center [442, 146] width 146 height 36
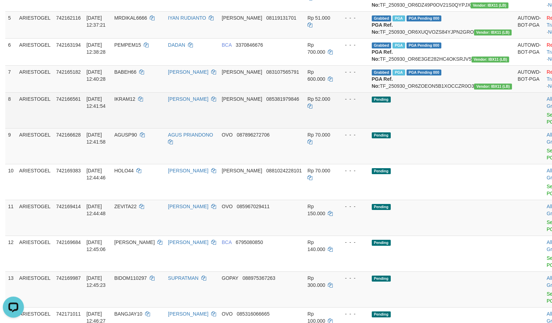
click at [433, 128] on td "Pending" at bounding box center [442, 110] width 146 height 36
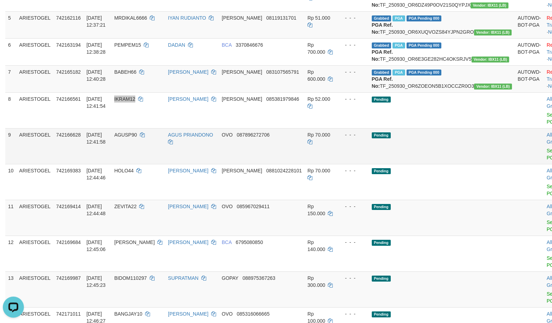
scroll to position [276, 0]
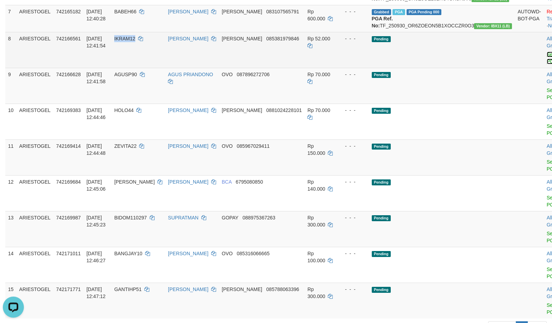
click at [547, 64] on link "Send PGA" at bounding box center [553, 57] width 12 height 13
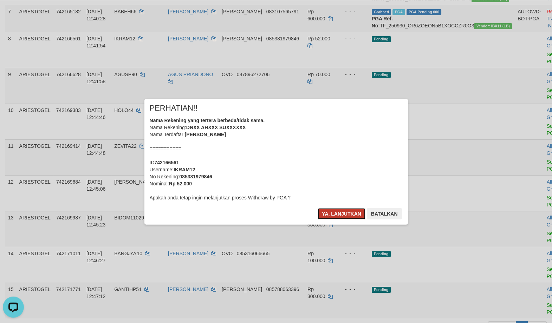
click at [328, 214] on button "Ya, lanjutkan" at bounding box center [342, 213] width 48 height 11
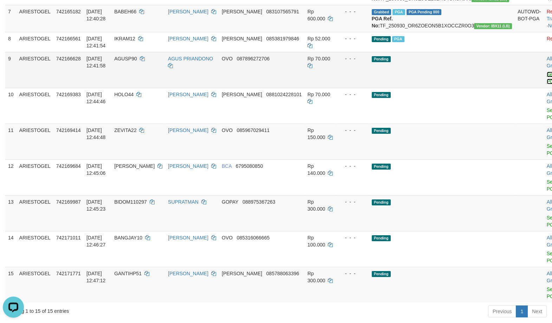
click at [547, 84] on link "Send PGA" at bounding box center [553, 77] width 12 height 13
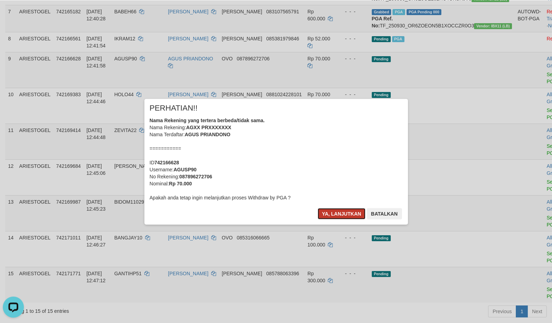
click at [344, 213] on button "Ya, lanjutkan" at bounding box center [342, 213] width 48 height 11
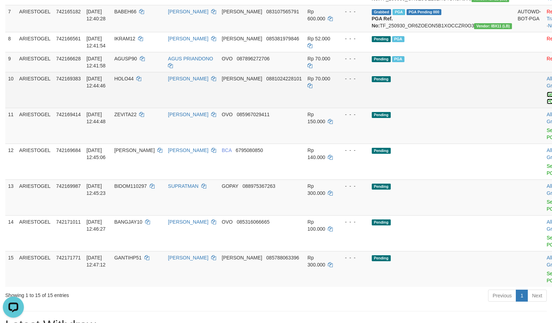
click at [547, 104] on link "Send PGA" at bounding box center [553, 97] width 12 height 13
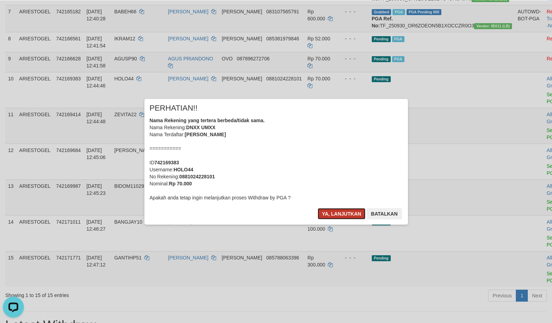
click at [344, 216] on button "Ya, lanjutkan" at bounding box center [342, 213] width 48 height 11
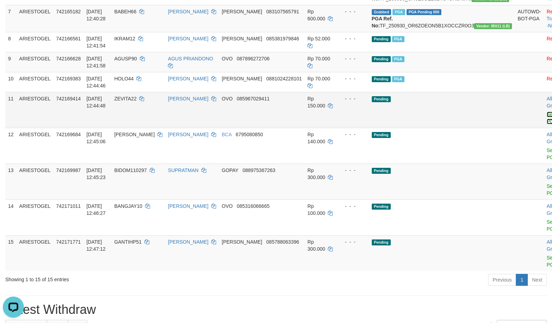
click at [547, 124] on link "Send PGA" at bounding box center [553, 117] width 12 height 13
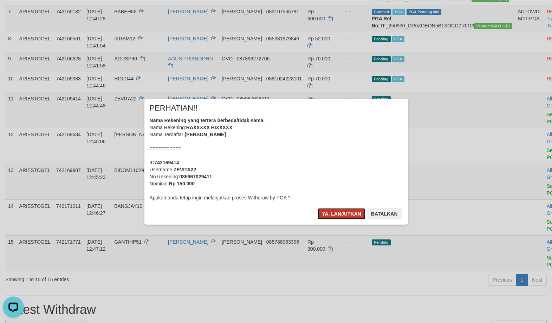
click at [341, 214] on button "Ya, lanjutkan" at bounding box center [342, 213] width 48 height 11
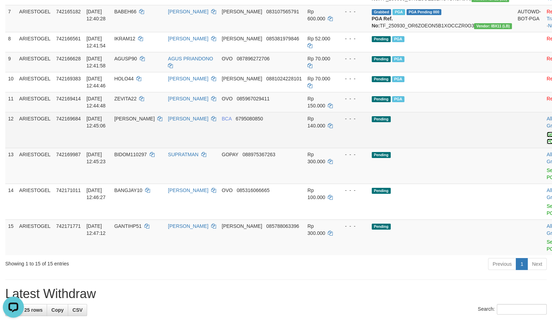
click at [547, 144] on link "Send PGA" at bounding box center [553, 137] width 12 height 13
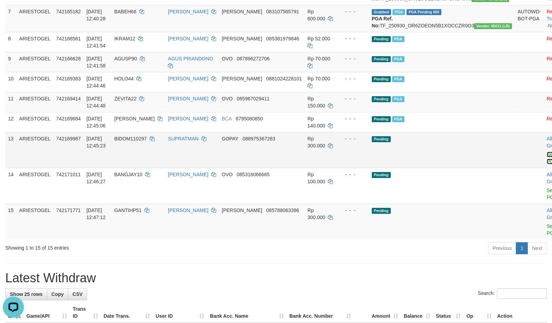
click at [547, 164] on link "Send PGA" at bounding box center [553, 158] width 12 height 13
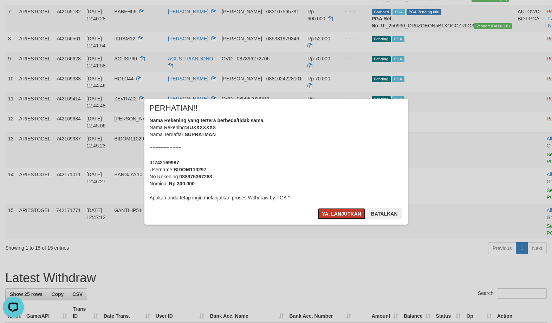
click at [333, 217] on button "Ya, lanjutkan" at bounding box center [342, 213] width 48 height 11
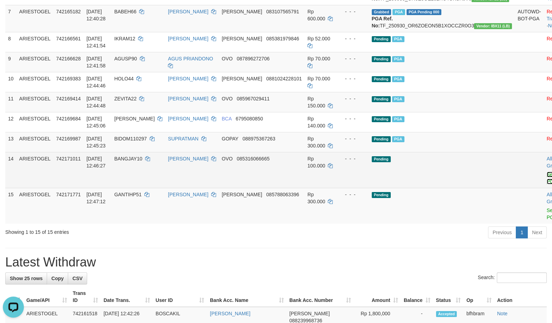
click at [547, 184] on link "Send PGA" at bounding box center [553, 178] width 12 height 13
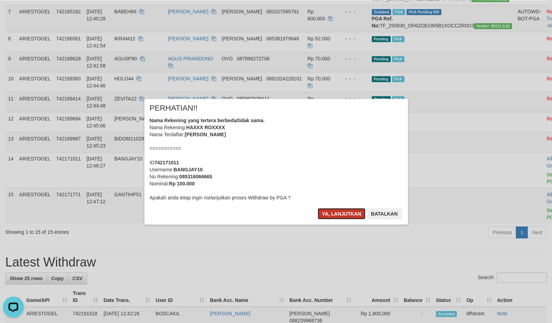
click at [326, 213] on button "Ya, lanjutkan" at bounding box center [342, 213] width 48 height 11
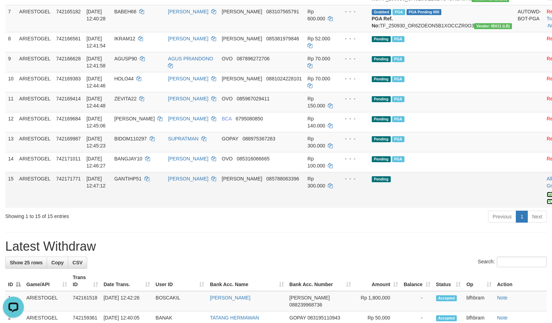
click at [547, 204] on link "Send PGA" at bounding box center [553, 198] width 12 height 13
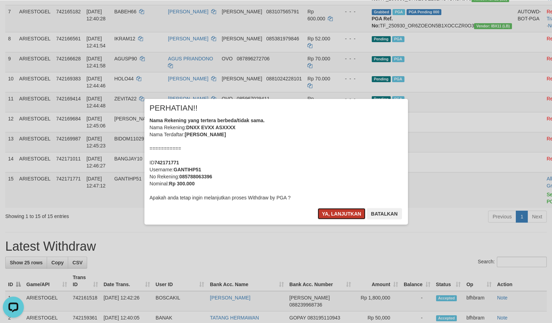
click at [340, 212] on button "Ya, lanjutkan" at bounding box center [342, 213] width 48 height 11
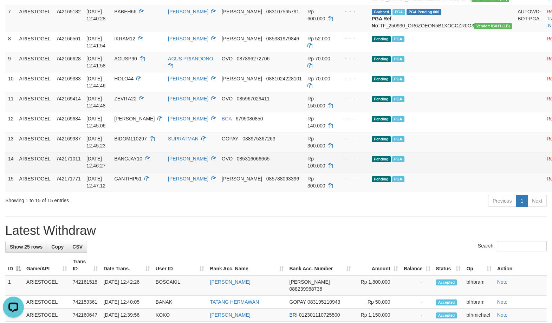
click at [410, 172] on td "Pending PGA" at bounding box center [442, 162] width 146 height 20
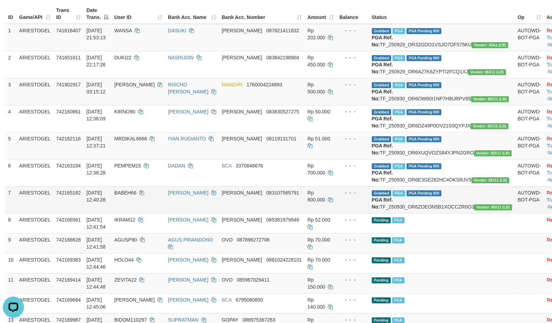
scroll to position [155, 0]
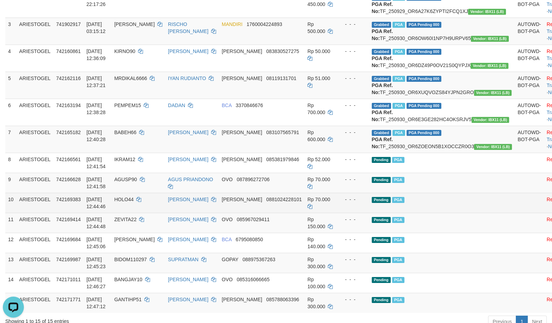
click at [515, 213] on td at bounding box center [529, 203] width 29 height 20
click at [434, 213] on td "Pending PGA" at bounding box center [442, 203] width 146 height 20
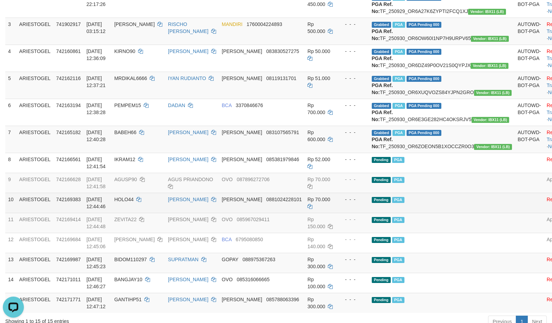
click at [442, 213] on td "Pending PGA" at bounding box center [442, 203] width 146 height 20
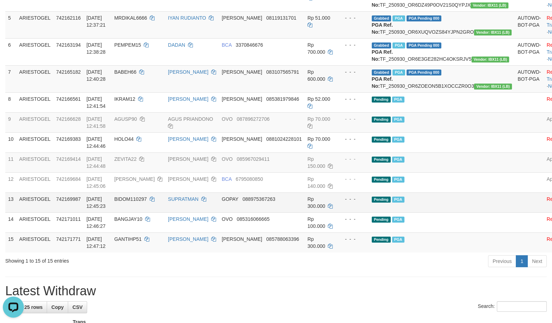
scroll to position [276, 0]
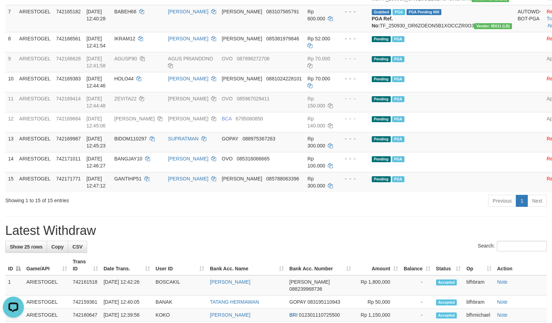
drag, startPoint x: 316, startPoint y: 291, endPoint x: 310, endPoint y: 291, distance: 6.3
click at [315, 291] on div "**********" at bounding box center [276, 251] width 552 height 1017
click at [332, 269] on div "**********" at bounding box center [276, 251] width 552 height 1017
click at [431, 72] on td "Pending PGA" at bounding box center [442, 62] width 146 height 20
click at [393, 209] on div "Previous 1 Next" at bounding box center [391, 201] width 311 height 15
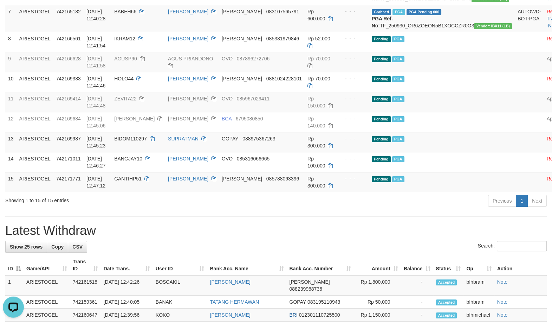
click at [360, 265] on div "**********" at bounding box center [276, 251] width 552 height 1017
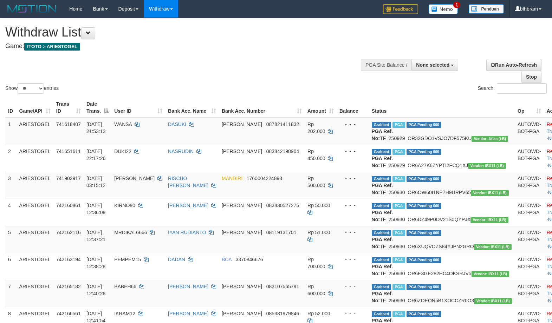
select select
select select "**"
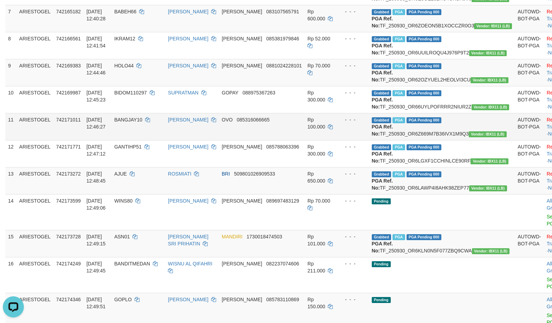
scroll to position [517, 0]
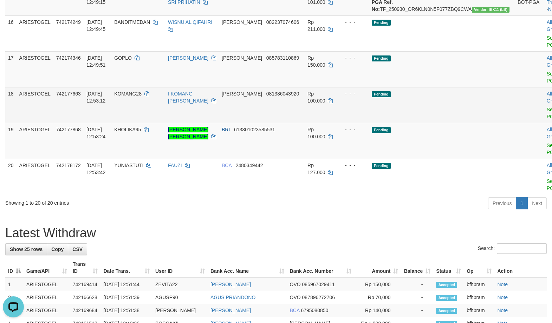
click at [436, 123] on td "Pending" at bounding box center [442, 105] width 146 height 36
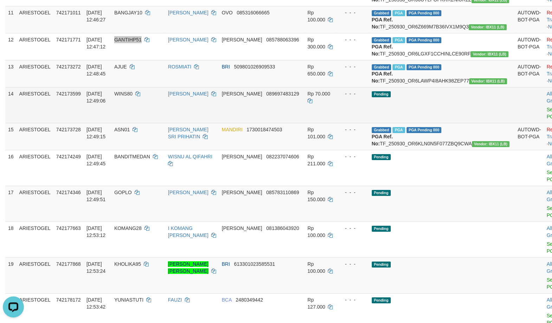
scroll to position [401, 0]
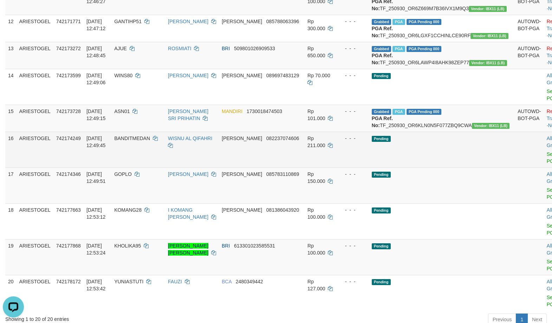
click at [445, 168] on td "Pending" at bounding box center [442, 150] width 146 height 36
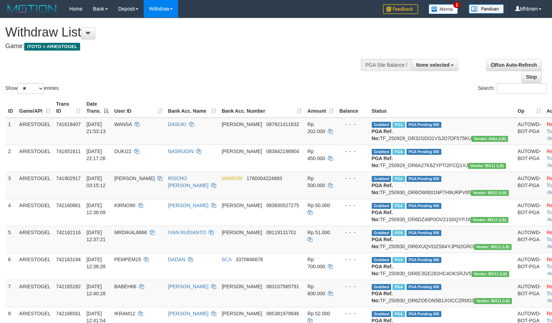
select select
select select "**"
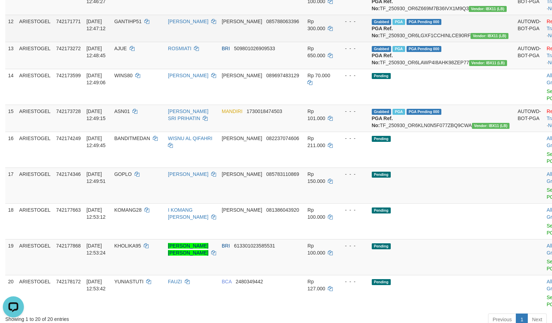
click at [347, 42] on td "- - -" at bounding box center [353, 28] width 32 height 27
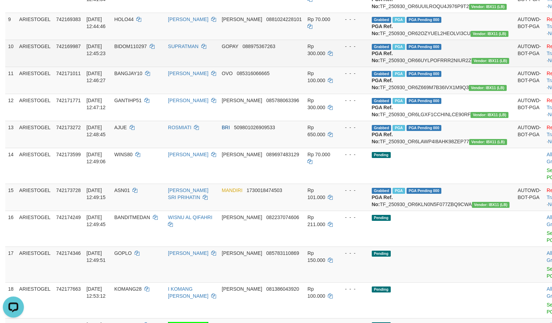
scroll to position [302, 0]
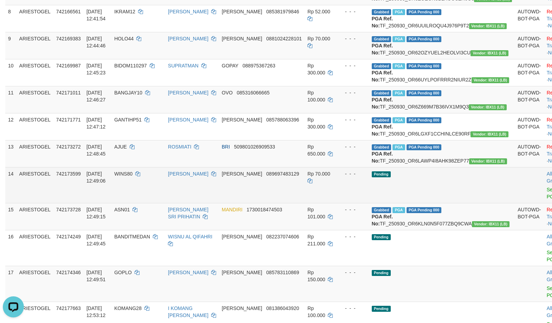
click at [457, 203] on td "Pending" at bounding box center [442, 185] width 146 height 36
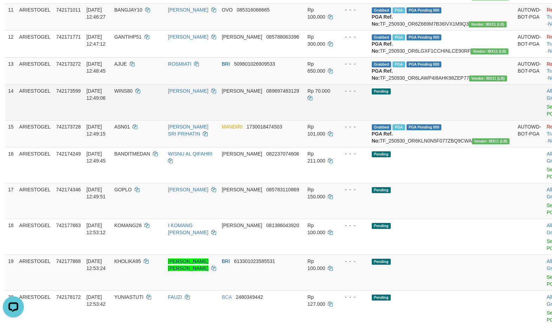
scroll to position [423, 0]
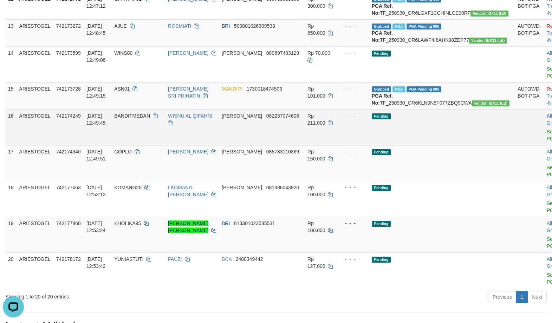
click at [421, 145] on td "Pending" at bounding box center [442, 127] width 146 height 36
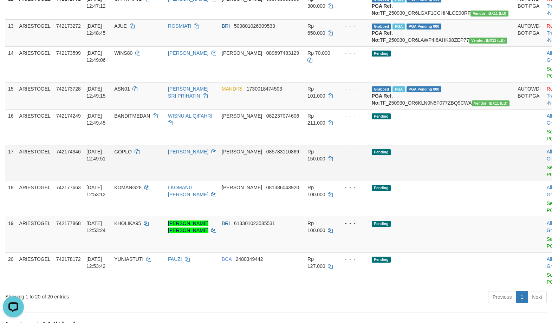
click at [415, 181] on td "Pending" at bounding box center [442, 163] width 146 height 36
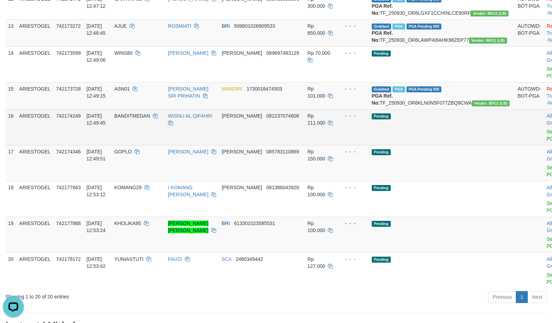
click at [439, 145] on td "Pending" at bounding box center [442, 127] width 146 height 36
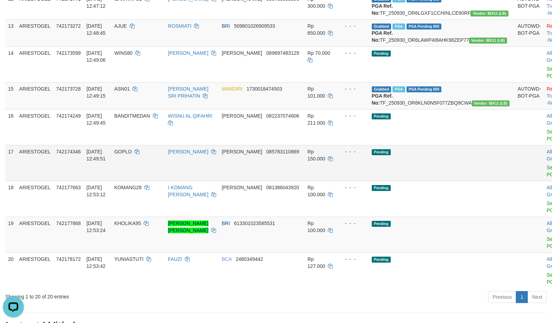
click at [431, 181] on td "Pending" at bounding box center [442, 163] width 146 height 36
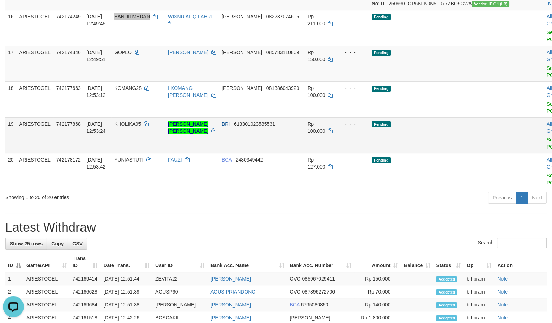
scroll to position [544, 0]
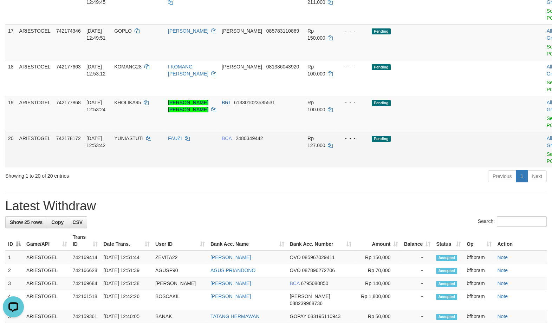
click at [378, 168] on td "Pending" at bounding box center [442, 150] width 146 height 36
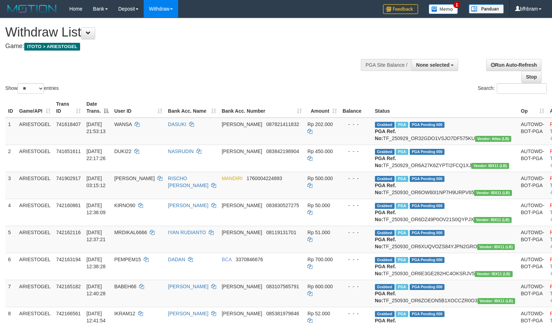
select select
select select "**"
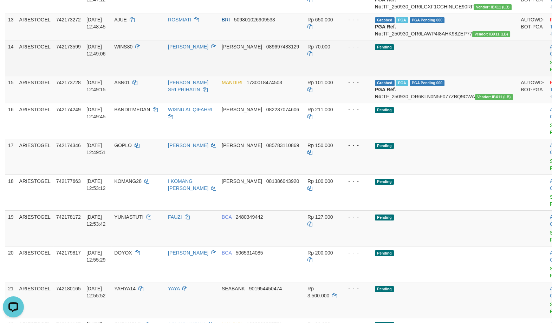
click at [466, 76] on td "Pending" at bounding box center [445, 58] width 146 height 36
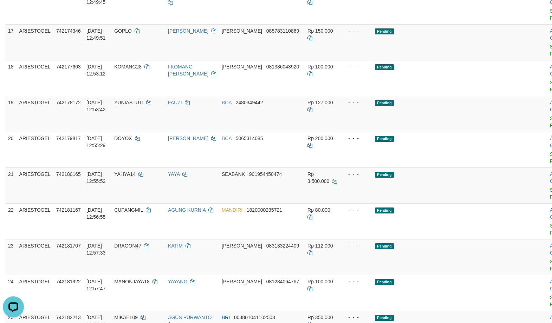
scroll to position [846, 0]
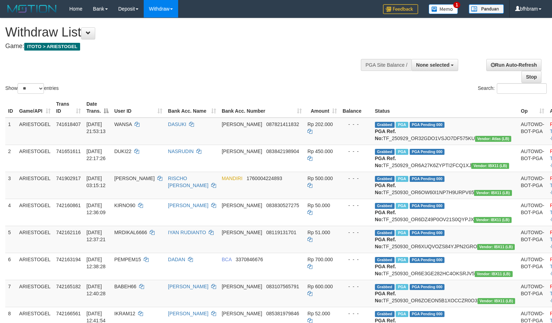
select select
select select "**"
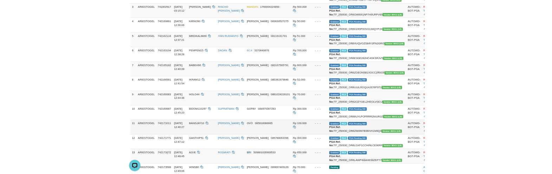
scroll to position [188, 0]
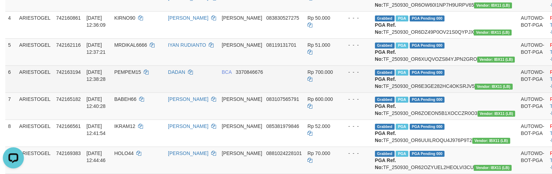
click at [352, 92] on td "- - -" at bounding box center [356, 78] width 32 height 27
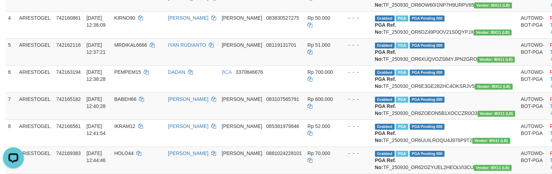
scroll to position [0, 0]
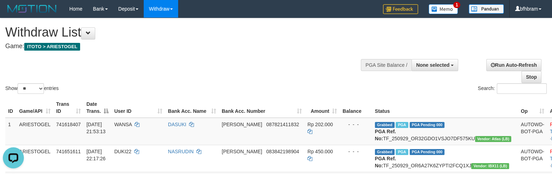
click at [332, 82] on div "Show ** ** ** *** entries Search:" at bounding box center [276, 56] width 552 height 77
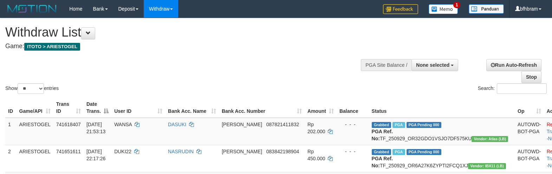
select select
select select "**"
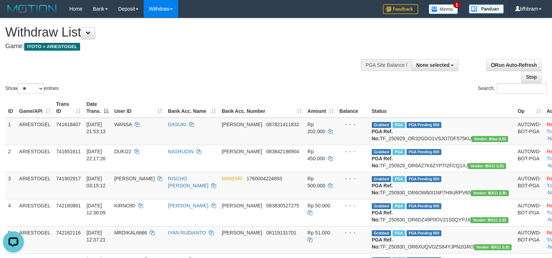
click at [288, 82] on div "Show ** ** ** *** entries Search:" at bounding box center [276, 56] width 552 height 77
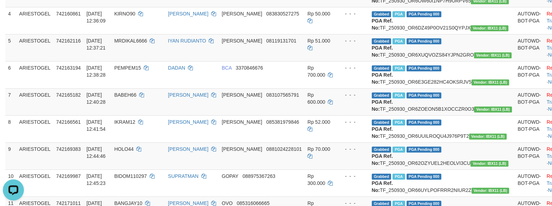
scroll to position [181, 0]
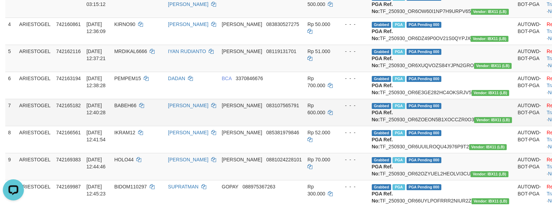
click at [321, 126] on td "Rp 600.000" at bounding box center [321, 112] width 32 height 27
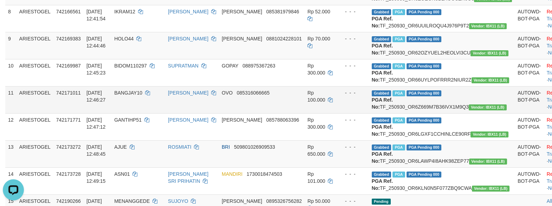
scroll to position [484, 0]
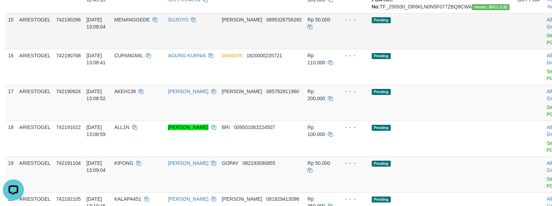
click at [420, 49] on td "Pending" at bounding box center [442, 31] width 146 height 36
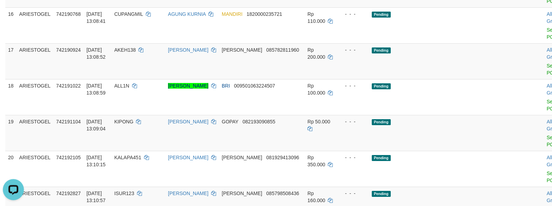
scroll to position [544, 0]
